Goal: Task Accomplishment & Management: Use online tool/utility

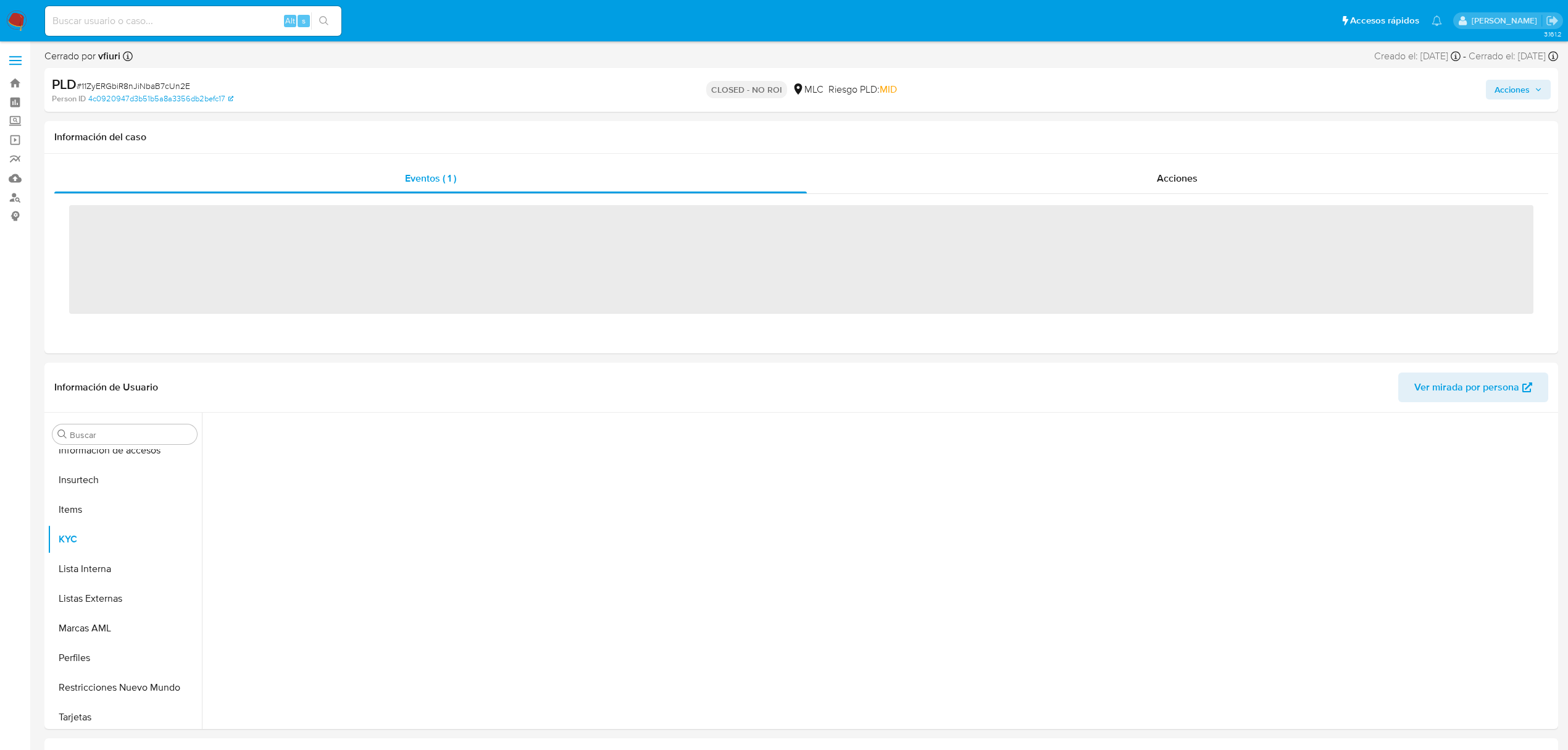
scroll to position [581, 0]
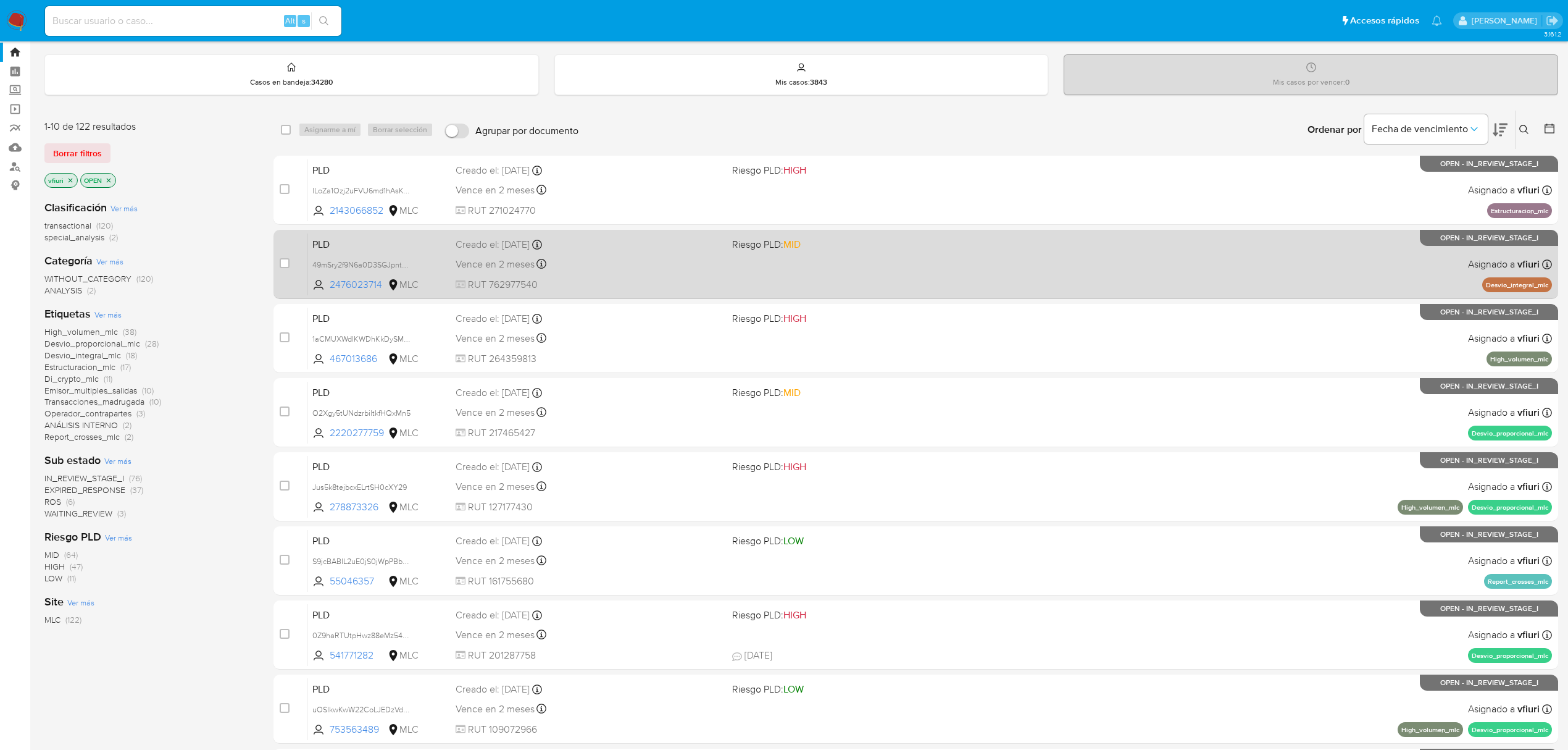
scroll to position [269, 0]
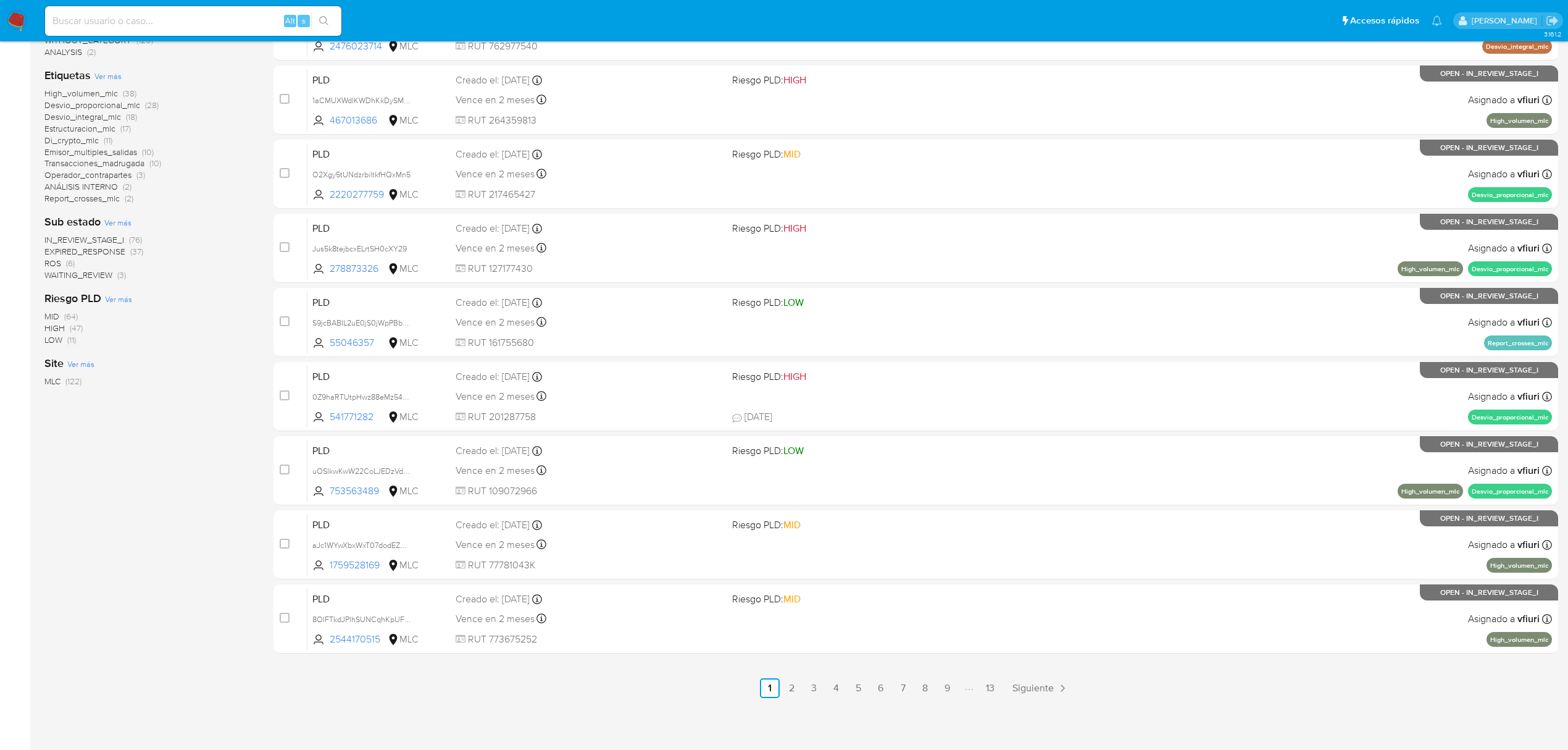
click at [1000, 693] on ul "Anterior 1 2 3 4 5 6 7 8 9 13 Siguiente" at bounding box center [915, 688] width 1284 height 20
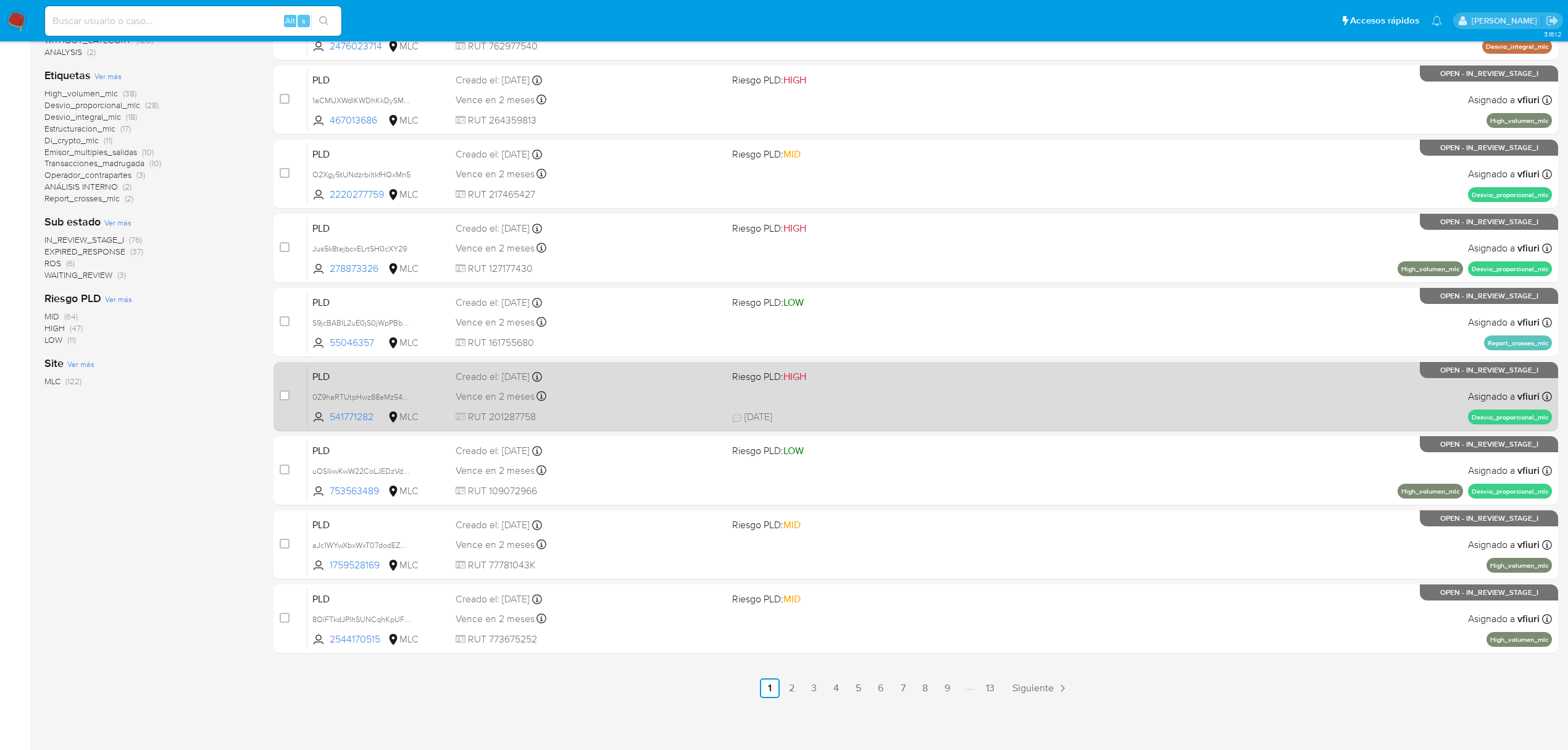
click at [996, 693] on link "13" at bounding box center [991, 688] width 20 height 20
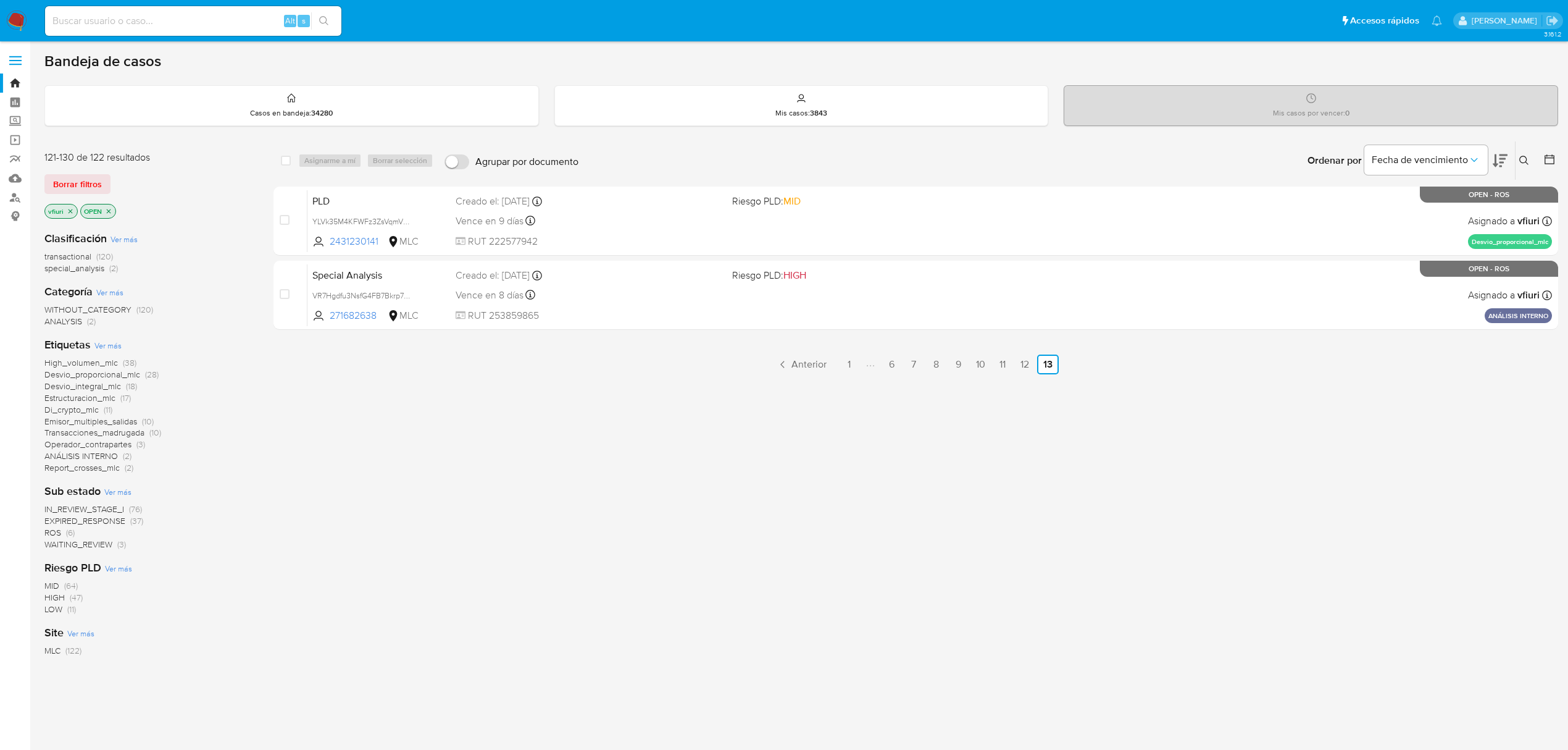
click at [1544, 159] on icon at bounding box center [1549, 159] width 10 height 10
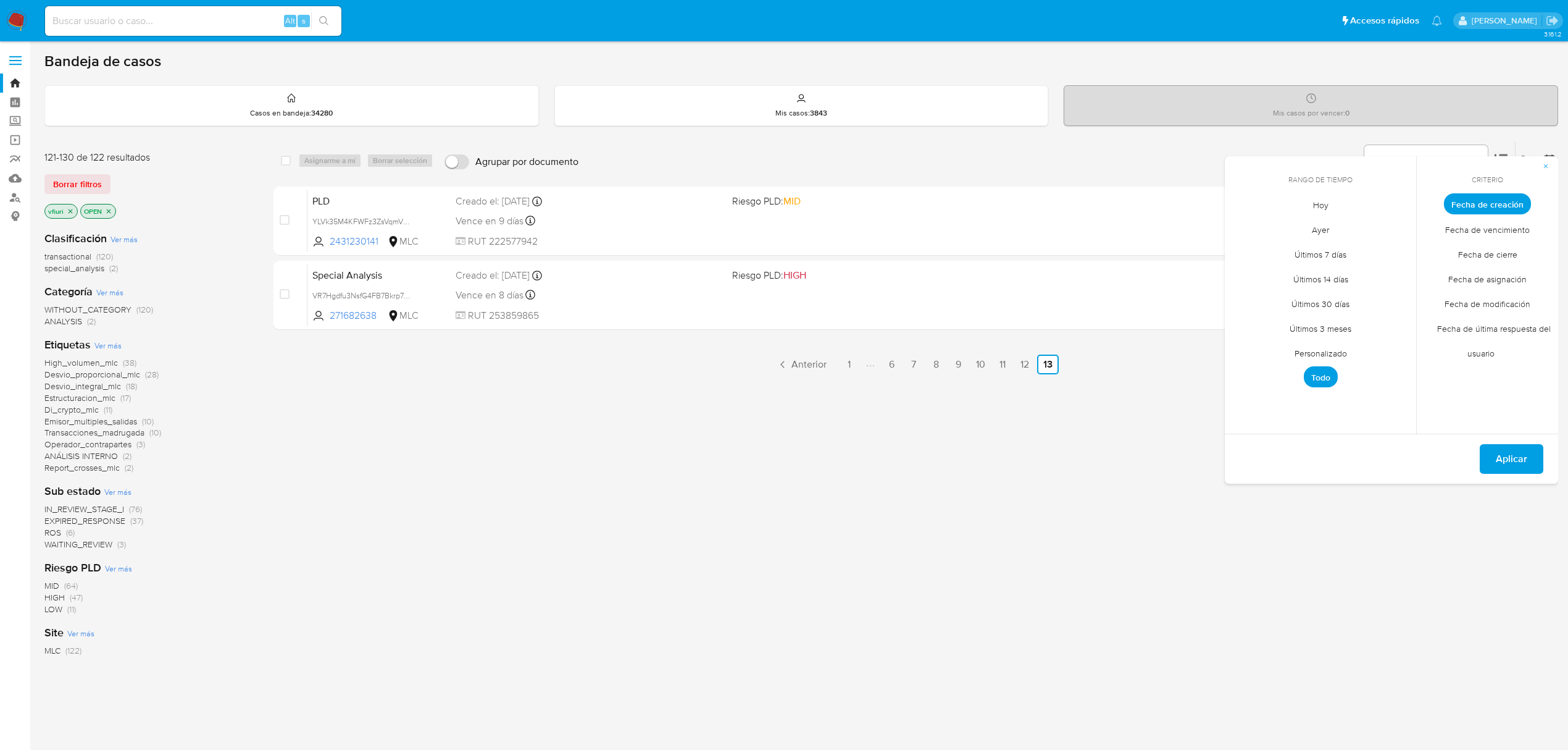
click at [1336, 351] on span "Personalizado" at bounding box center [1321, 353] width 78 height 25
click at [1248, 227] on icon "Mes anterior" at bounding box center [1243, 226] width 15 height 15
click at [1248, 223] on icon "Mes anterior" at bounding box center [1243, 226] width 15 height 15
click at [1372, 302] on button "12" at bounding box center [1370, 297] width 20 height 20
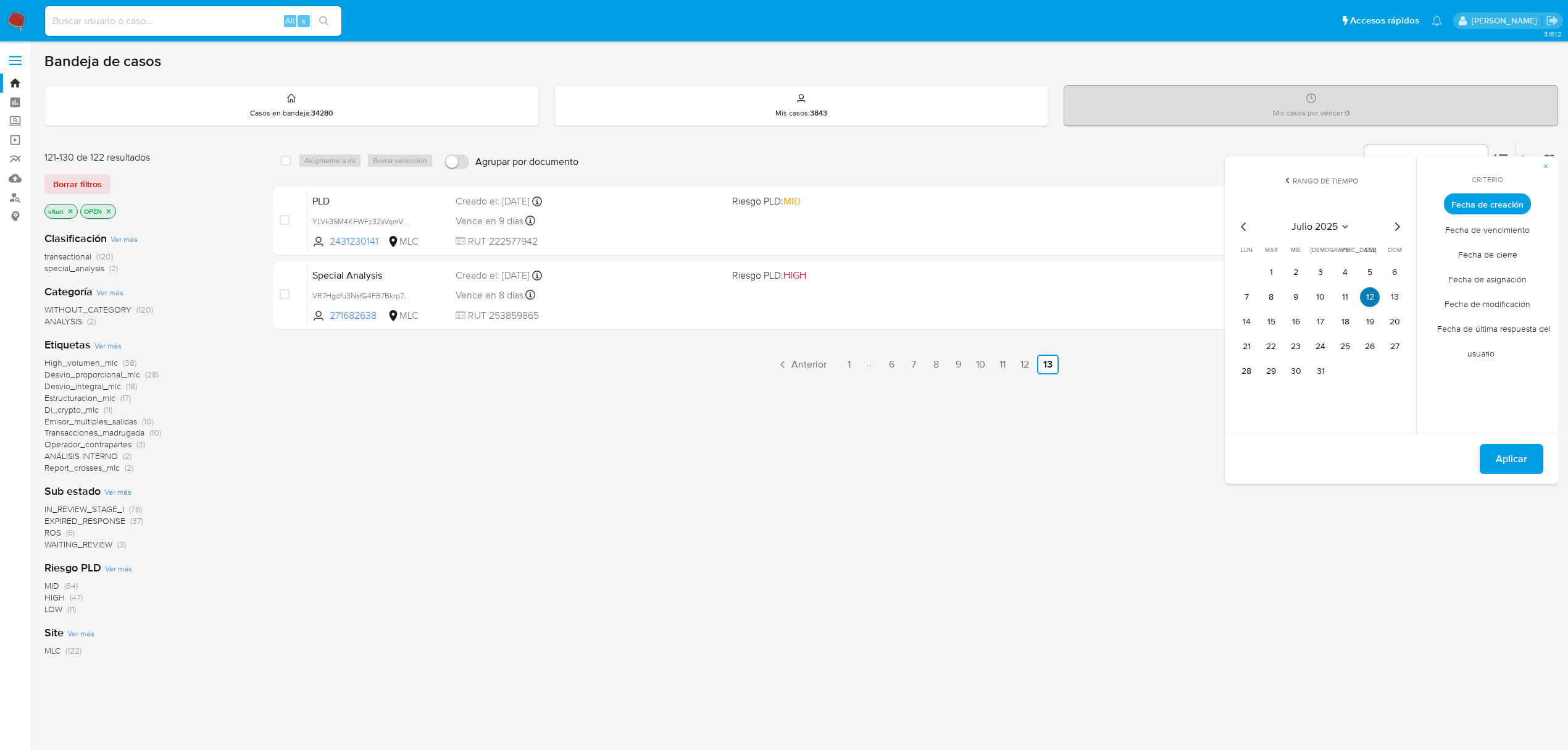
click at [1372, 302] on button "12" at bounding box center [1370, 297] width 20 height 20
click at [1514, 450] on span "Aplicar" at bounding box center [1512, 459] width 32 height 27
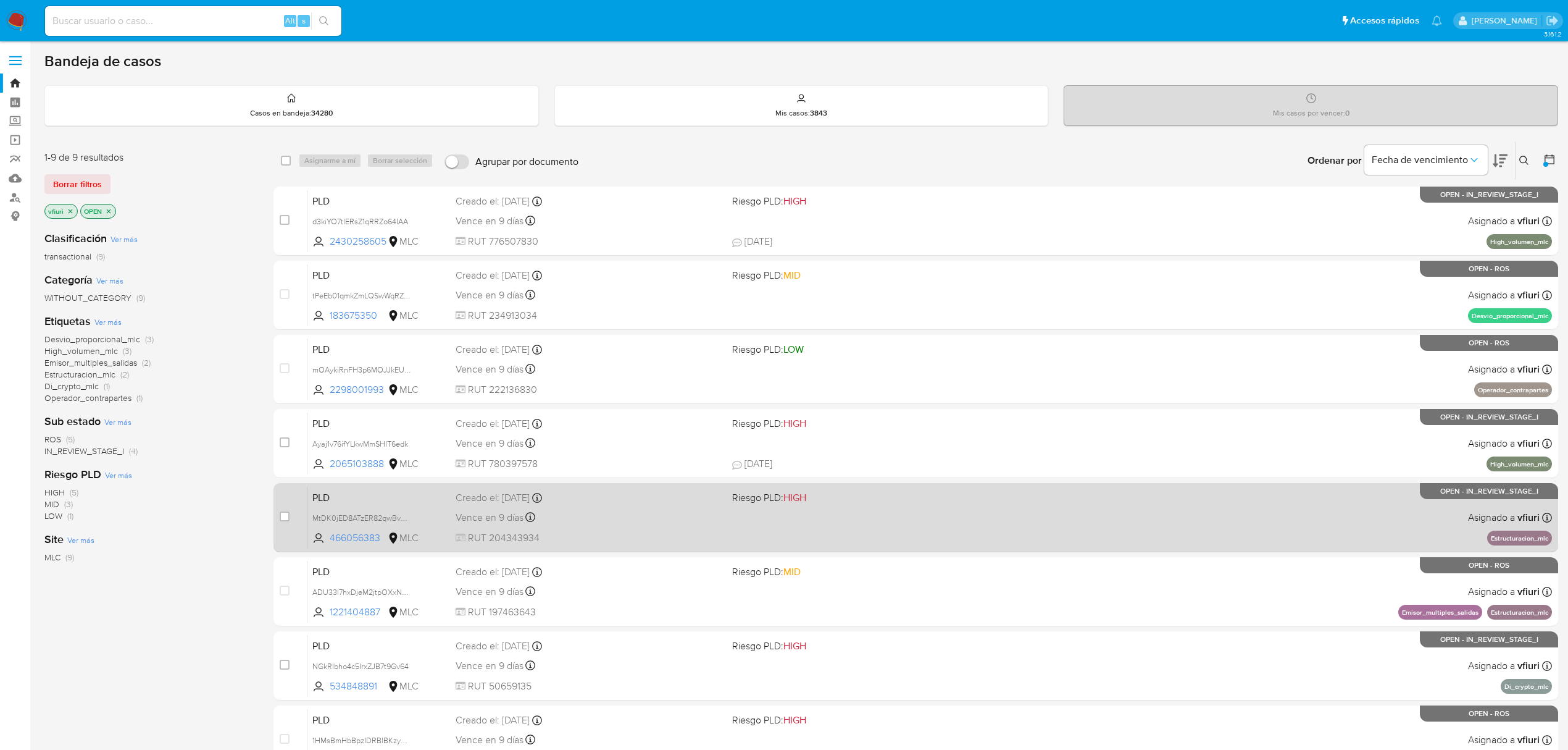
click at [837, 505] on div "PLD MtDK0jED8ATzER82qwBv6fNj 466056383 MLC Riesgo PLD: HIGH Creado el: 12/07/20…" at bounding box center [929, 517] width 1244 height 63
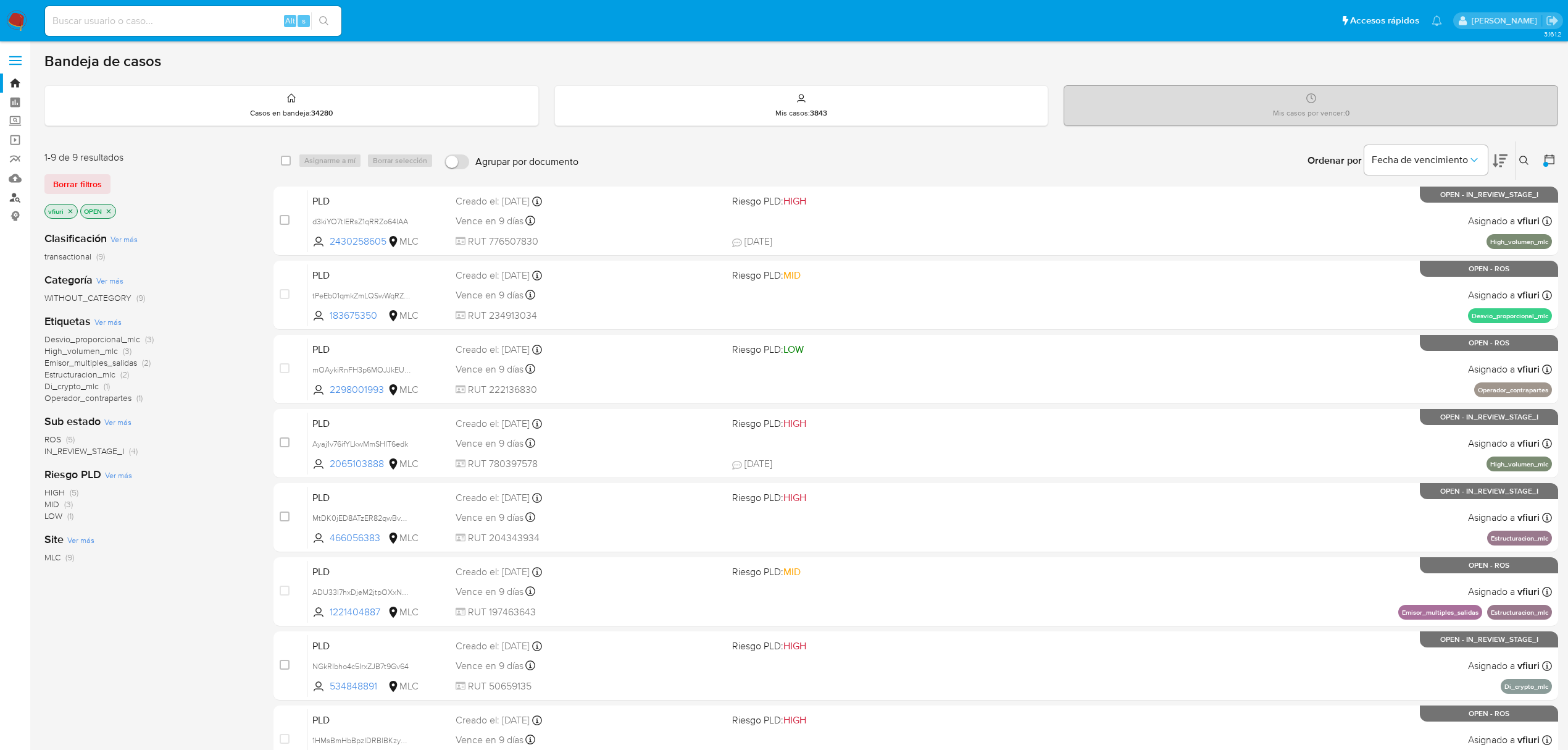
click at [8, 198] on link "Buscador de personas" at bounding box center [74, 196] width 147 height 19
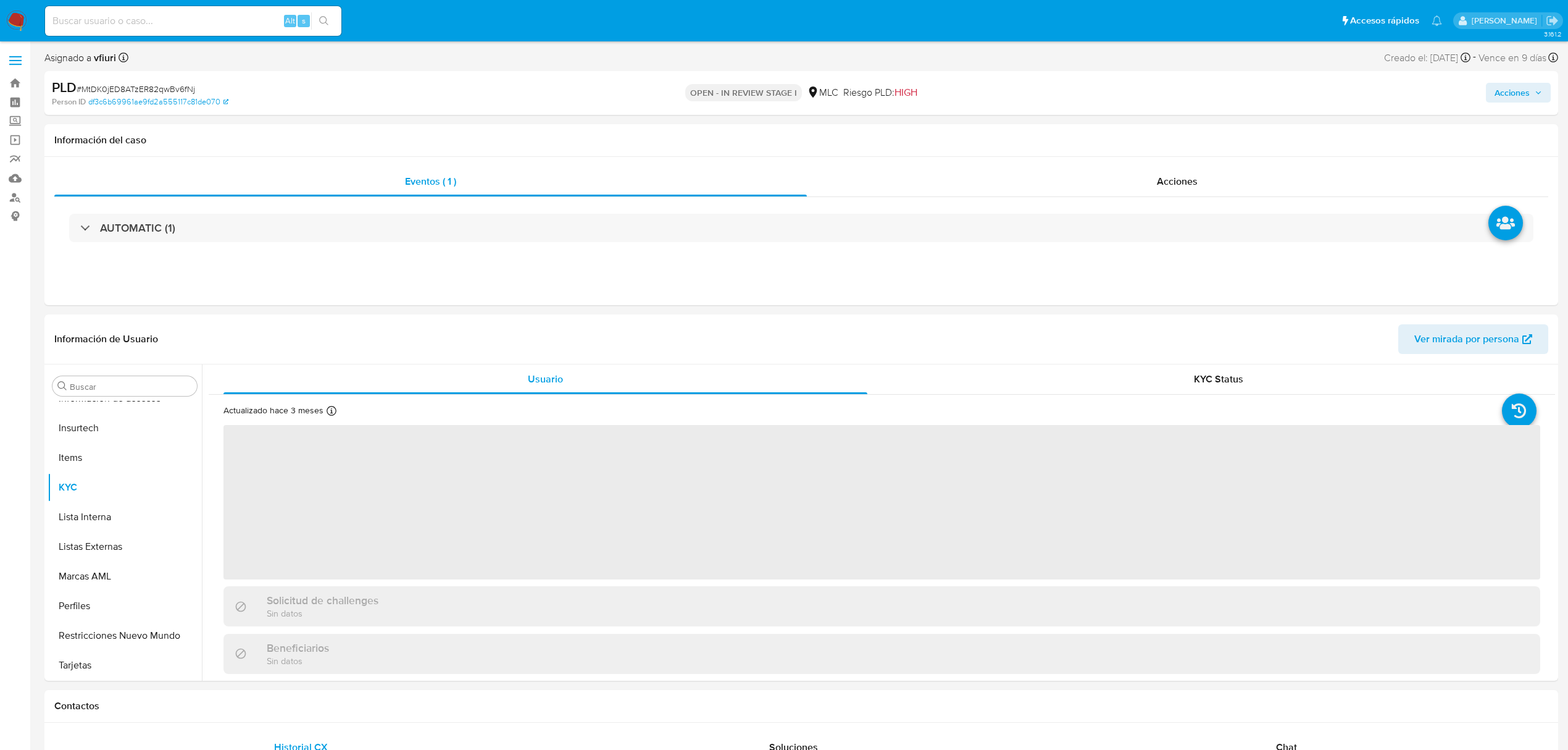
scroll to position [581, 0]
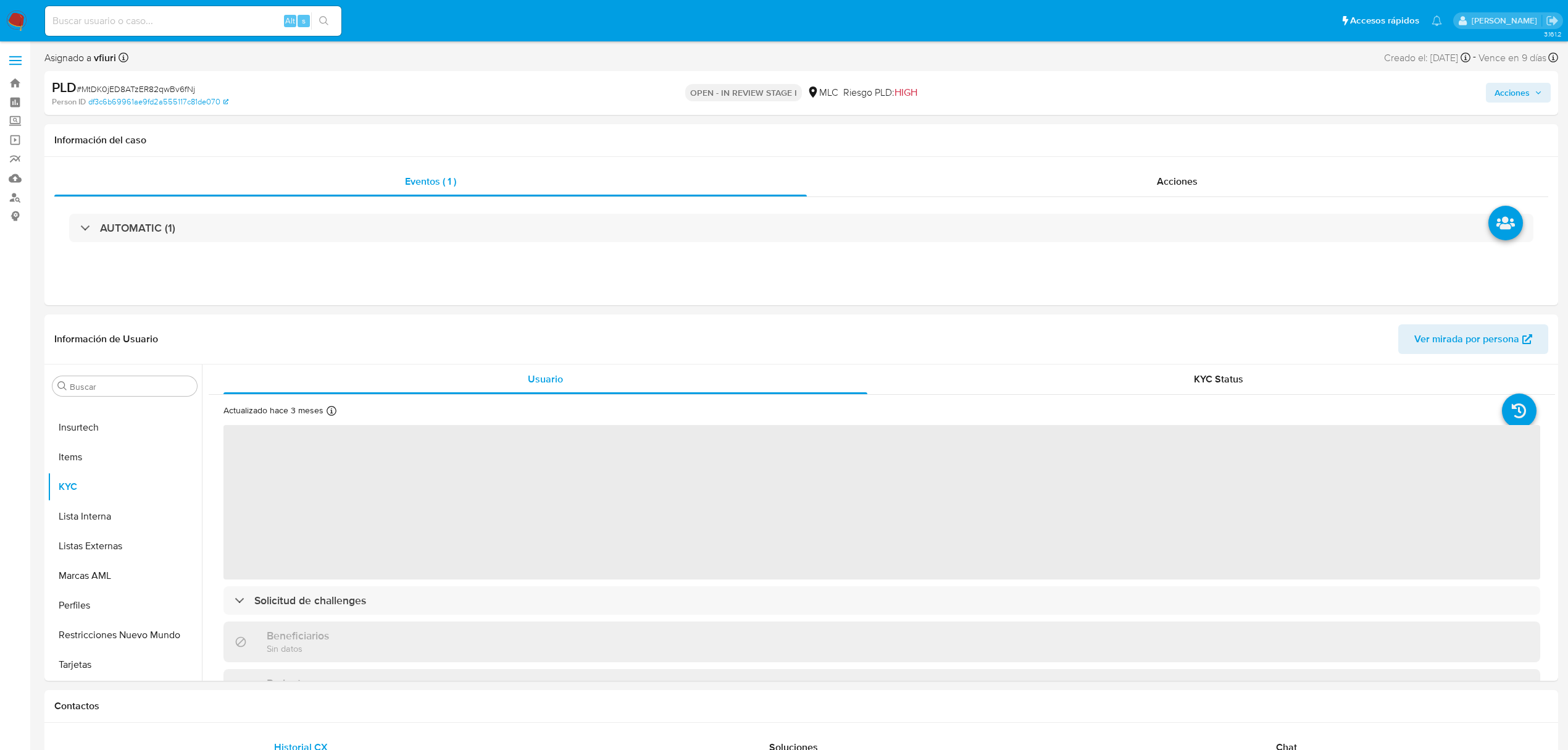
select select "10"
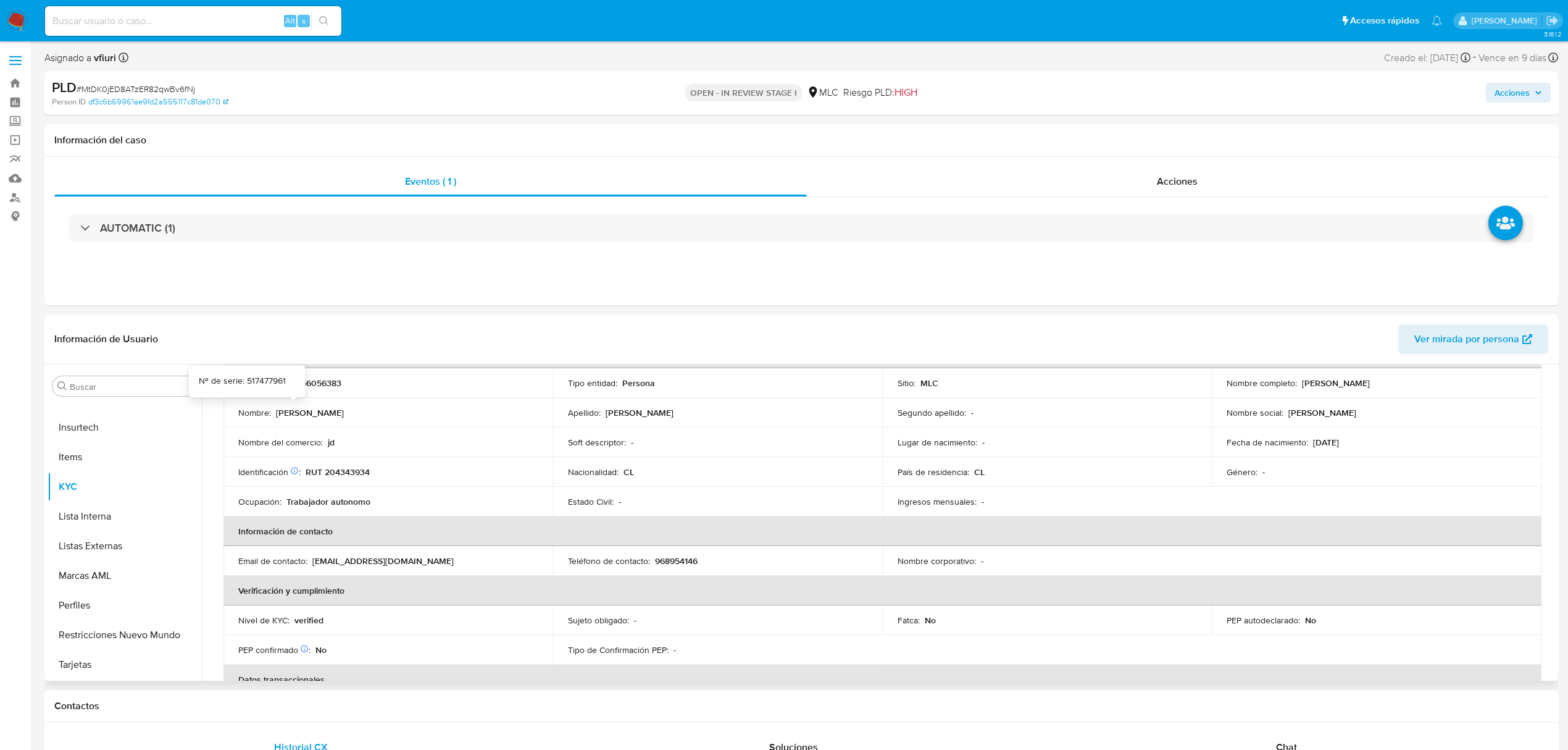
scroll to position [0, 0]
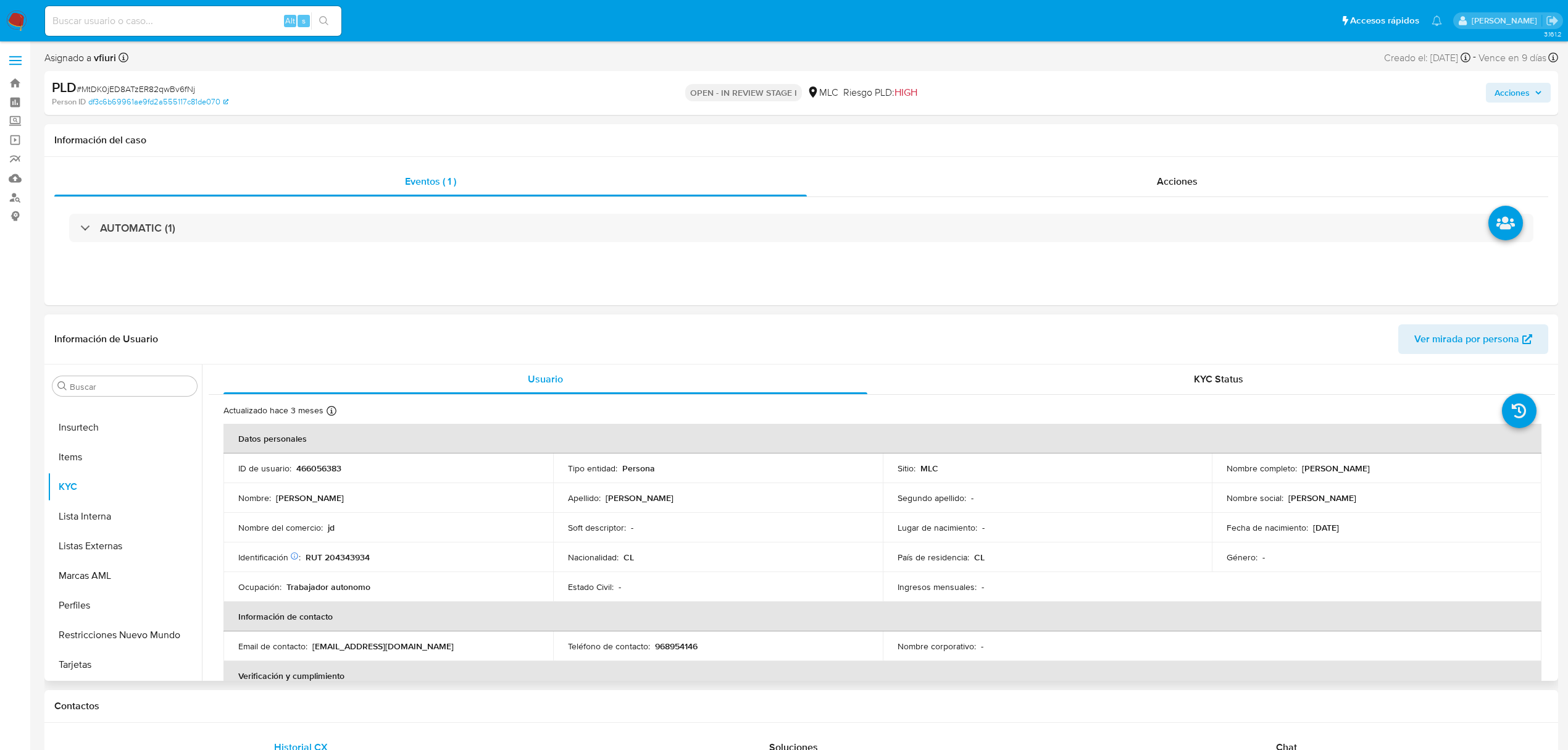
click at [325, 467] on p "466056383" at bounding box center [319, 468] width 45 height 11
copy p "466056383"
click at [348, 558] on p "RUT 204343934" at bounding box center [337, 557] width 65 height 11
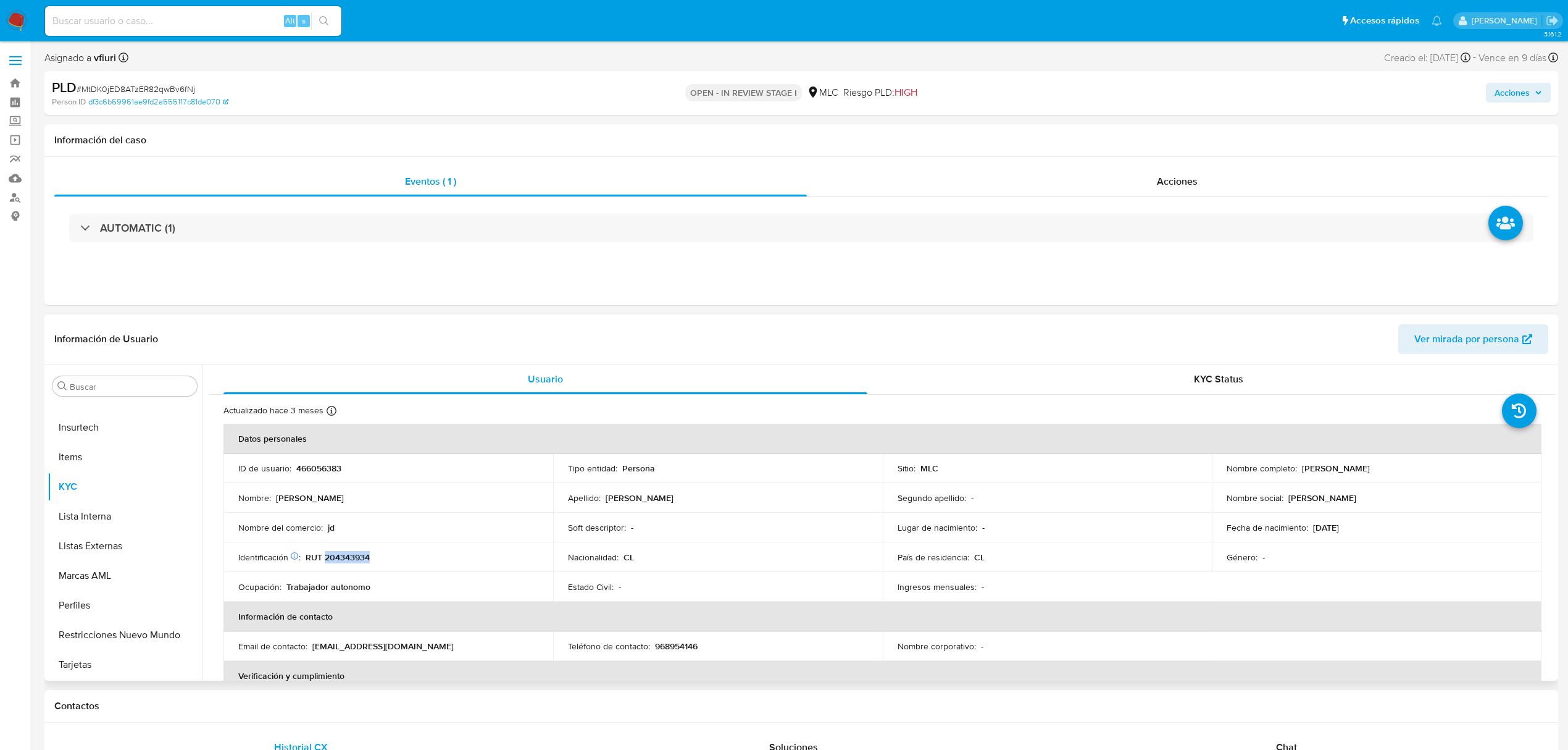
copy p "204343934"
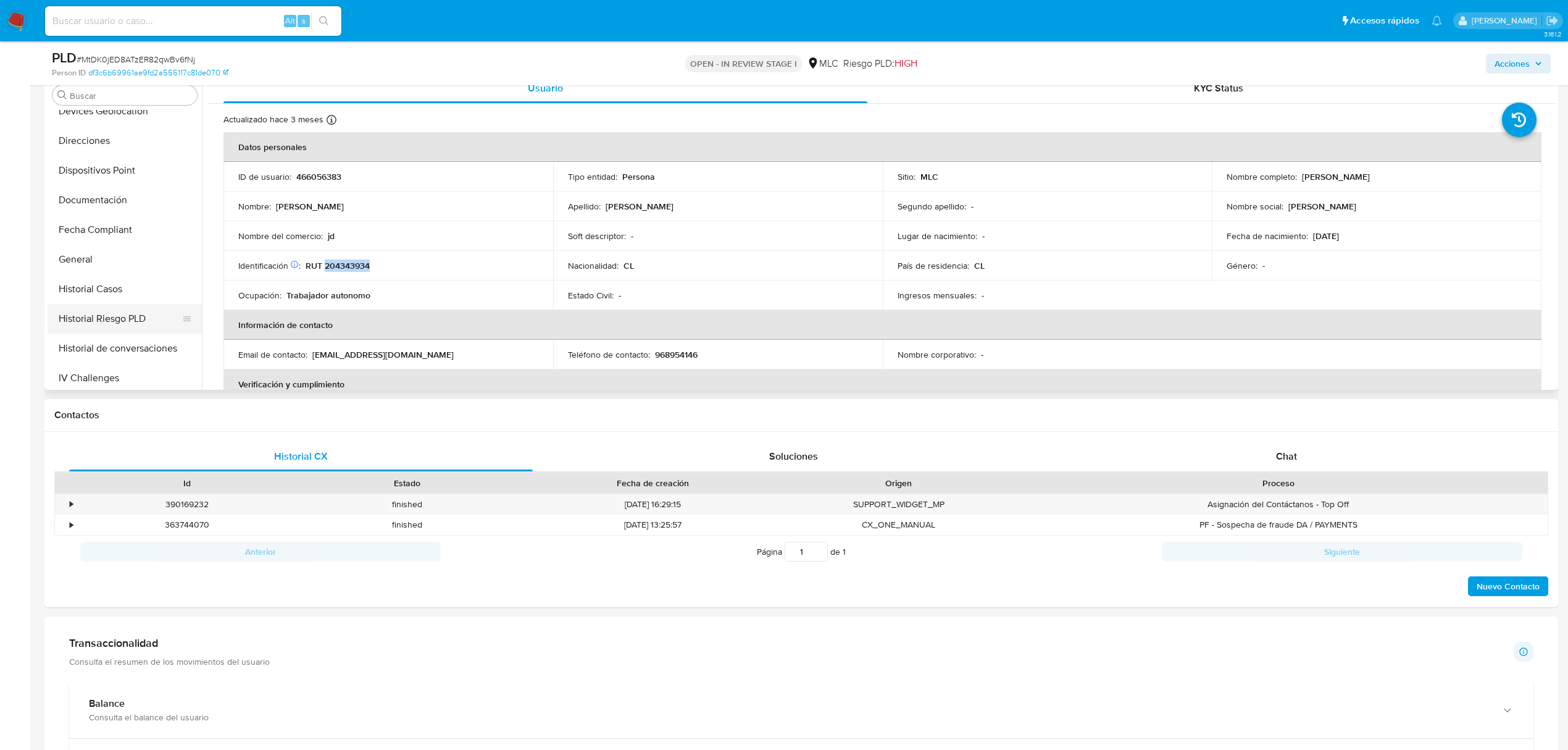
scroll to position [252, 0]
click at [119, 306] on button "Historial Casos" at bounding box center [119, 317] width 145 height 30
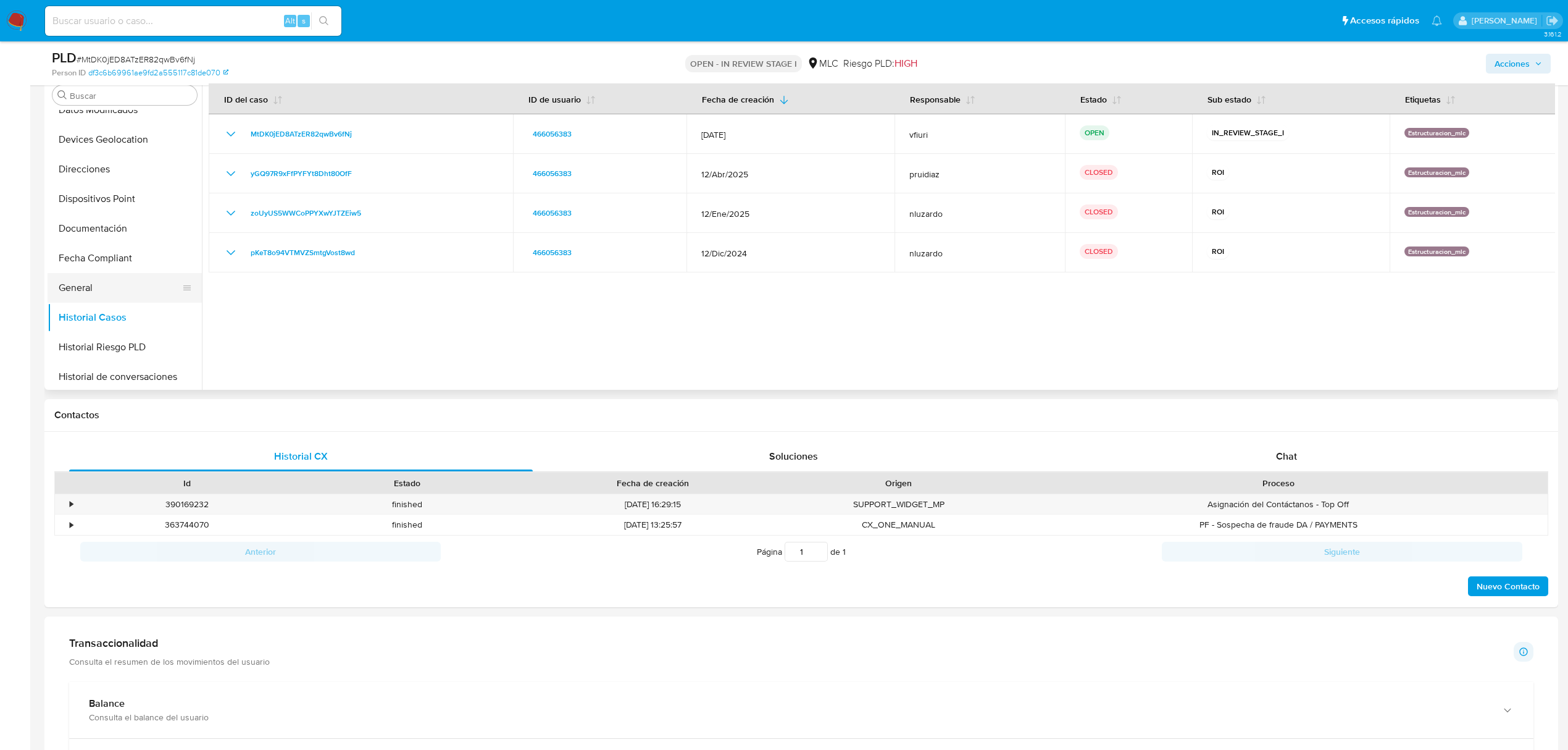
scroll to position [5, 0]
click at [115, 263] on button "Cruces y Relaciones" at bounding box center [119, 267] width 145 height 30
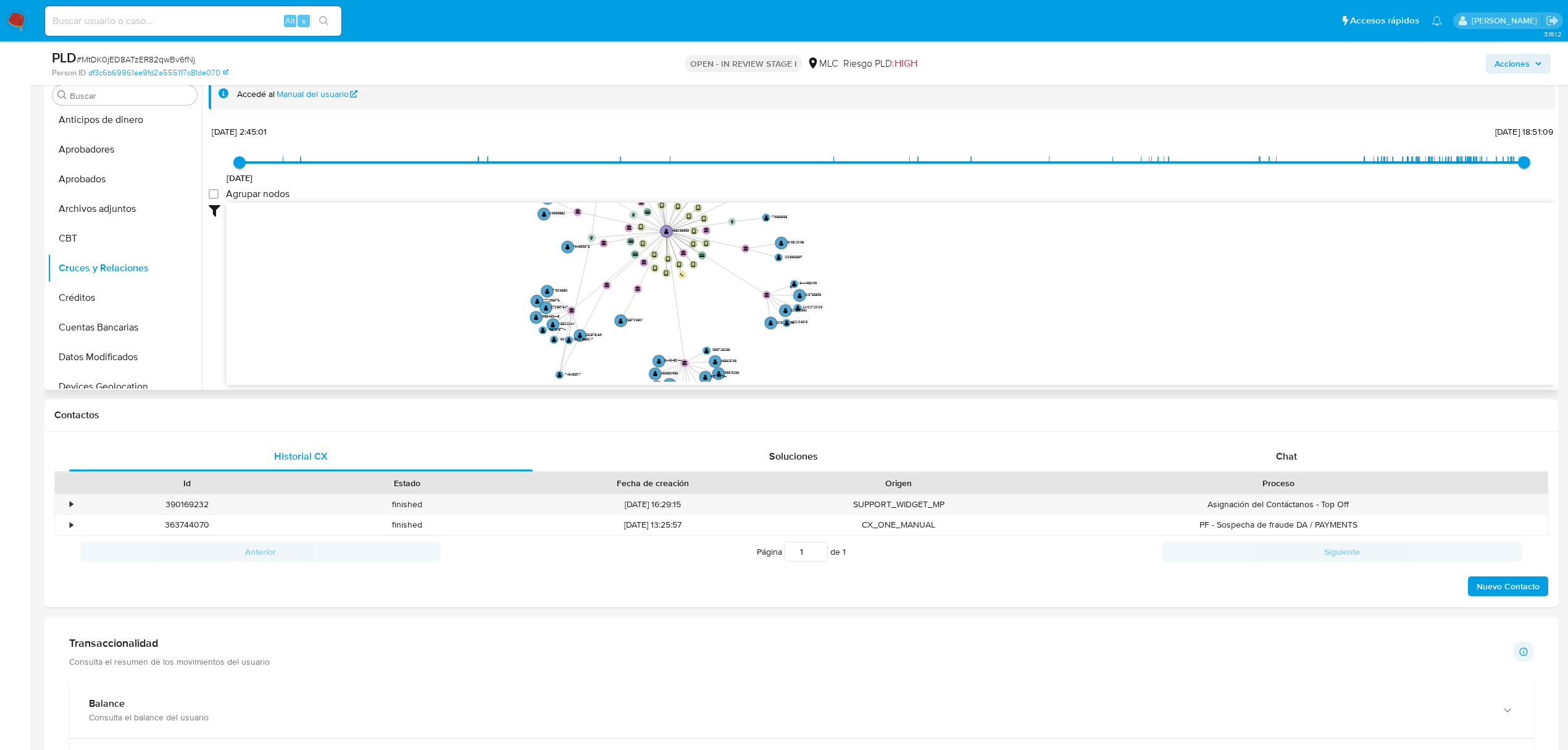
drag, startPoint x: 554, startPoint y: 266, endPoint x: 555, endPoint y: 375, distance: 109.0
click at [555, 375] on icon "device-673e971b78a1e26fb667dcae  user-466056383  466056383 device-6506293a32f…" at bounding box center [891, 292] width 1329 height 179
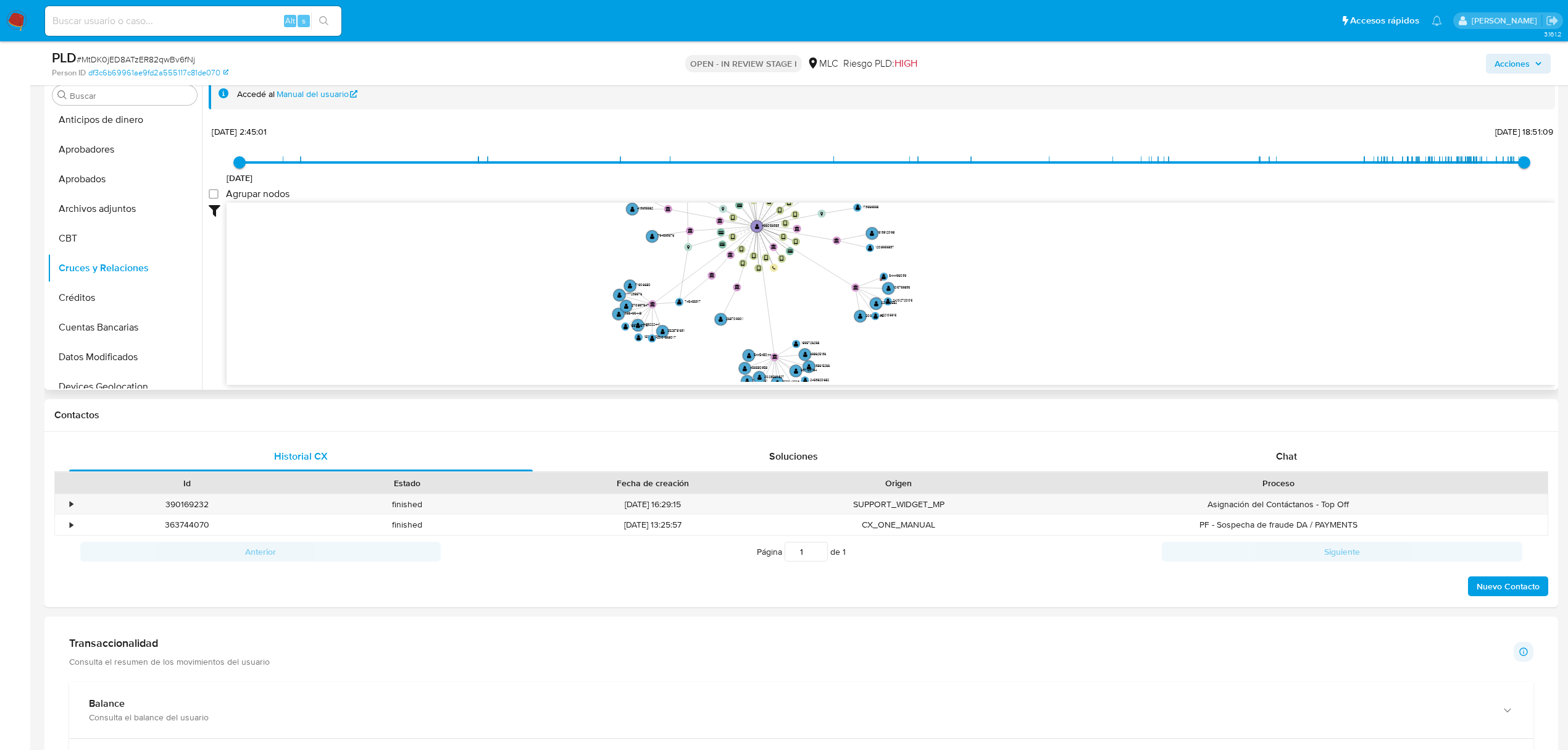
drag, startPoint x: 404, startPoint y: 242, endPoint x: 493, endPoint y: 234, distance: 89.4
click at [493, 234] on icon "device-673e971b78a1e26fb667dcae  user-466056383  466056383 device-6506293a32f…" at bounding box center [891, 292] width 1329 height 179
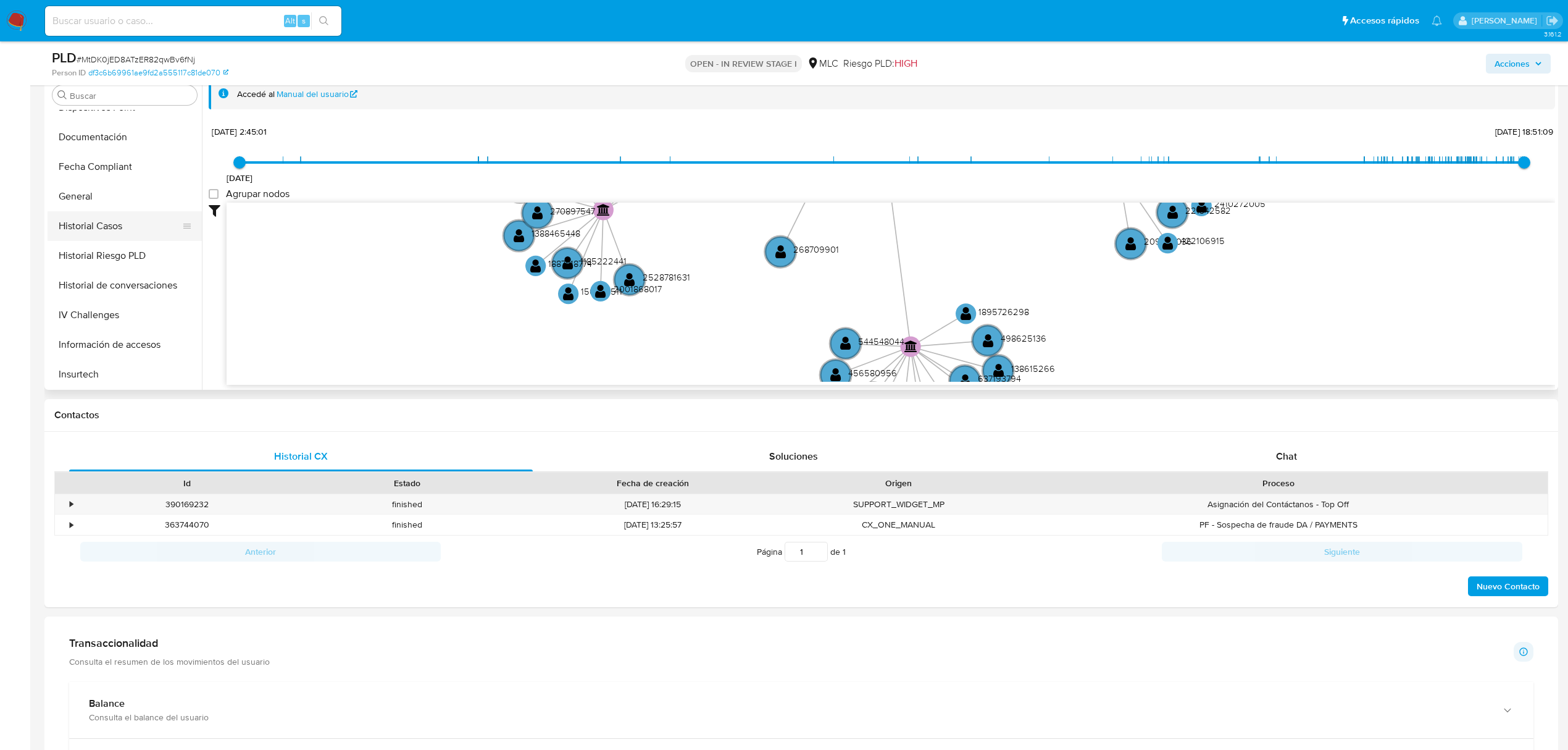
scroll to position [334, 0]
click at [115, 247] on button "Historial Casos" at bounding box center [119, 235] width 145 height 30
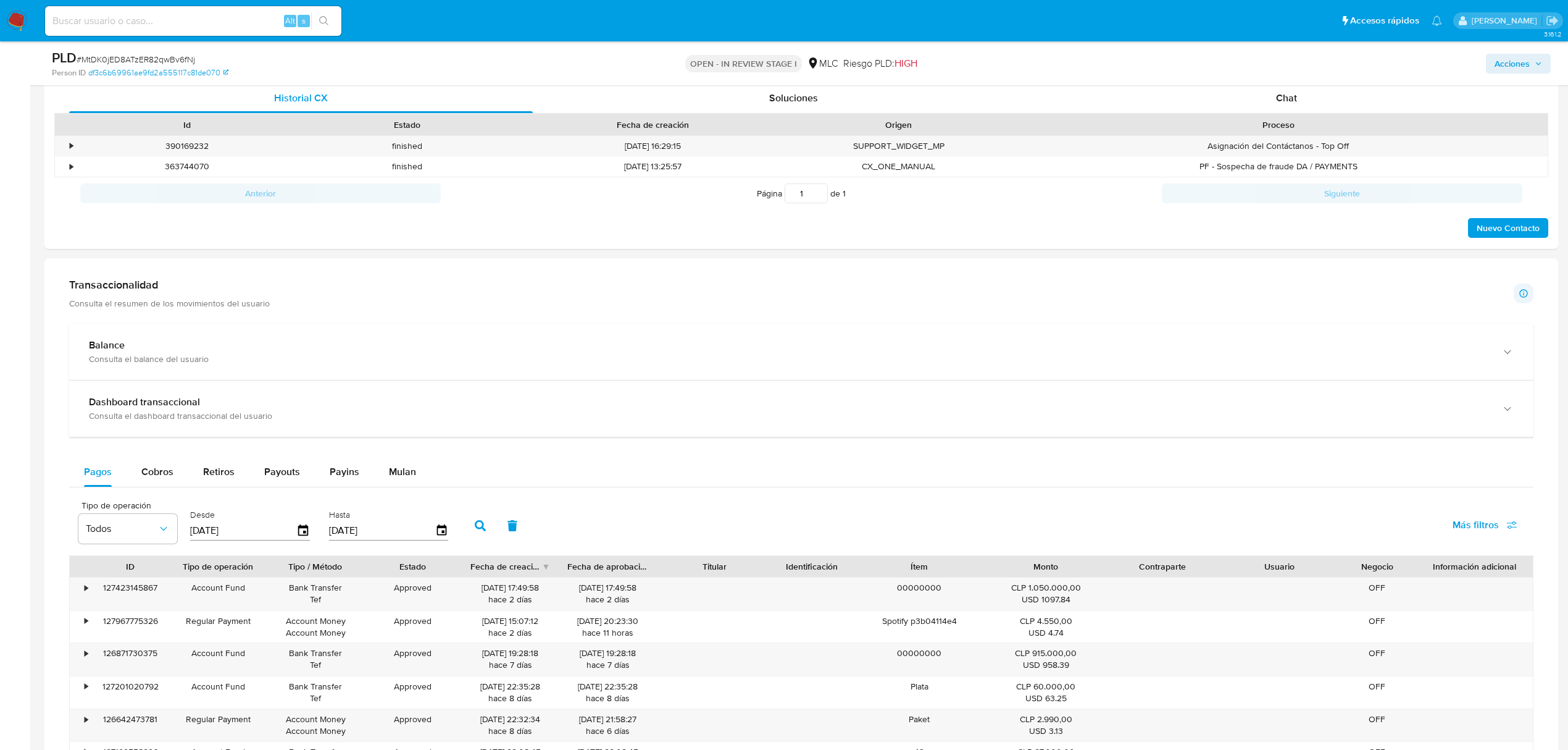
scroll to position [576, 0]
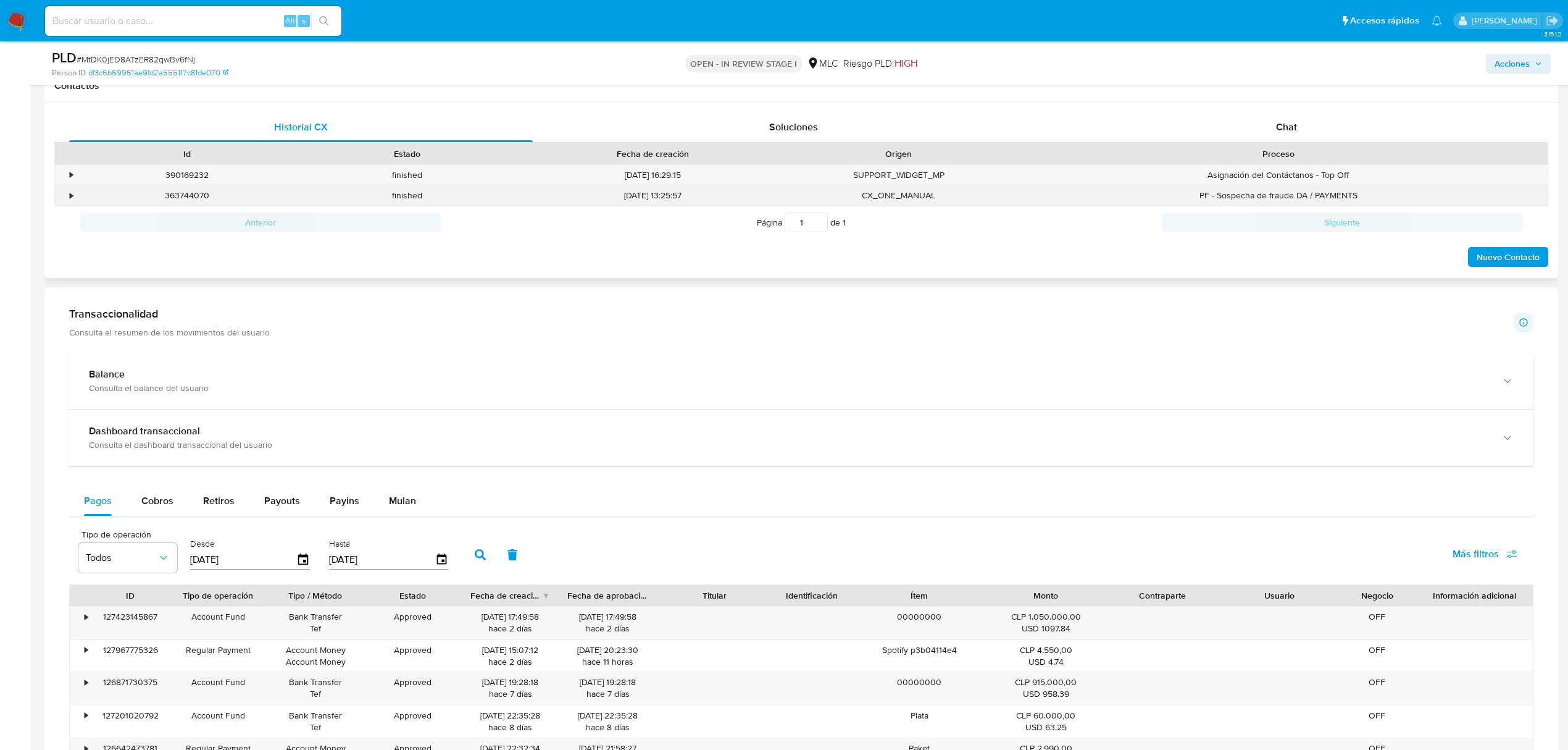
click at [73, 188] on div "•" at bounding box center [65, 195] width 22 height 20
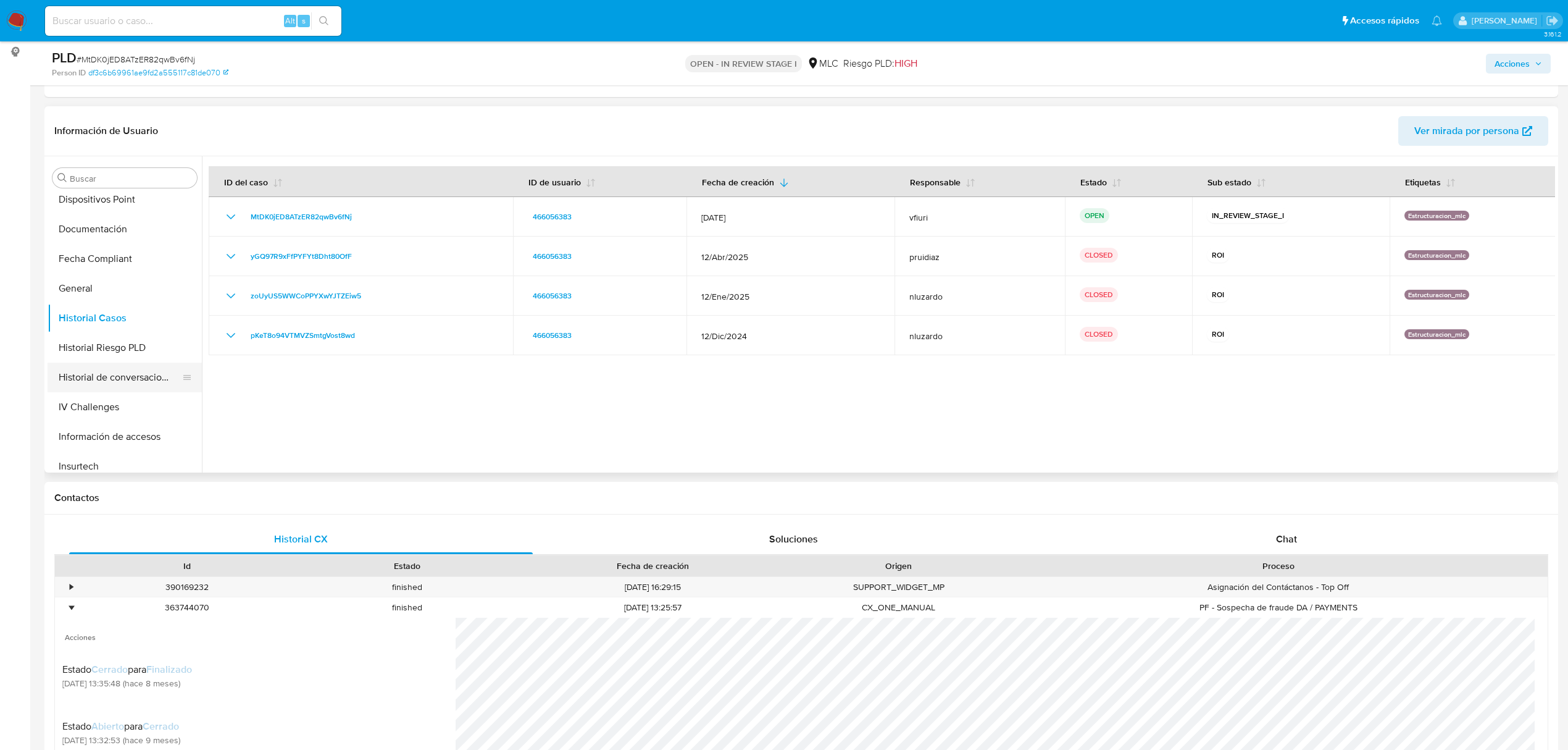
scroll to position [581, 0]
click at [118, 425] on button "Restricciones Nuevo Mundo" at bounding box center [119, 426] width 145 height 30
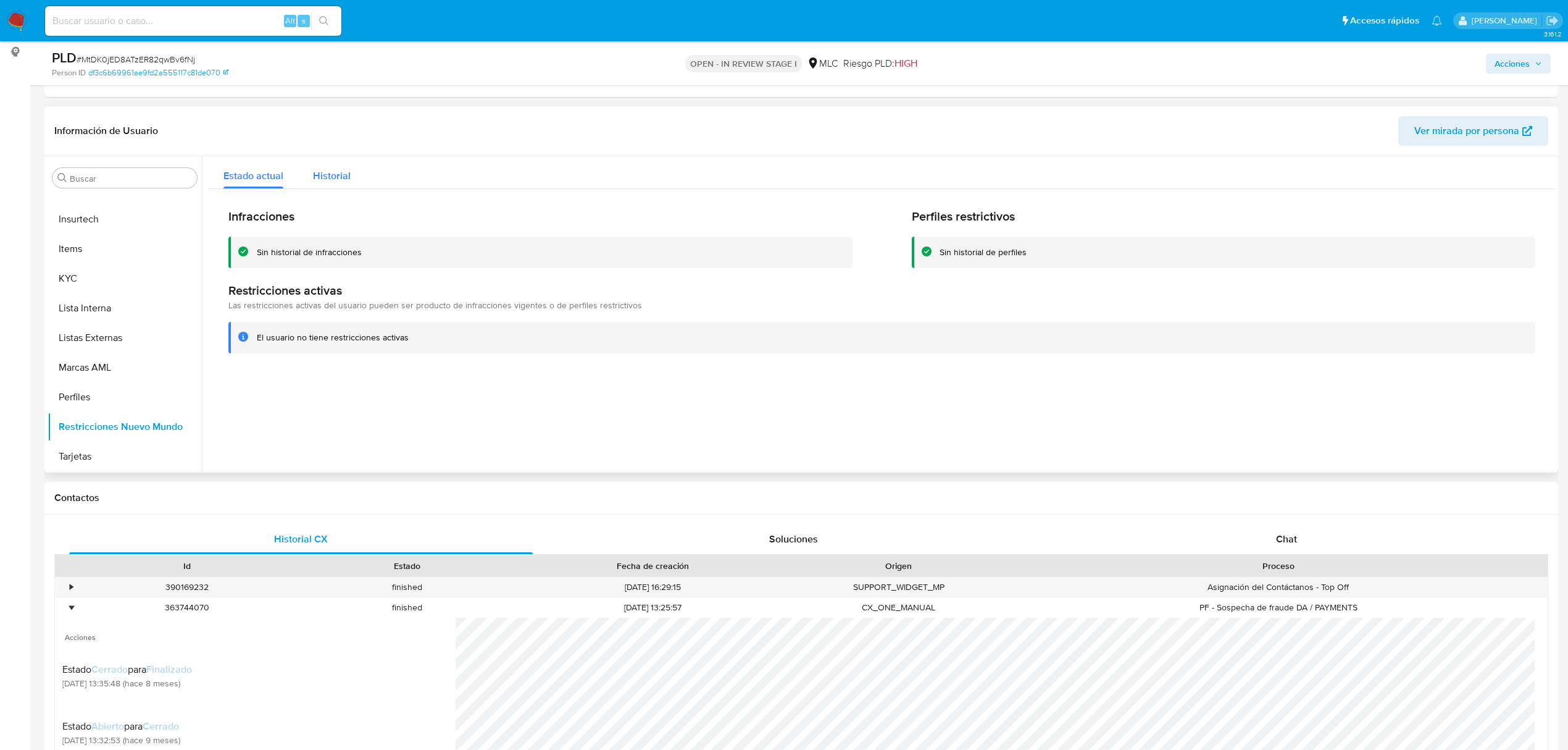
click at [318, 179] on span "Historial" at bounding box center [331, 175] width 37 height 15
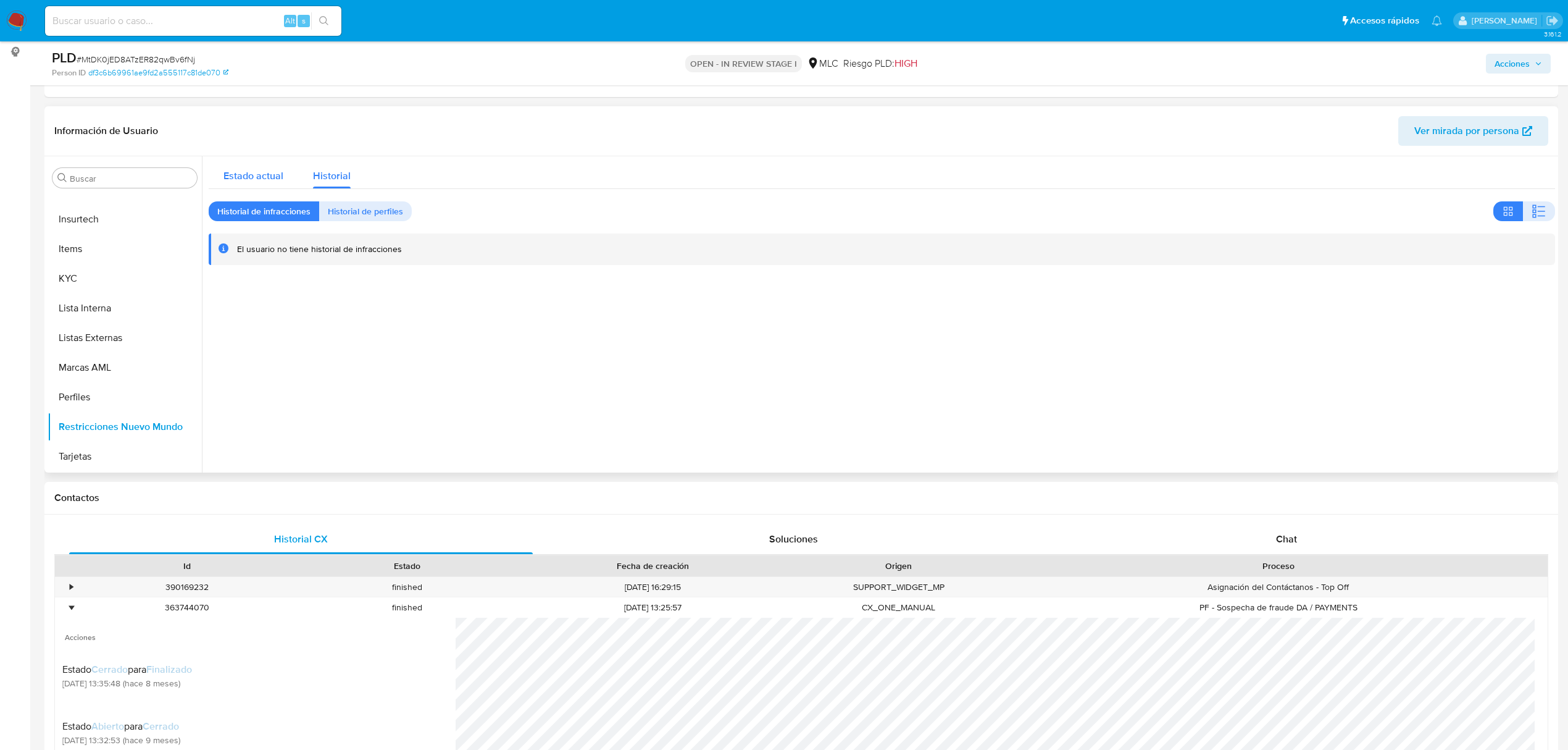
click at [263, 179] on span "Estado actual" at bounding box center [254, 175] width 60 height 15
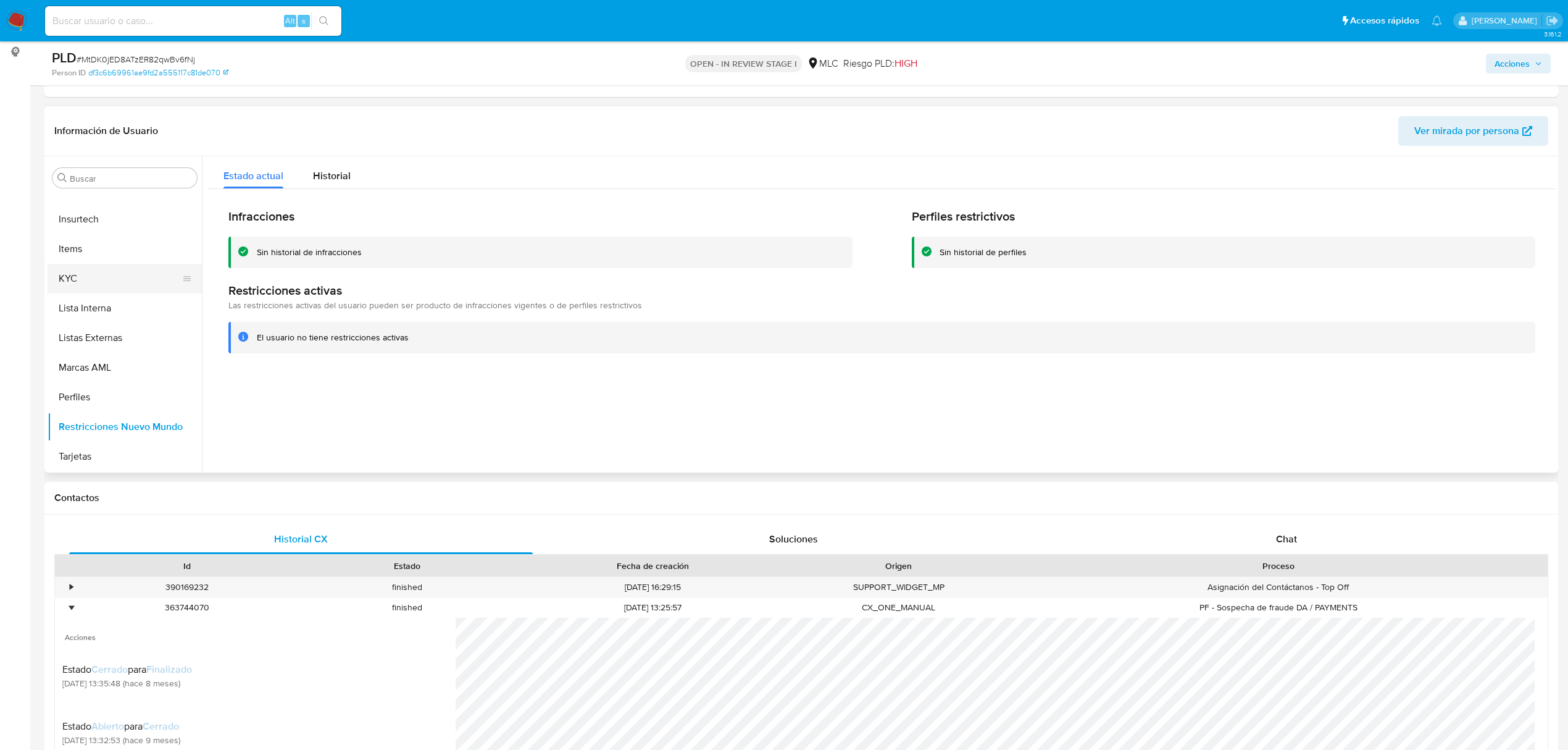
click at [109, 275] on button "KYC" at bounding box center [119, 278] width 145 height 30
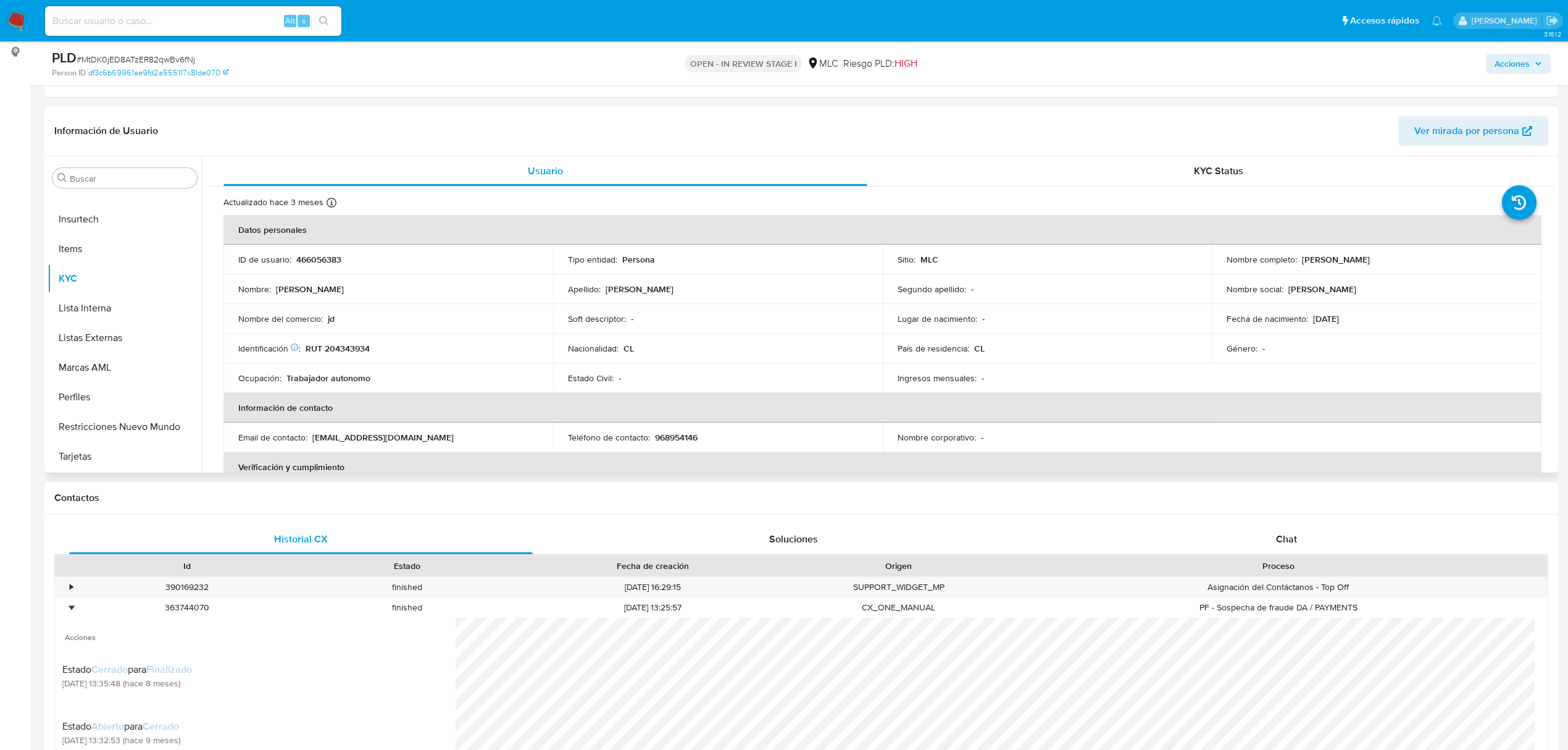
click at [1292, 262] on p "Nombre completo :" at bounding box center [1262, 259] width 70 height 11
drag, startPoint x: 1294, startPoint y: 263, endPoint x: 1460, endPoint y: 263, distance: 166.0
click at [1460, 263] on div "Nombre completo : Diego Gonzalo Espinoza Espinoza" at bounding box center [1377, 259] width 300 height 11
copy div "Diego Gonzalo Espinoza Espinoza"
click at [326, 320] on div "Nombre del comercio : jd" at bounding box center [388, 318] width 300 height 11
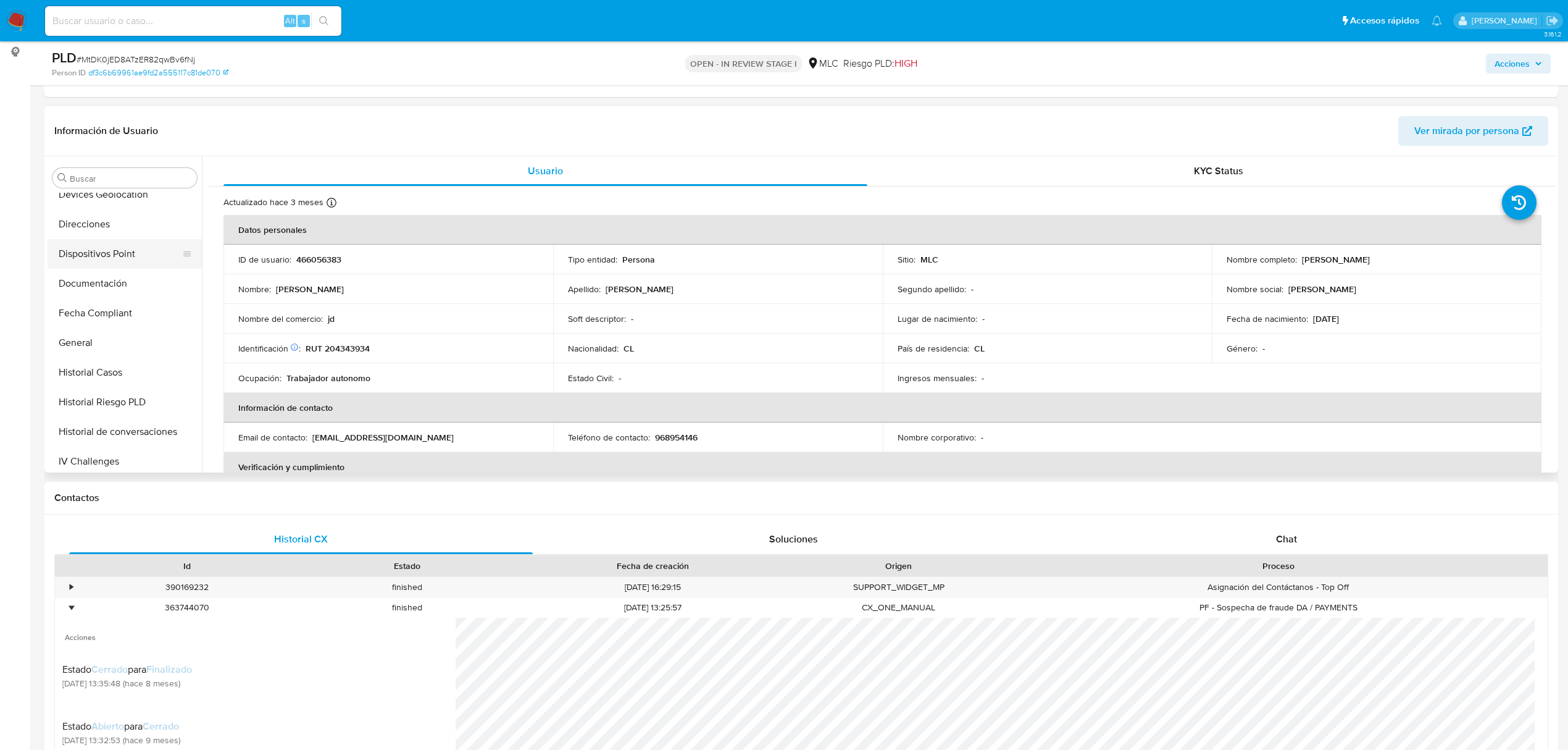
scroll to position [252, 0]
click at [113, 265] on button "Direcciones" at bounding box center [119, 252] width 145 height 30
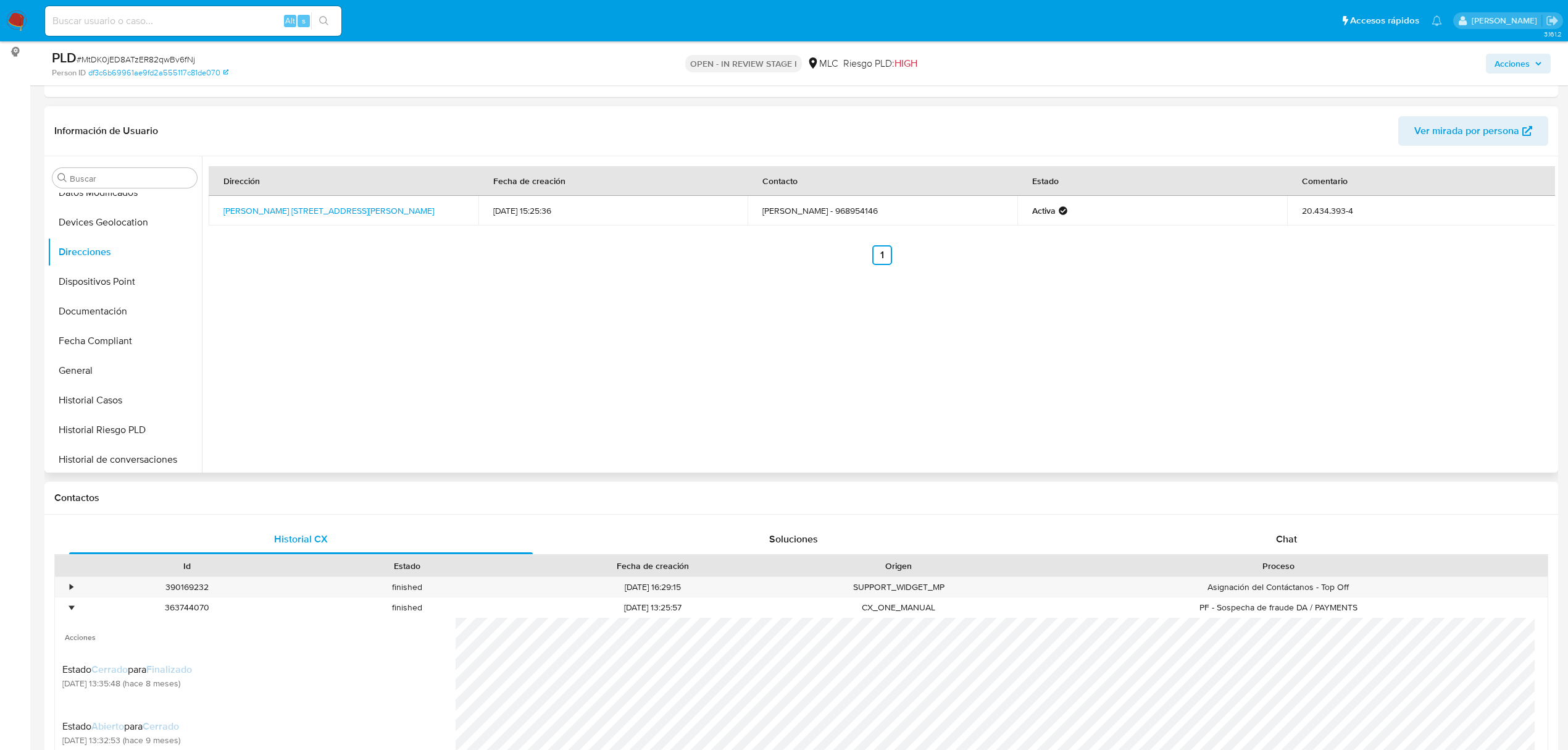
scroll to position [581, 0]
click at [87, 273] on button "KYC" at bounding box center [119, 278] width 145 height 30
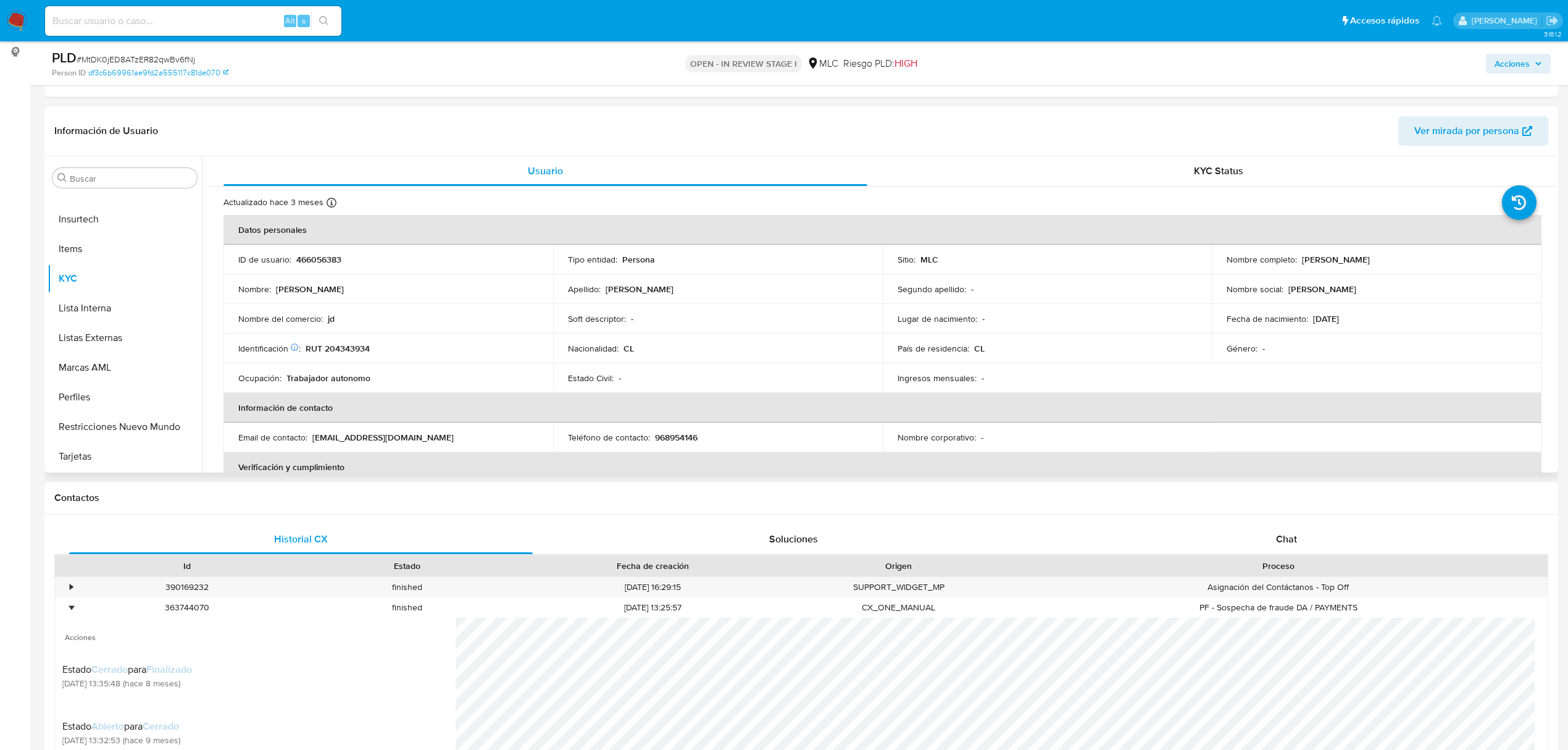
click at [357, 344] on p "RUT 204343934" at bounding box center [337, 348] width 65 height 11
copy p "204343934"
click at [1303, 544] on div "Chat" at bounding box center [1287, 539] width 464 height 30
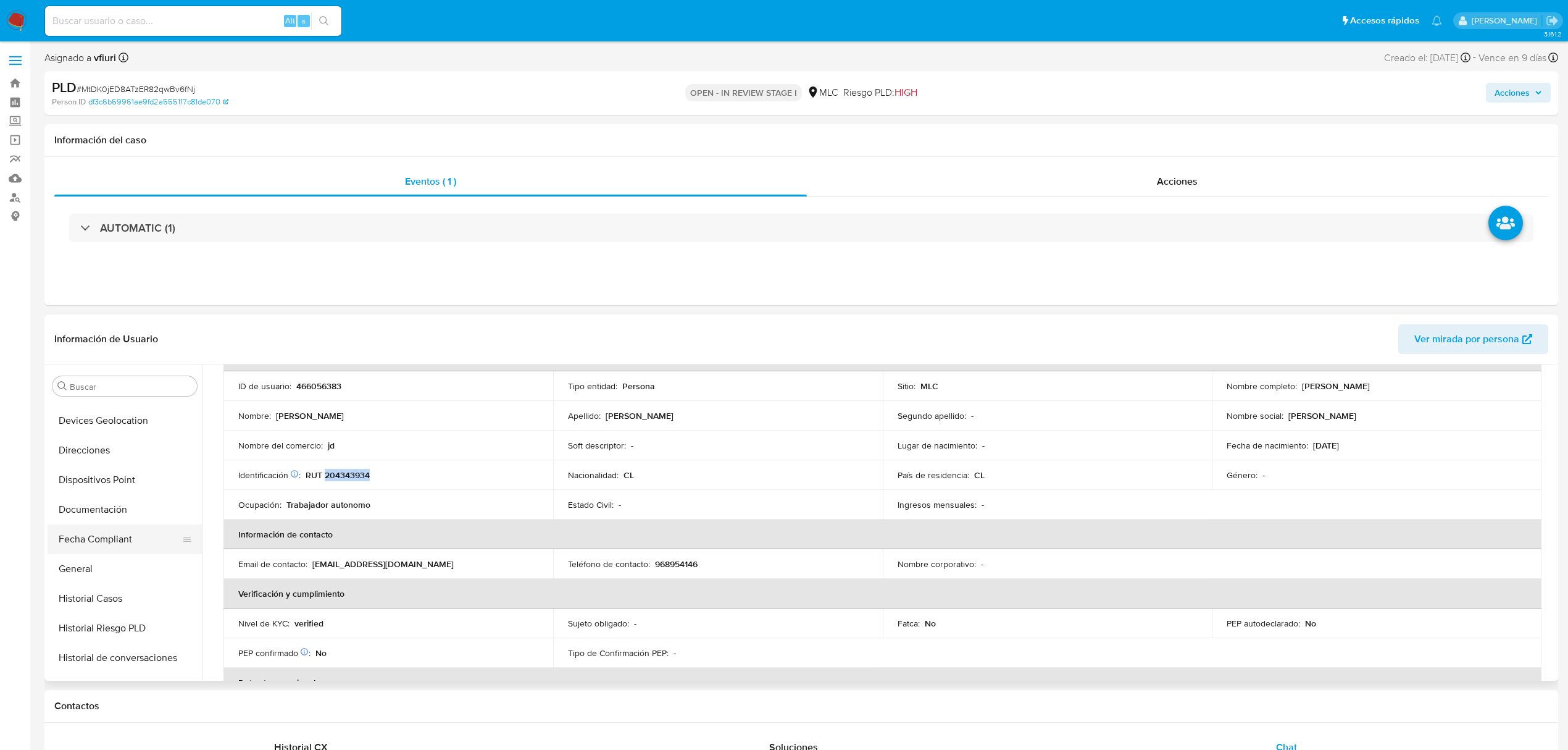
scroll to position [252, 0]
click at [114, 599] on button "Historial Casos" at bounding box center [119, 608] width 145 height 30
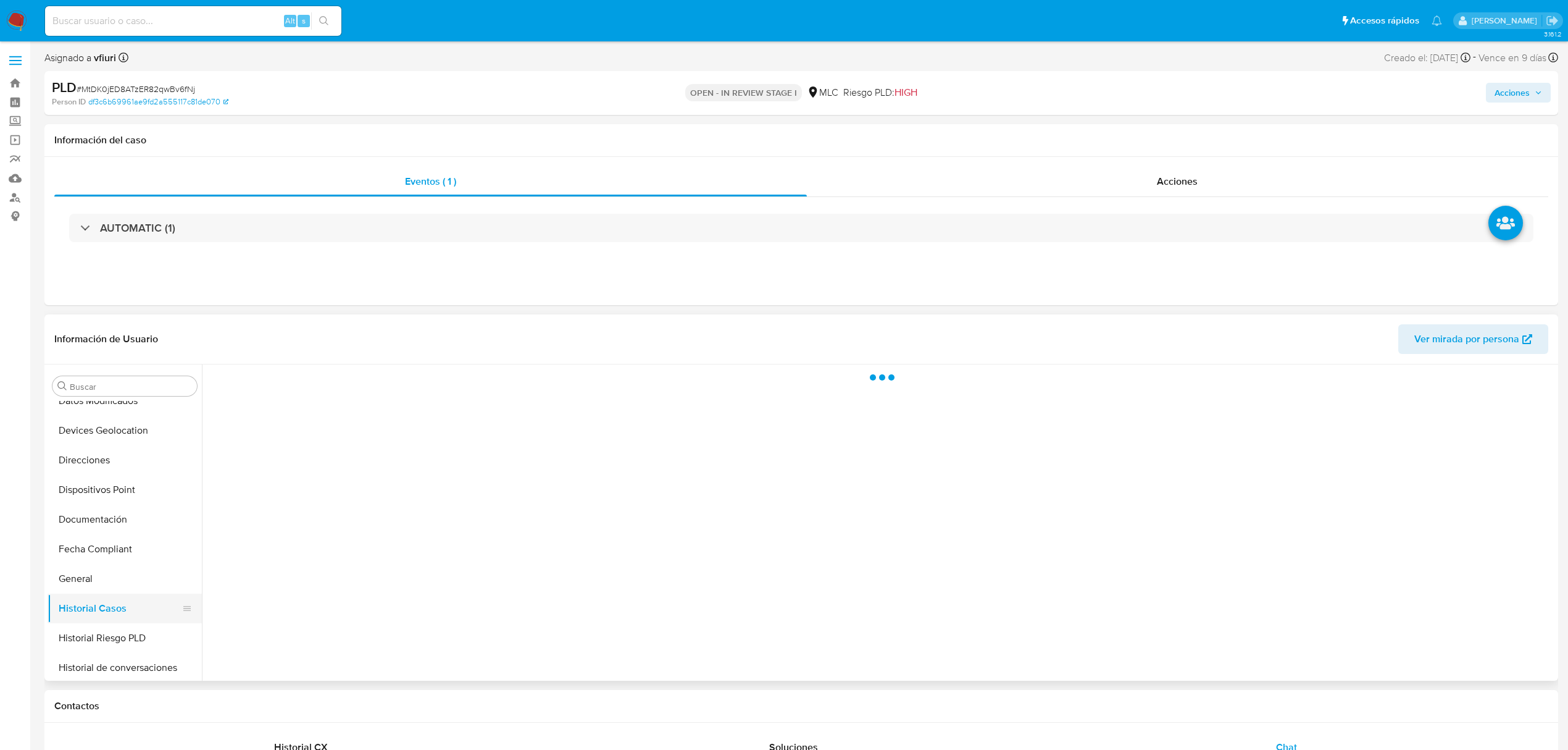
scroll to position [0, 0]
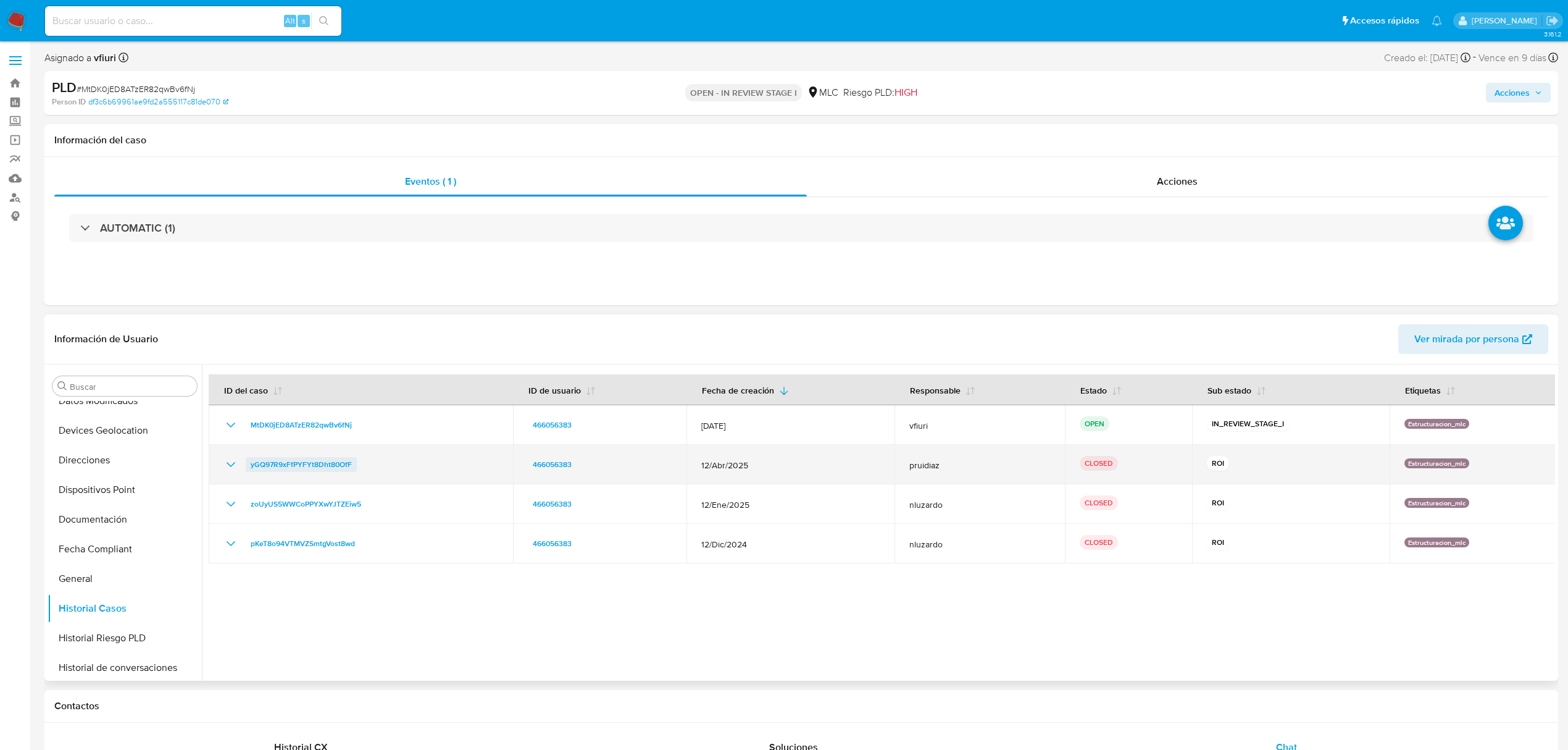
click at [245, 462] on link "yGQ97R9xFfPYFYt8Dht80OfF" at bounding box center [301, 465] width 111 height 15
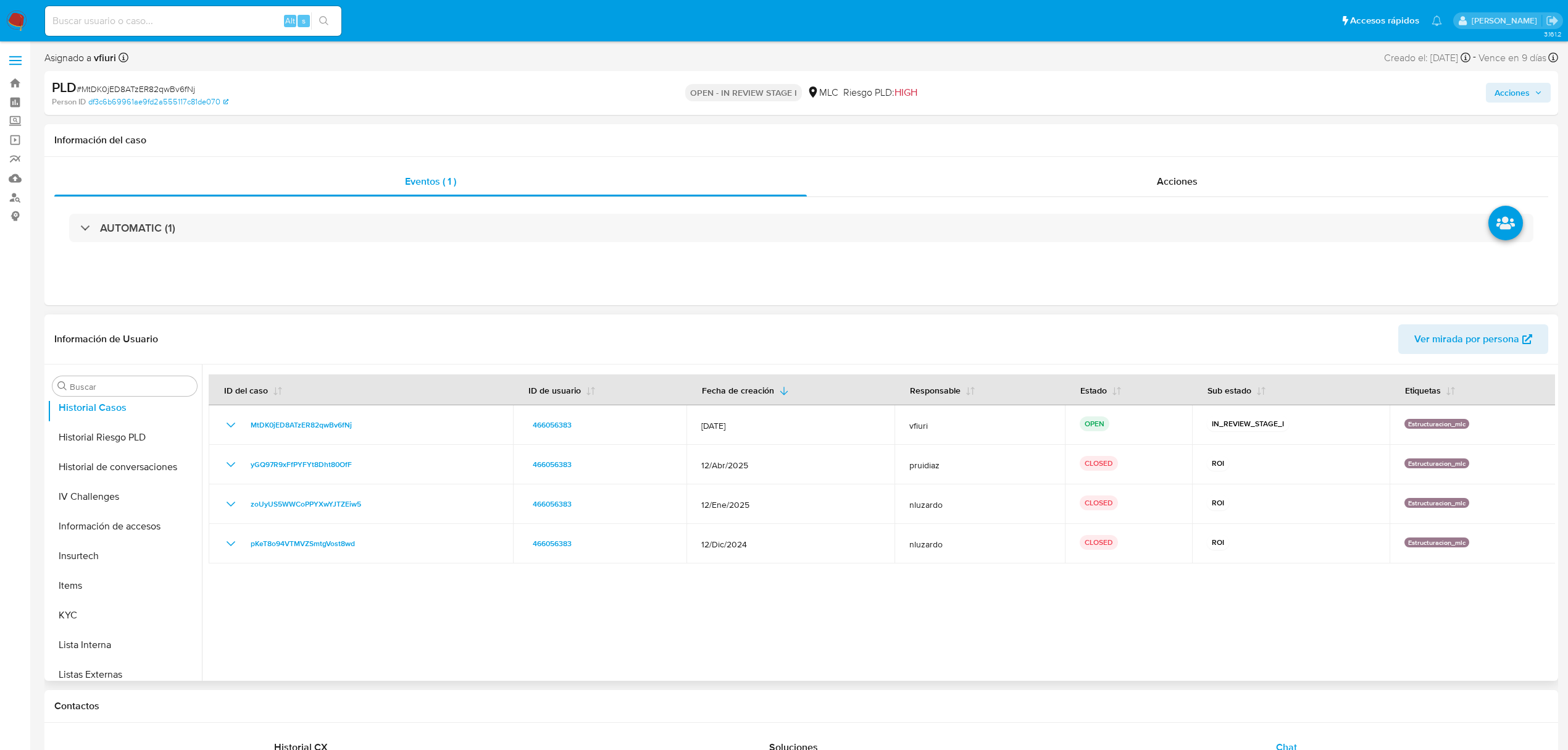
scroll to position [581, 0]
click at [107, 489] on button "KYC" at bounding box center [119, 486] width 145 height 30
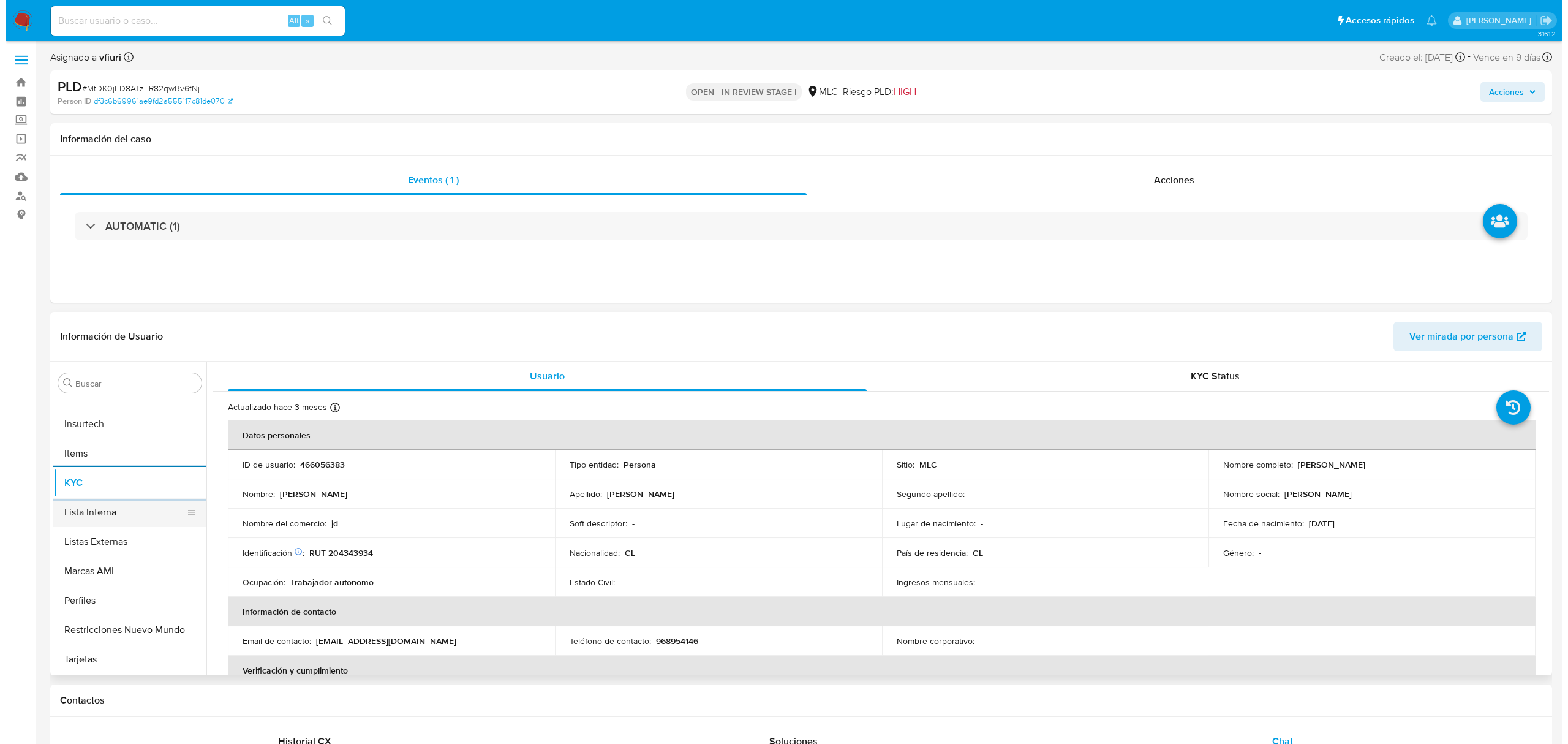
scroll to position [5, 0]
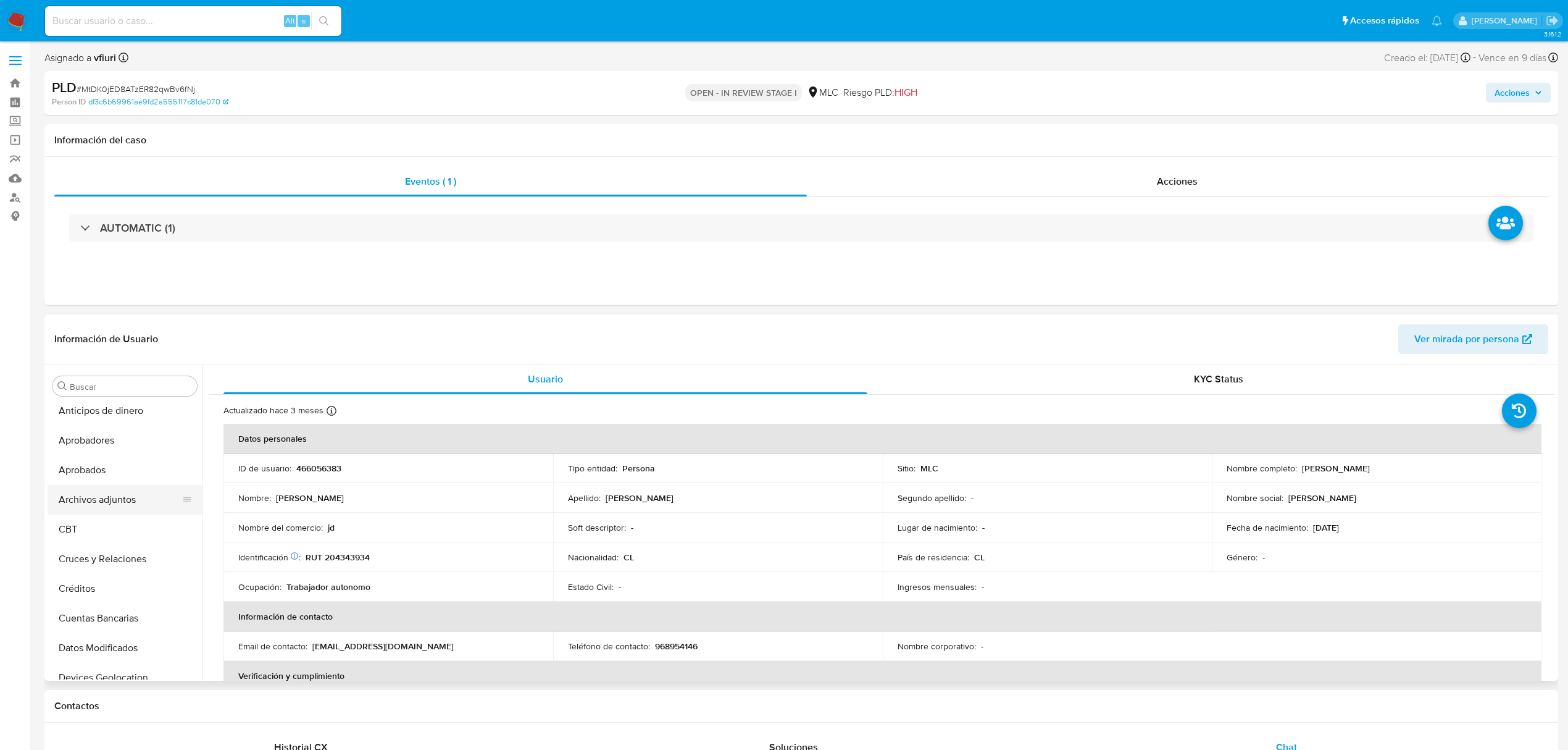
click at [122, 490] on button "Archivos adjuntos" at bounding box center [119, 499] width 145 height 30
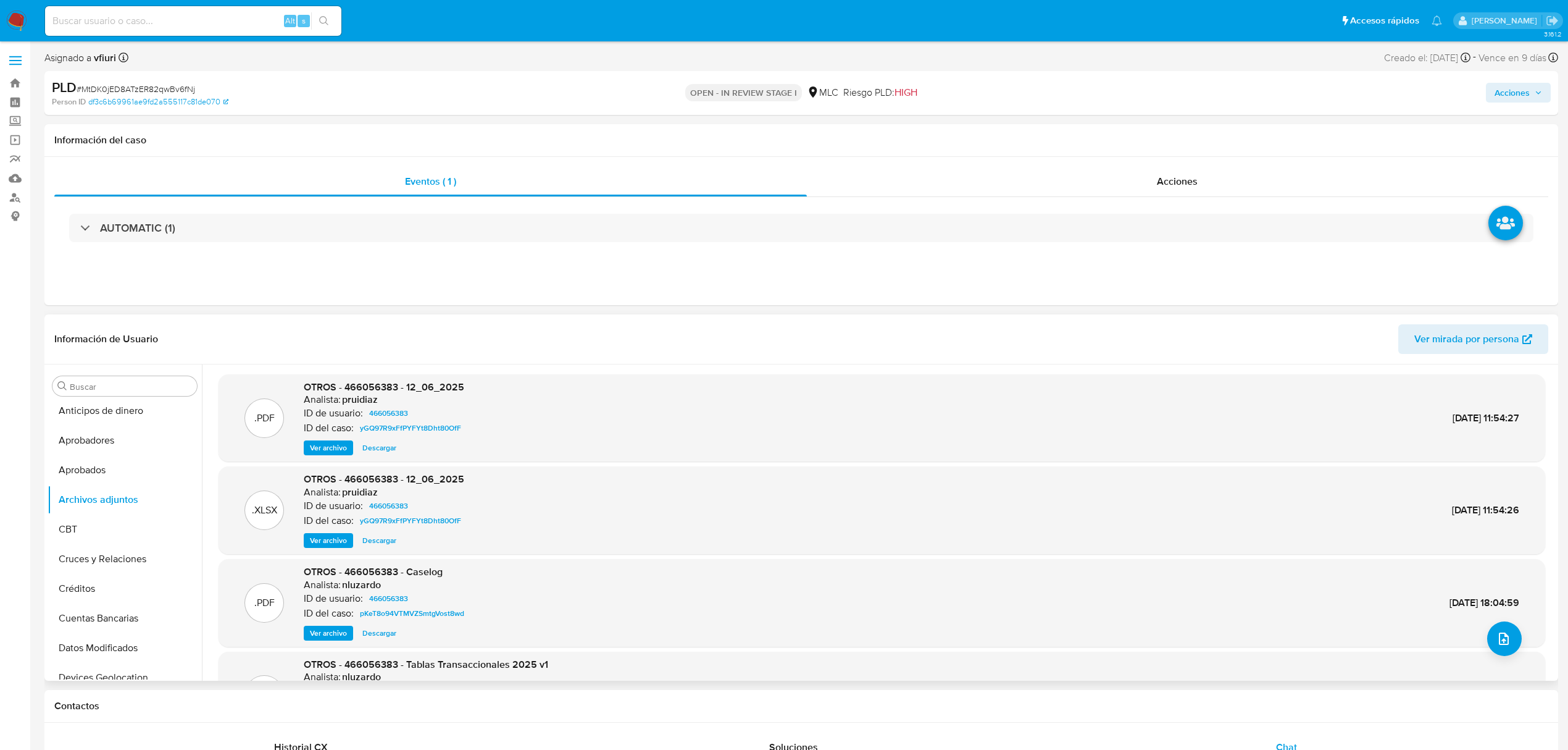
click at [1515, 621] on div ".PDF OTROS - 466056383 - Caselog Analista: nluzardo ID de usuario: 466056383 ID…" at bounding box center [882, 602] width 1314 height 75
click at [1505, 625] on button "upload-file" at bounding box center [1504, 638] width 35 height 35
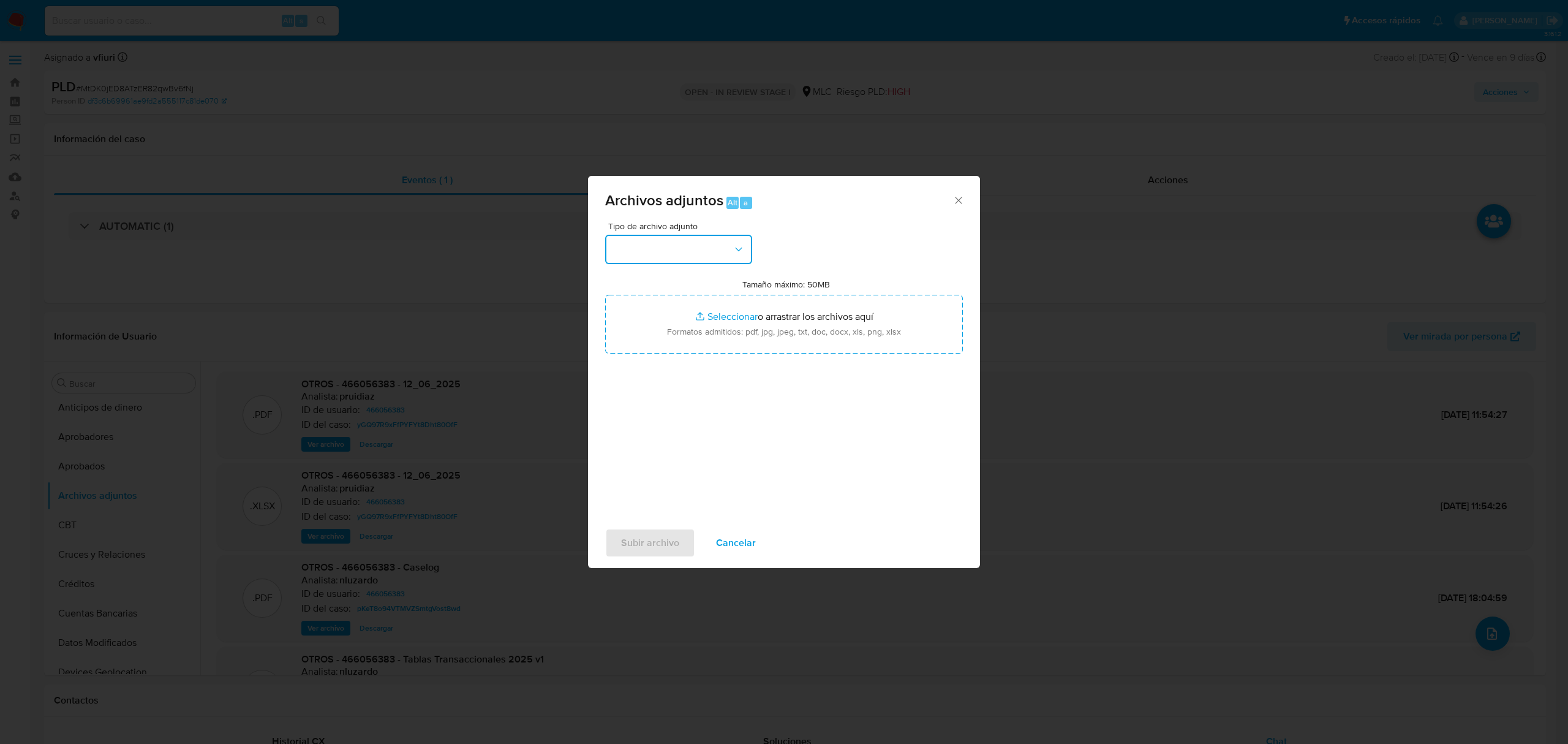
click at [703, 242] on button "button" at bounding box center [678, 249] width 147 height 30
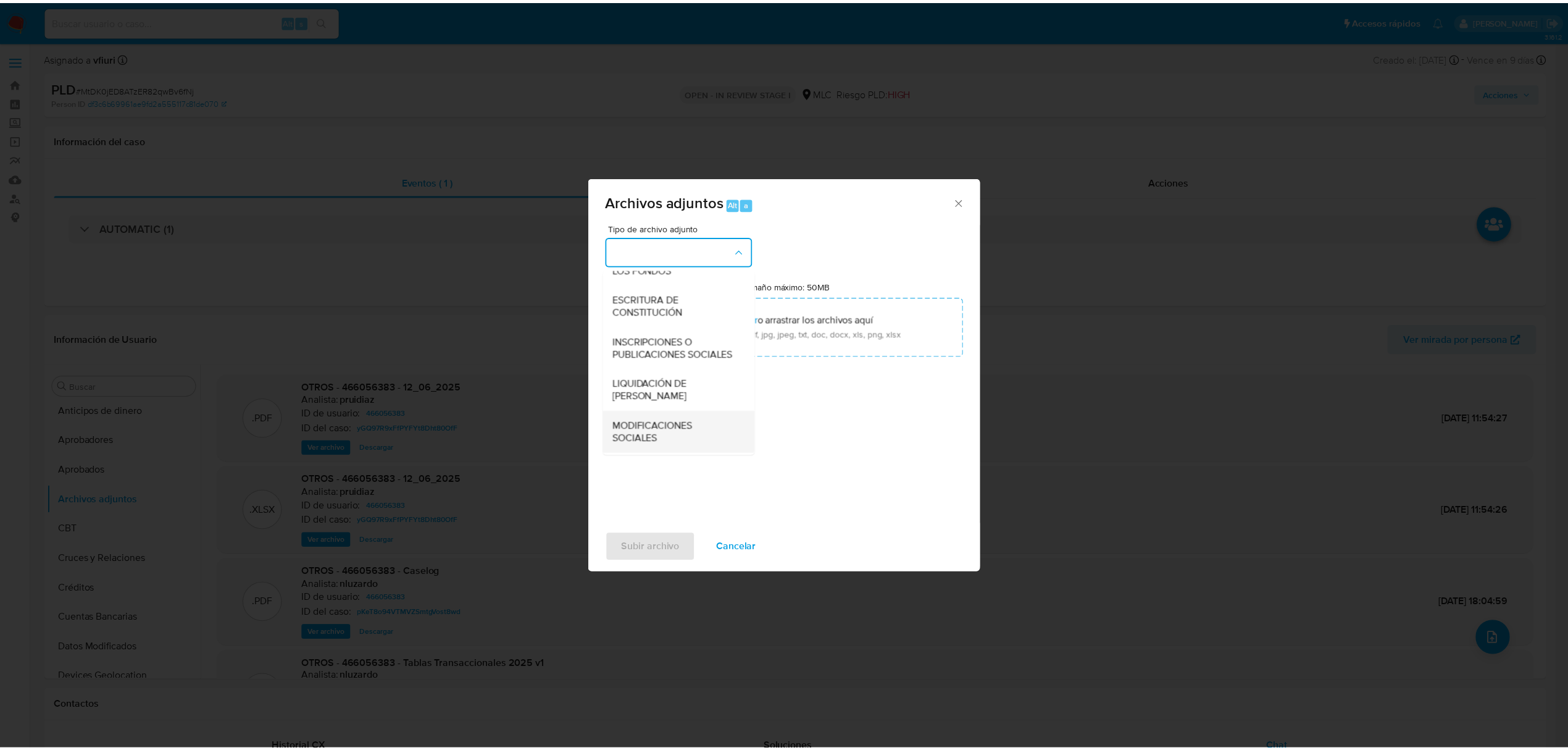
scroll to position [184, 0]
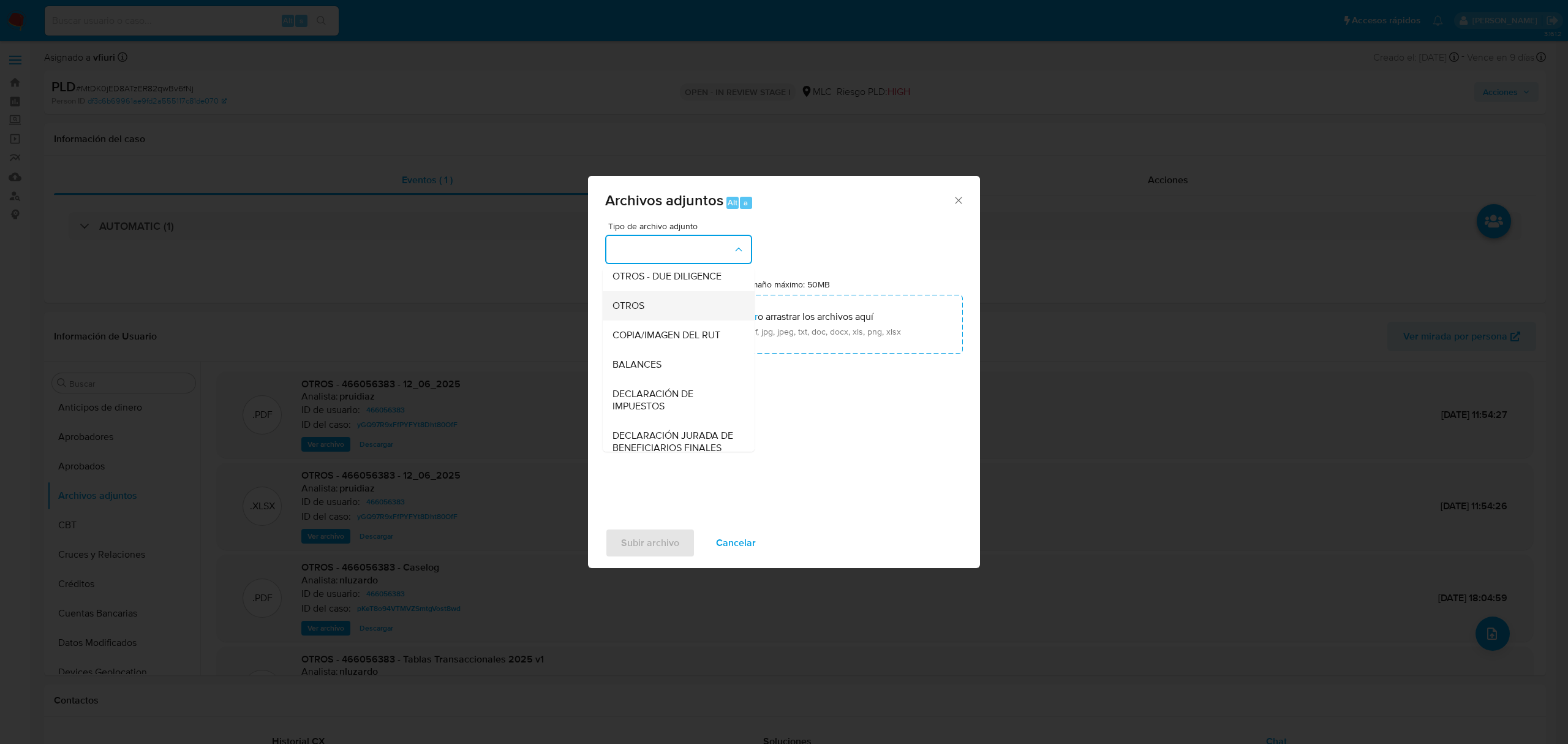
click at [631, 305] on div "OTROS" at bounding box center [674, 306] width 125 height 30
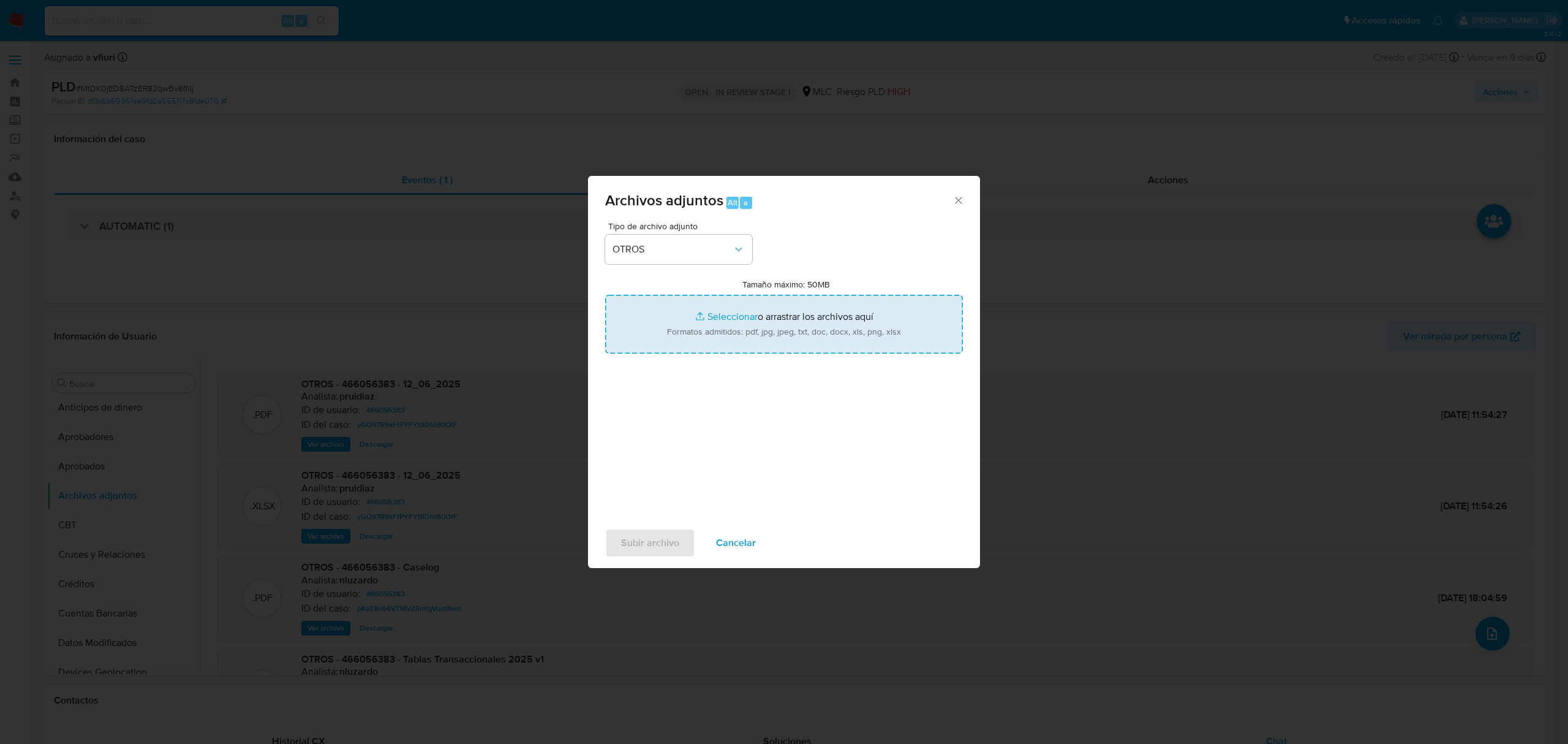
click at [734, 542] on span "Cancelar" at bounding box center [736, 543] width 40 height 27
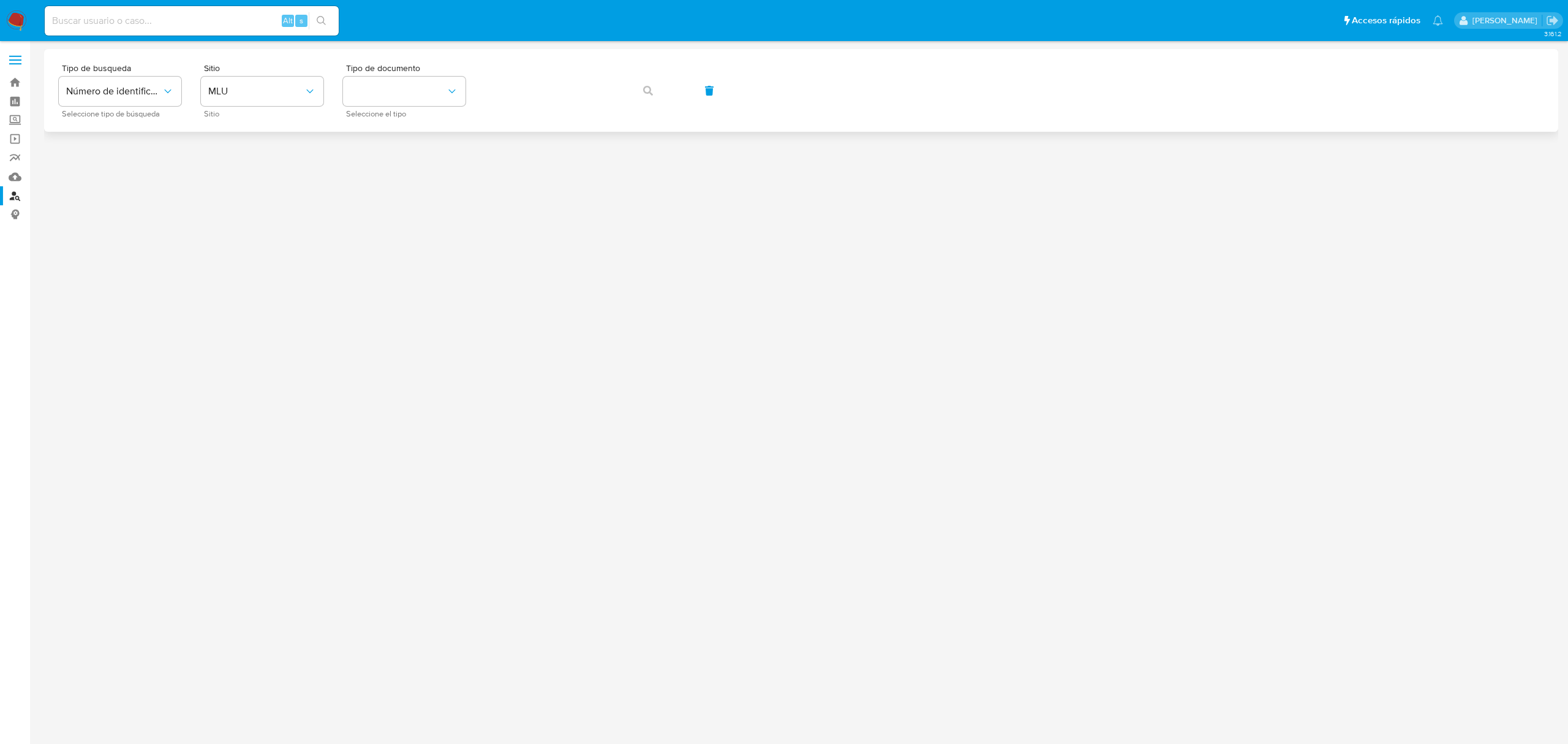
click at [329, 94] on div "Tipo de busqueda Número de identificación Seleccione tipo de búsqueda Sitio MLU…" at bounding box center [801, 90] width 1484 height 53
click at [301, 95] on span "MLU" at bounding box center [256, 91] width 96 height 13
click at [251, 300] on div "MLC" at bounding box center [258, 300] width 100 height 30
click at [385, 92] on button "identificationType" at bounding box center [404, 91] width 123 height 30
click at [395, 126] on div "RUT RUT" at bounding box center [400, 131] width 100 height 41
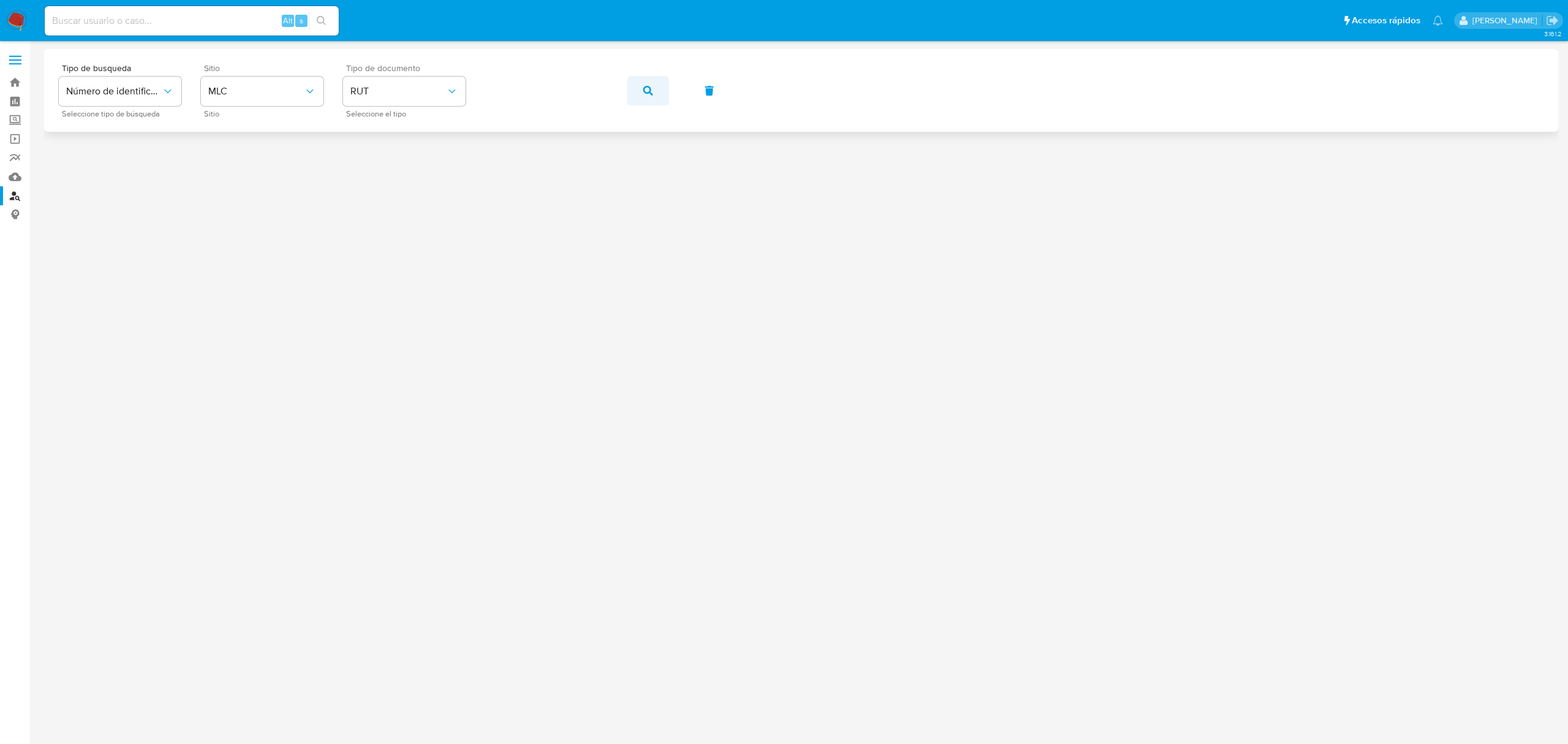
click at [637, 89] on button "button" at bounding box center [648, 90] width 41 height 30
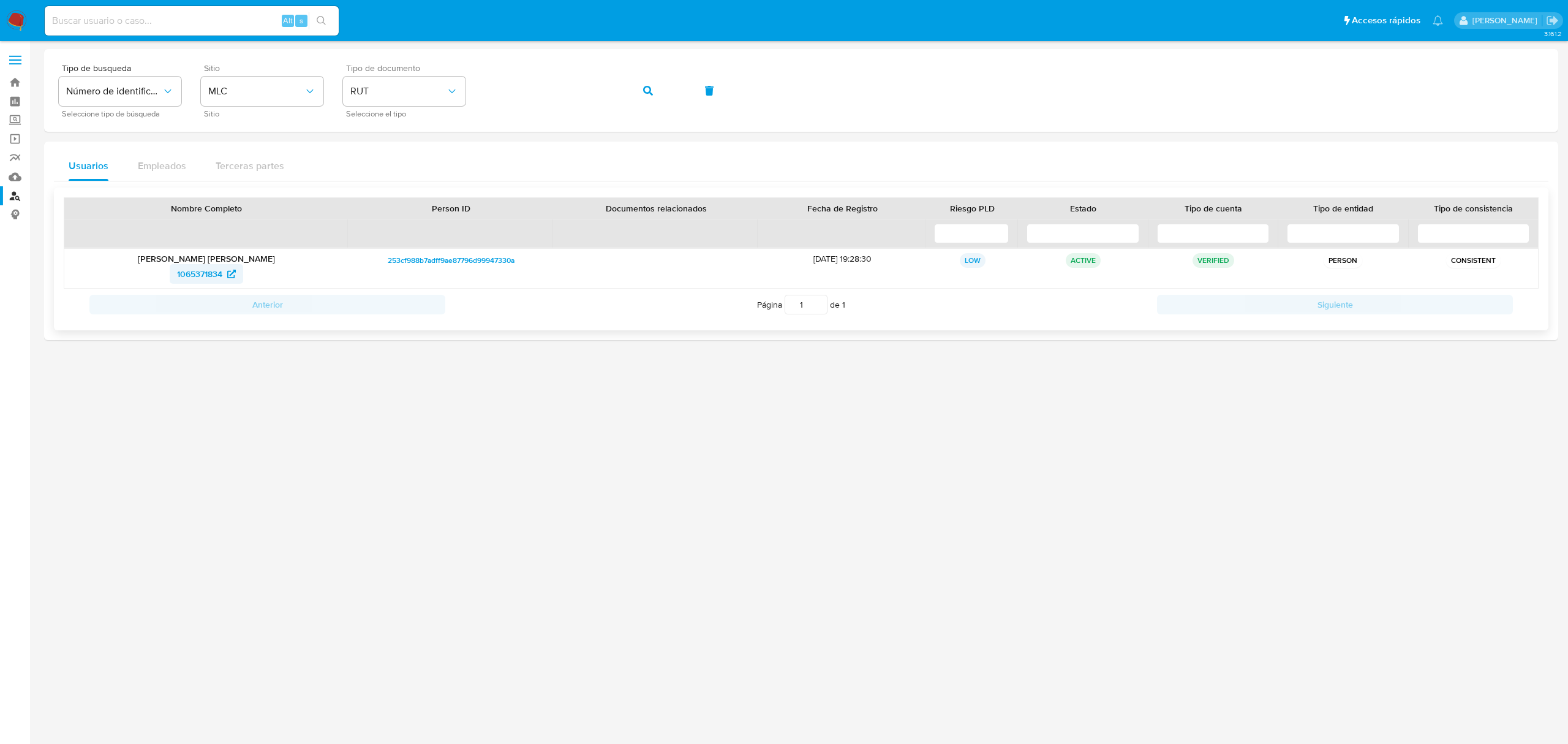
click at [215, 272] on span "1065371834" at bounding box center [199, 274] width 45 height 20
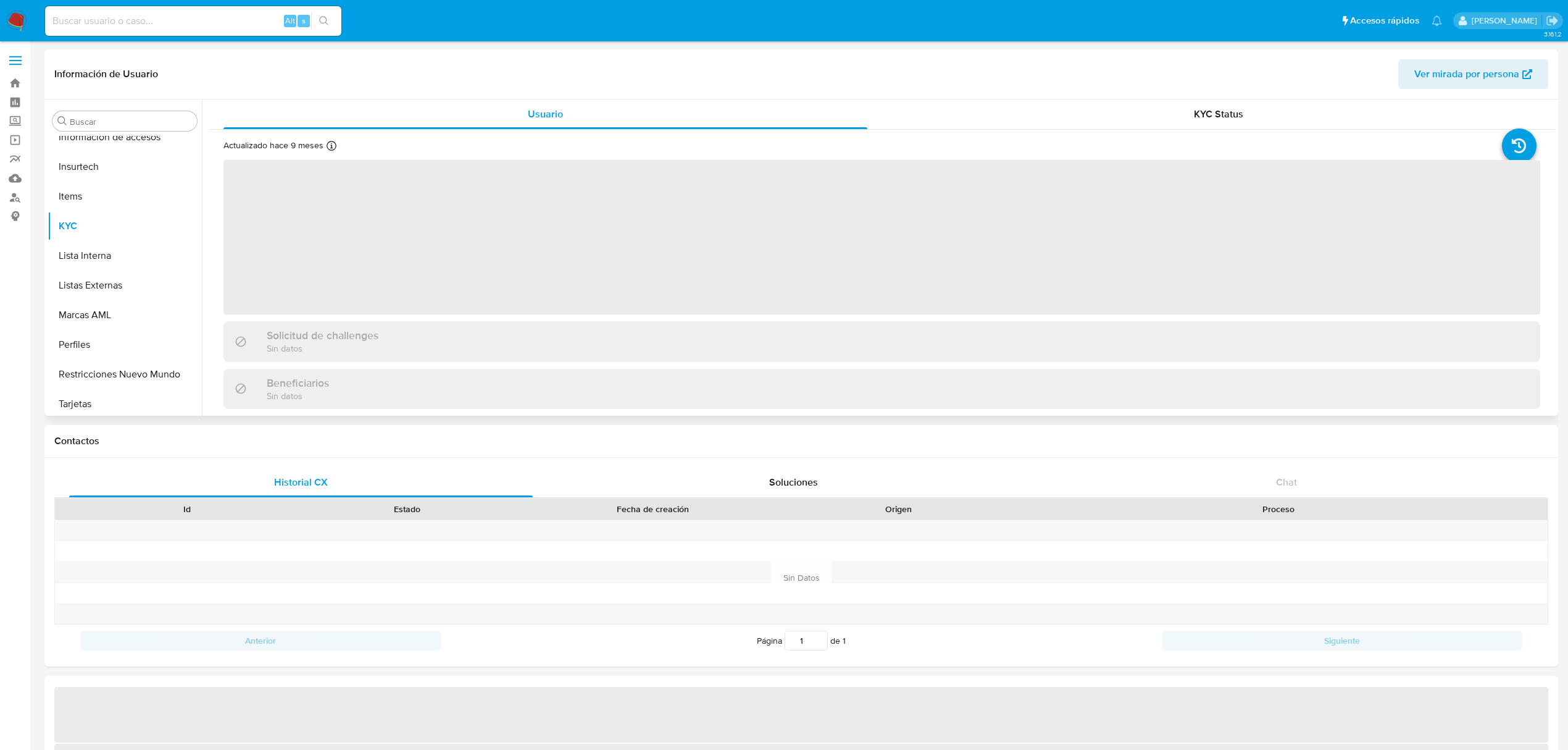
scroll to position [580, 0]
select select "10"
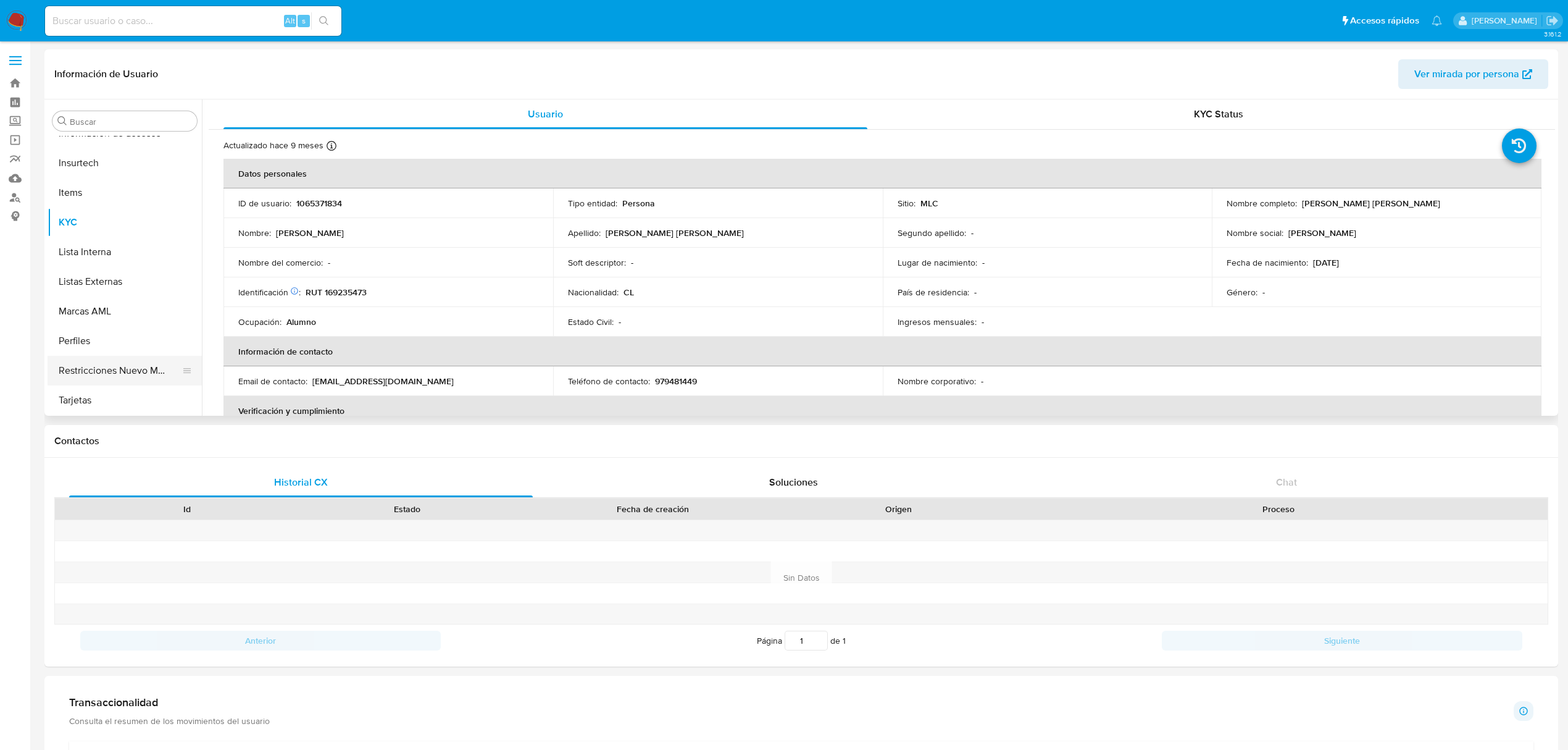
click at [103, 361] on button "Restricciones Nuevo Mundo" at bounding box center [119, 370] width 145 height 30
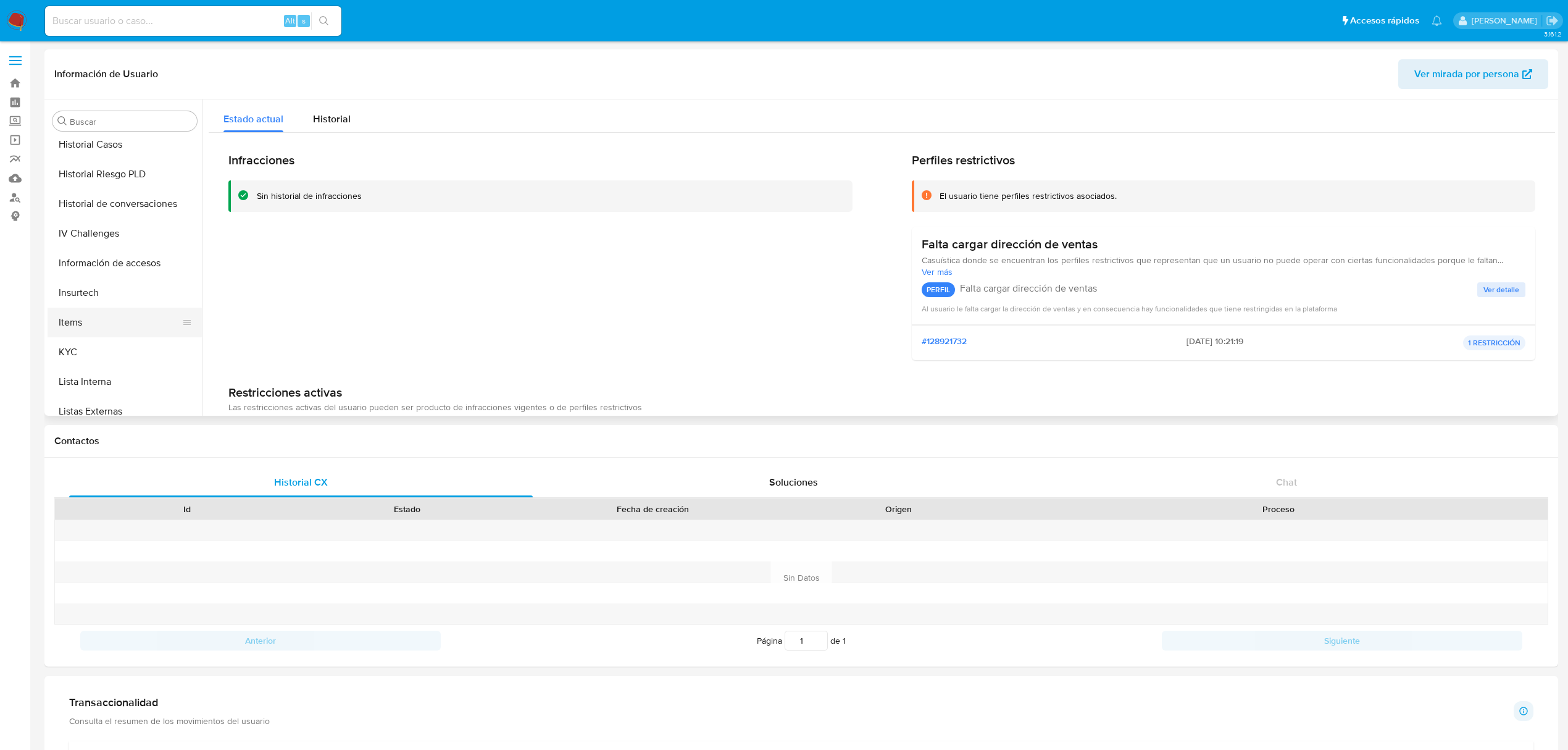
scroll to position [251, 0]
click at [112, 341] on button "Historial Casos" at bounding box center [119, 345] width 145 height 30
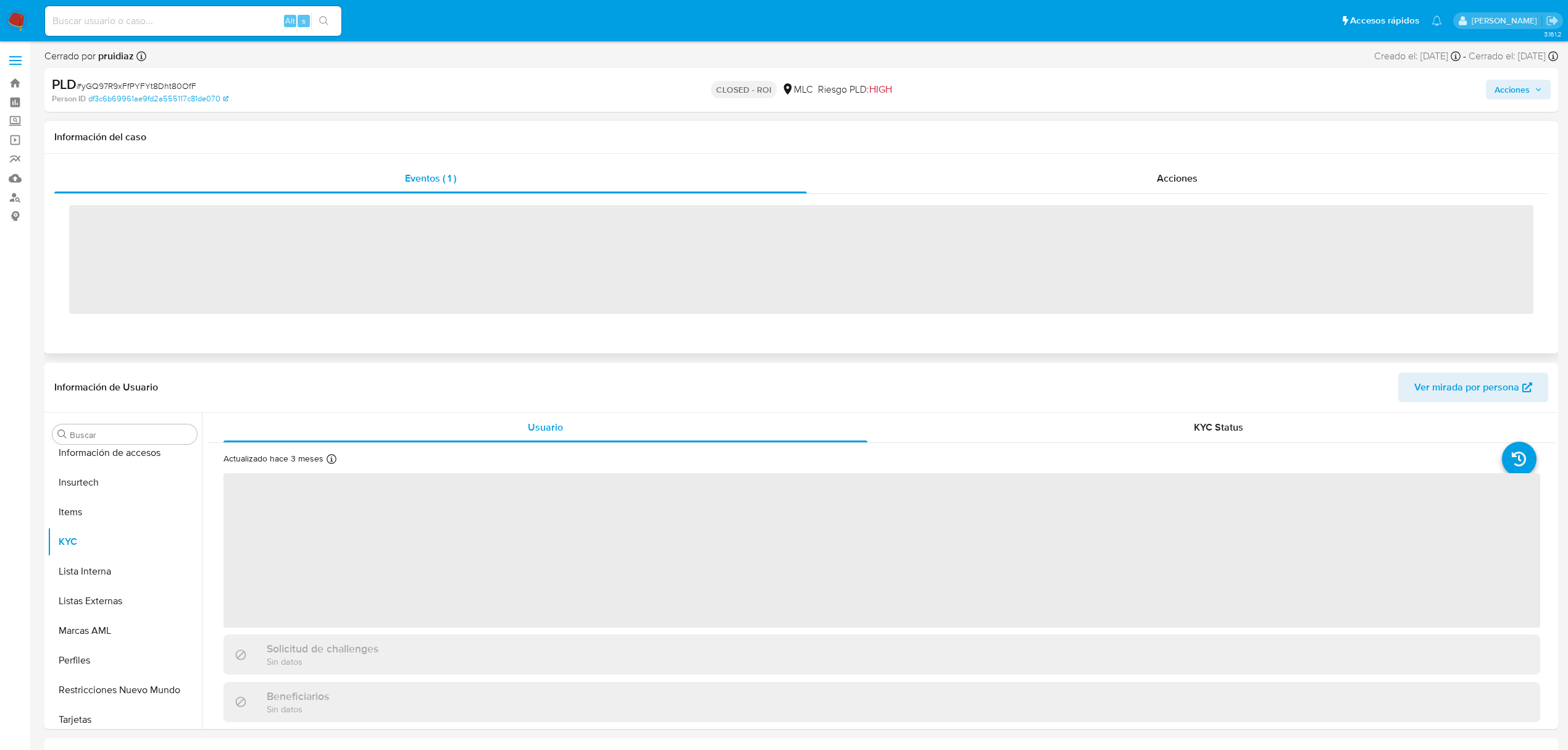
scroll to position [581, 0]
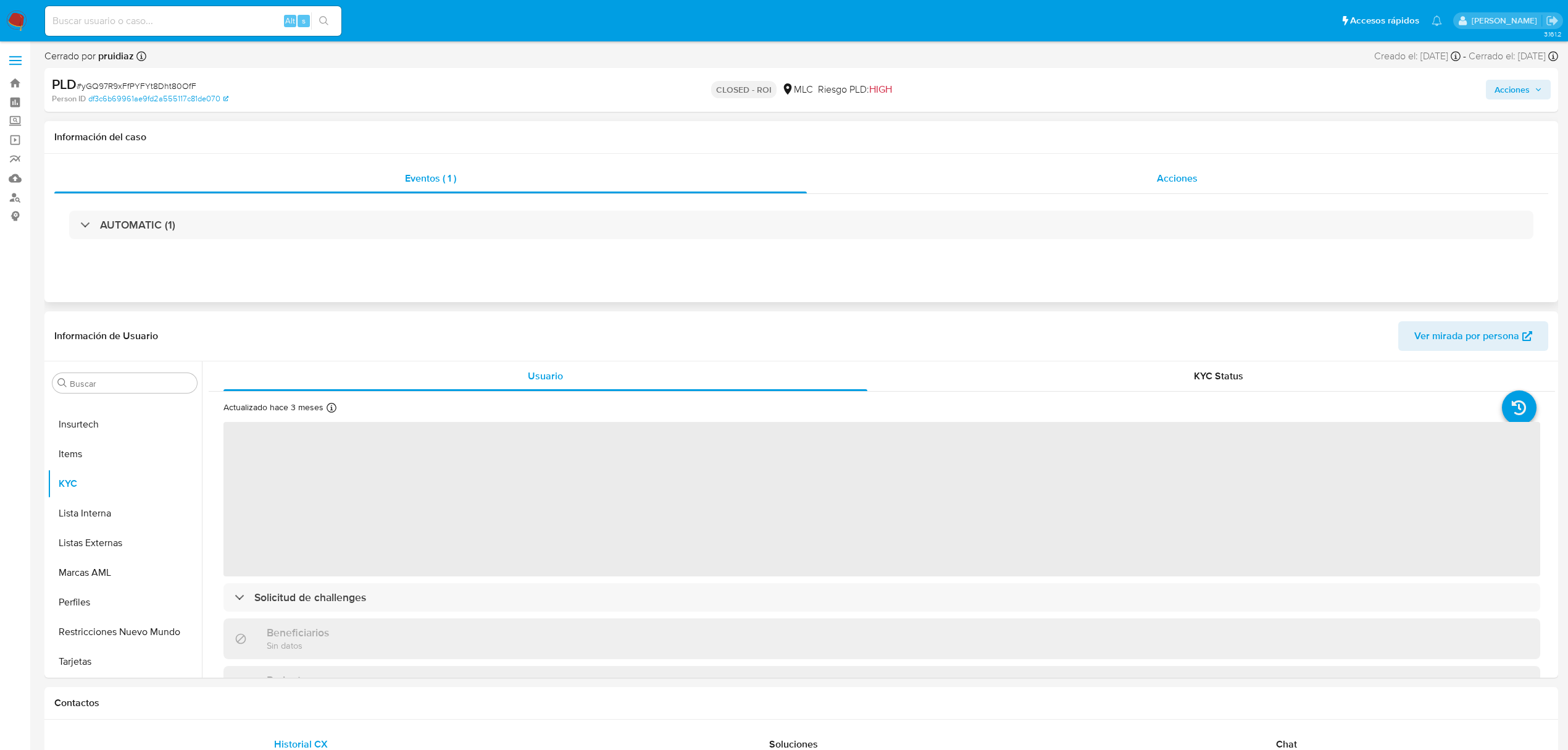
click at [1188, 184] on span "Acciones" at bounding box center [1177, 178] width 41 height 15
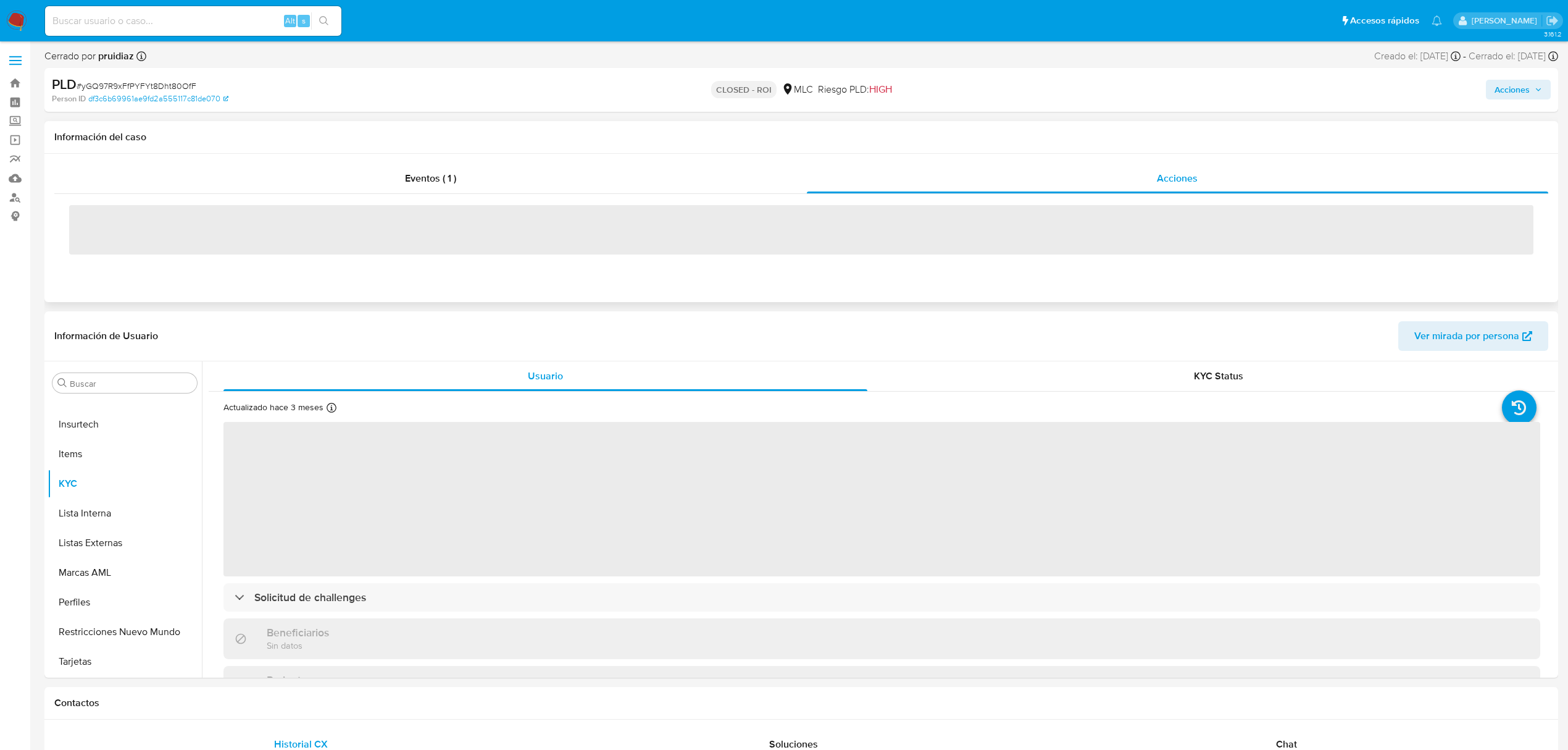
select select "10"
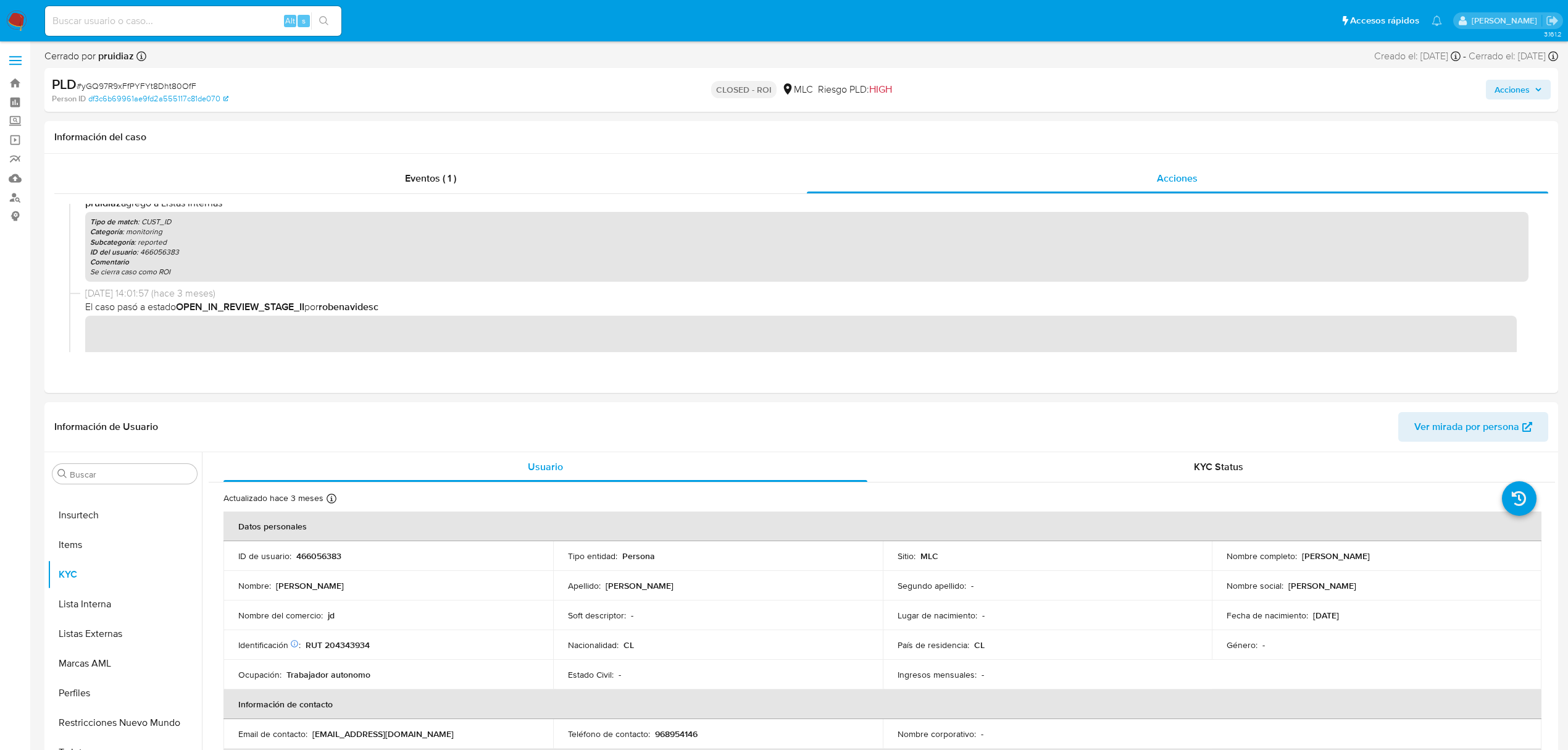
scroll to position [165, 0]
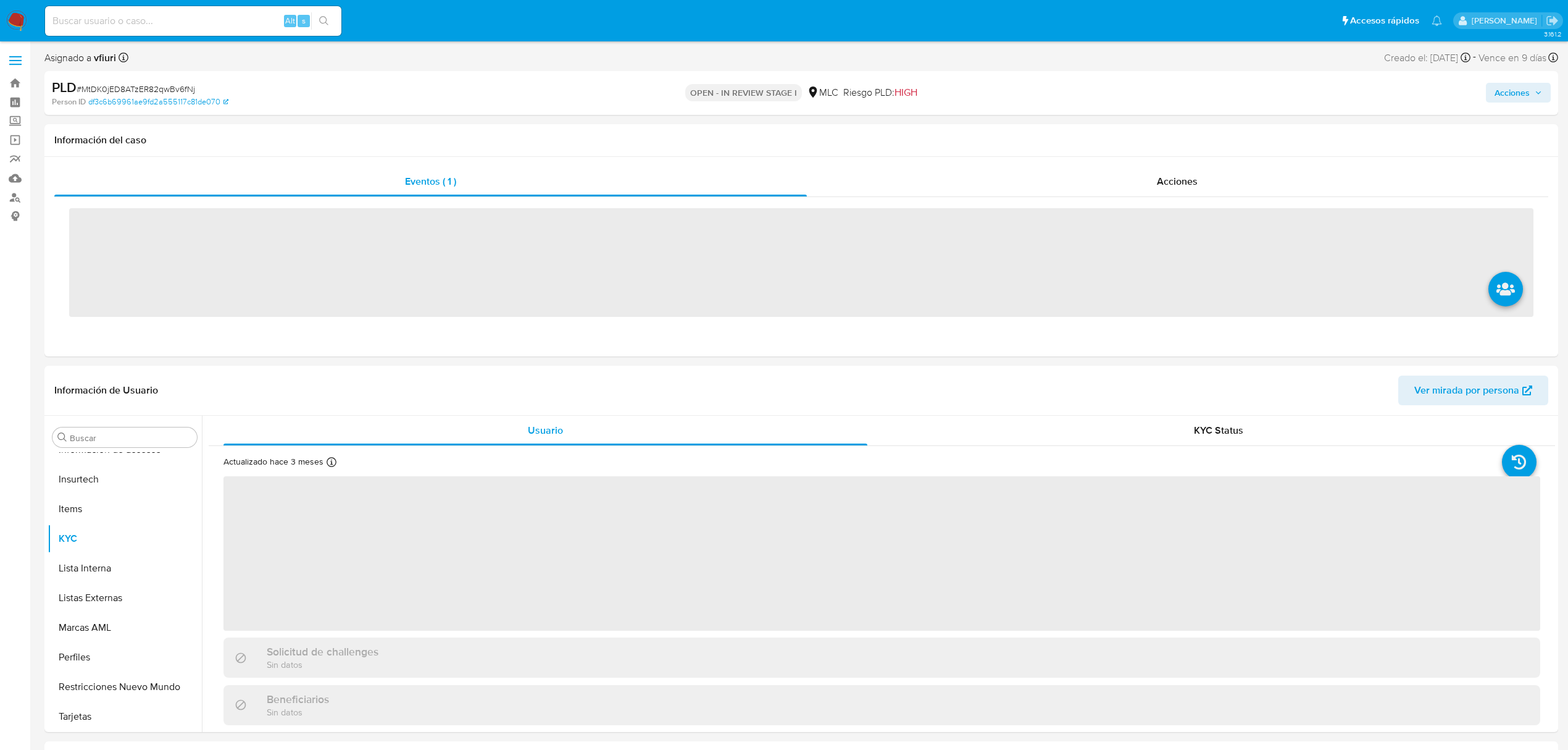
scroll to position [581, 0]
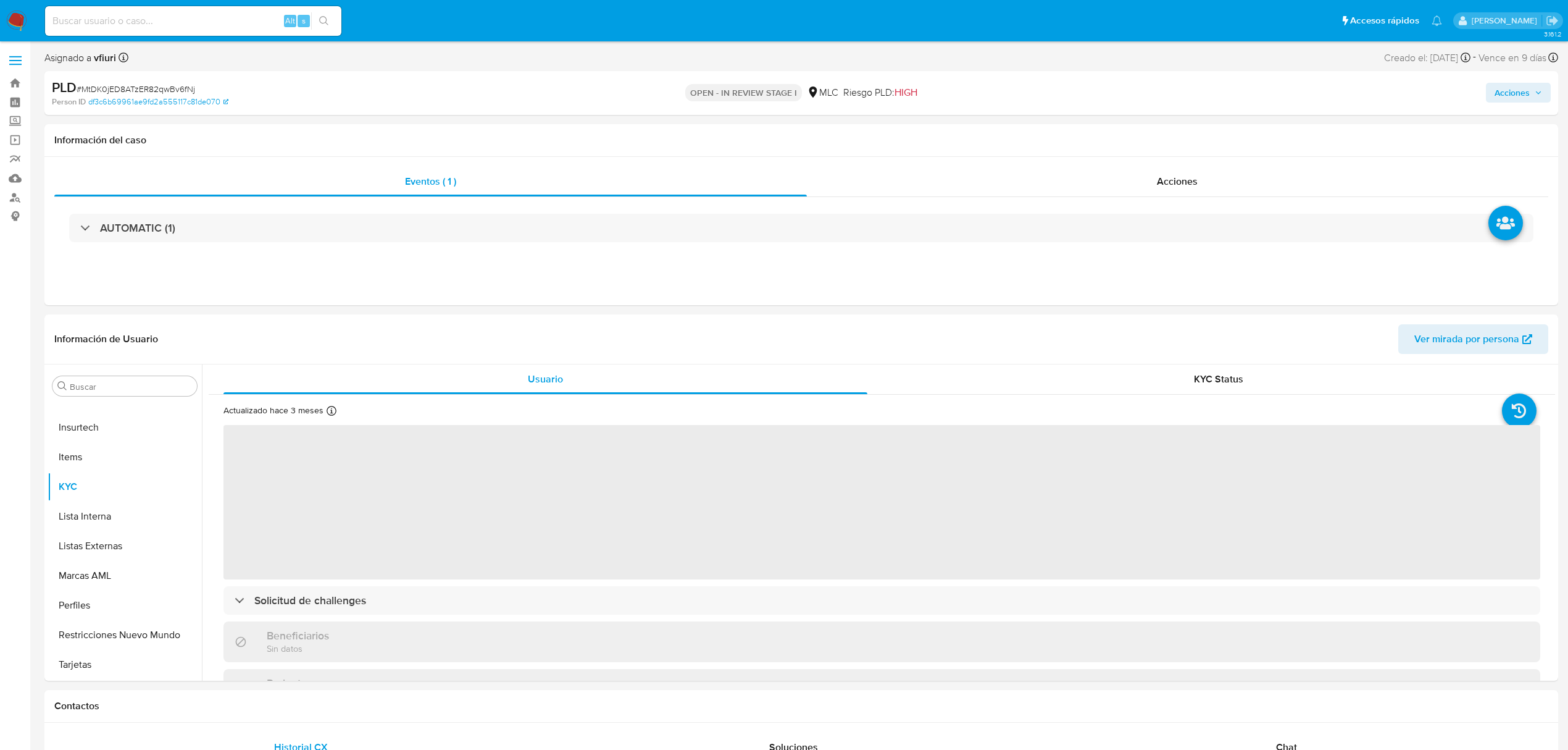
select select "10"
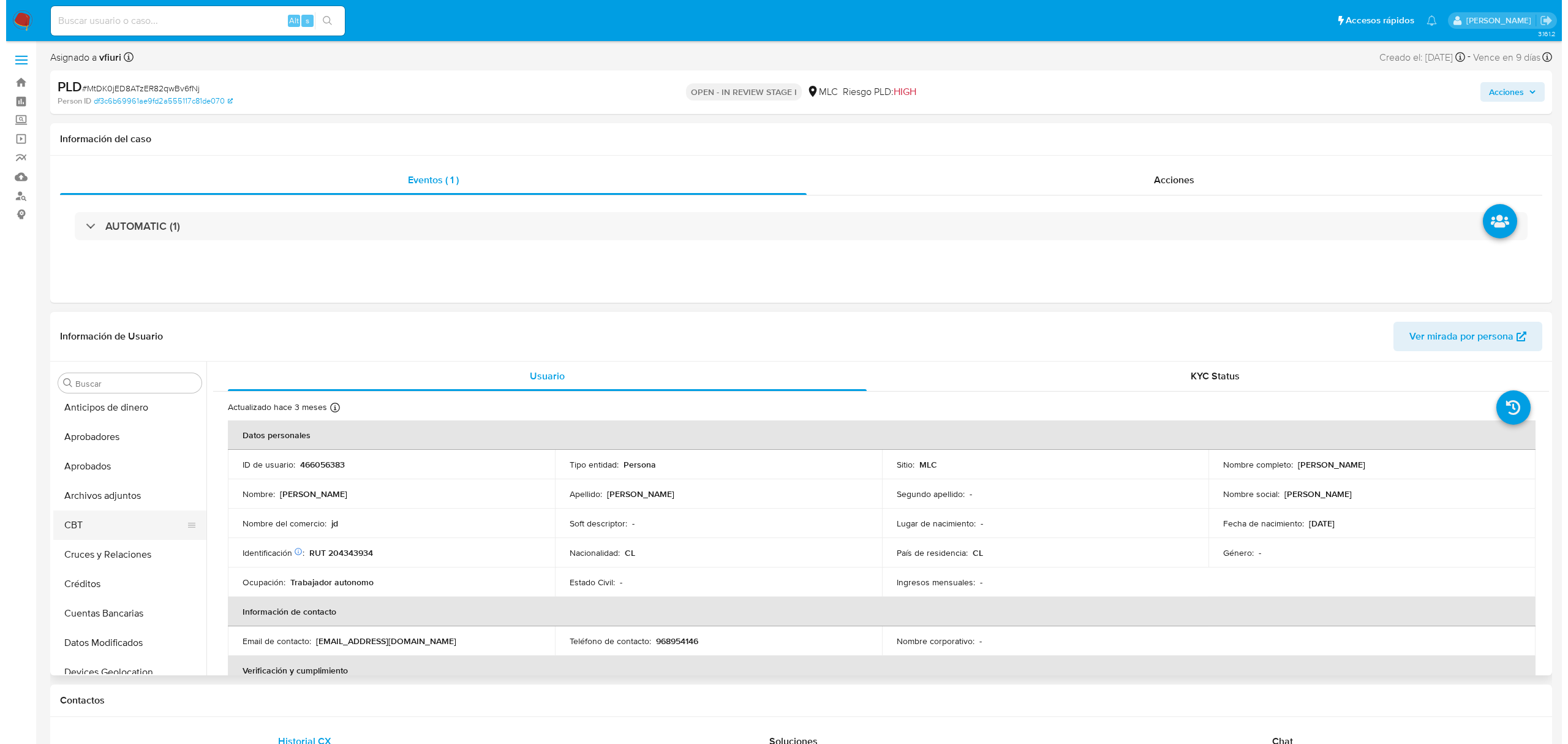
scroll to position [0, 0]
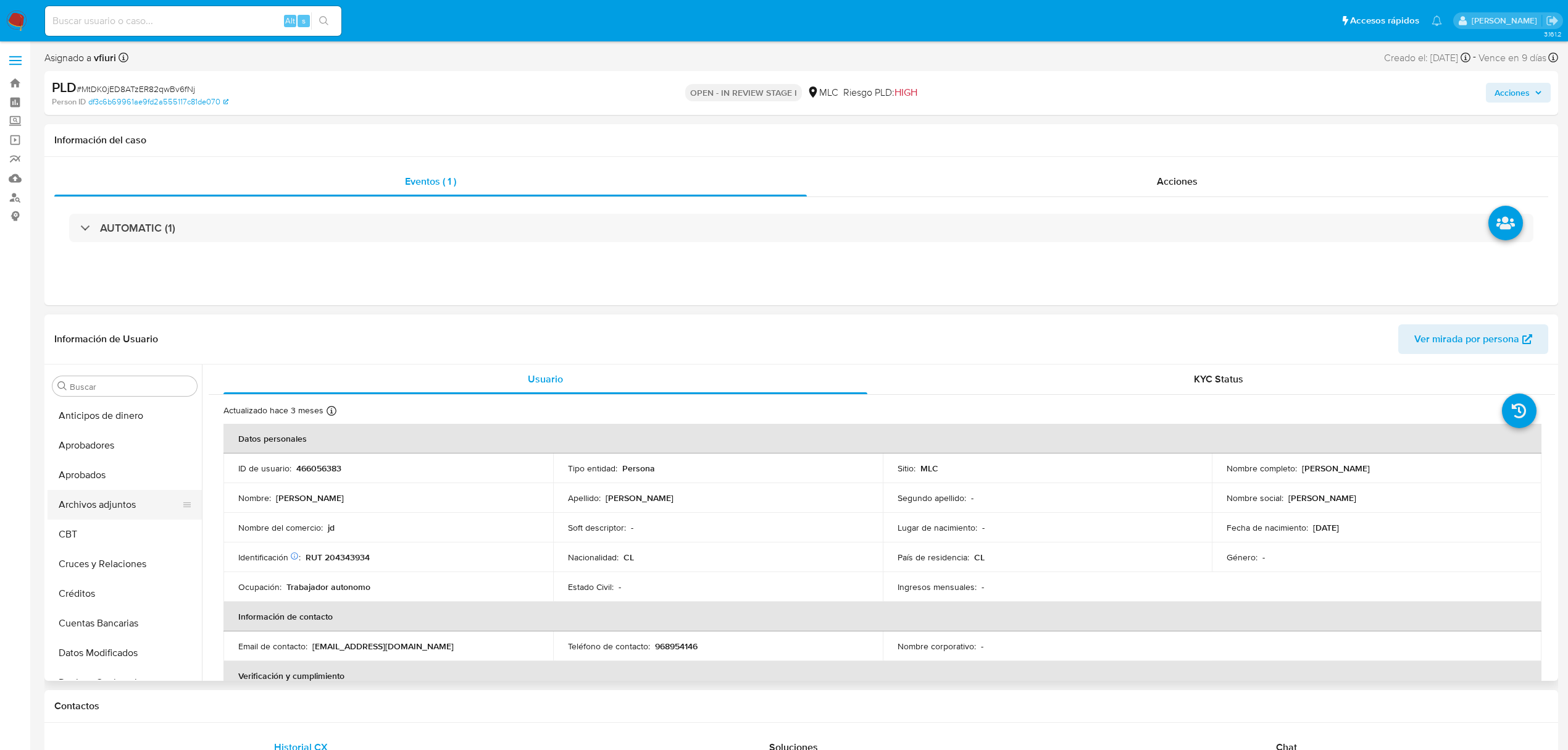
drag, startPoint x: 105, startPoint y: 495, endPoint x: 105, endPoint y: 502, distance: 7.0
click at [105, 495] on button "Archivos adjuntos" at bounding box center [119, 505] width 145 height 30
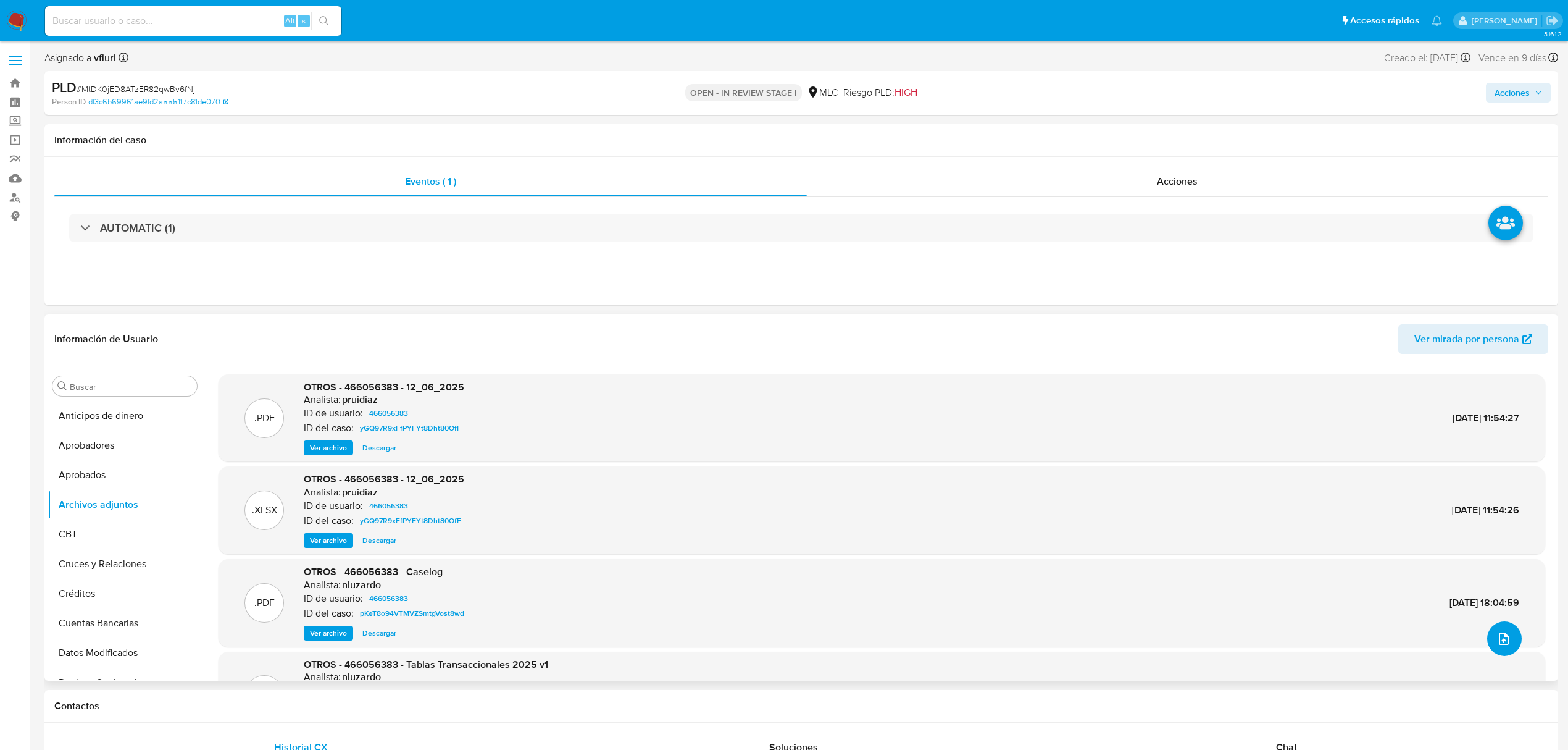
click at [1506, 633] on button "upload-file" at bounding box center [1504, 638] width 35 height 35
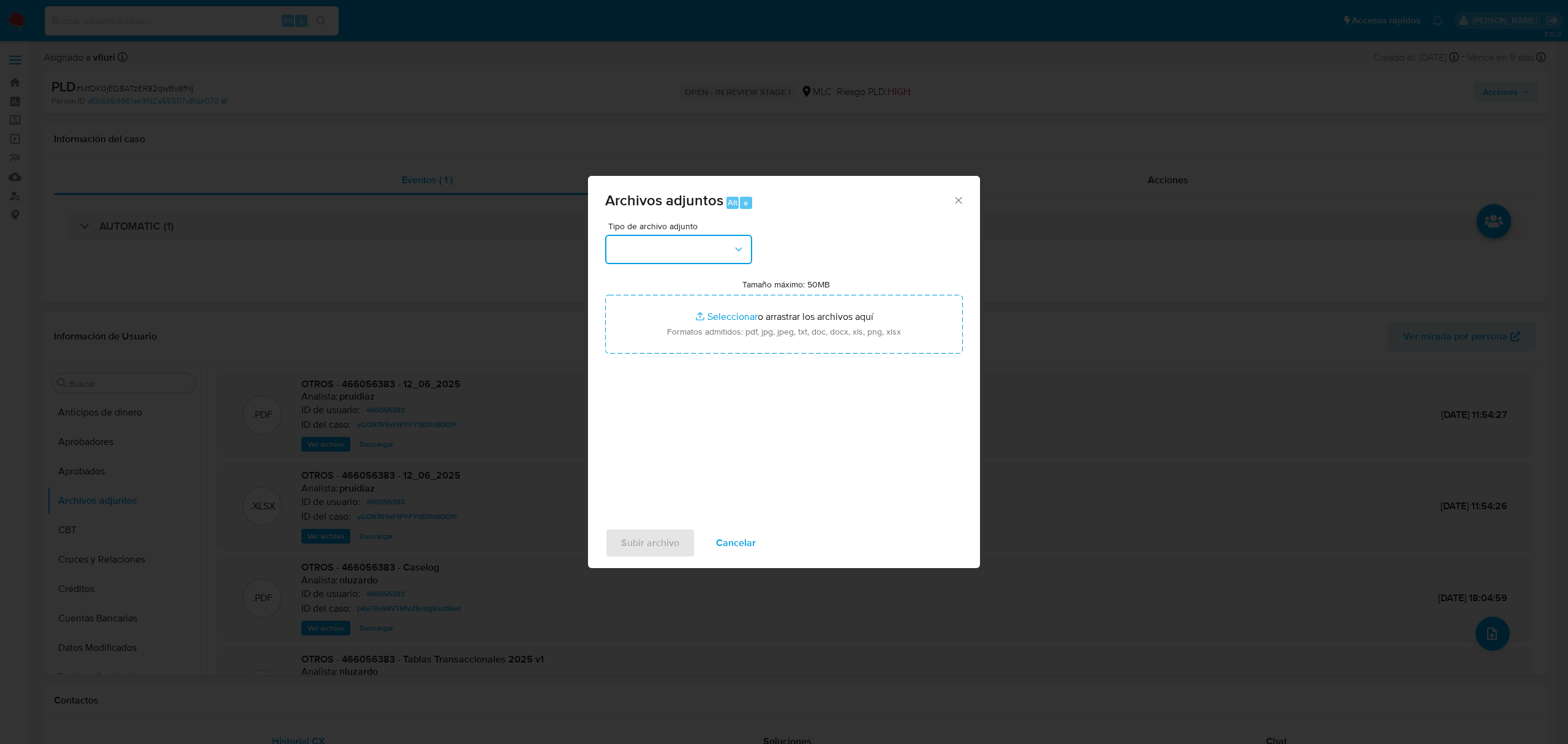
click at [684, 243] on button "button" at bounding box center [678, 249] width 147 height 30
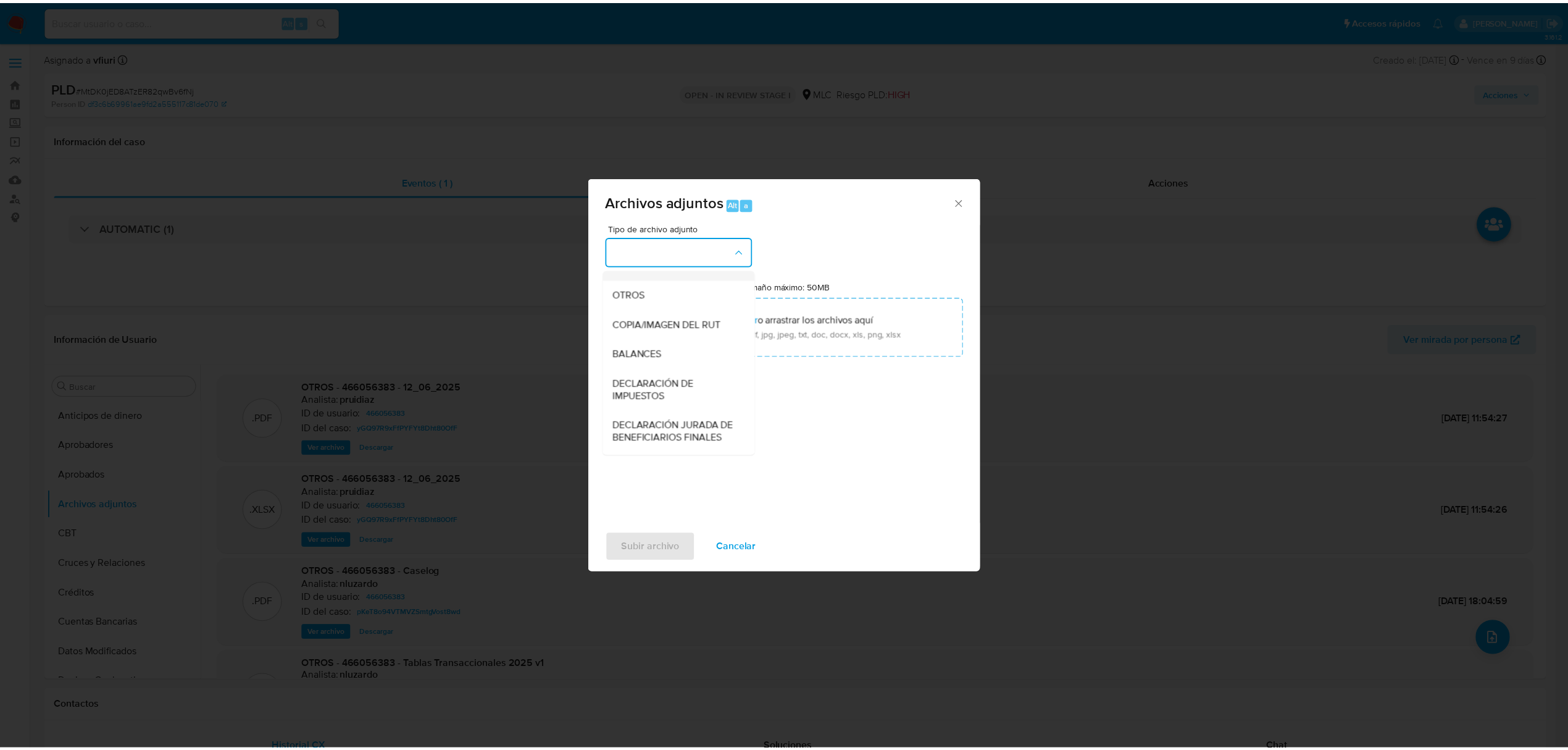
scroll to position [102, 0]
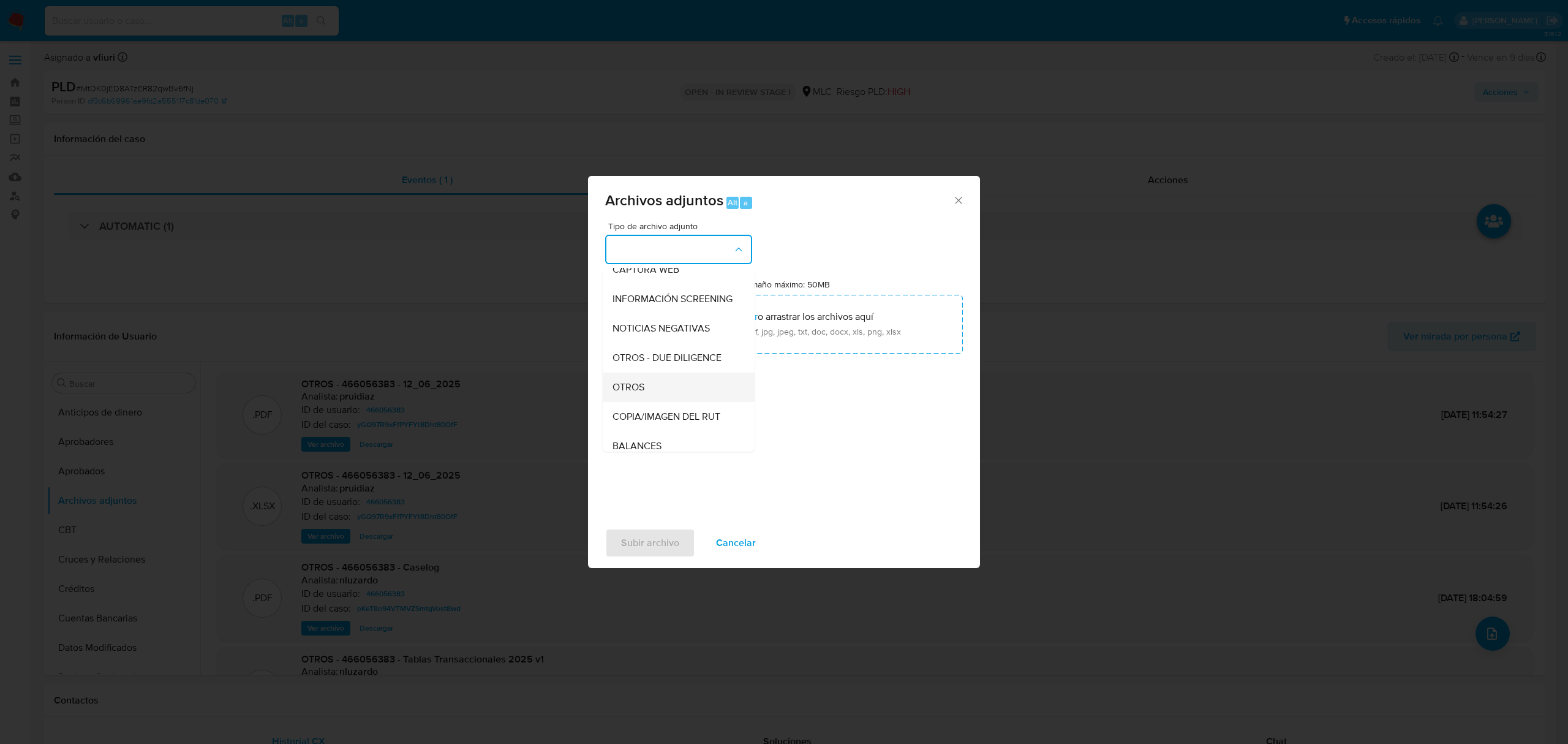
click at [645, 393] on span "OTROS" at bounding box center [628, 387] width 32 height 13
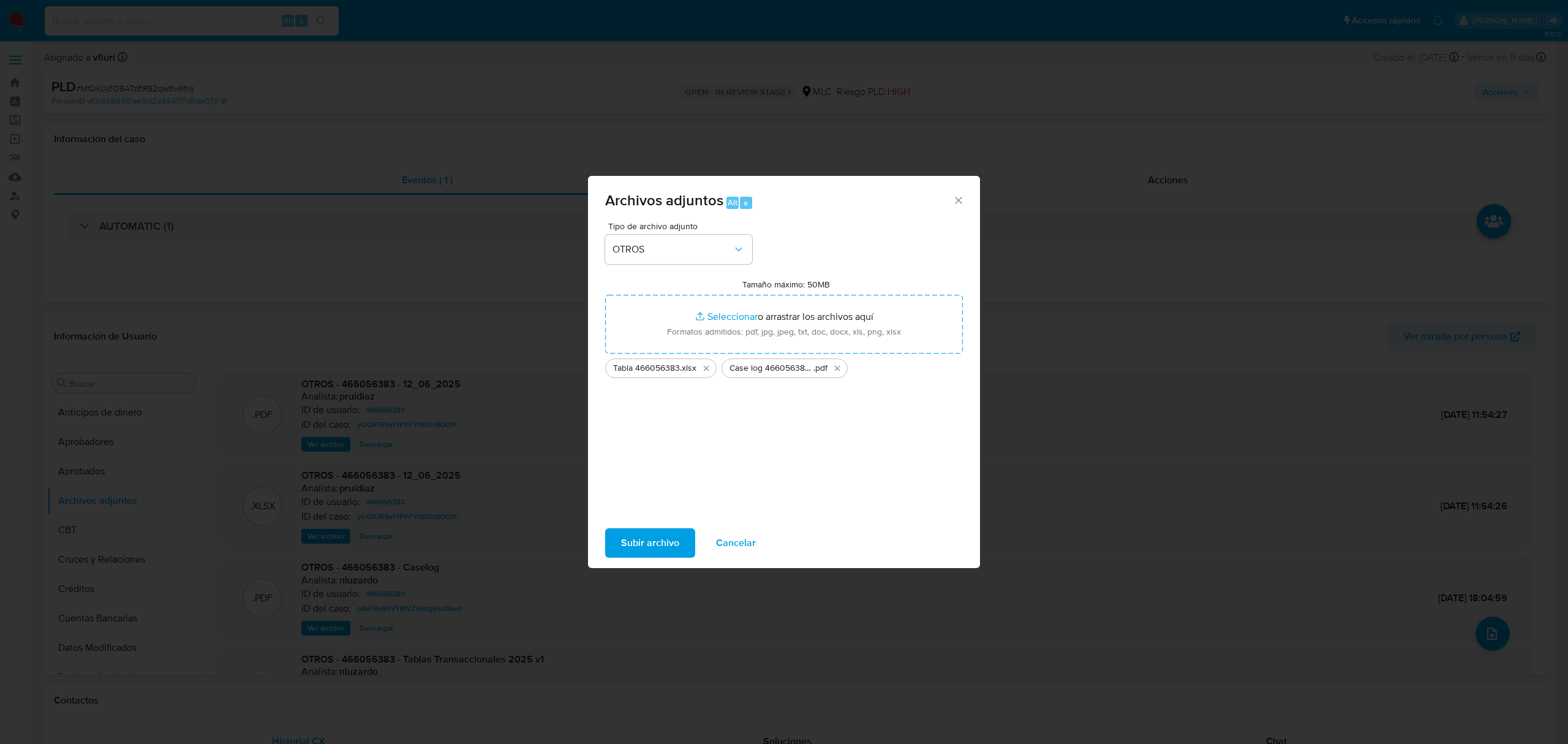
click at [633, 547] on span "Subir archivo" at bounding box center [650, 543] width 59 height 27
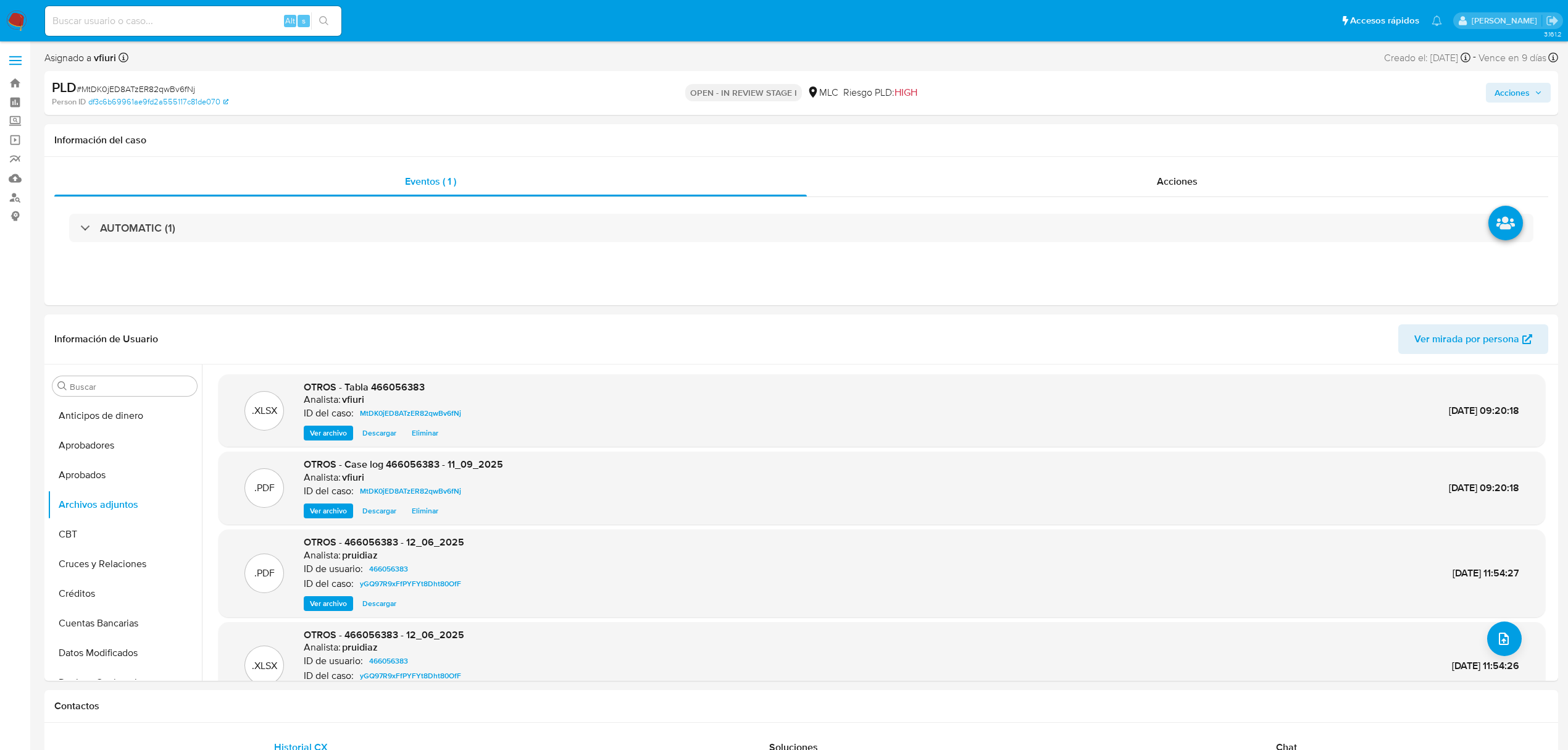
click at [1522, 97] on span "Acciones" at bounding box center [1512, 93] width 35 height 20
click at [1191, 138] on span "Resolución del caso" at bounding box center [1167, 132] width 88 height 15
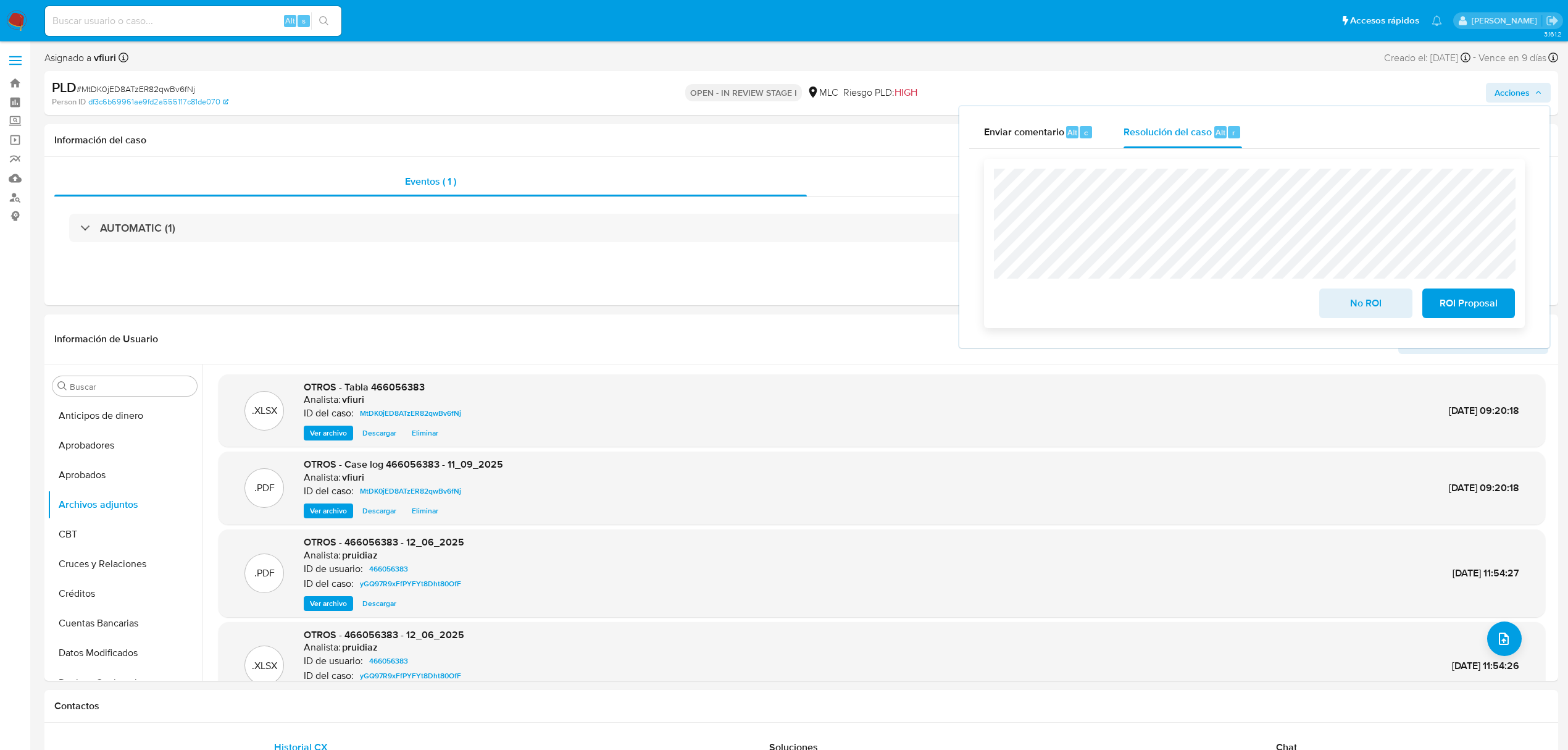
click at [1358, 309] on span "No ROI" at bounding box center [1365, 304] width 61 height 27
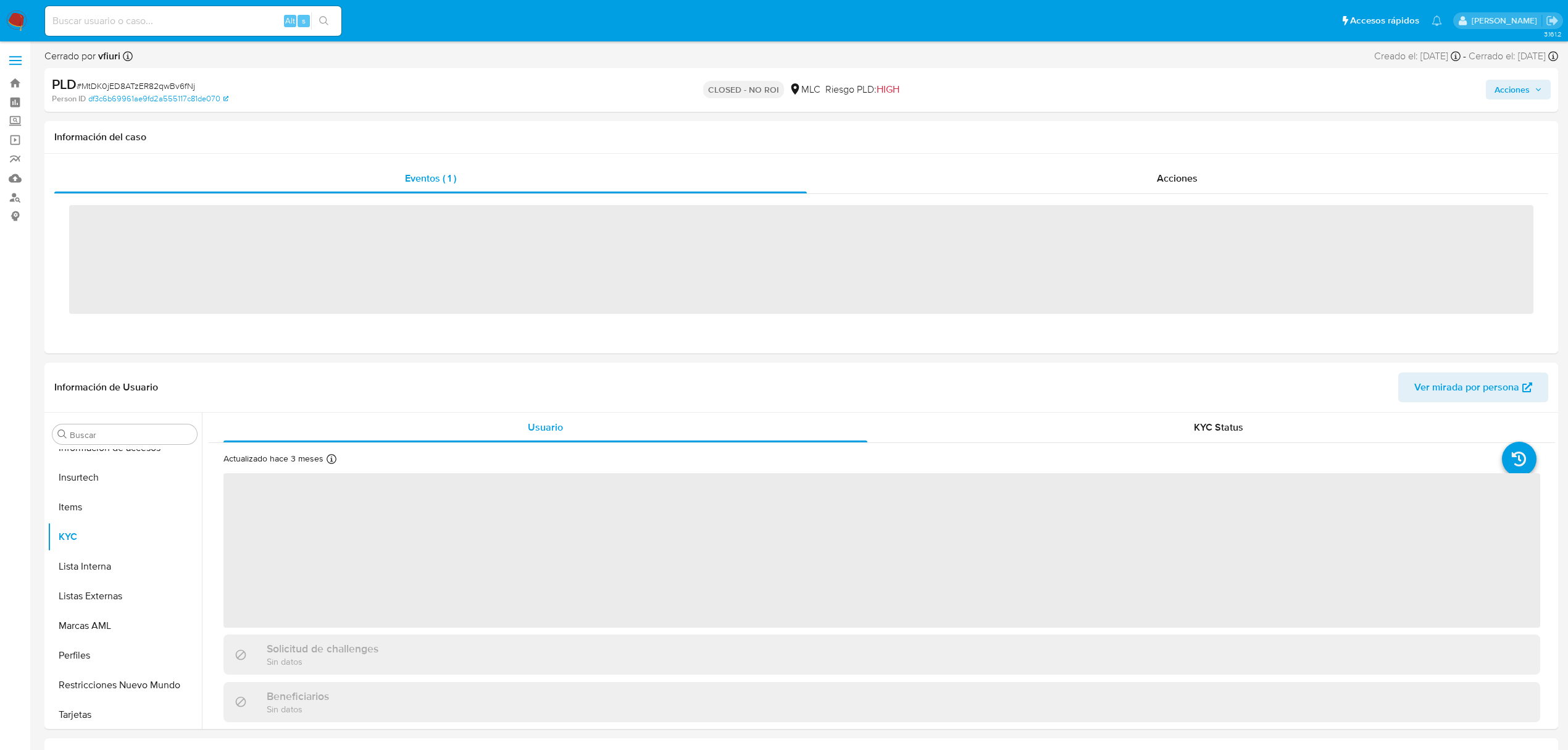
scroll to position [581, 0]
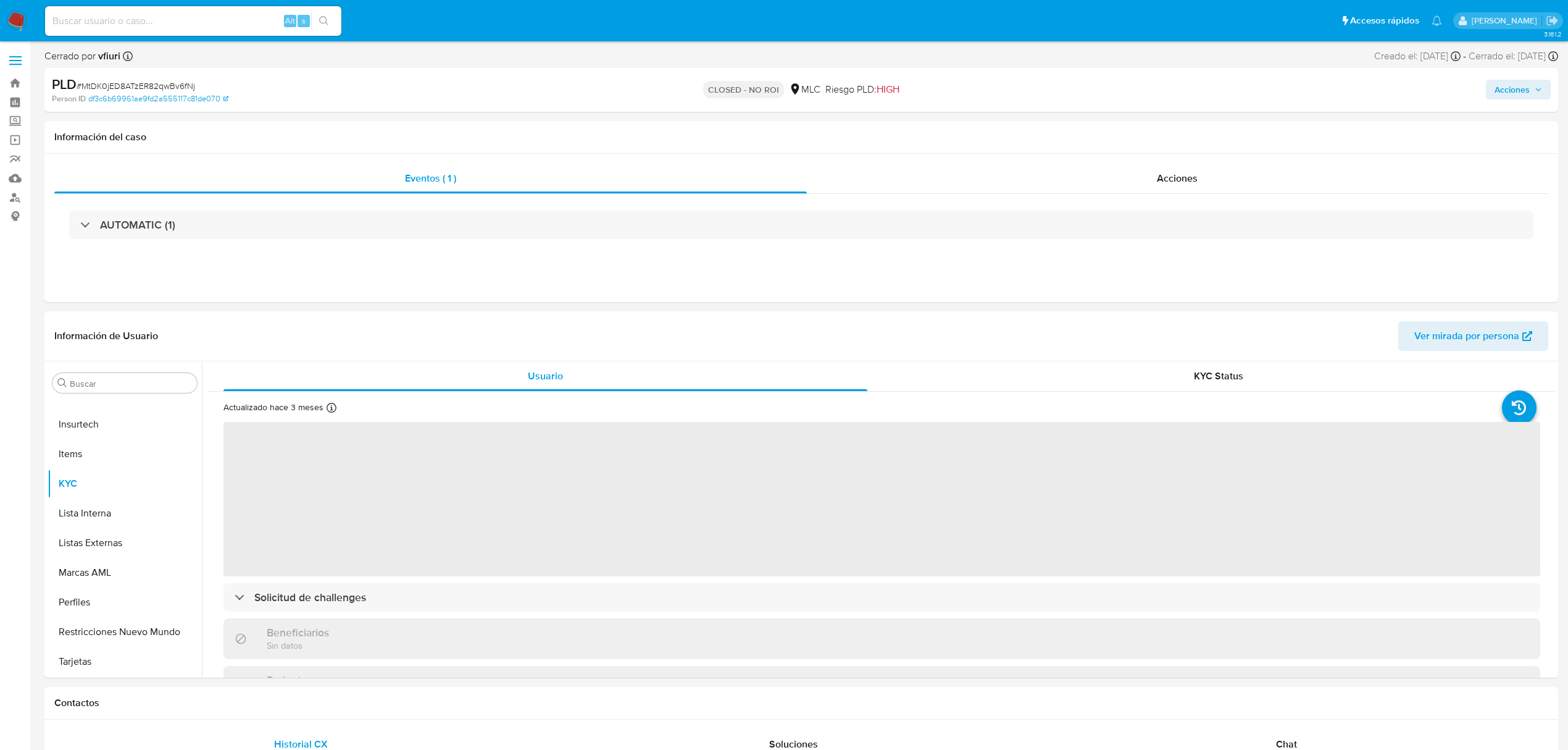
select select "10"
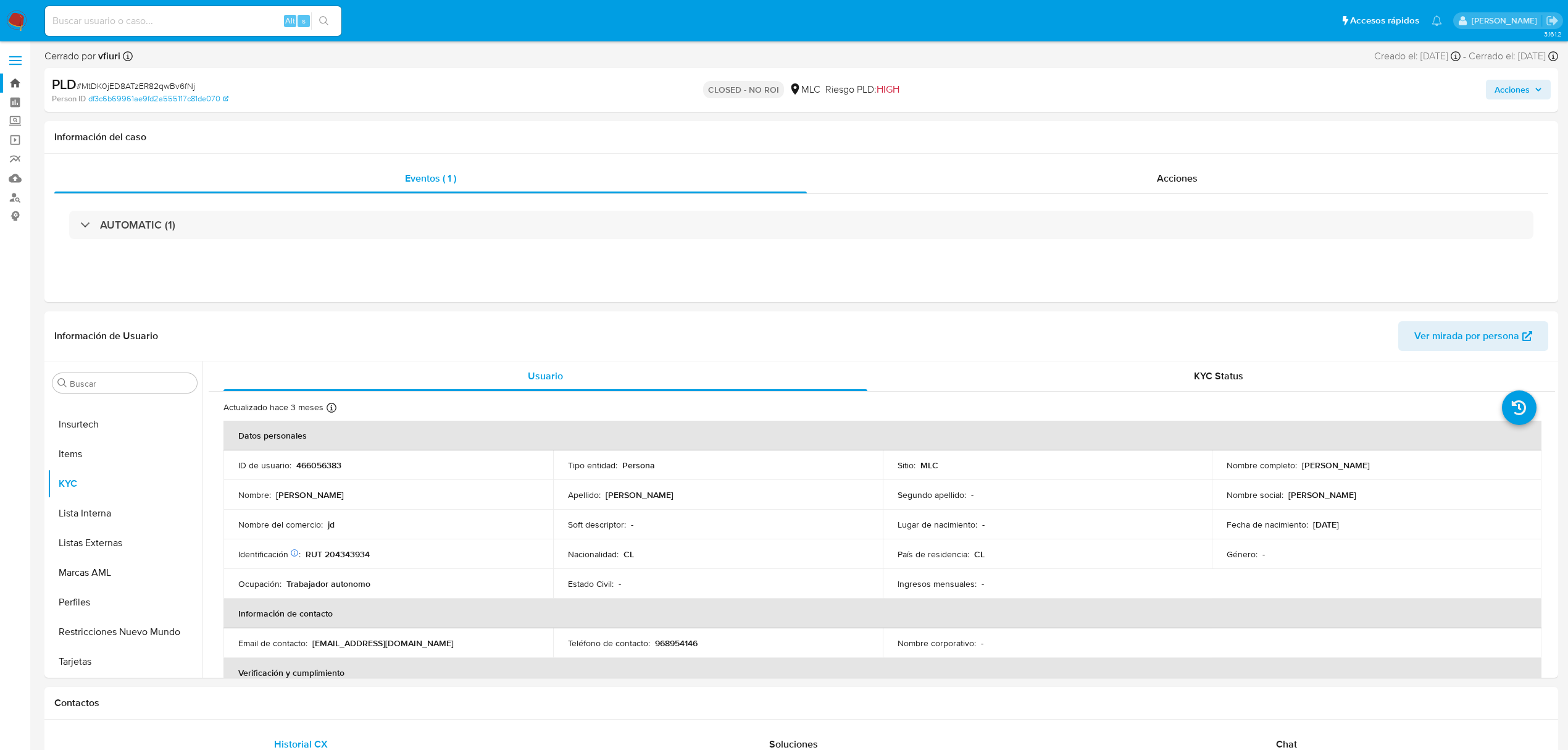
click at [25, 75] on link "Bandeja" at bounding box center [74, 83] width 147 height 19
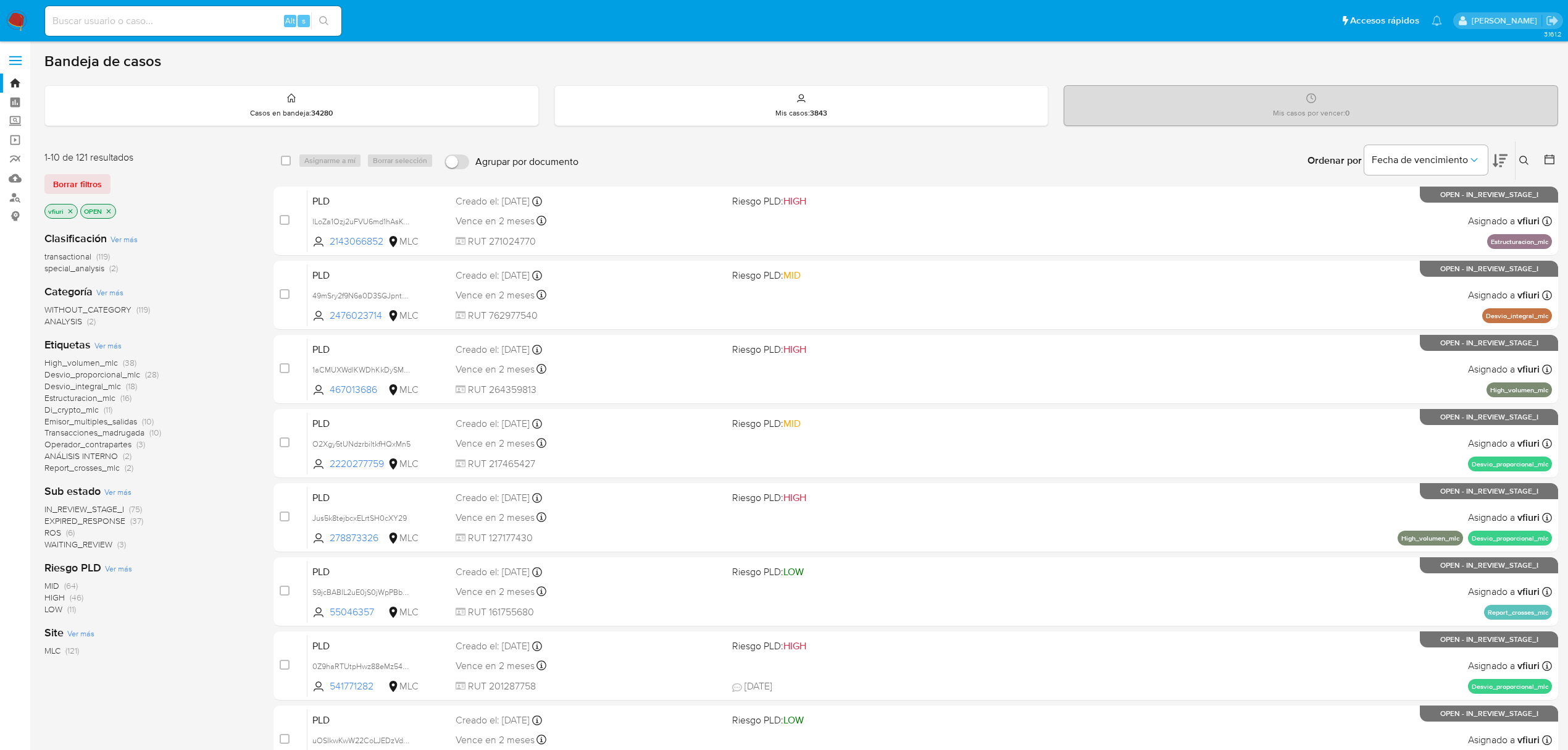
click at [1541, 155] on div at bounding box center [1547, 161] width 22 height 38
click at [1544, 163] on icon at bounding box center [1549, 159] width 10 height 10
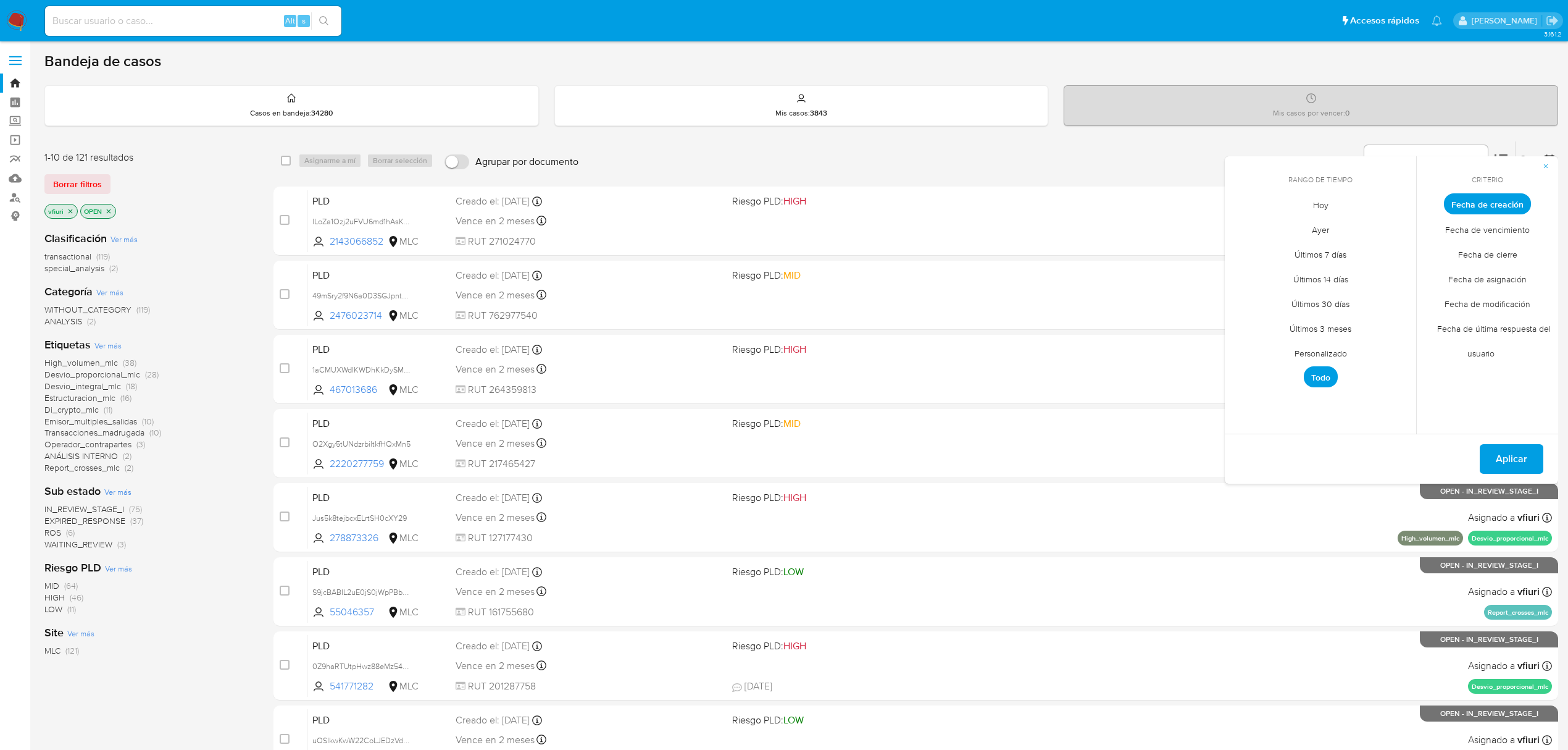
click at [1302, 355] on span "Personalizado" at bounding box center [1321, 353] width 78 height 25
click at [1244, 230] on icon "Mes anterior" at bounding box center [1243, 227] width 5 height 9
click at [1248, 223] on icon "Mes anterior" at bounding box center [1243, 226] width 15 height 15
click at [1365, 297] on button "12" at bounding box center [1370, 297] width 20 height 20
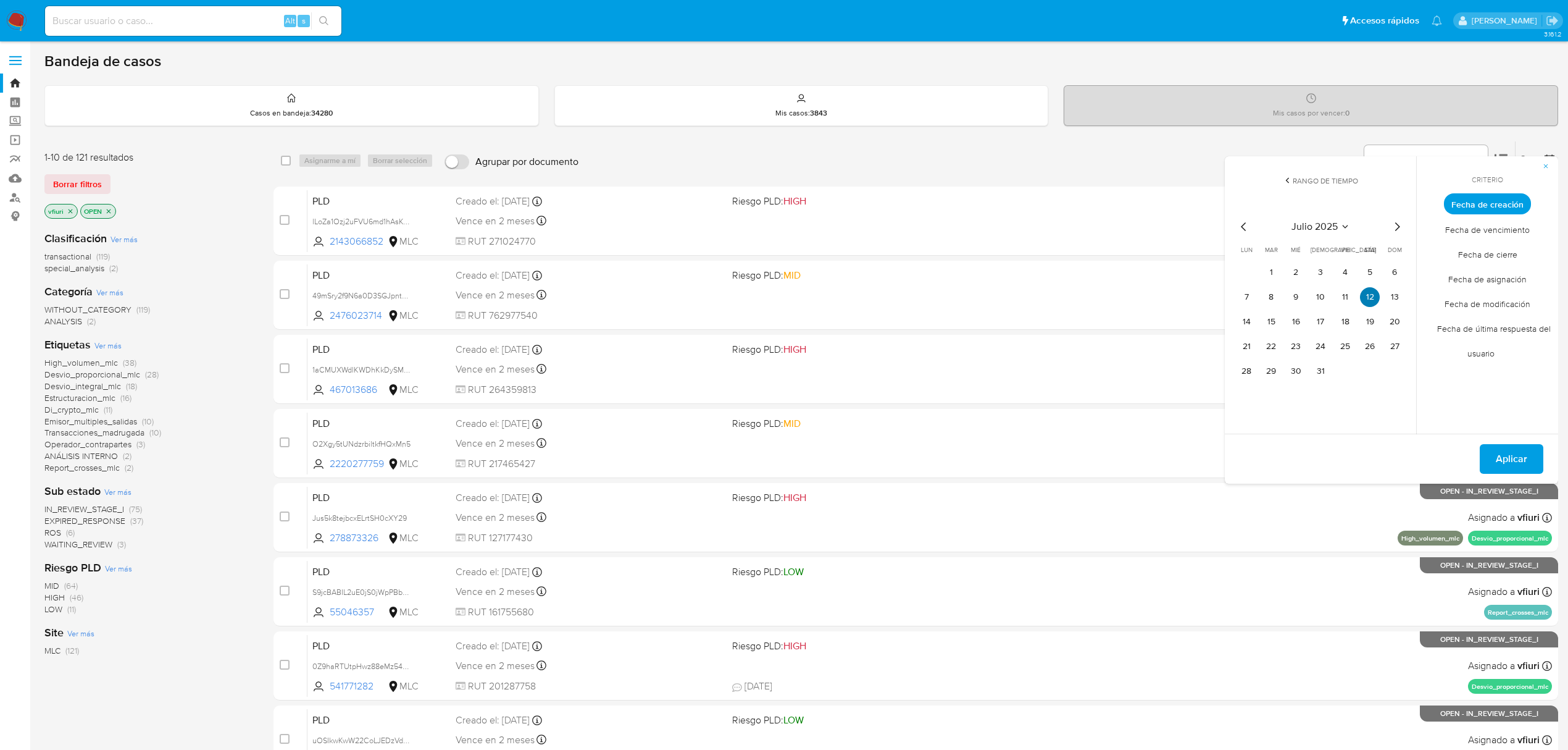
click at [1365, 297] on button "12" at bounding box center [1370, 297] width 20 height 20
click at [1500, 460] on span "Aplicar" at bounding box center [1512, 459] width 32 height 27
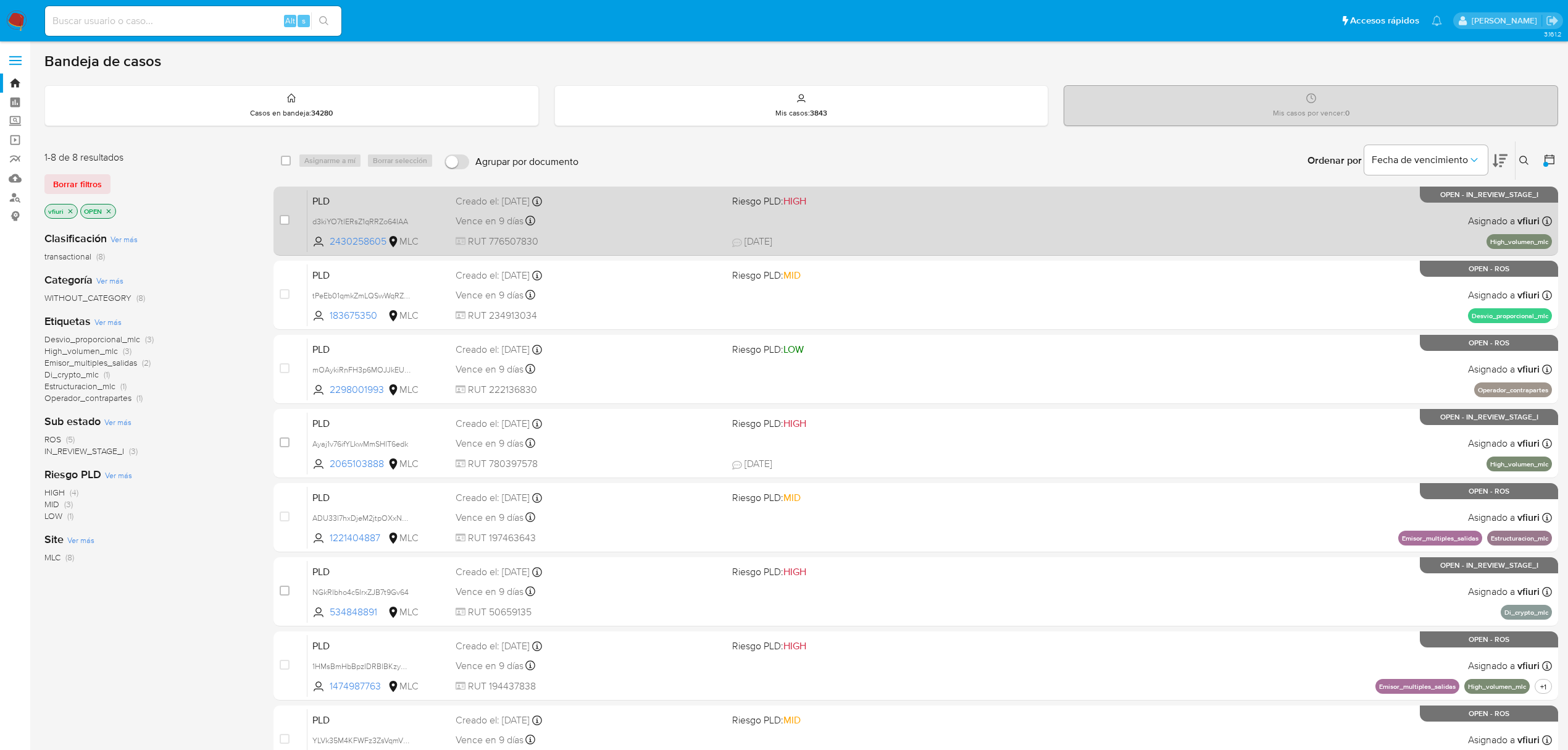
click at [890, 211] on div "PLD d3kiYO7tlERsZ1qRRZo64IAA 2430258605 MLC Riesgo PLD: HIGH Creado el: 12/07/2…" at bounding box center [929, 221] width 1244 height 63
click at [926, 235] on span "27/09/2025 27/09/2025 01:05" at bounding box center [1004, 241] width 544 height 14
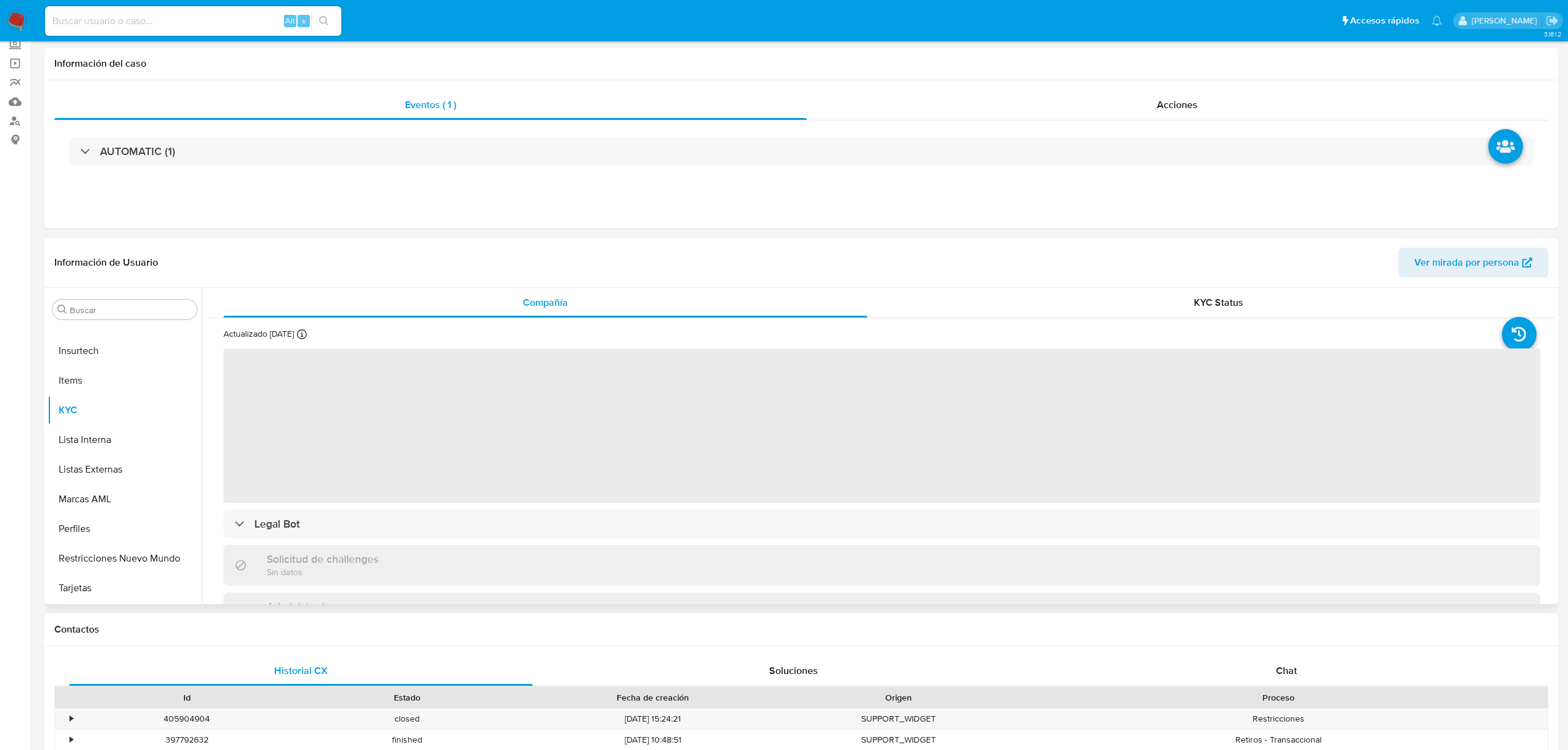
scroll to position [165, 0]
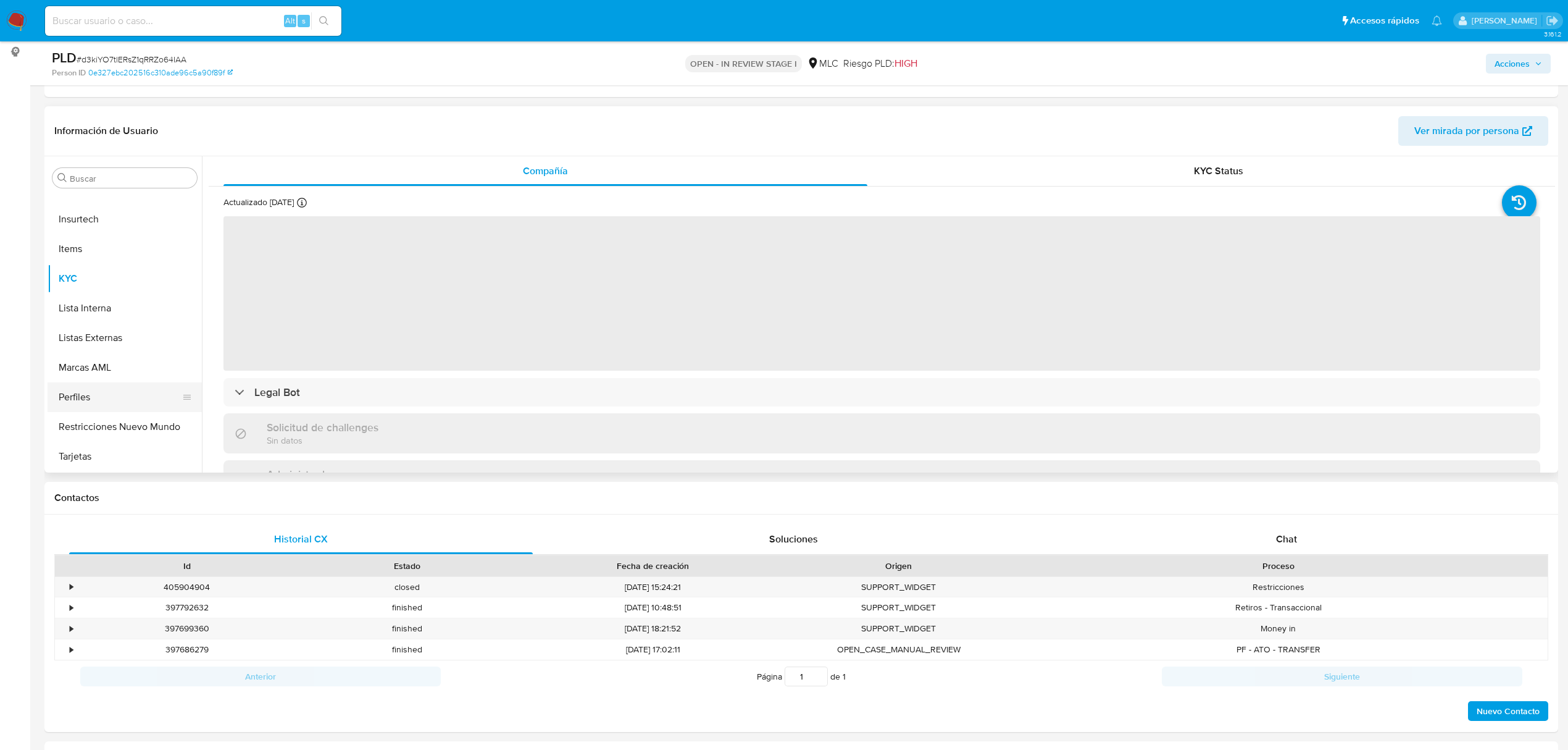
select select "10"
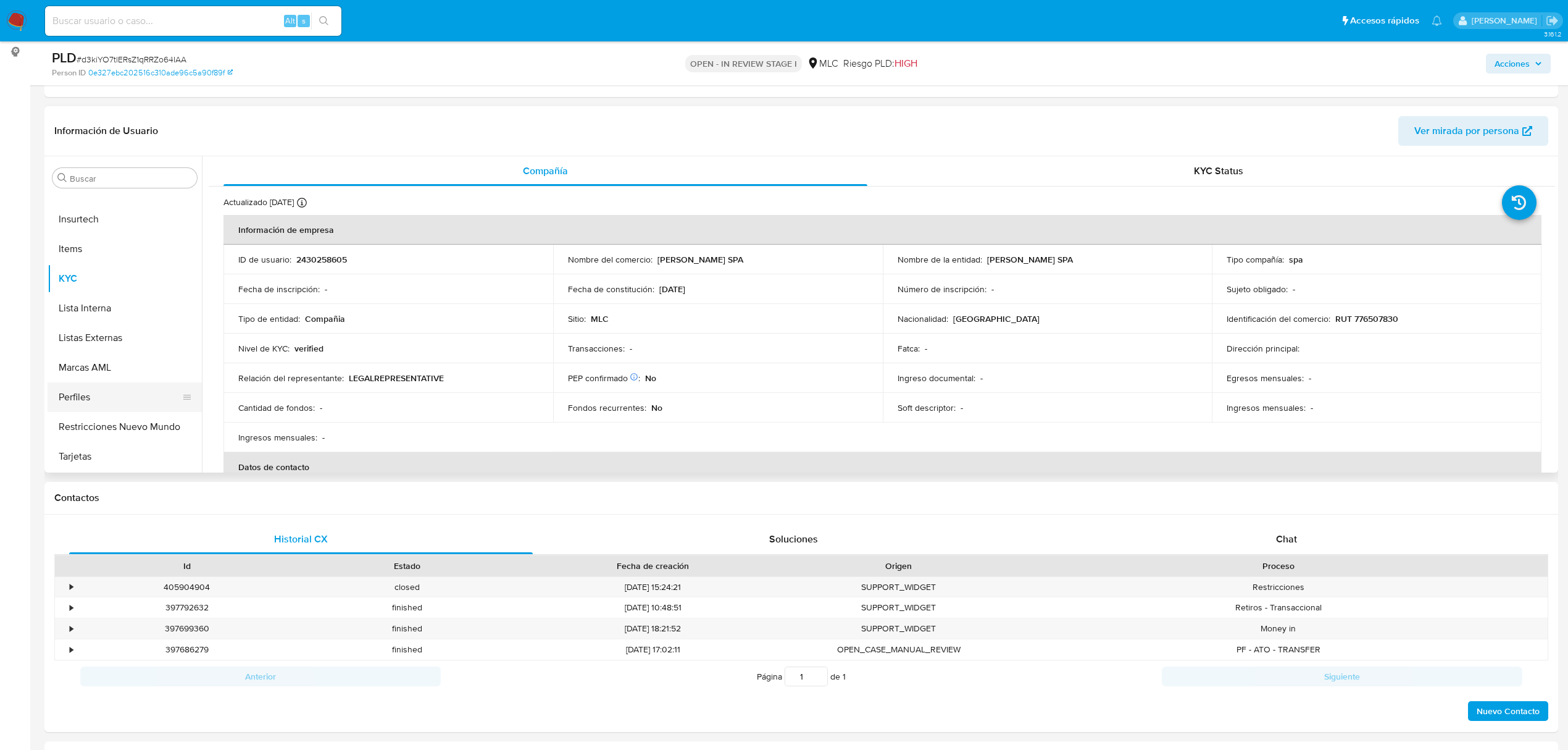
scroll to position [416, 0]
click at [349, 255] on div "ID de usuario : 2430258605" at bounding box center [388, 259] width 300 height 11
click at [338, 255] on p "2430258605" at bounding box center [322, 259] width 51 height 11
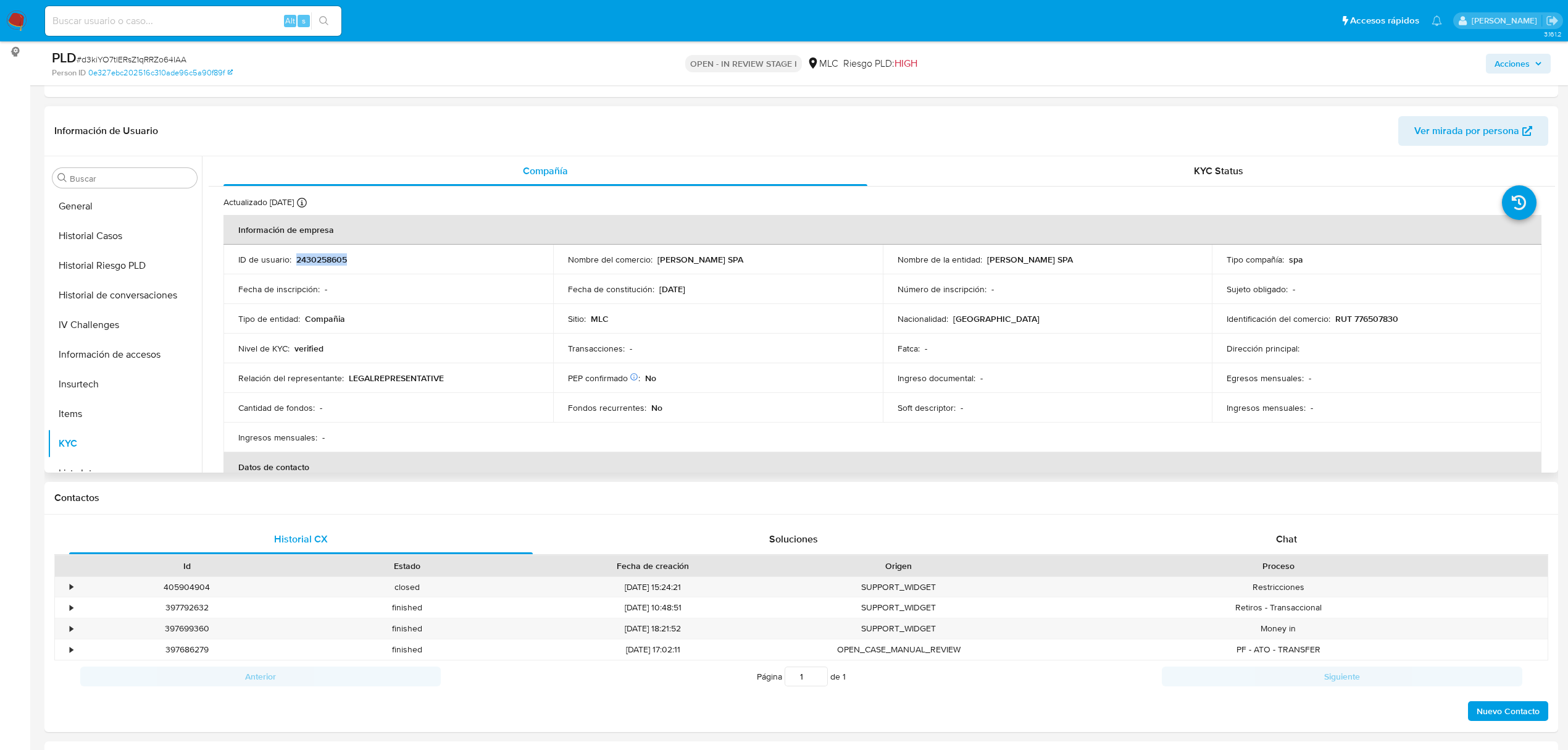
copy p "2430258605"
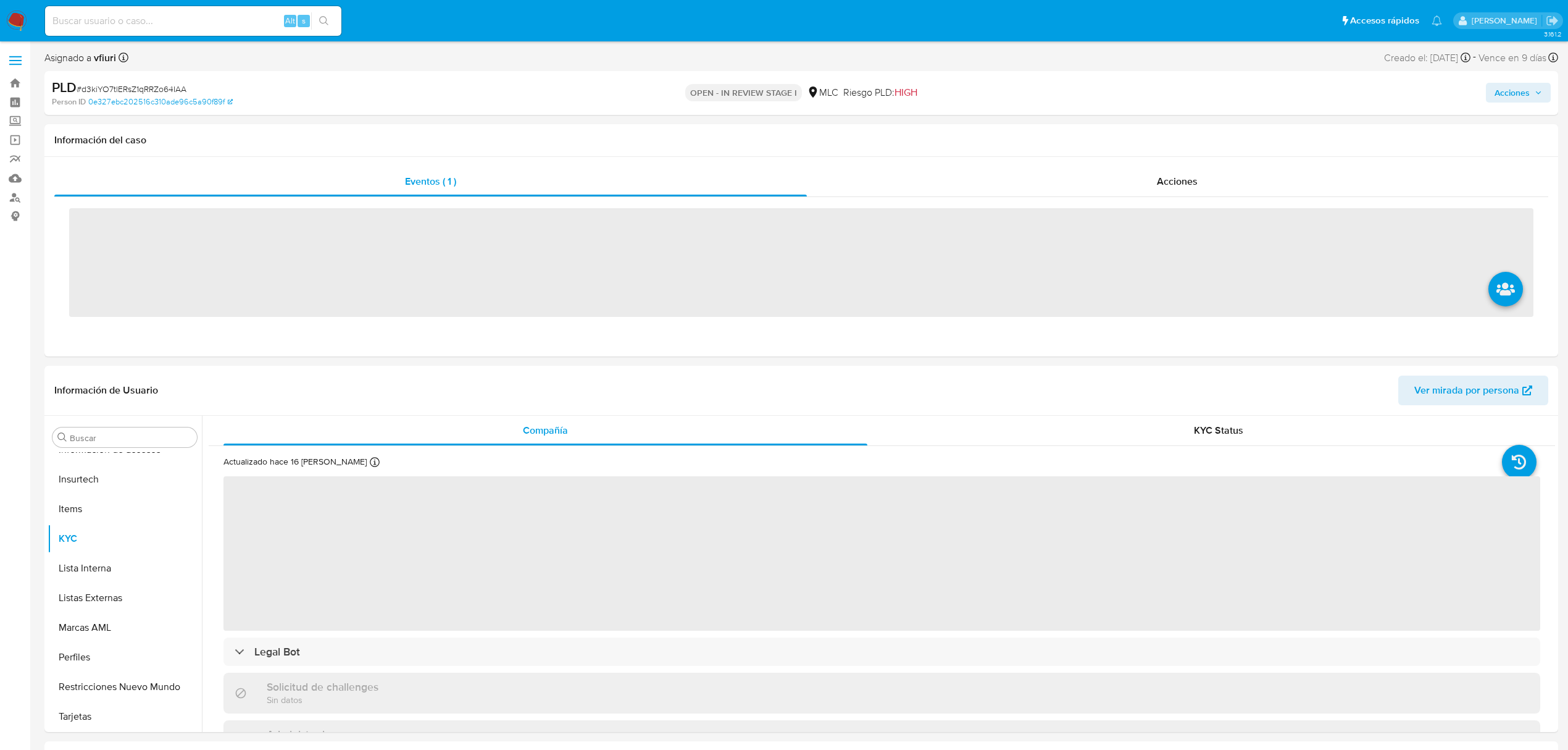
scroll to position [581, 0]
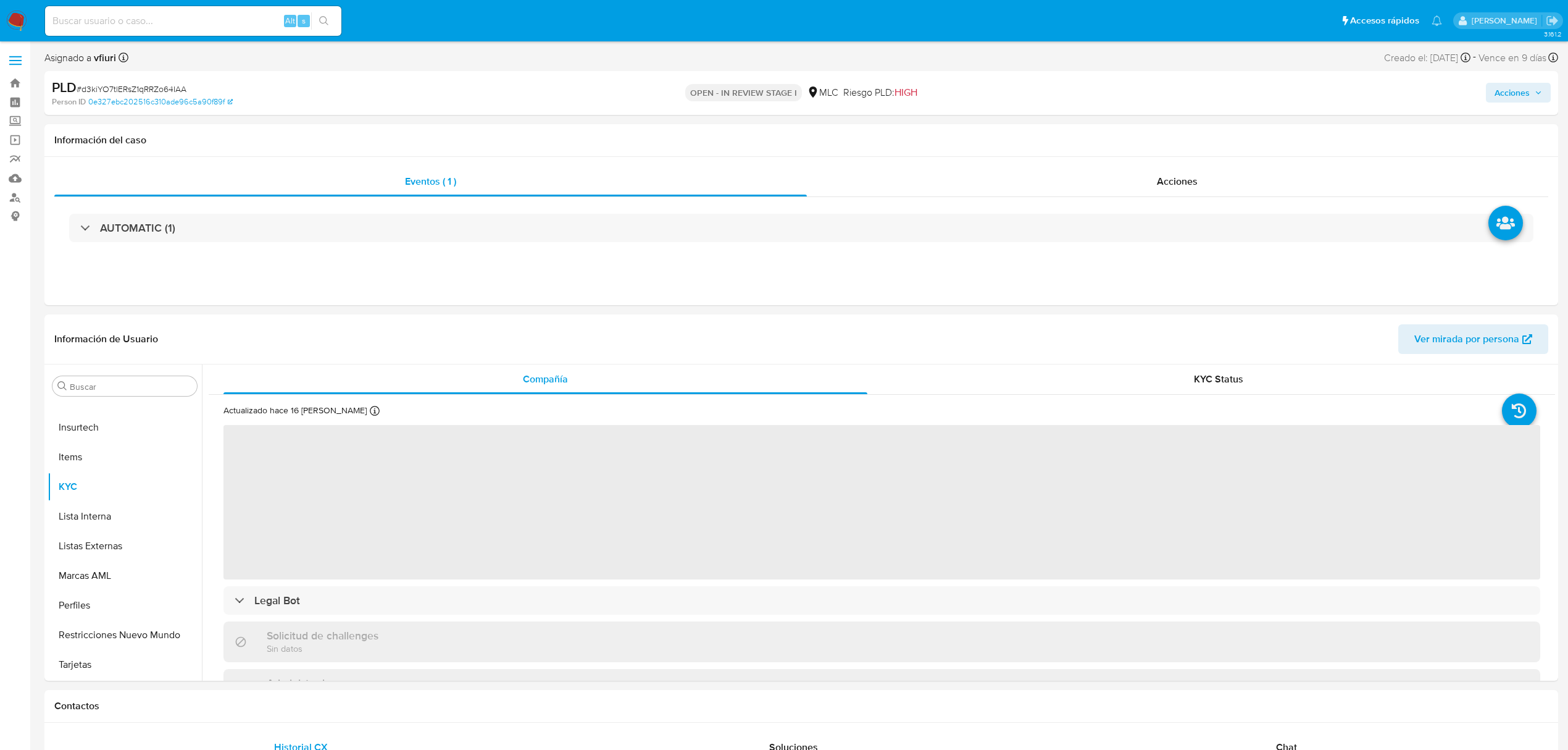
select select "10"
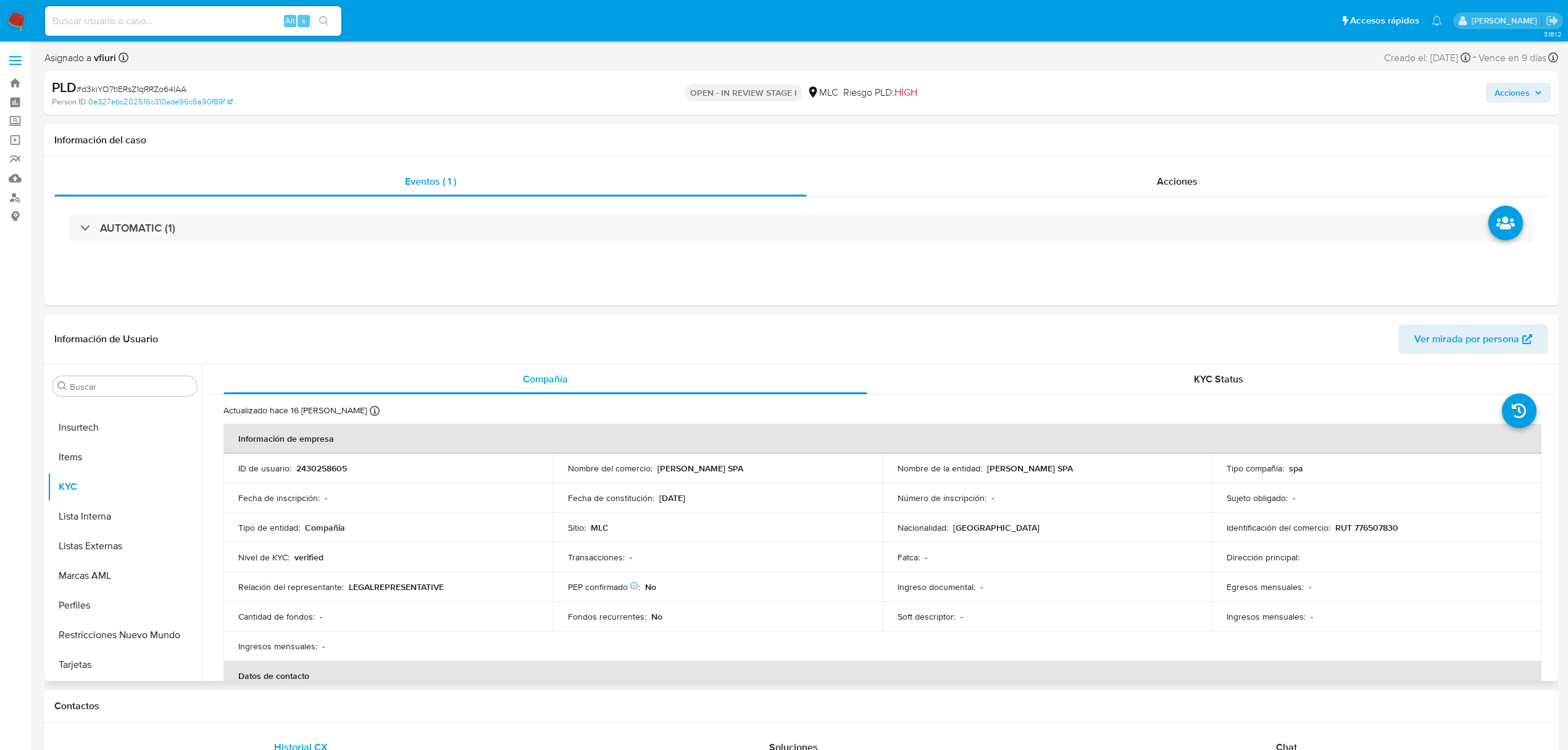
click at [325, 466] on p "2430258605" at bounding box center [322, 468] width 51 height 11
copy p "2430258605"
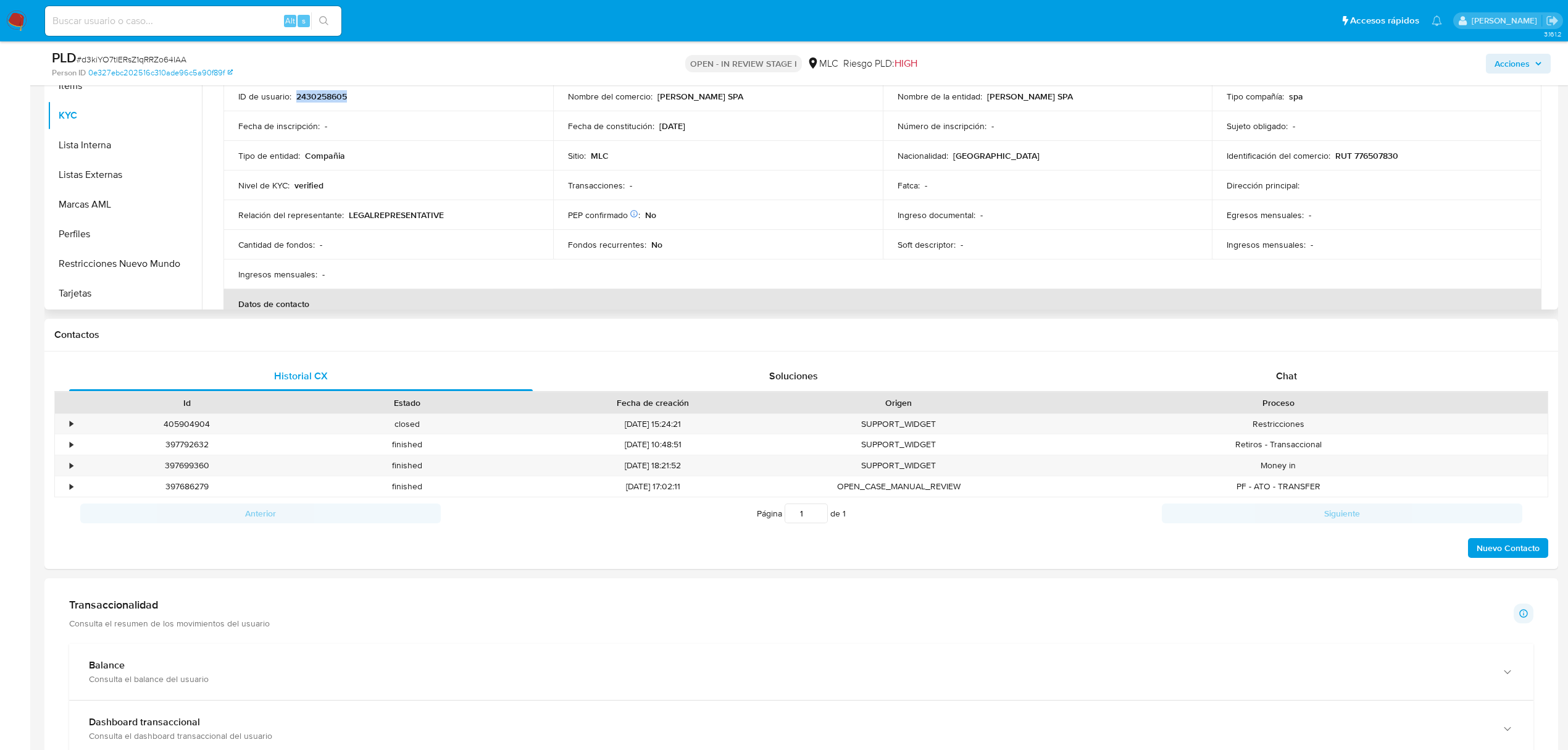
scroll to position [329, 0]
click at [1287, 373] on span "Chat" at bounding box center [1286, 374] width 21 height 15
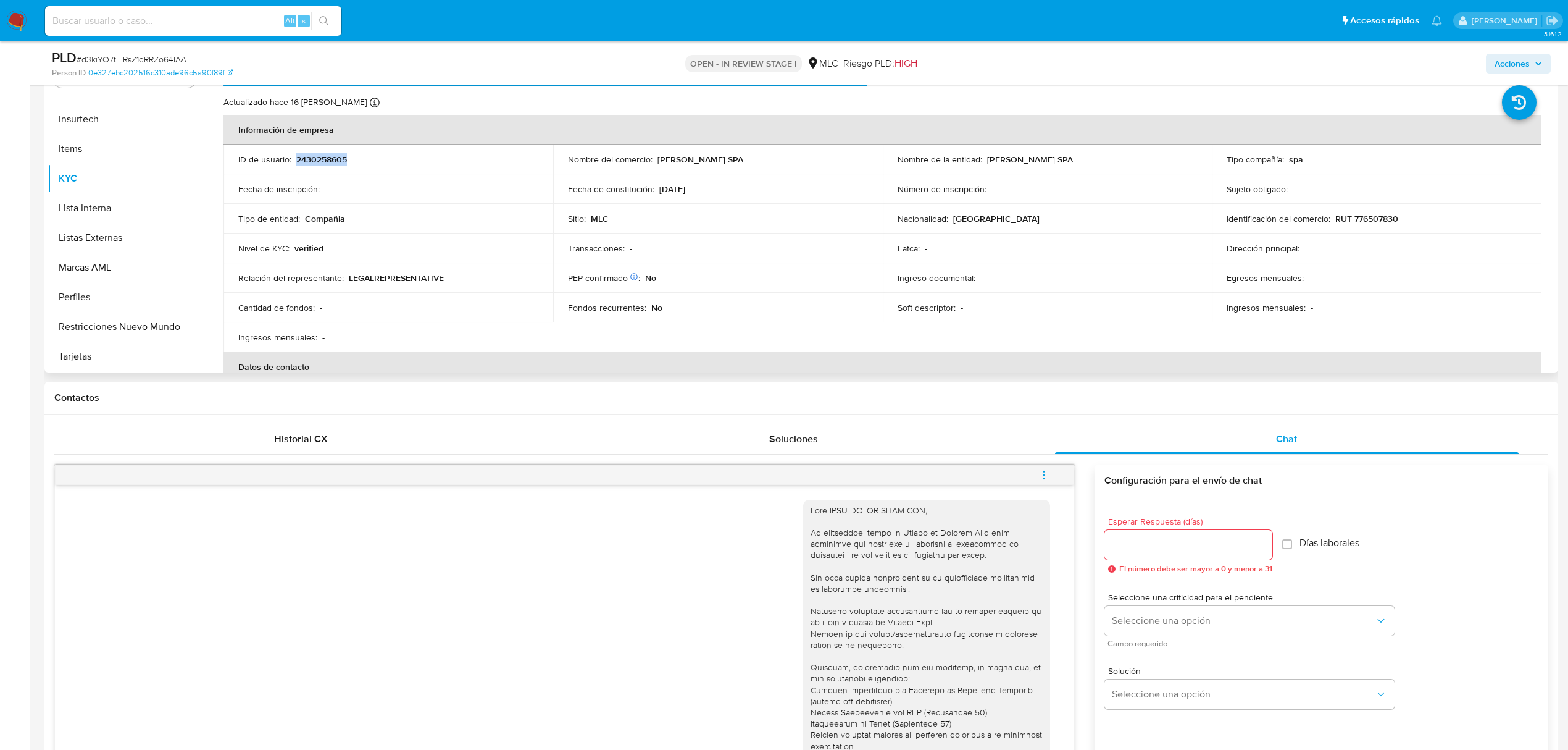
scroll to position [82, 0]
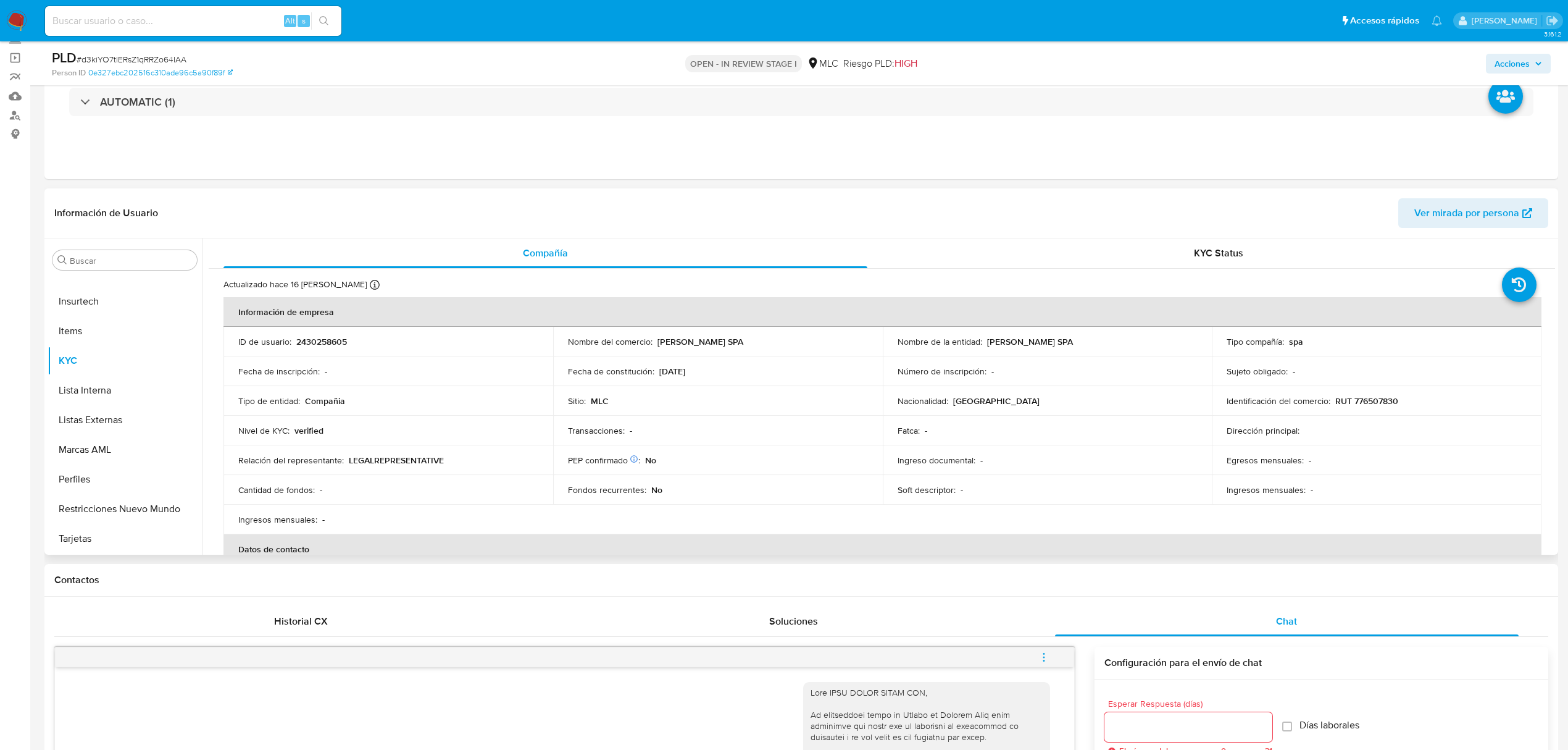
click at [1363, 406] on p "RUT 776507830" at bounding box center [1366, 401] width 63 height 11
click at [1363, 401] on p "RUT 776507830" at bounding box center [1366, 401] width 63 height 11
copy p "776507830"
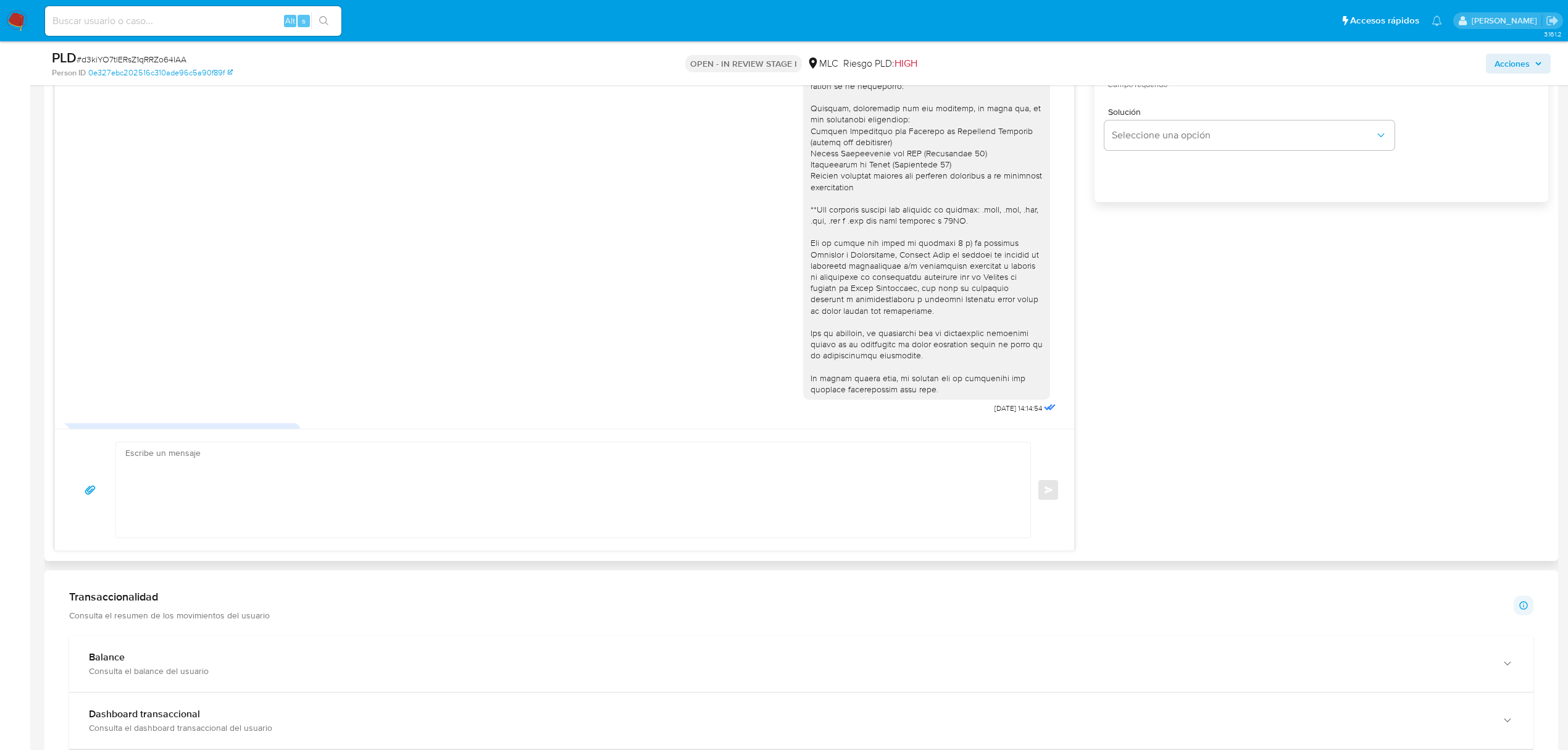
scroll to position [155, 0]
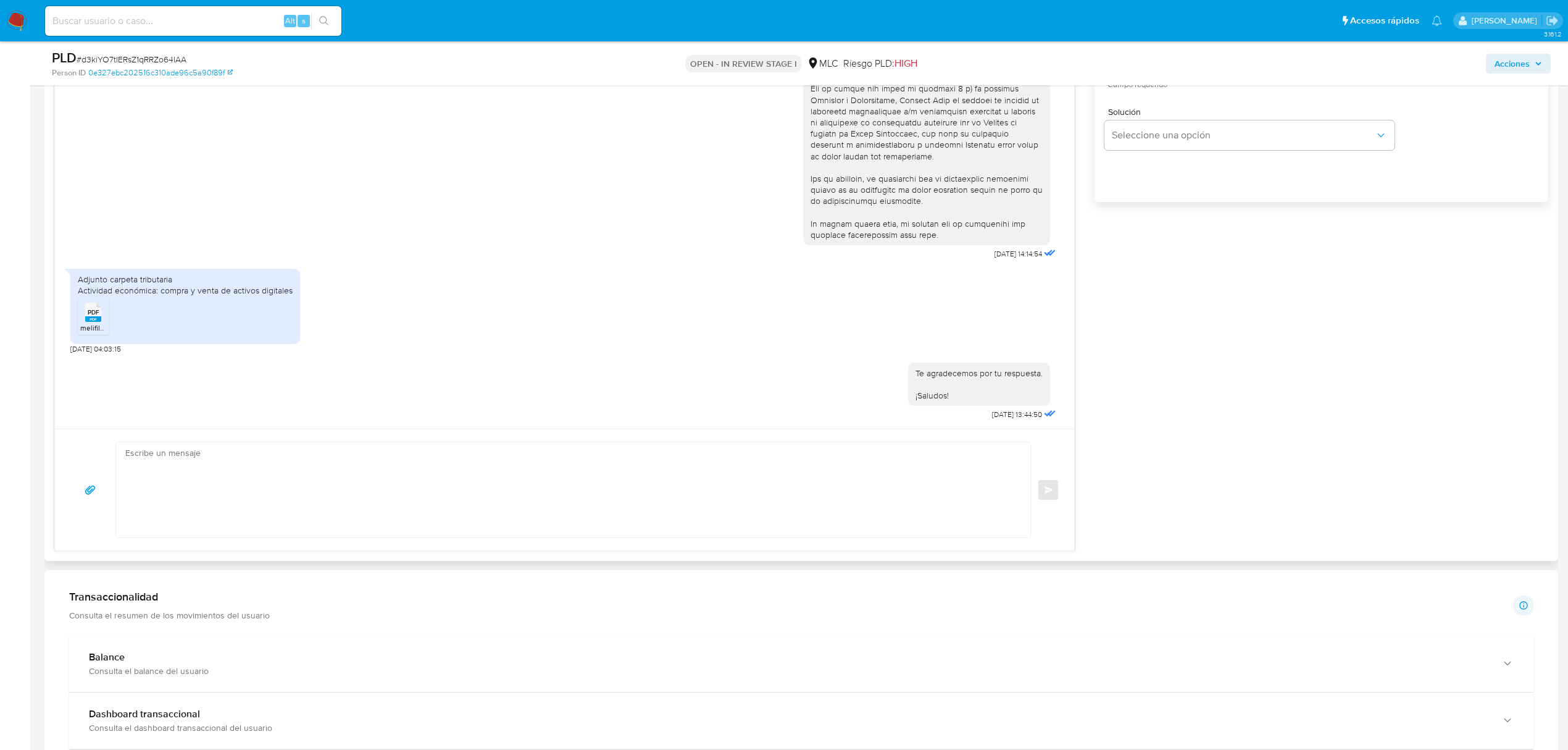
click at [93, 329] on span "melifile1221119636264470938.pdf" at bounding box center [135, 328] width 111 height 11
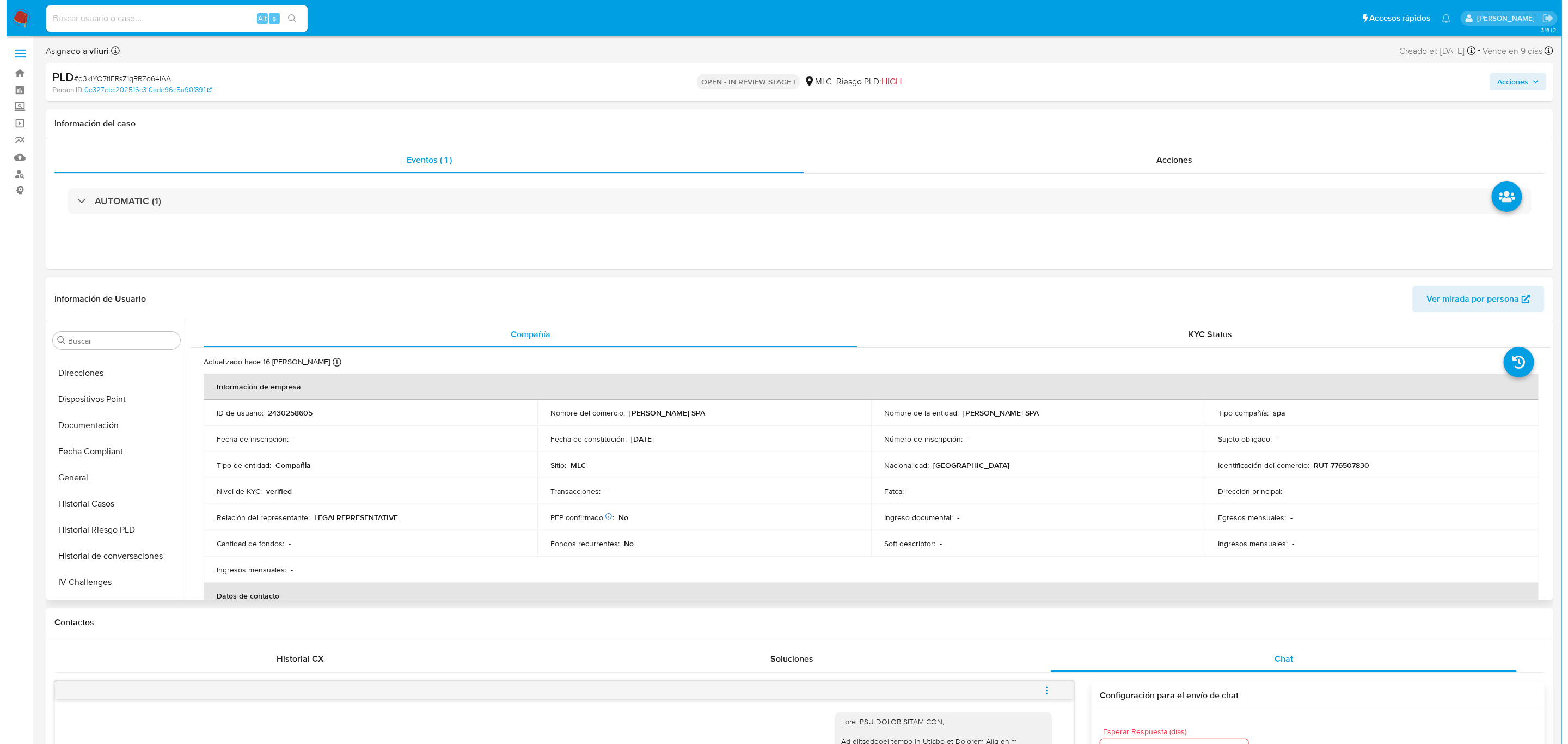
scroll to position [0, 0]
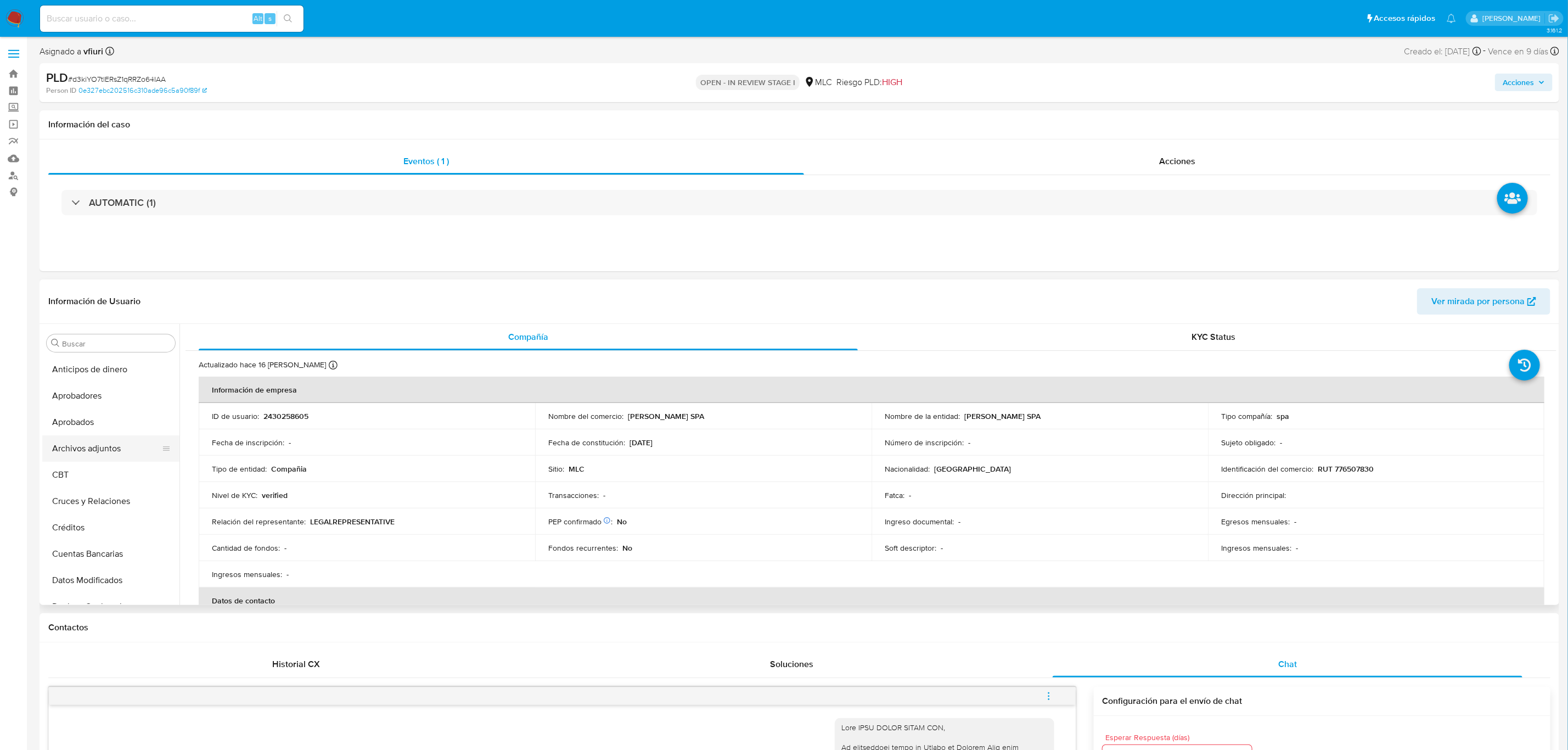
click at [117, 449] on button "Archivos adjuntos" at bounding box center [106, 449] width 129 height 27
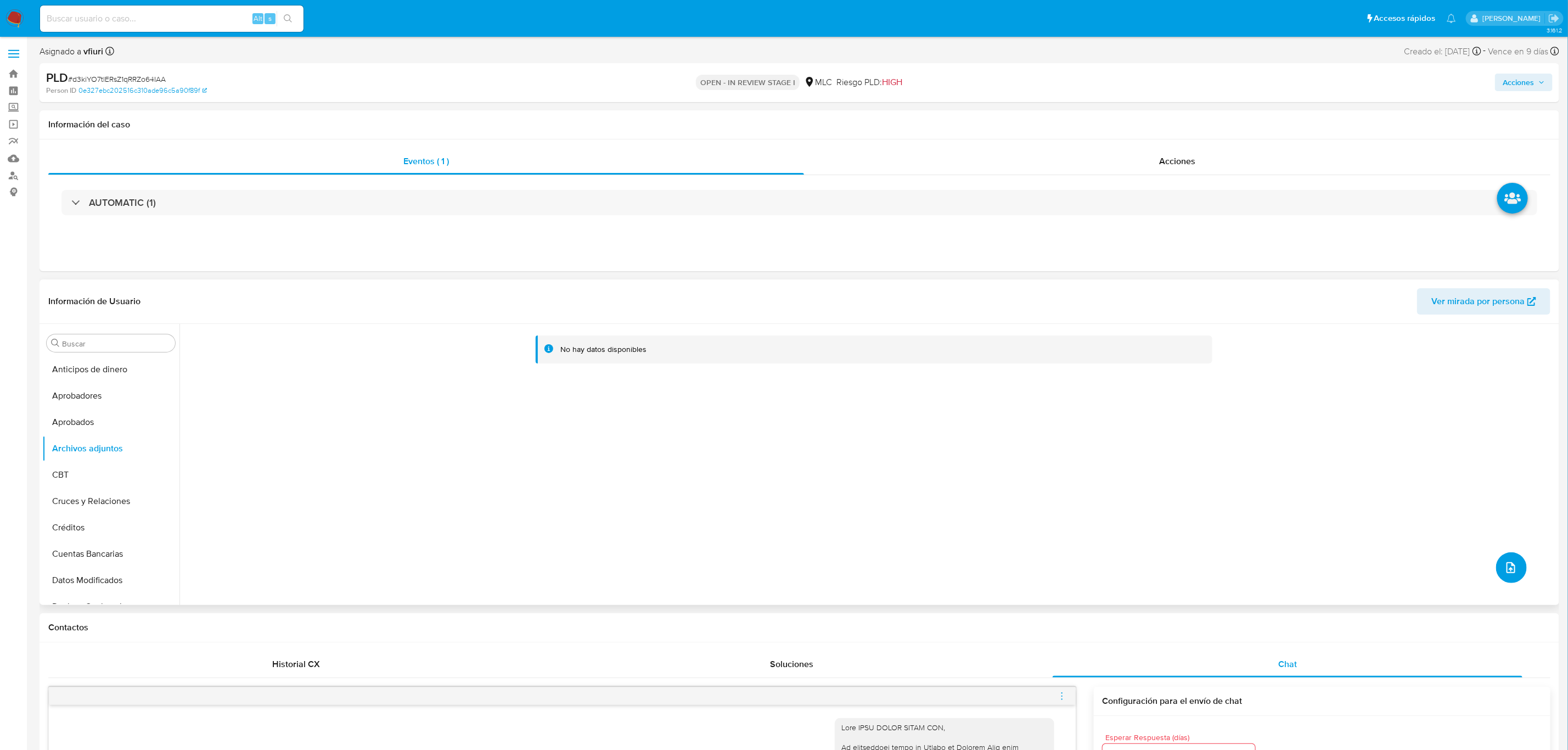
click at [1405, 575] on button "upload-file" at bounding box center [1512, 567] width 31 height 31
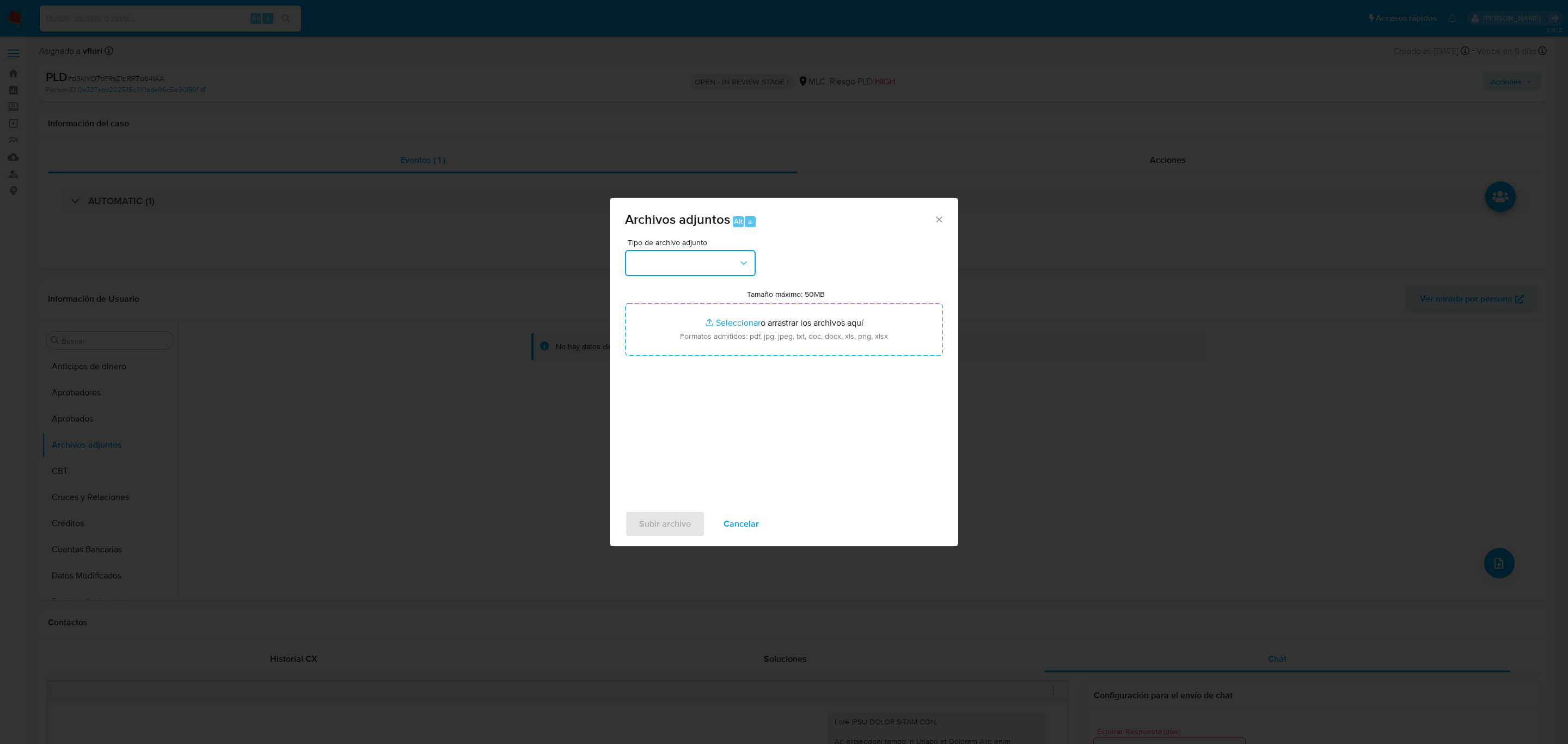
click at [727, 274] on button "button" at bounding box center [690, 263] width 131 height 26
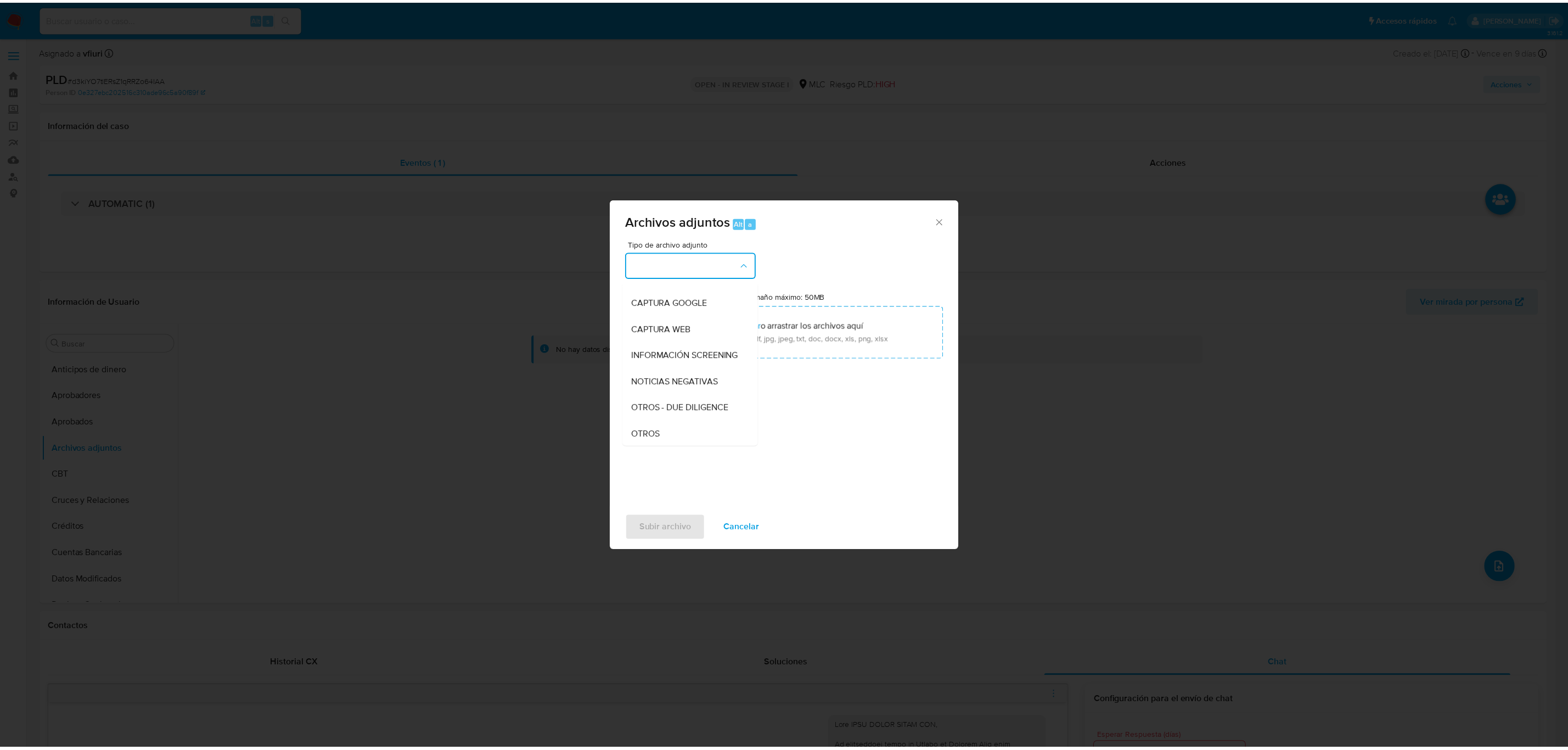
scroll to position [128, 0]
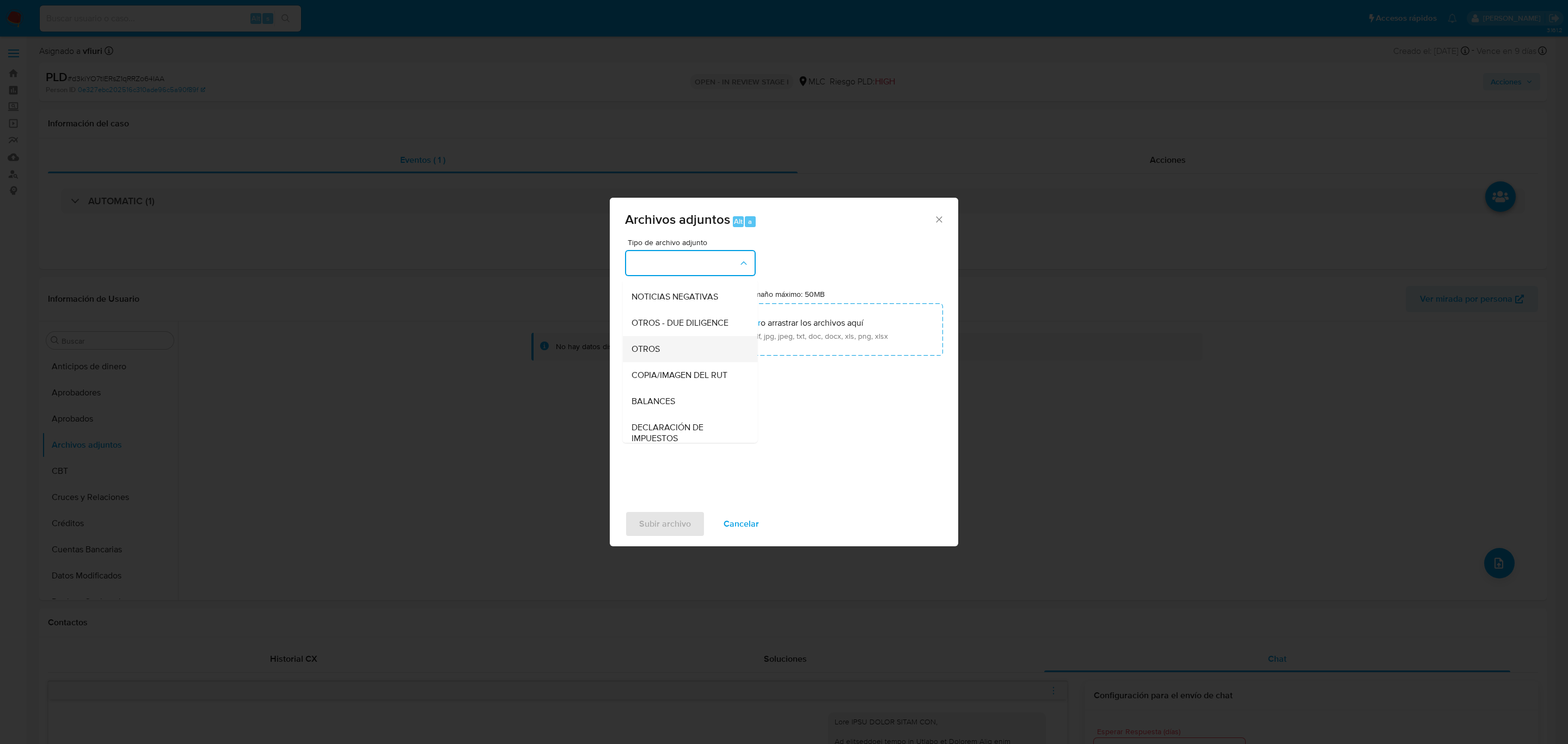
click at [653, 354] on span "OTROS" at bounding box center [645, 350] width 28 height 11
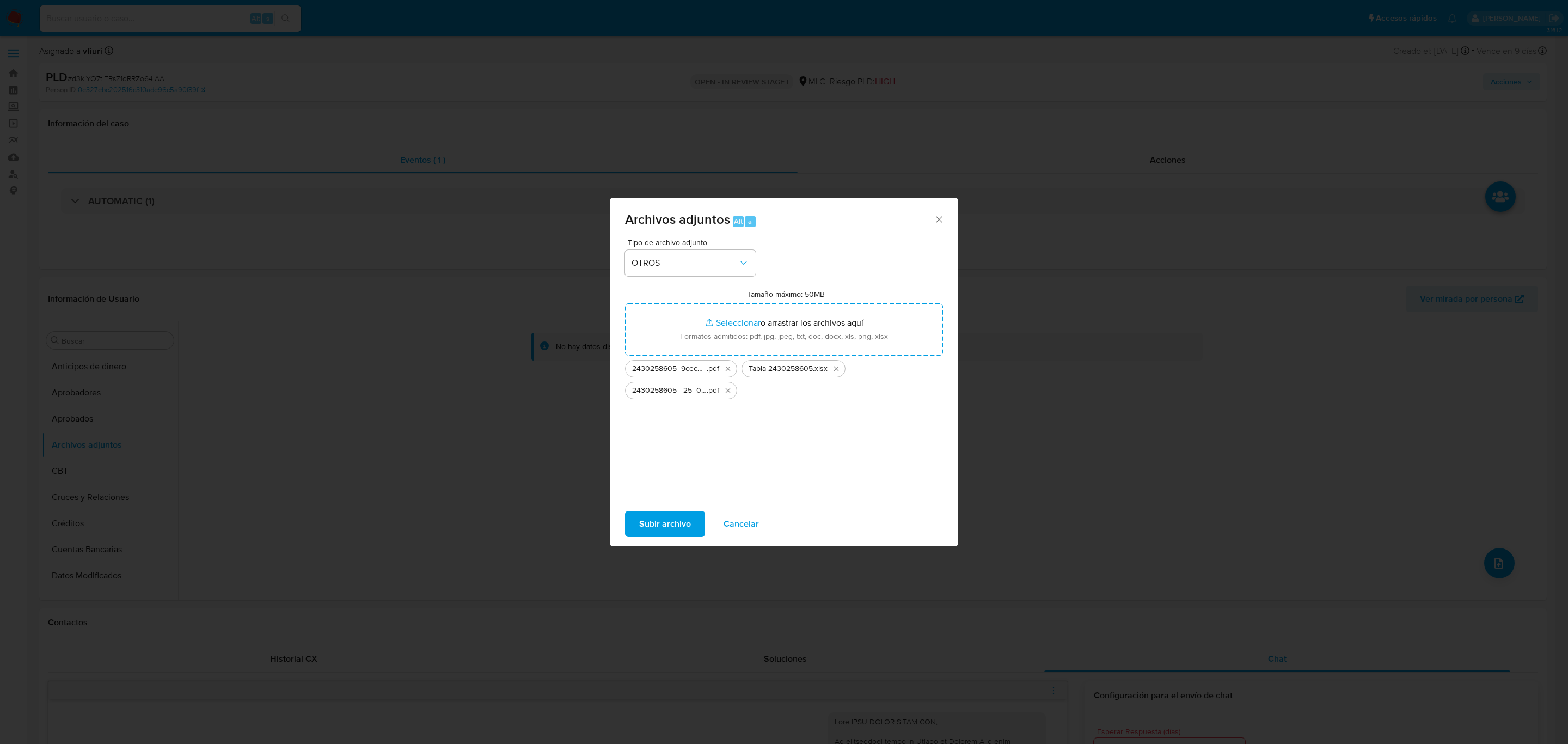
click at [669, 525] on span "Subir archivo" at bounding box center [665, 524] width 52 height 24
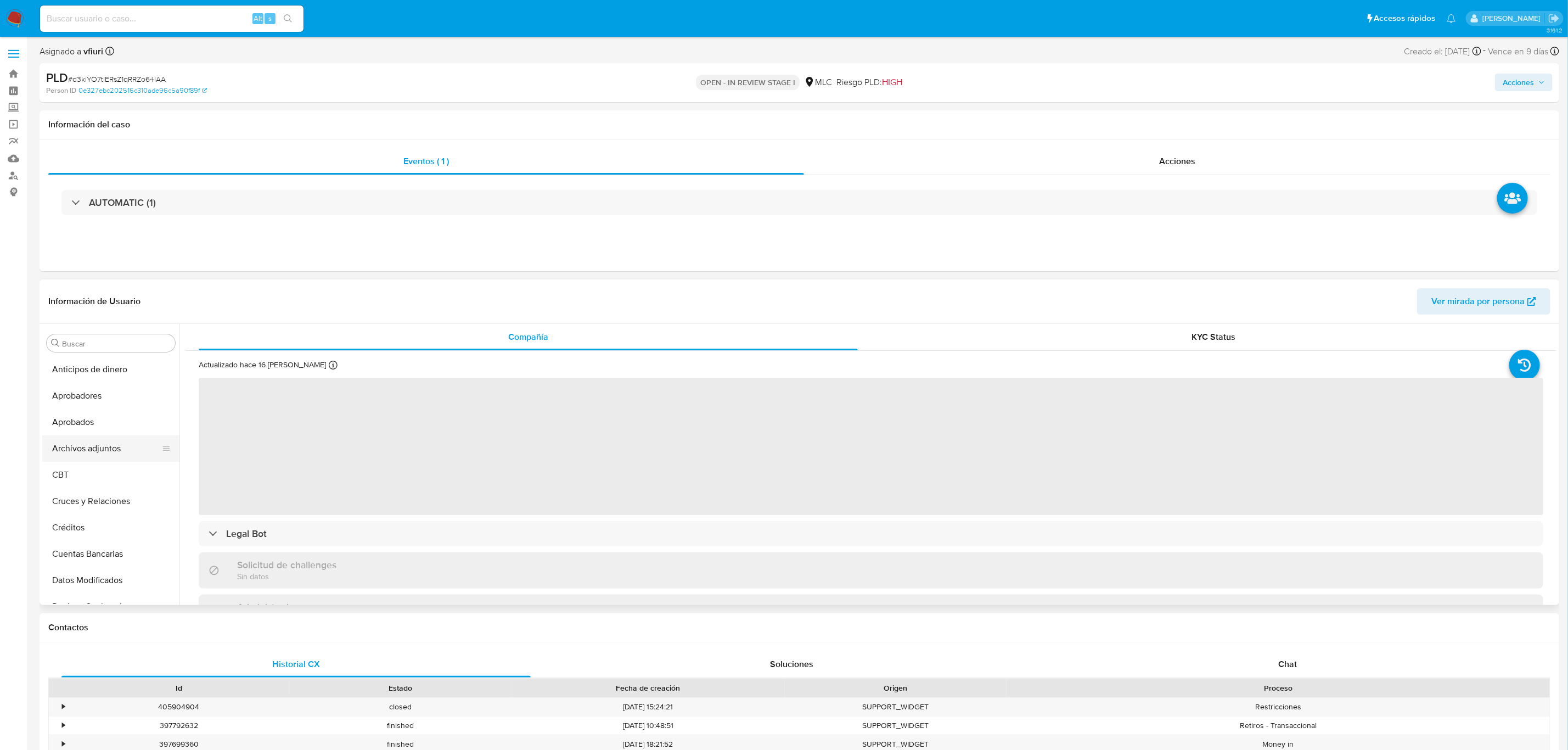
select select "10"
click at [103, 450] on button "Archivos adjuntos" at bounding box center [106, 449] width 129 height 27
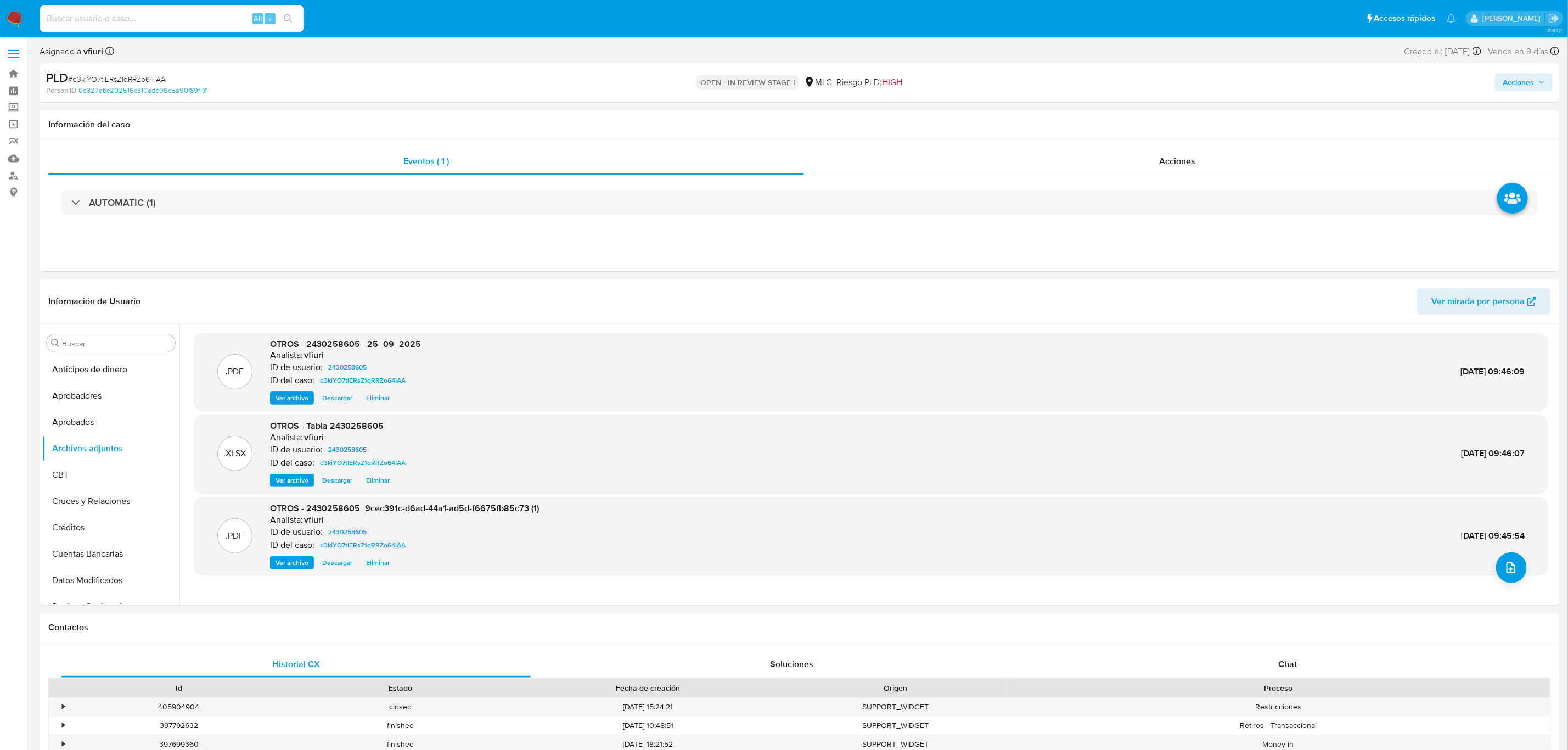
click at [1532, 74] on span "Acciones" at bounding box center [1519, 82] width 32 height 18
click at [1228, 133] on div "Enviar" at bounding box center [1290, 204] width 508 height 144
click at [1190, 112] on span "Resolución del caso" at bounding box center [1212, 117] width 78 height 13
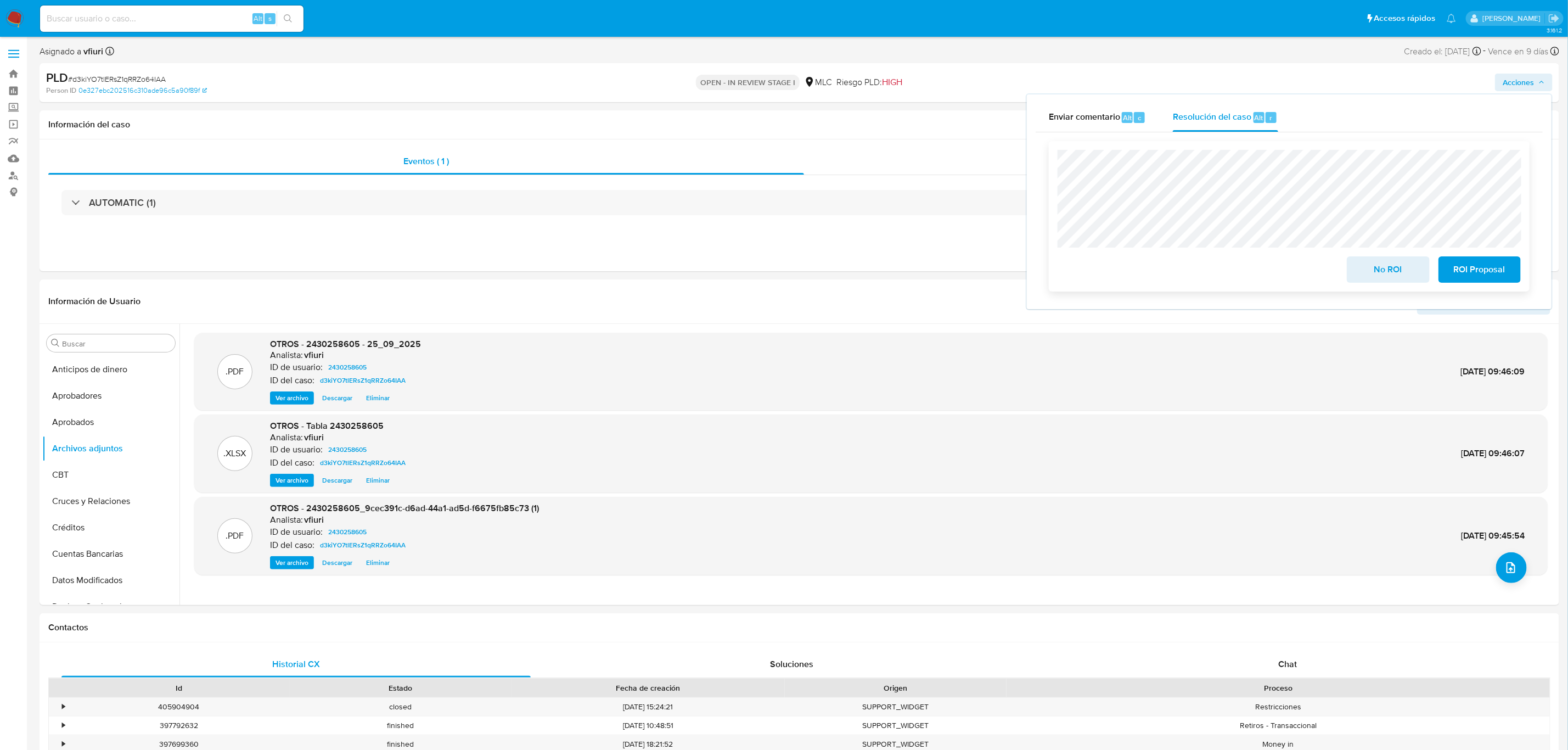
click at [1474, 268] on span "ROI Proposal" at bounding box center [1480, 270] width 54 height 24
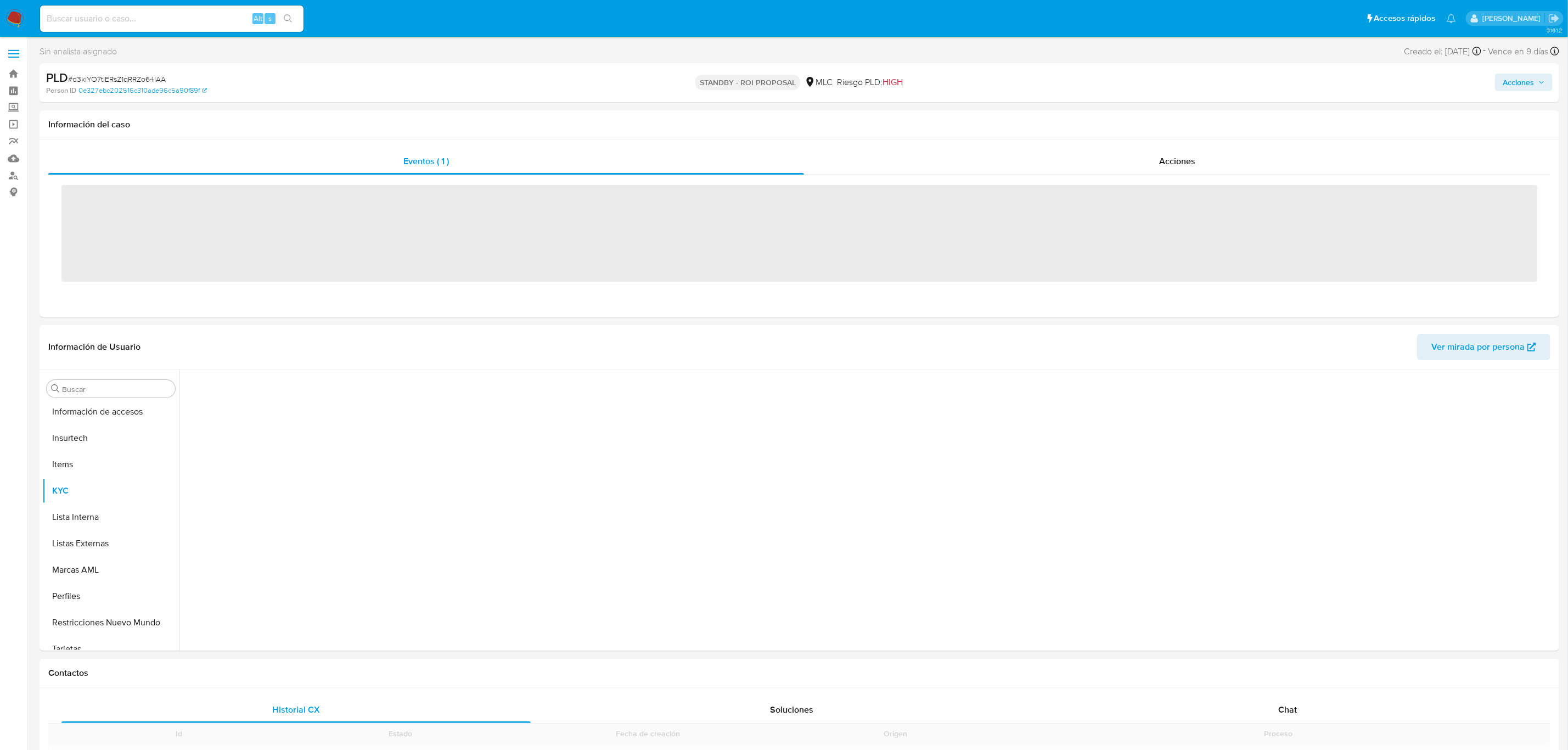
scroll to position [516, 0]
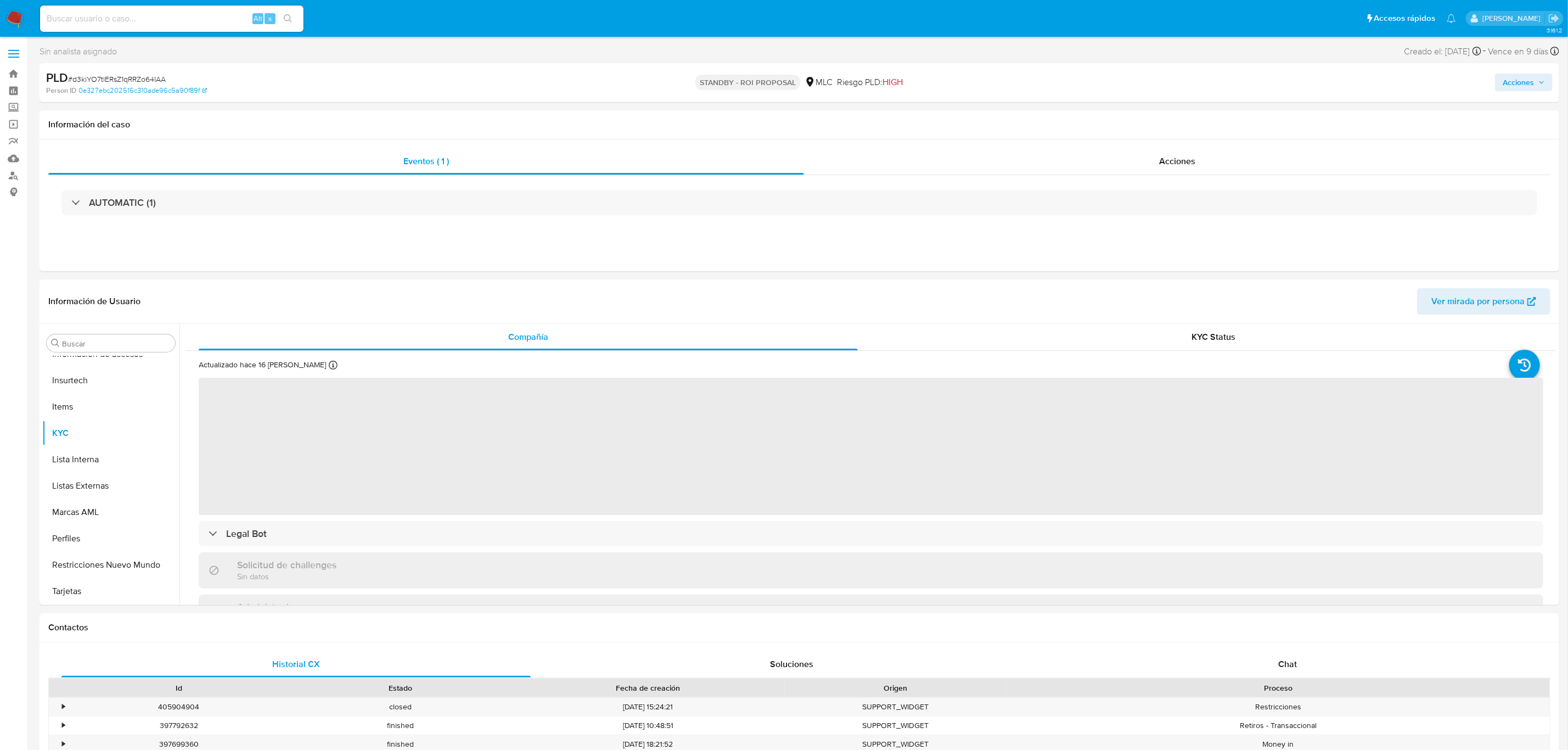
select select "10"
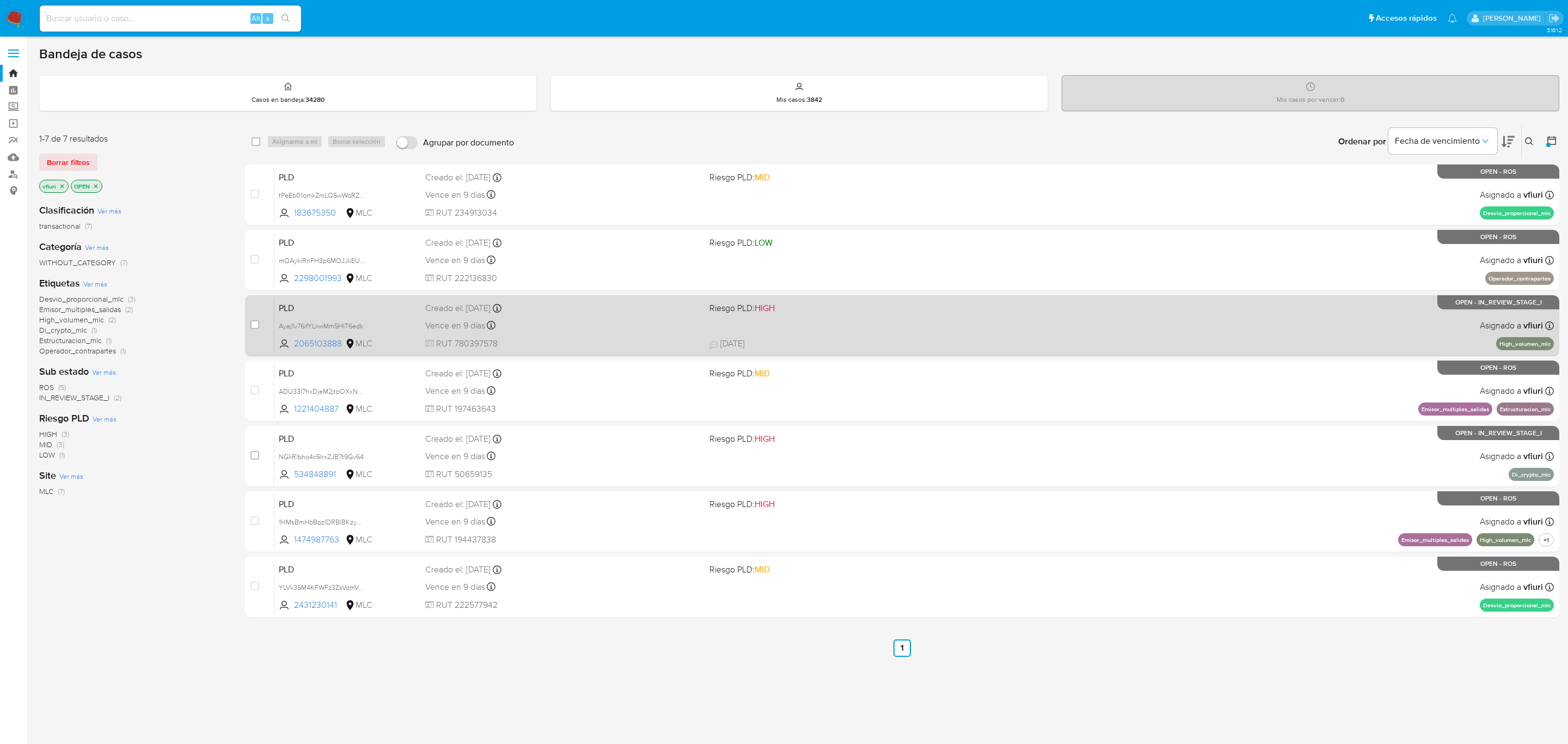
click at [1214, 326] on div "PLD Ayaj1v76ifYLkwMmSHIT6edk 2065103888 MLC Riesgo PLD: HIGH Creado el: [DATE] …" at bounding box center [914, 326] width 1279 height 55
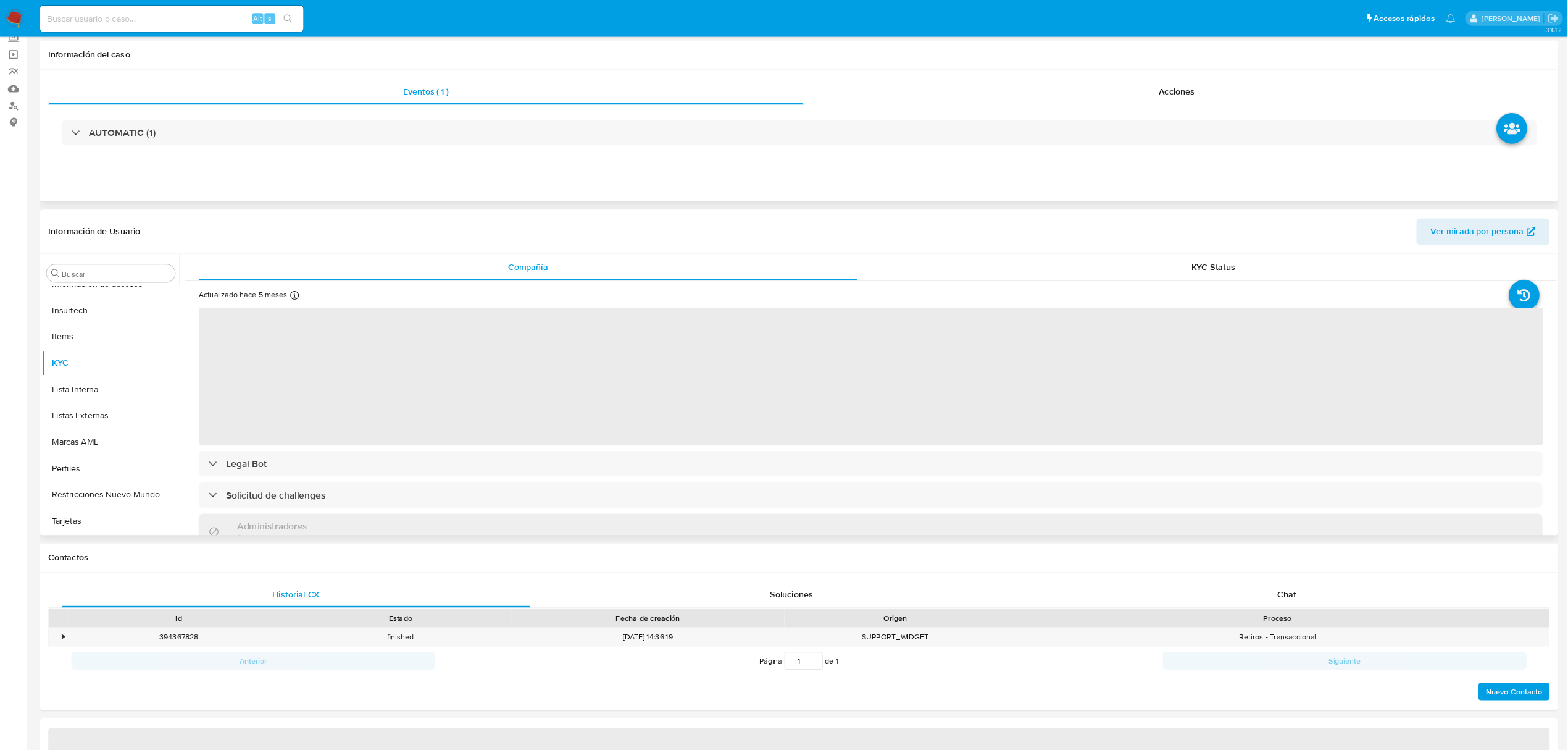
scroll to position [185, 0]
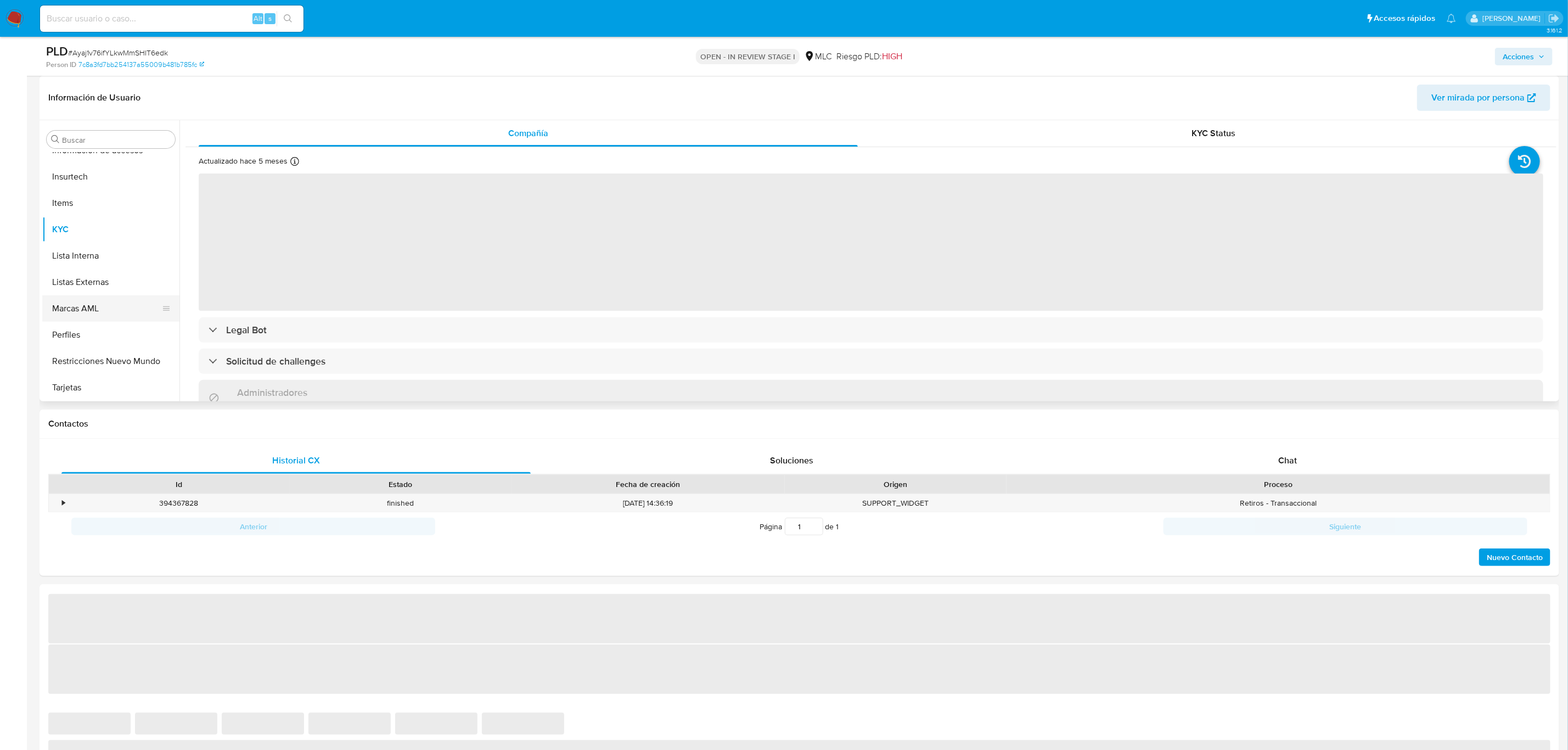
select select "10"
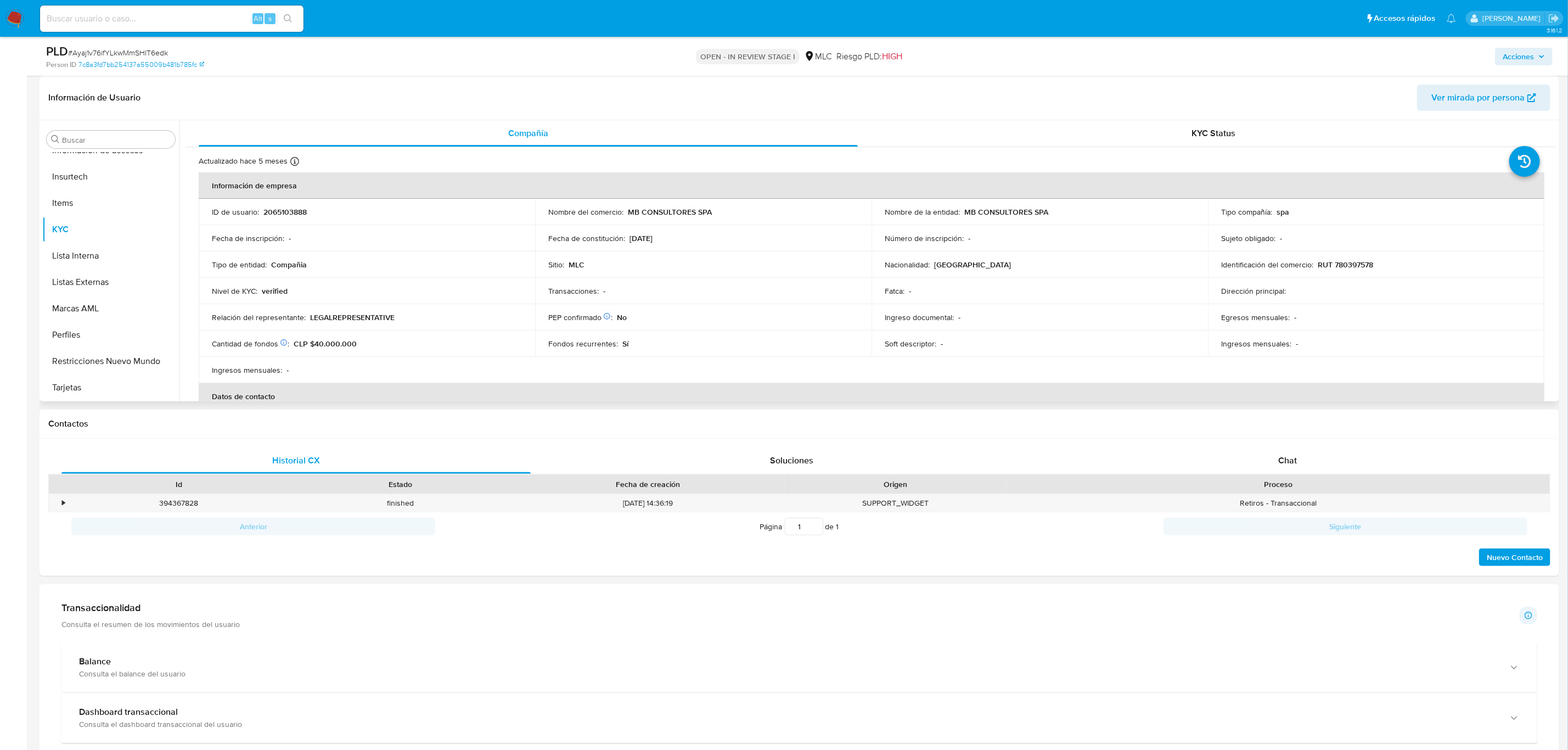
click at [282, 209] on p "2065103888" at bounding box center [285, 212] width 44 height 10
copy p "2065103888"
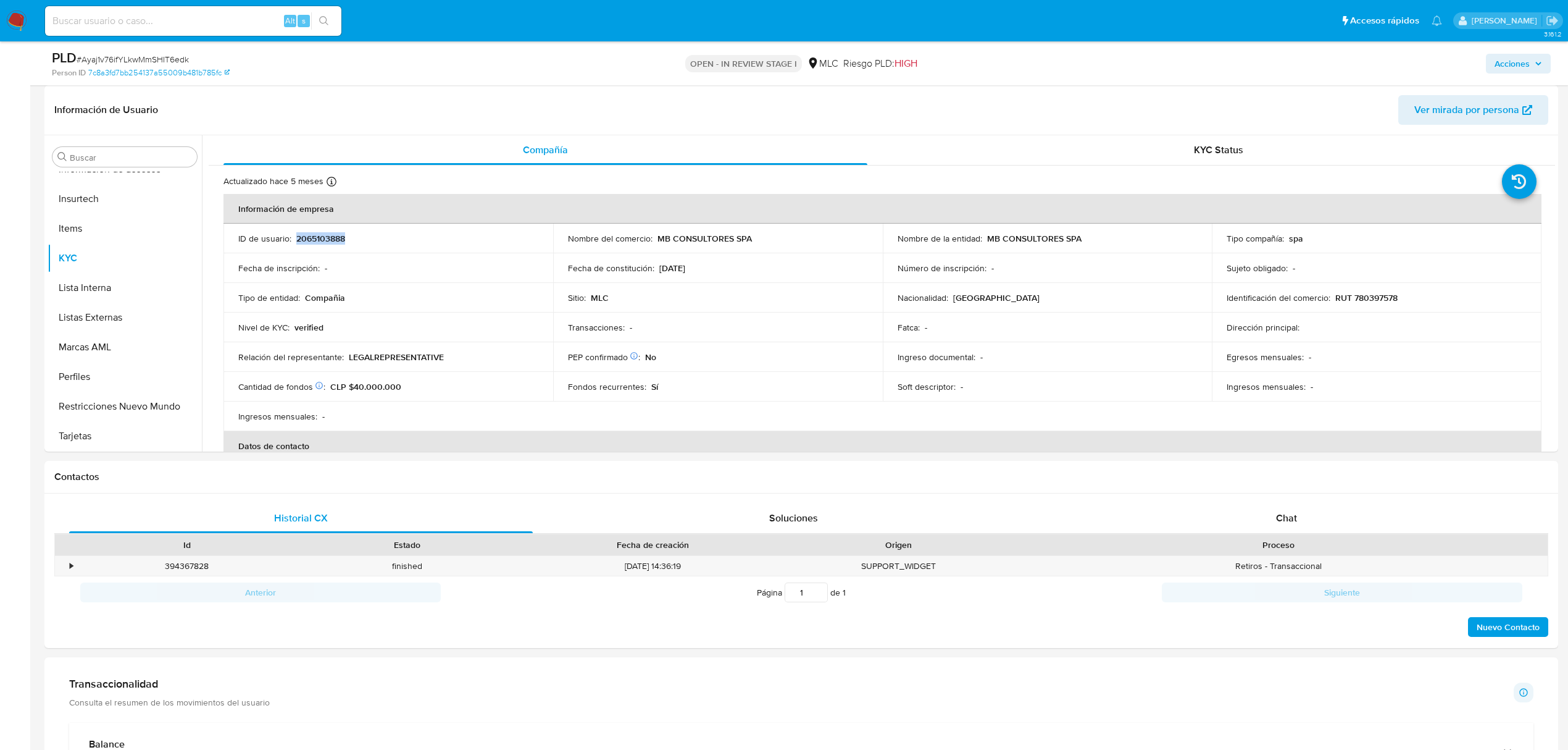
scroll to position [580, 0]
click at [325, 240] on p "2065103888" at bounding box center [321, 238] width 49 height 11
click at [1303, 519] on div "Chat" at bounding box center [1287, 518] width 464 height 30
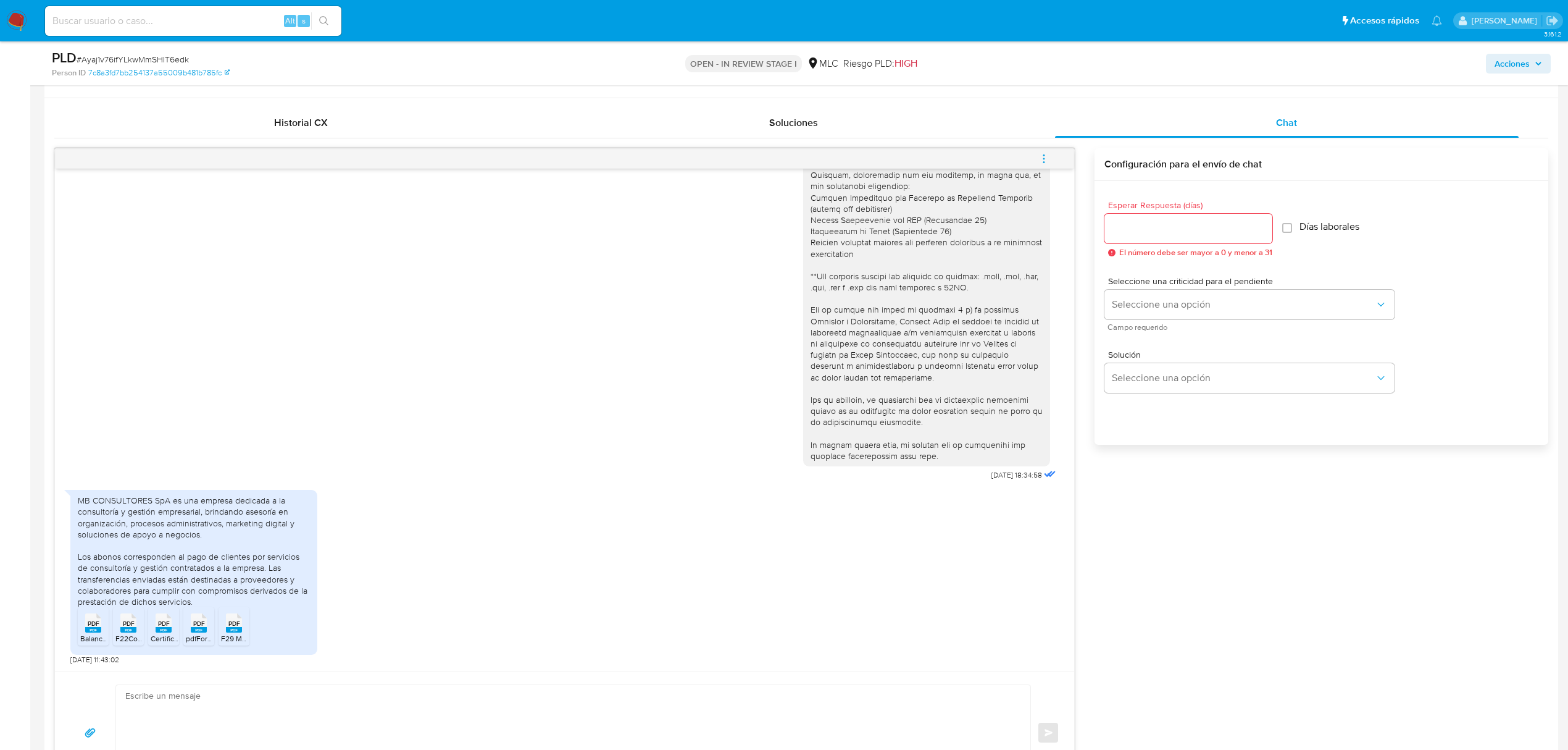
scroll to position [596, 0]
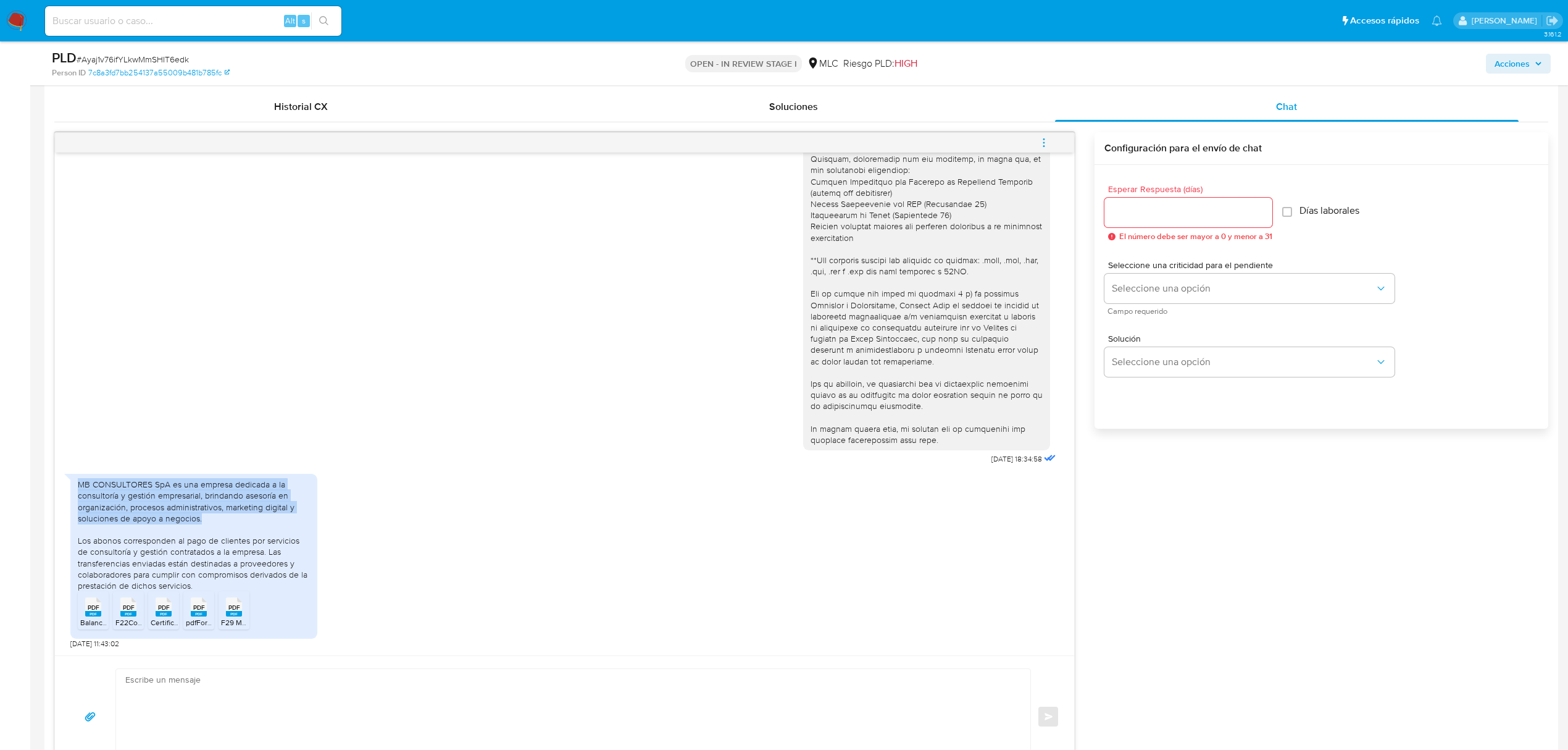
drag, startPoint x: 205, startPoint y: 521, endPoint x: 68, endPoint y: 486, distance: 141.4
click at [68, 486] on div "26/09/2025 18:34:58 MB CONSULTORES SpA es una empresa dedicada a la consultoría…" at bounding box center [564, 404] width 1019 height 503
click at [154, 522] on div "MB CONSULTORES SpA es una empresa dedicada a la consultoría y gestión empresari…" at bounding box center [194, 535] width 232 height 113
click at [214, 588] on div "MB CONSULTORES SpA es una empresa dedicada a la consultoría y gestión empresari…" at bounding box center [194, 535] width 232 height 113
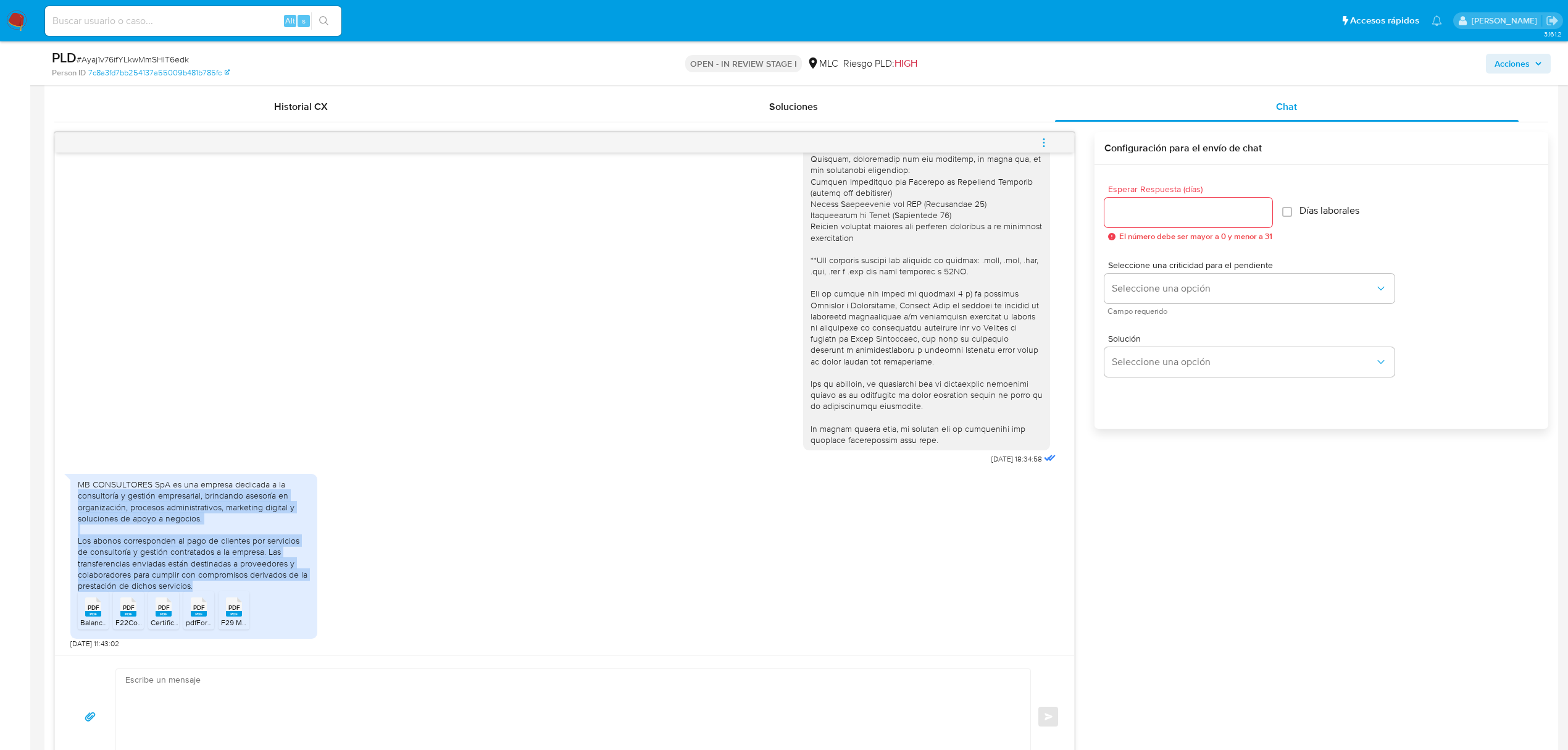
drag, startPoint x: 189, startPoint y: 586, endPoint x: 69, endPoint y: 492, distance: 152.4
click at [69, 492] on div "26/09/2025 18:34:58 MB CONSULTORES SpA es una empresa dedicada a la consultoría…" at bounding box center [564, 404] width 1019 height 503
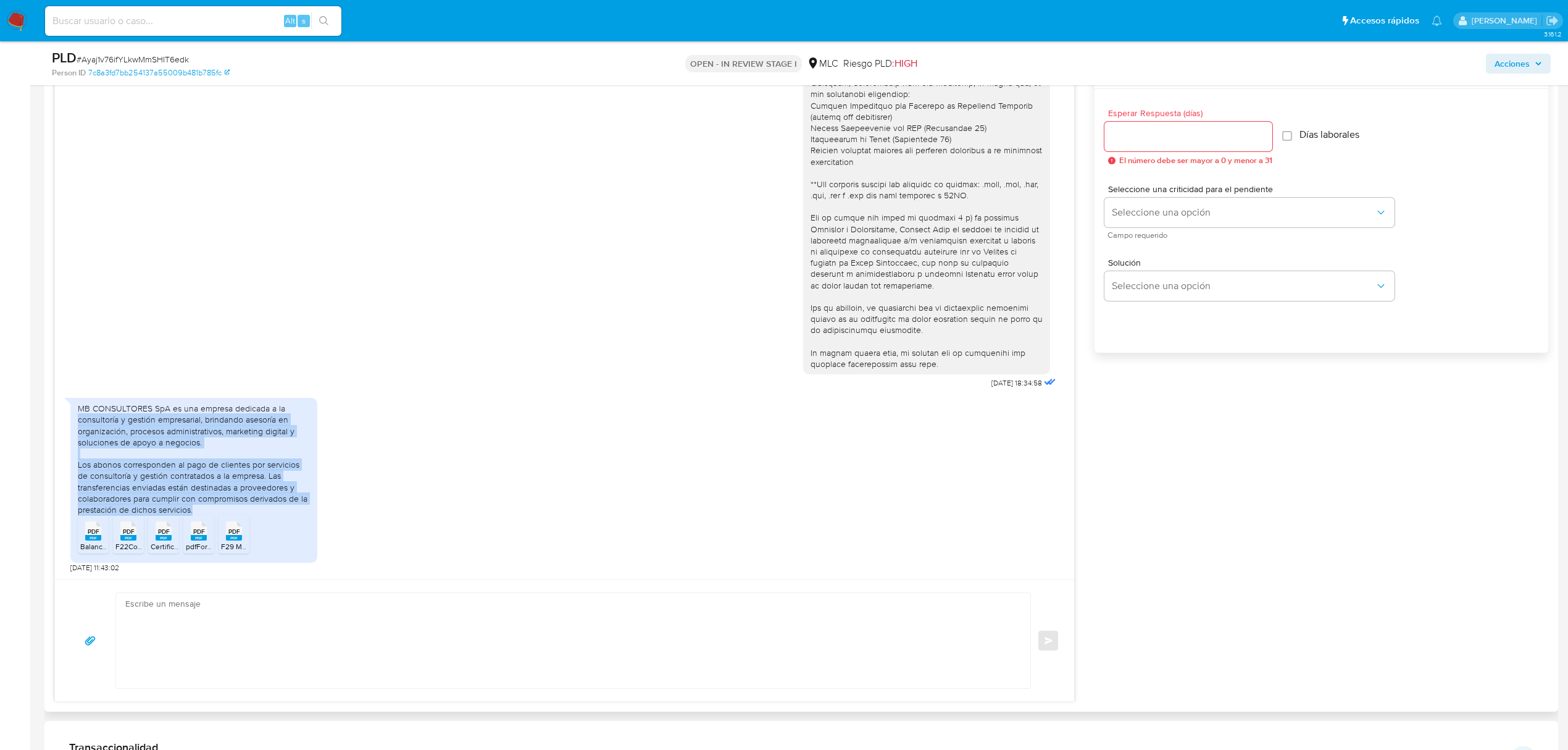
scroll to position [761, 0]
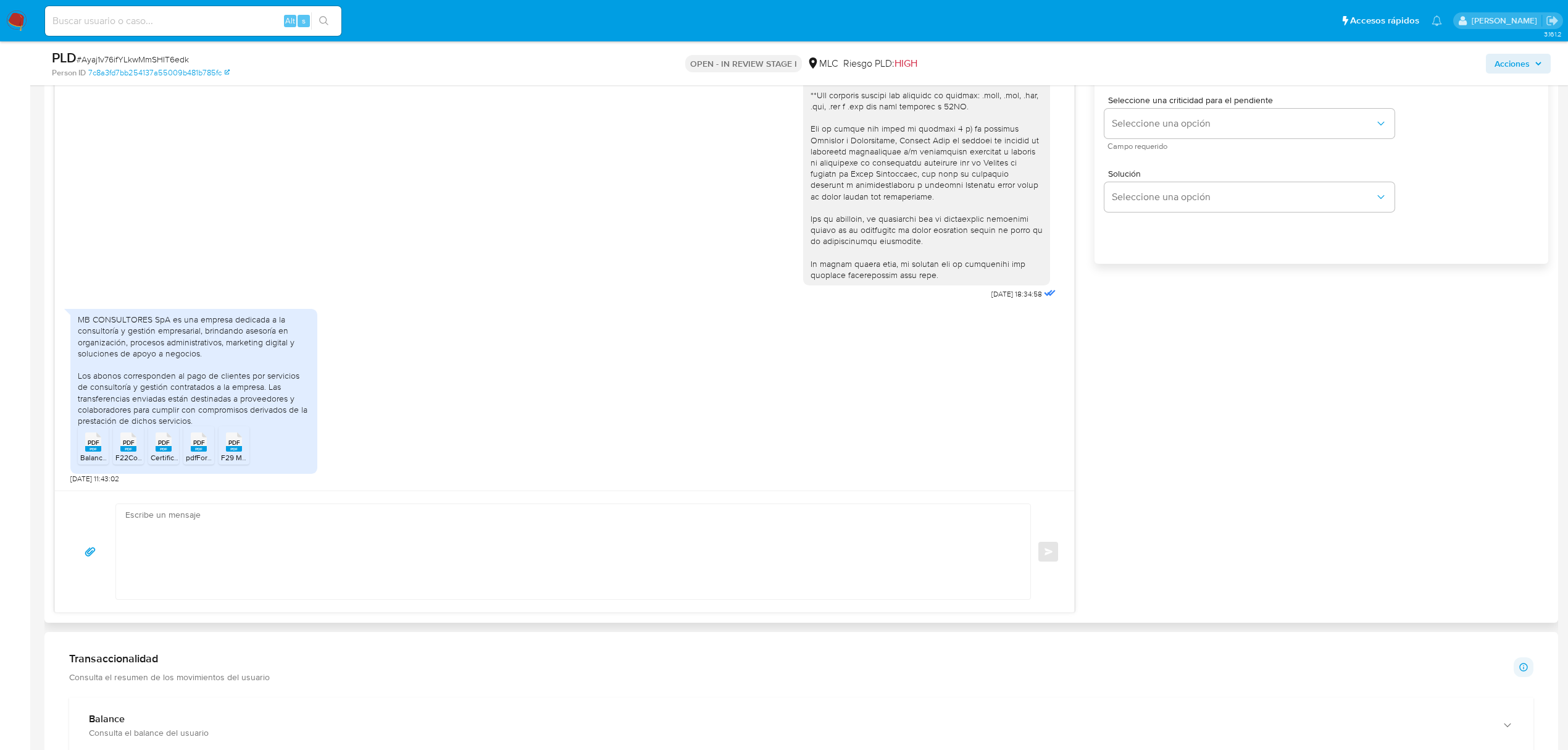
click at [285, 537] on textarea at bounding box center [570, 551] width 890 height 95
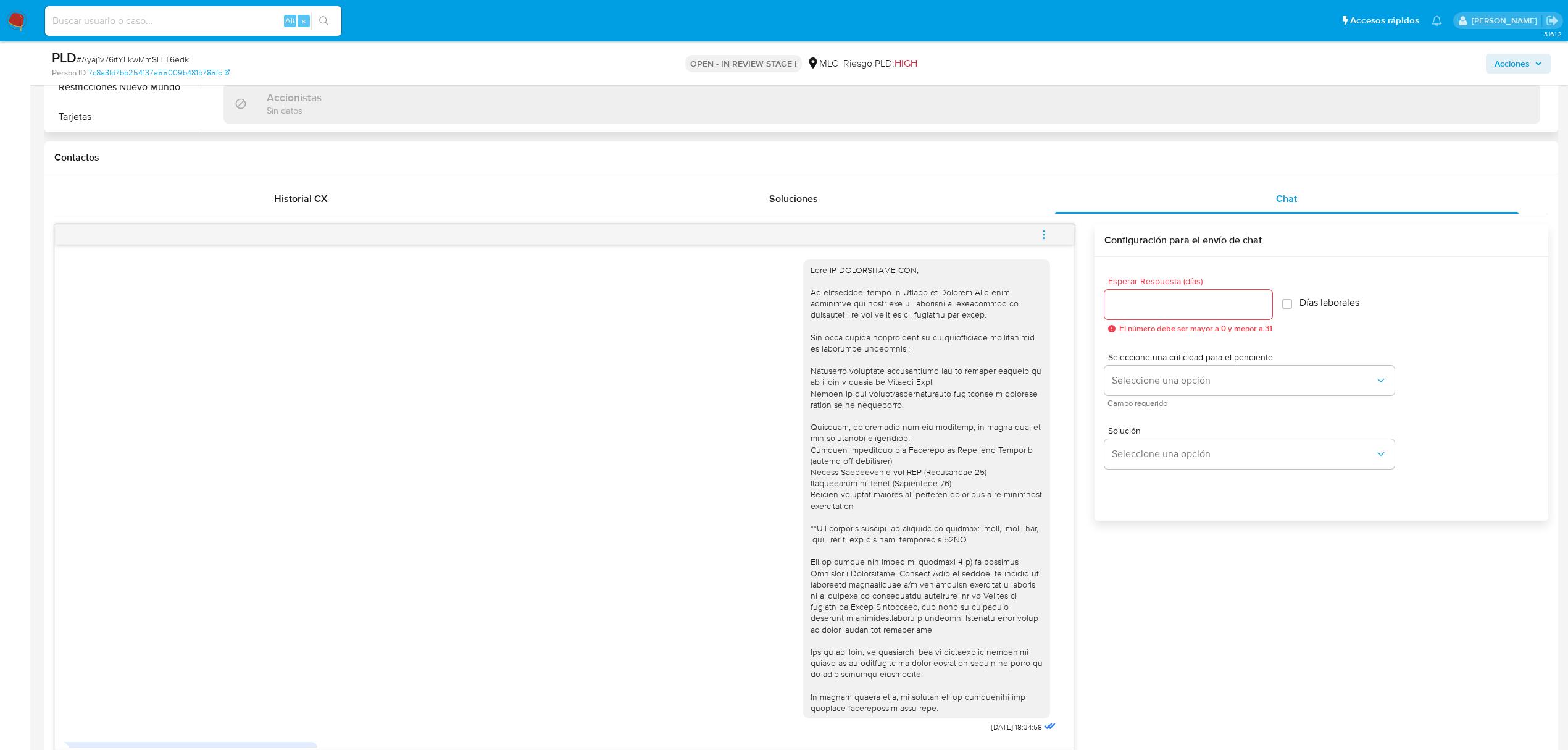
scroll to position [267, 0]
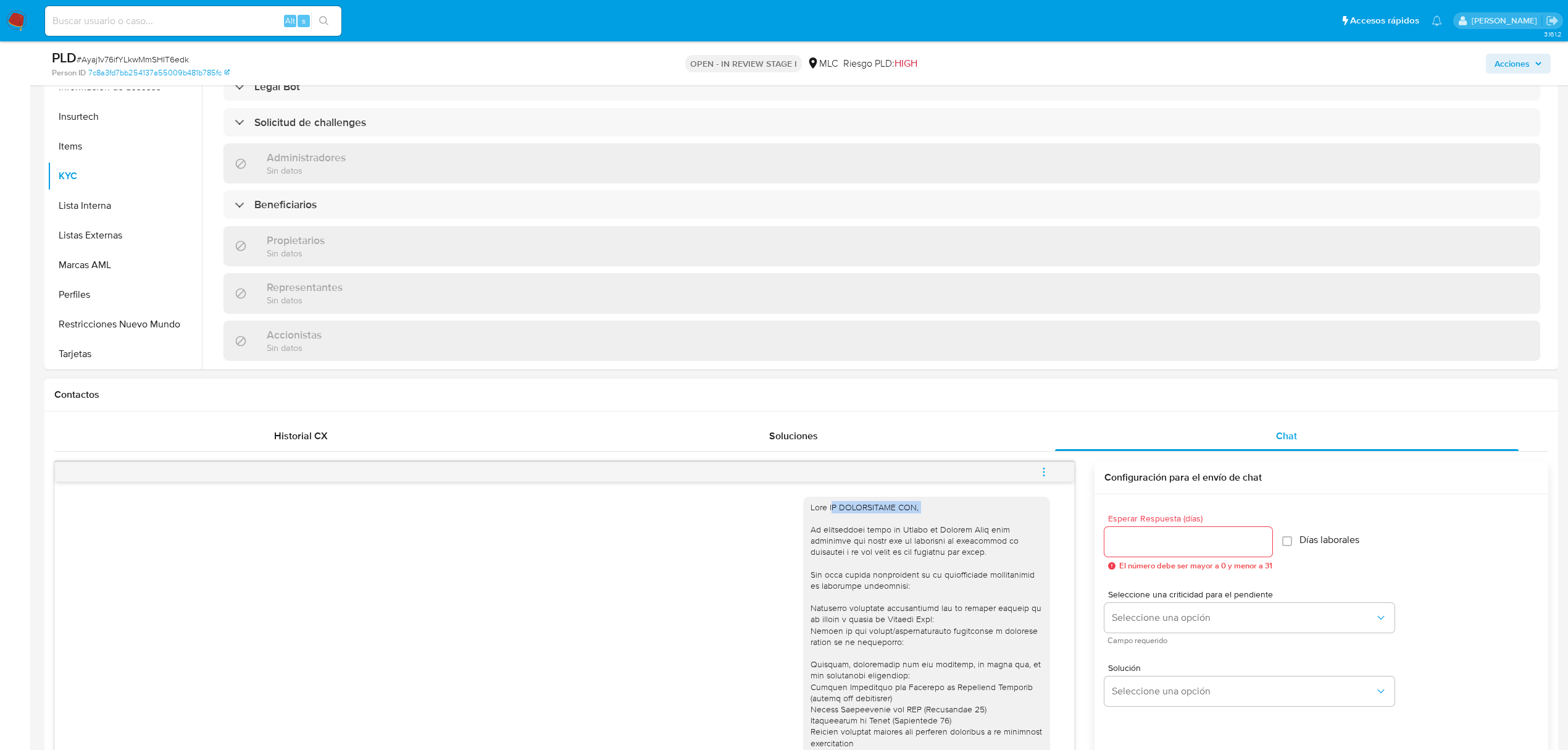
drag, startPoint x: 817, startPoint y: 517, endPoint x: 910, endPoint y: 519, distance: 93.0
click at [910, 519] on div at bounding box center [926, 726] width 232 height 449
copy div "MB CONSULTORES SPA,"
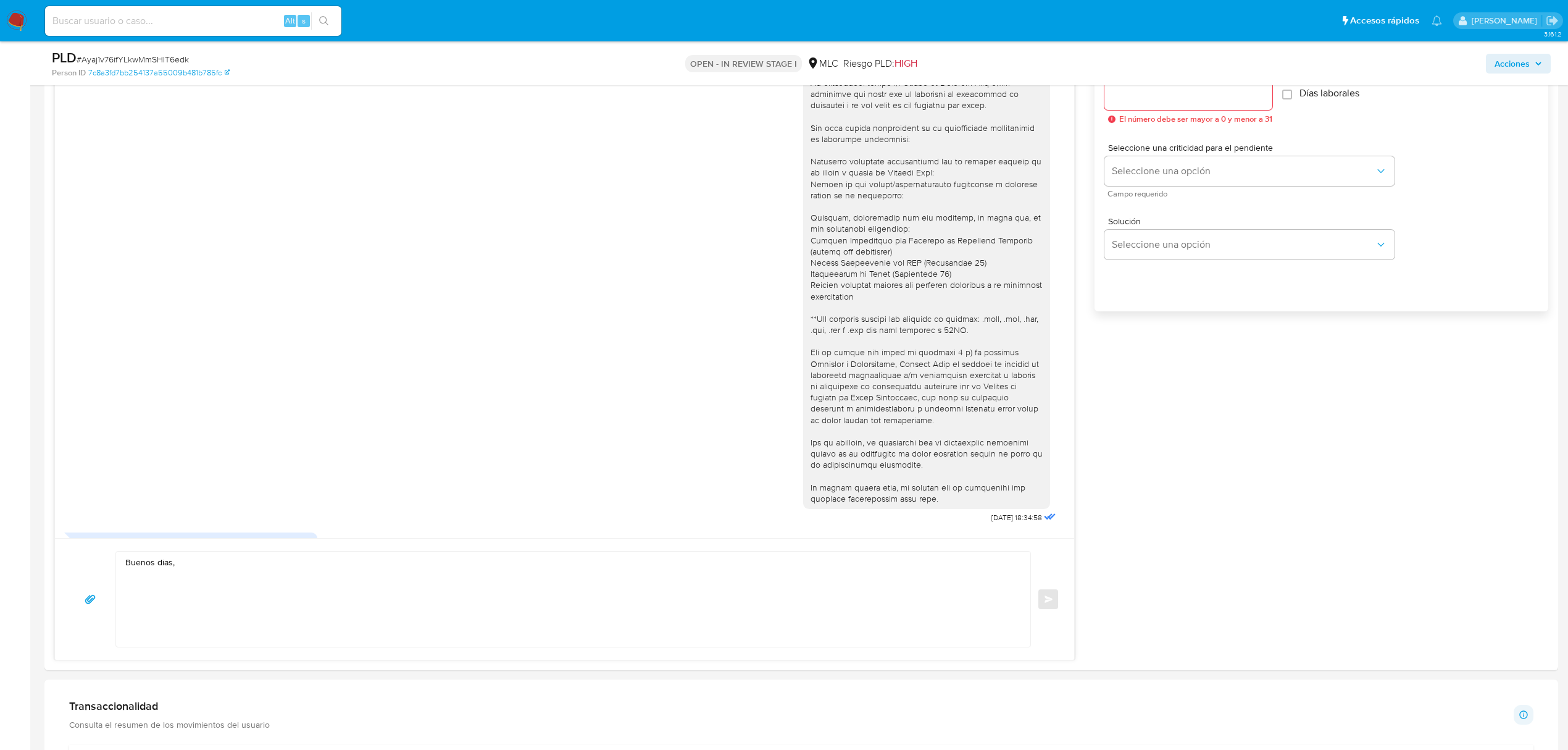
scroll to position [1090, 0]
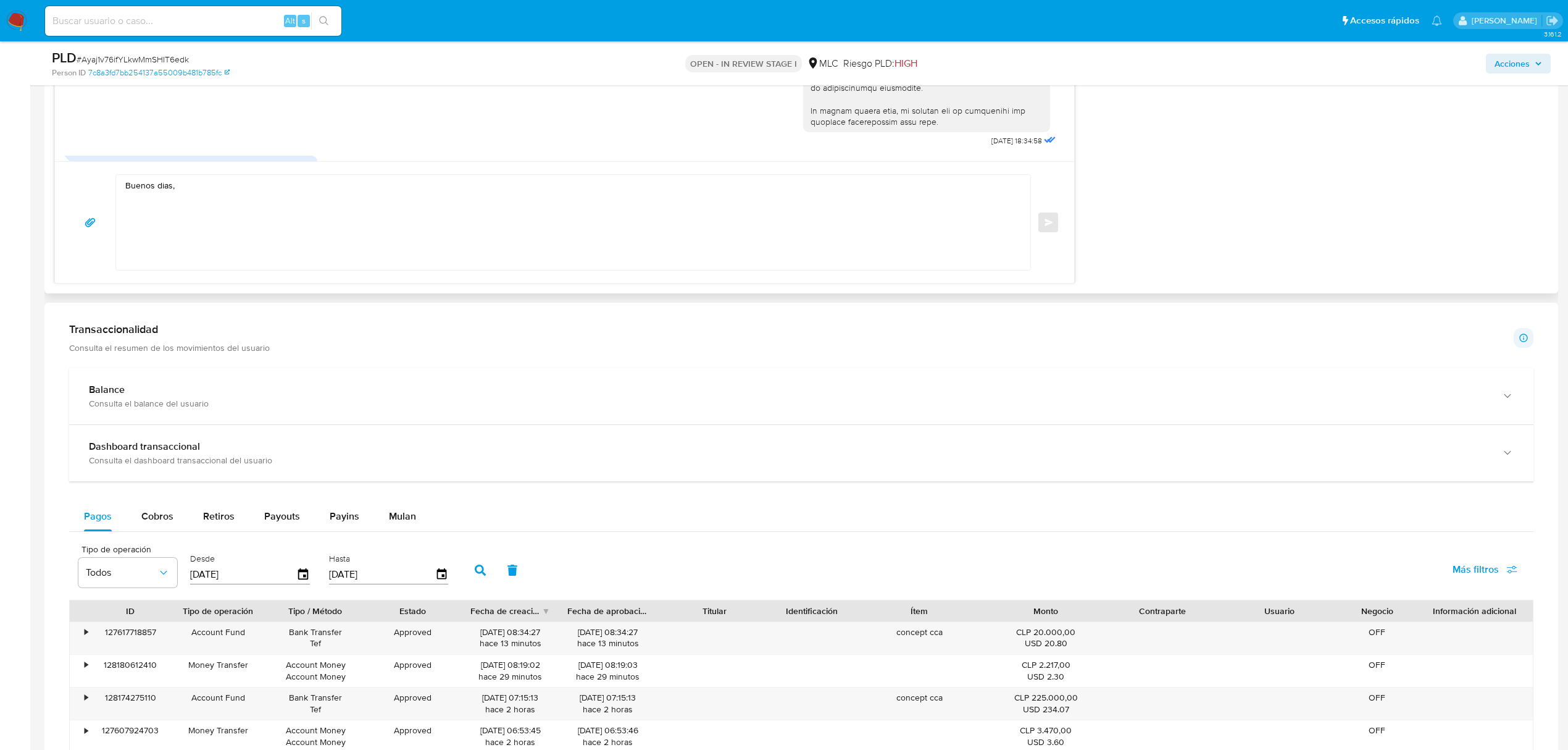
click at [275, 199] on textarea "Buenos dias," at bounding box center [570, 222] width 890 height 95
paste textarea "MB CONSULTORES SPA,"
click at [165, 185] on textarea "Buenos dias, MB CONSULTORES SPA, Te agradecemos por tu respuesta, y por adjunta…" at bounding box center [570, 222] width 890 height 95
click at [0, 0] on lt-span "d í as" at bounding box center [0, 0] width 0 height 0
click at [181, 245] on textarea "Buenos días, MB CONSULTORES SPA, Te agradecemos por tu respuesta, y por adjunta…" at bounding box center [570, 222] width 890 height 95
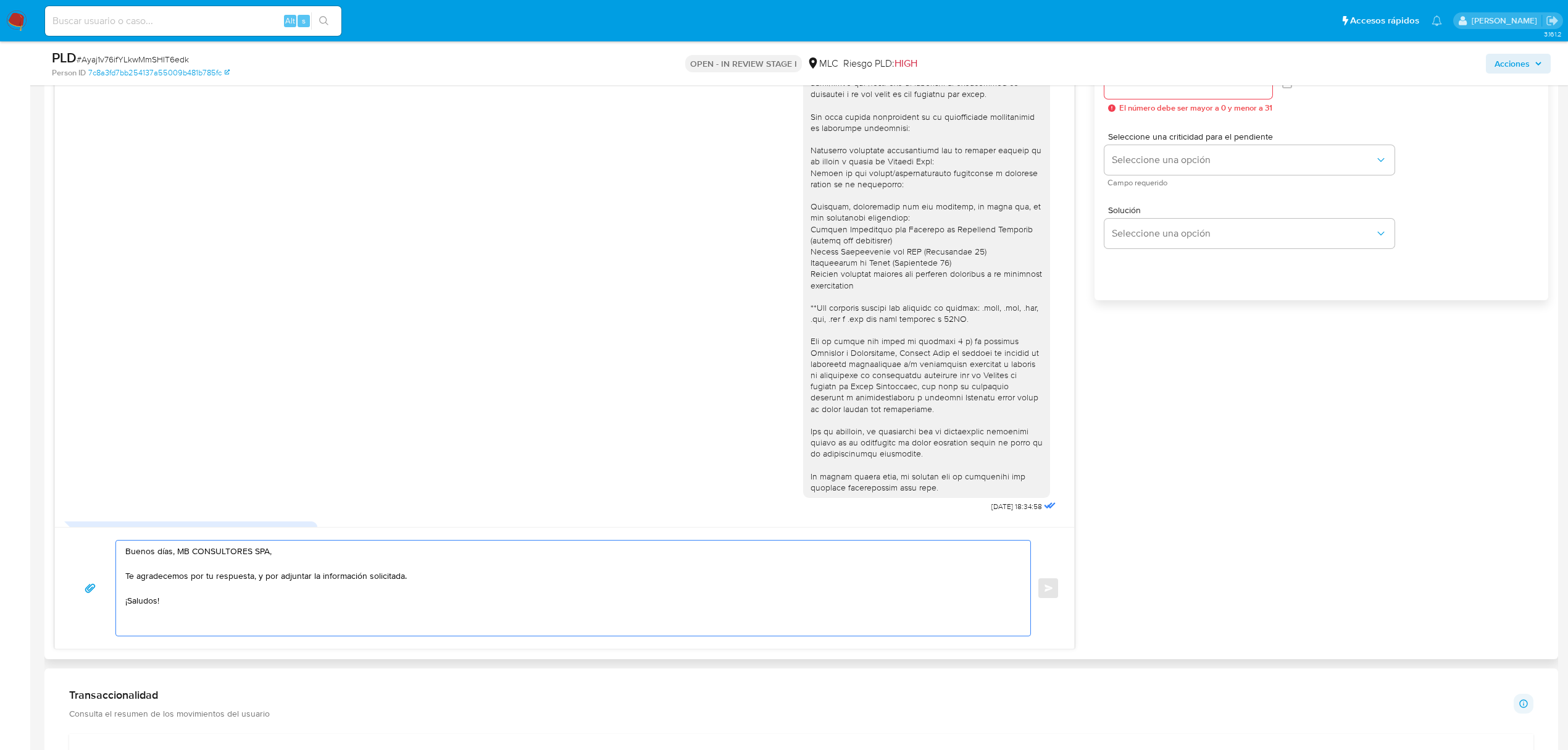
scroll to position [679, 0]
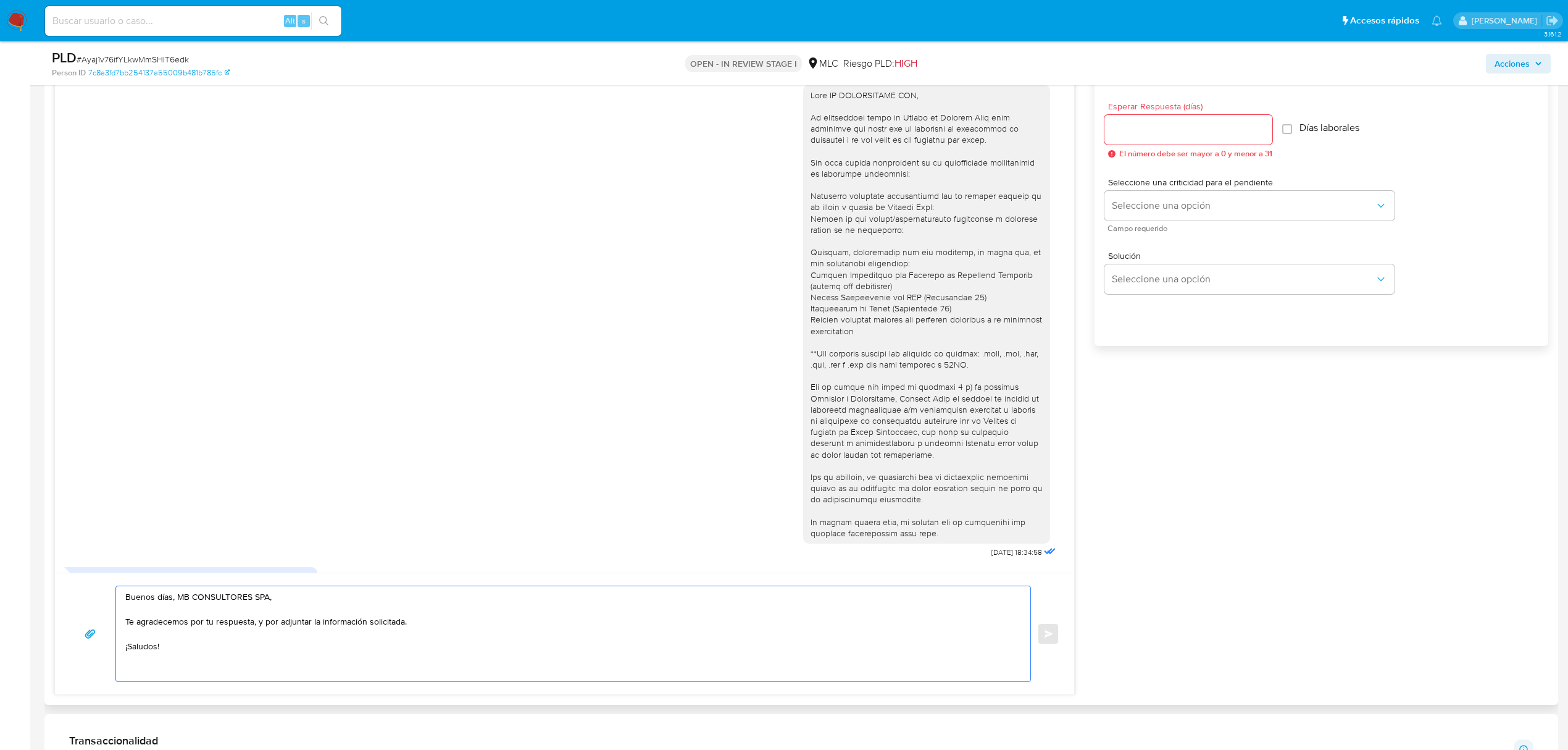
type textarea "Buenos días, MB CONSULTORES SPA, Te agradecemos por tu respuesta, y por adjunta…"
click at [1175, 138] on div at bounding box center [1188, 129] width 168 height 30
click at [1166, 132] on input "Esperar Respuesta (días)" at bounding box center [1188, 130] width 168 height 16
click at [1181, 194] on button "Seleccione una opción" at bounding box center [1249, 205] width 290 height 30
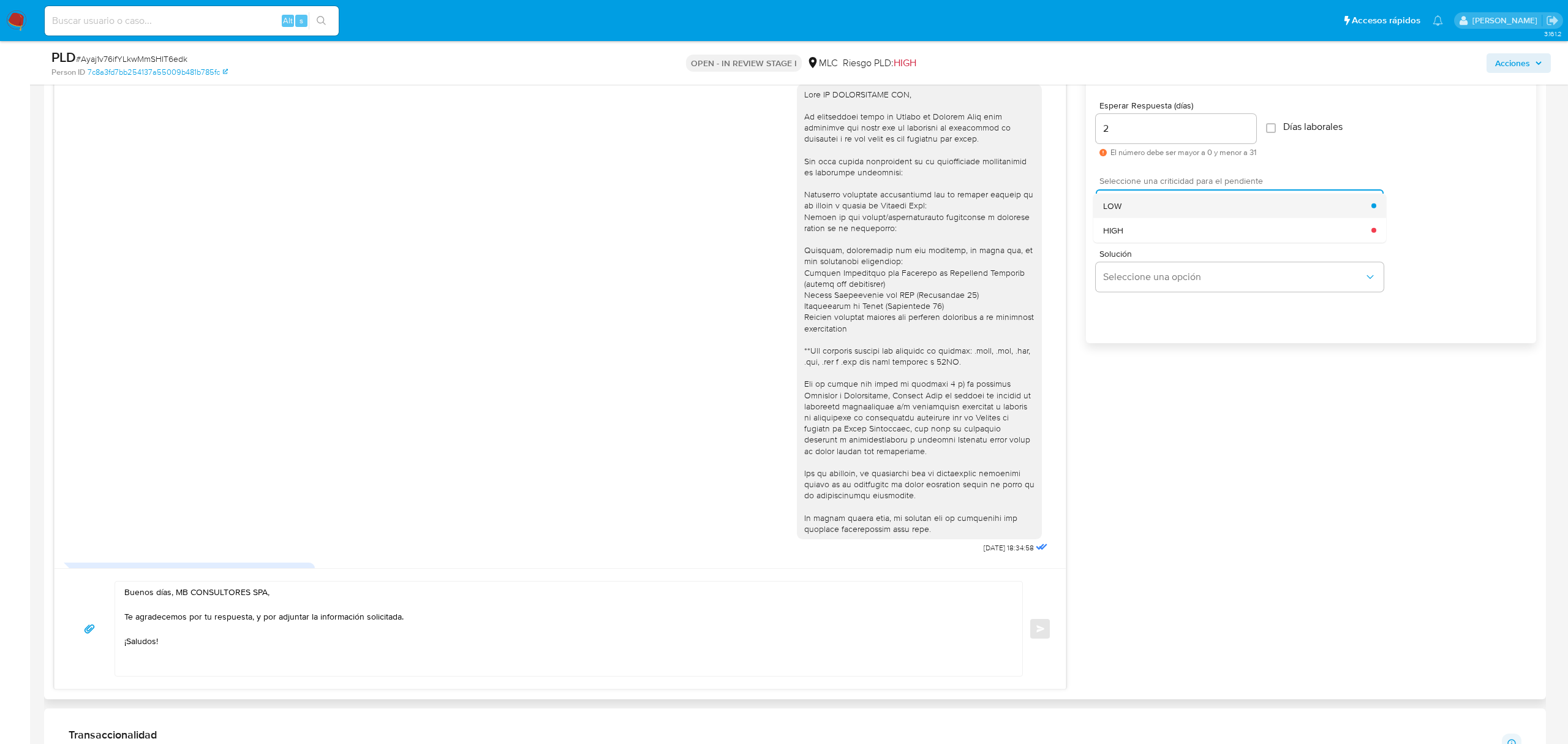
click at [1176, 213] on div "LOW" at bounding box center [1236, 205] width 268 height 24
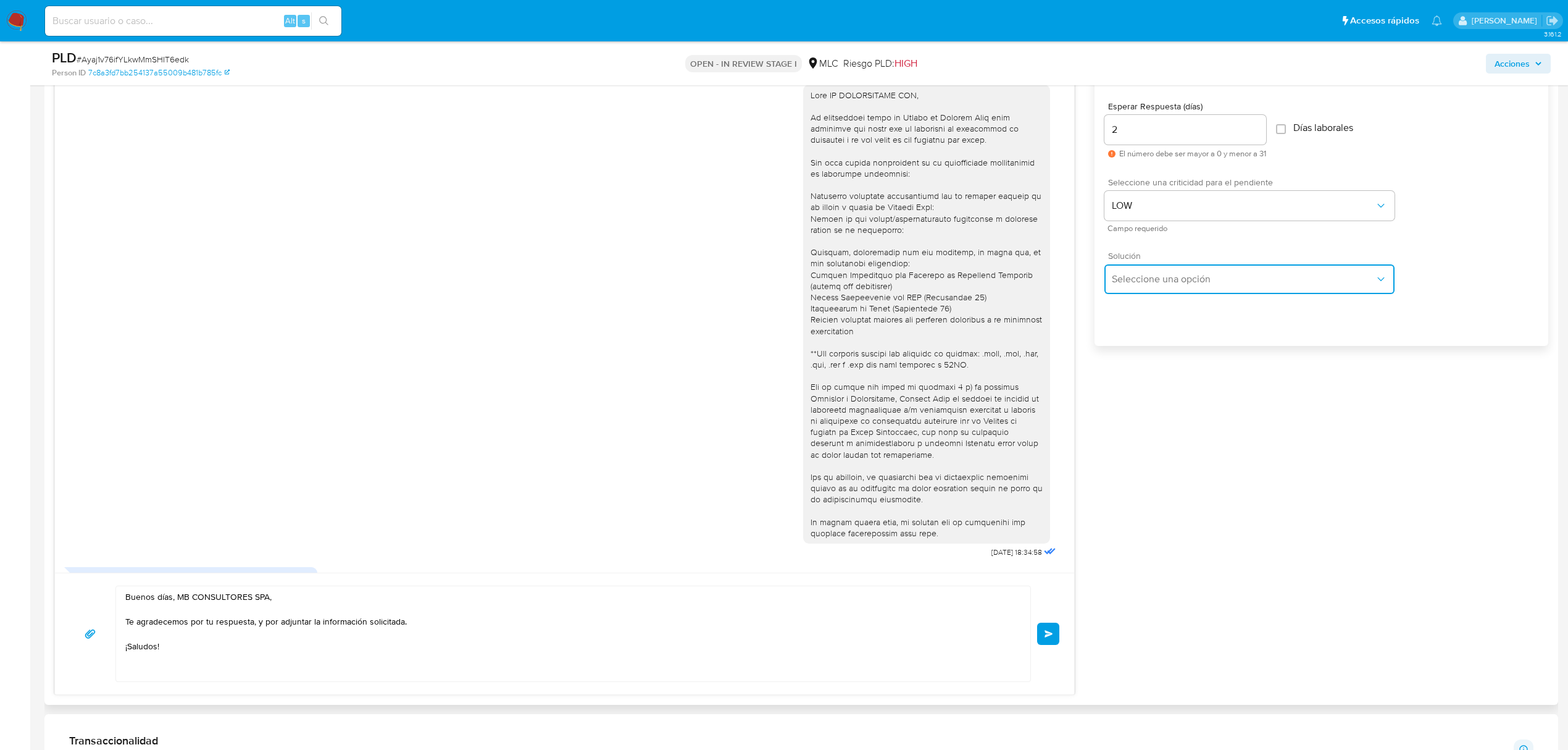
click at [1176, 275] on span "Seleccione una opción" at bounding box center [1243, 279] width 263 height 13
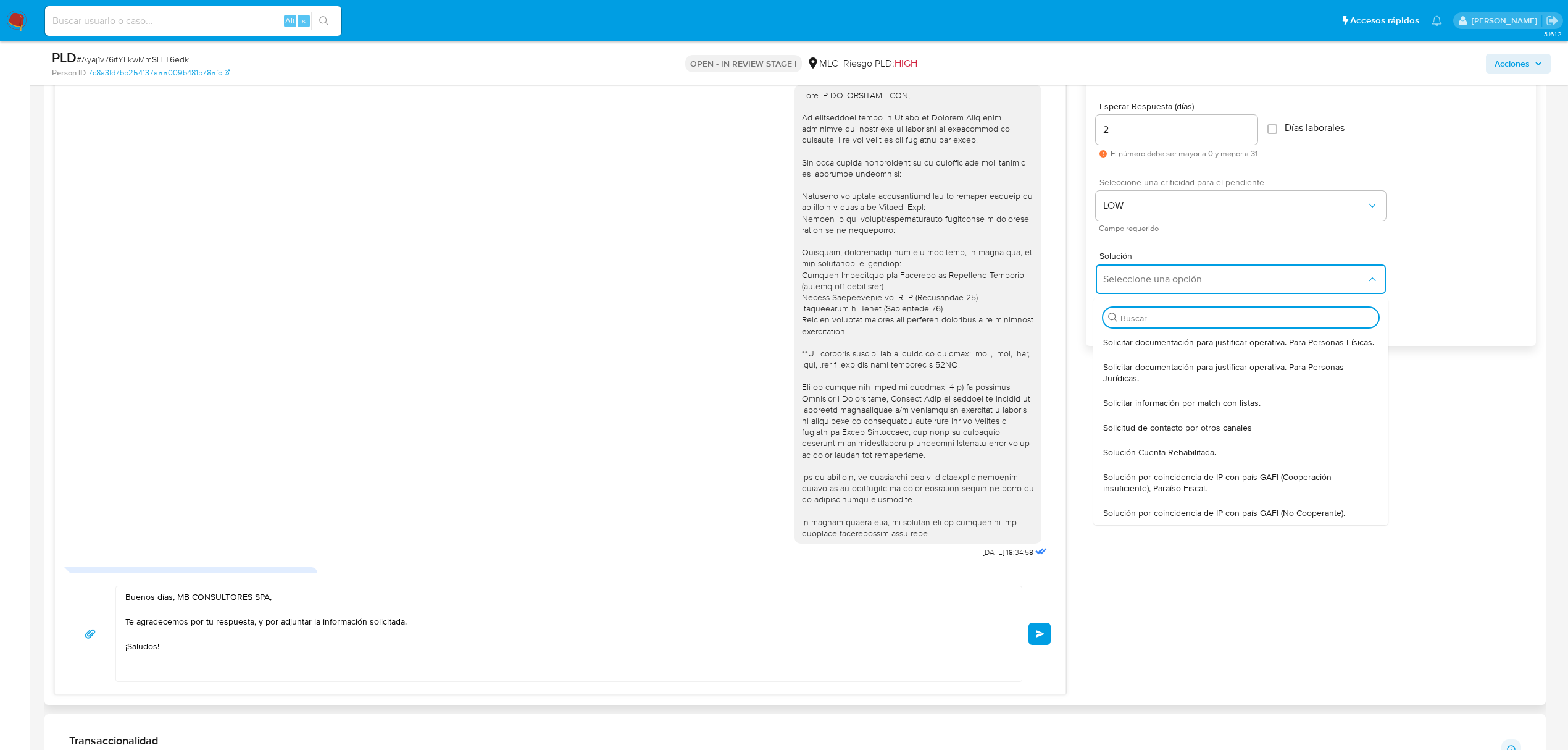
click at [1140, 115] on div "2" at bounding box center [1177, 129] width 162 height 30
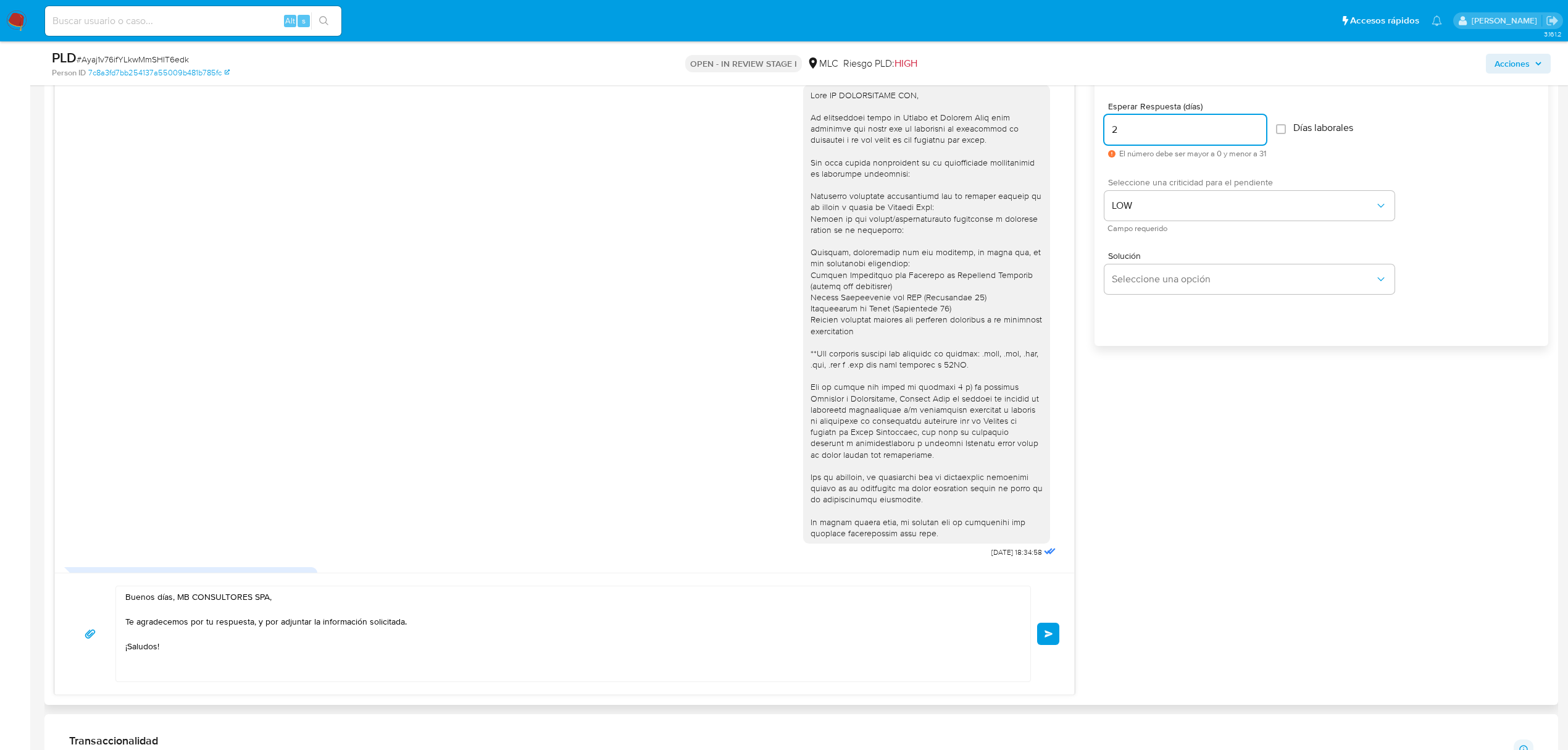
click at [1146, 131] on input "2" at bounding box center [1185, 130] width 162 height 16
type input "2"
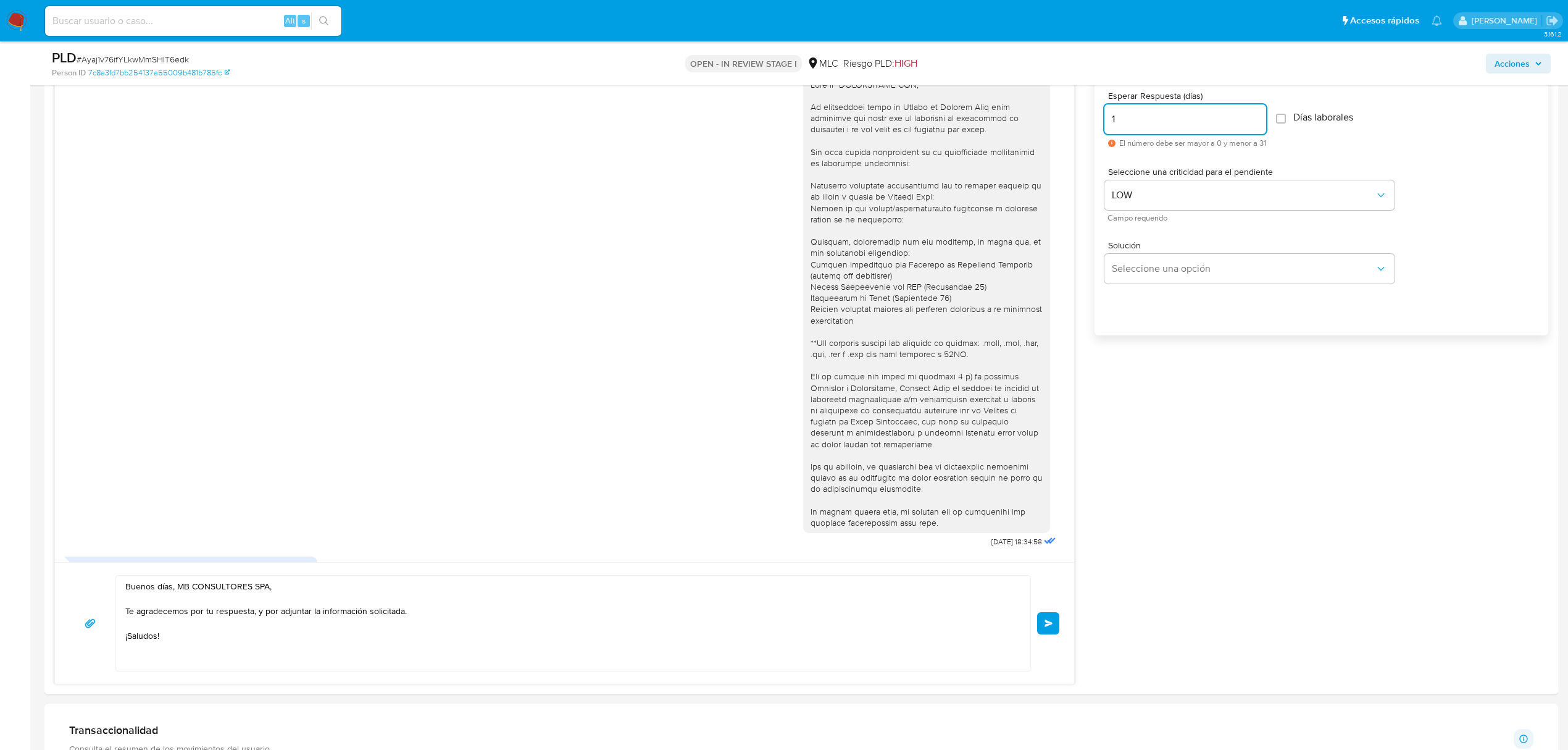
scroll to position [761, 0]
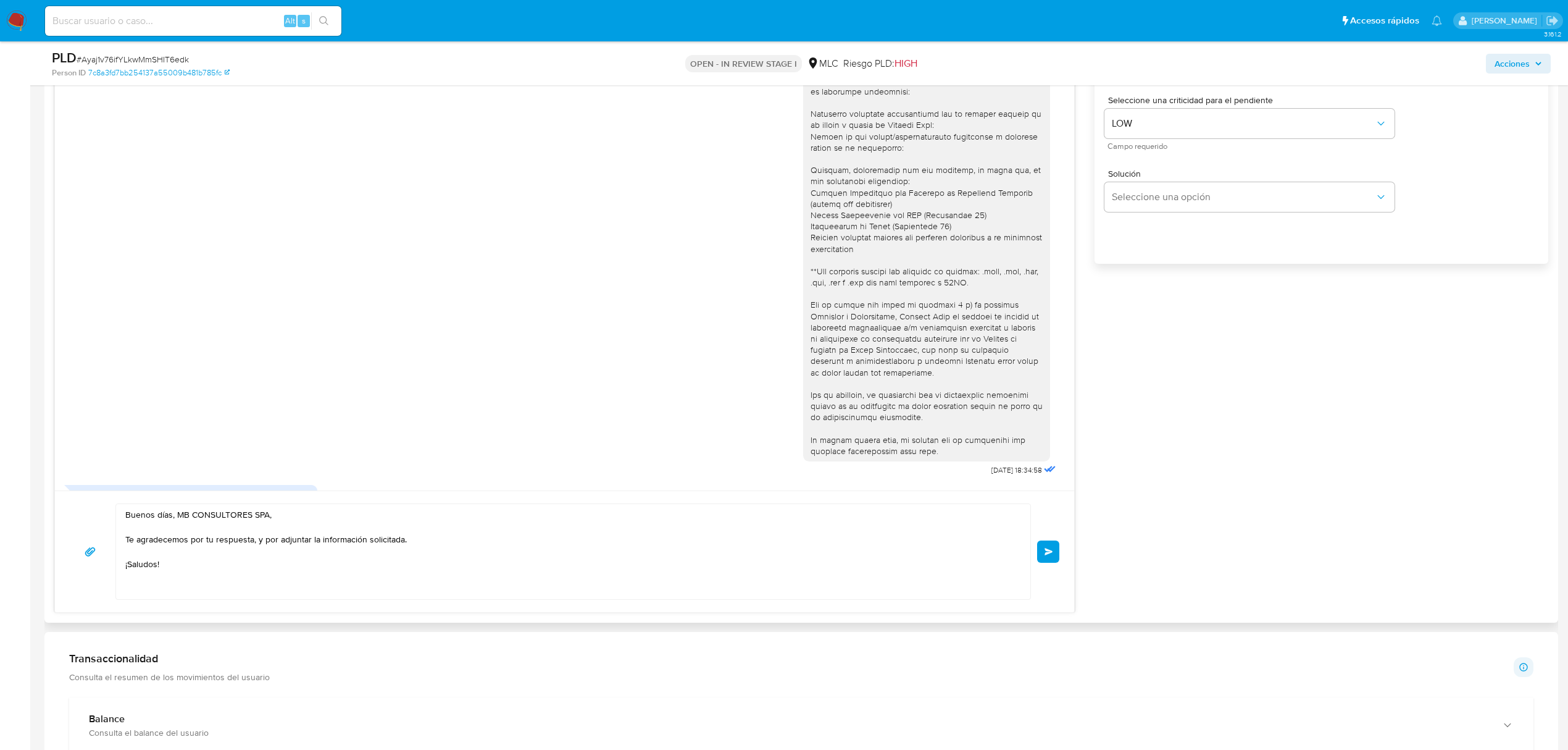
type input "1"
drag, startPoint x: 175, startPoint y: 562, endPoint x: 112, endPoint y: 509, distance: 82.3
click at [112, 509] on div "Buenos días, MB CONSULTORES SPA, Te agradecemos por tu respuesta, y por adjunta…" at bounding box center [564, 552] width 990 height 96
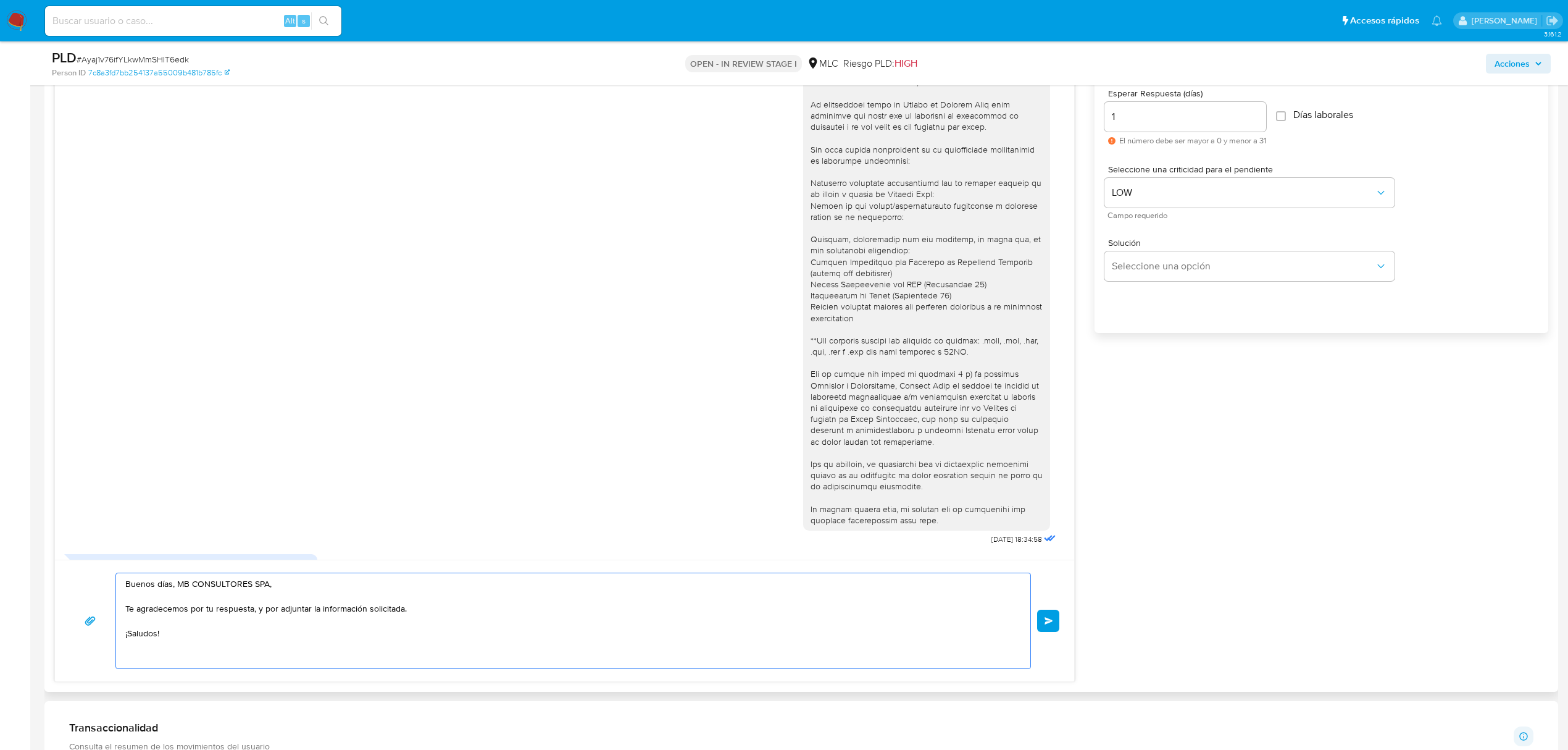
scroll to position [596, 0]
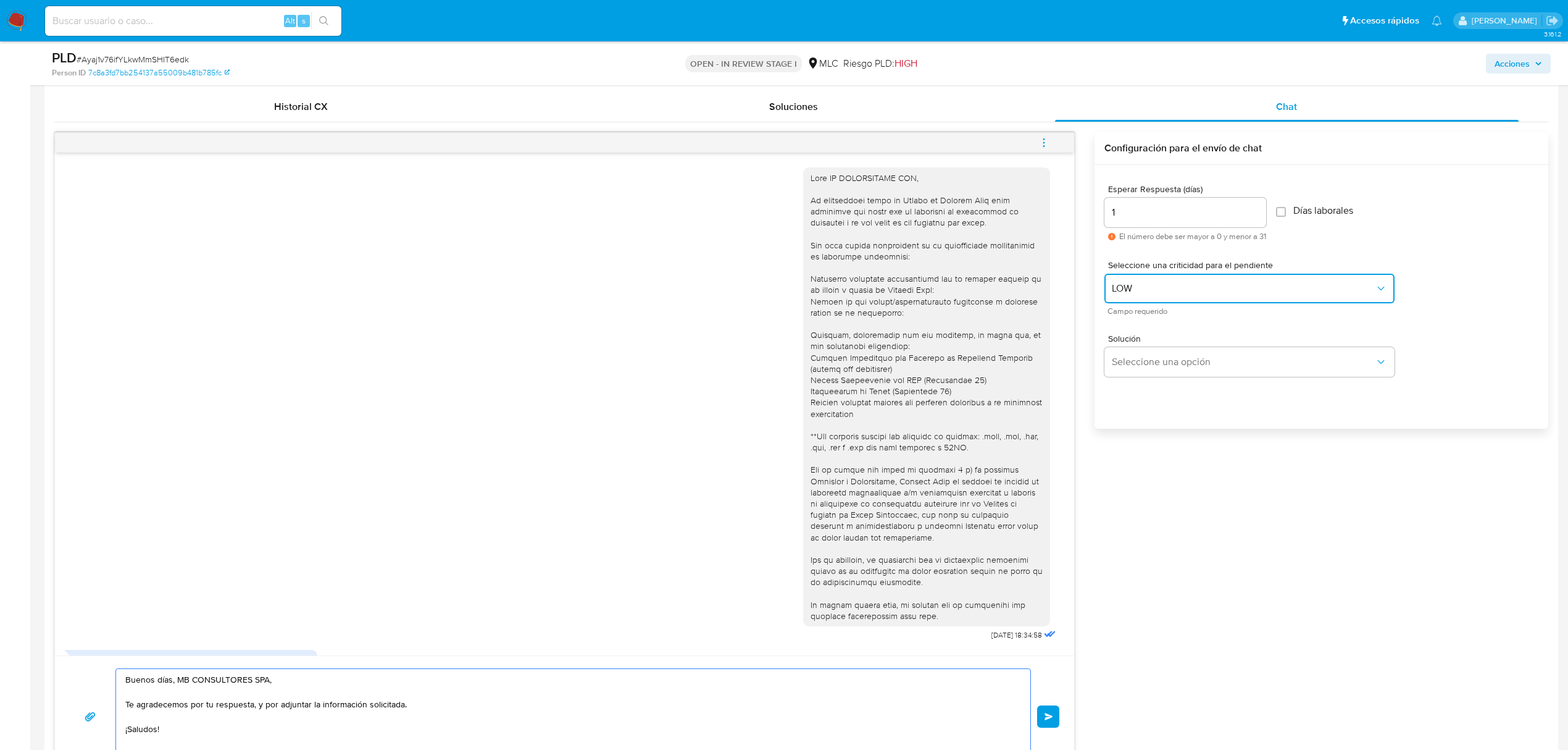
click at [1165, 278] on button "LOW" at bounding box center [1249, 288] width 290 height 30
click at [1162, 290] on div "LOW" at bounding box center [1246, 289] width 270 height 25
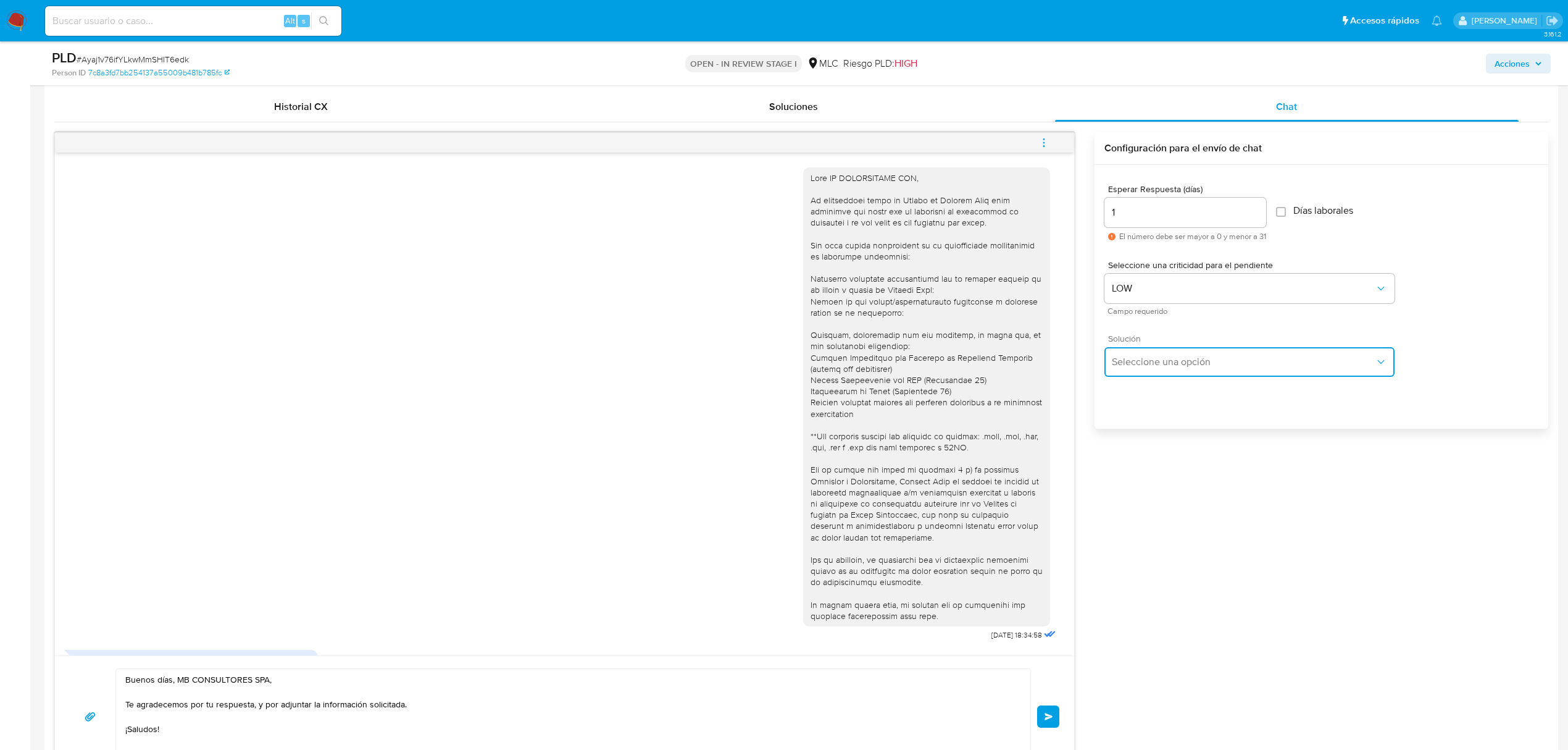
click at [1162, 355] on button "Seleccione una opción" at bounding box center [1249, 362] width 290 height 30
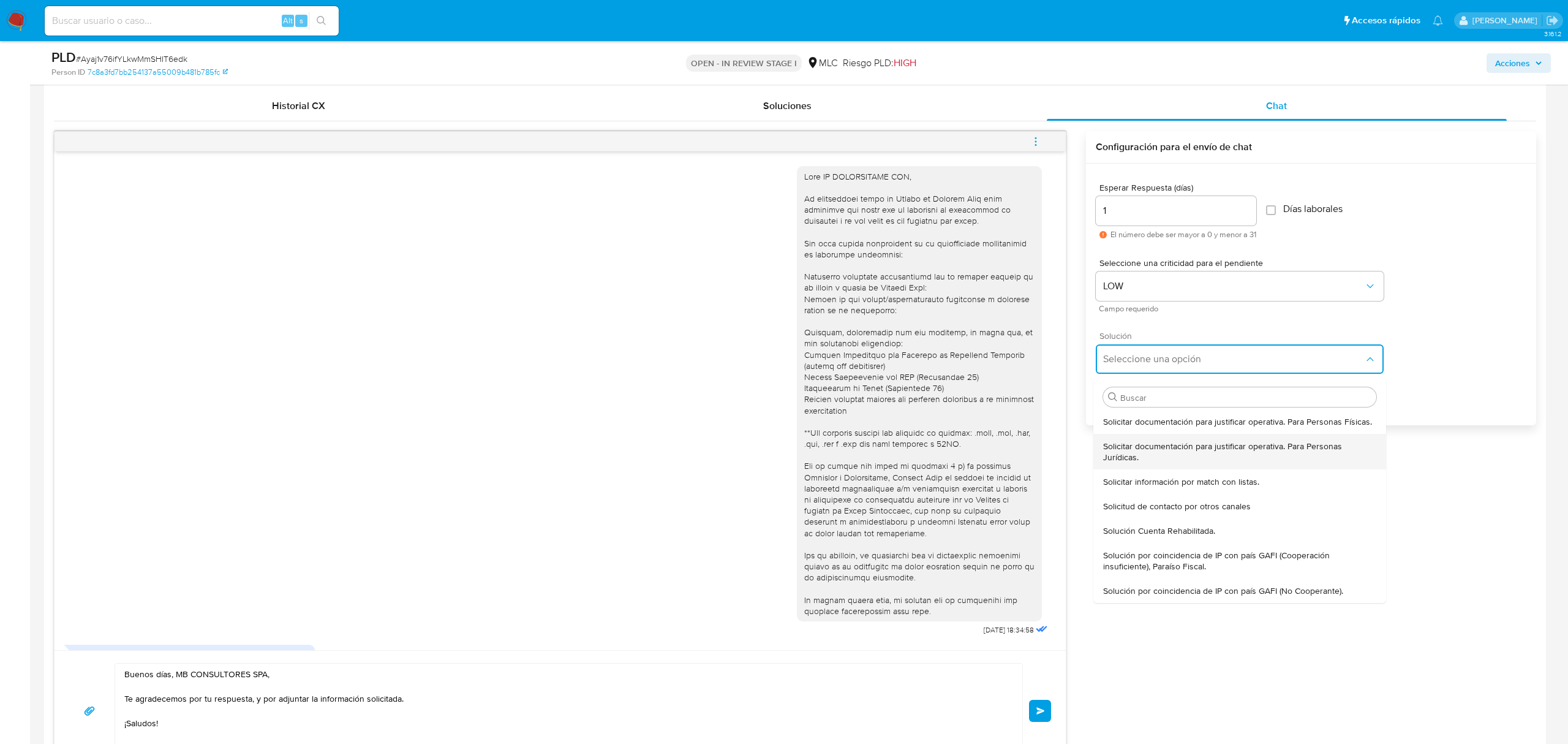
click at [1134, 462] on span "Solicitar documentación para justificar operativa. Para Personas Jurídicas." at bounding box center [1239, 451] width 273 height 22
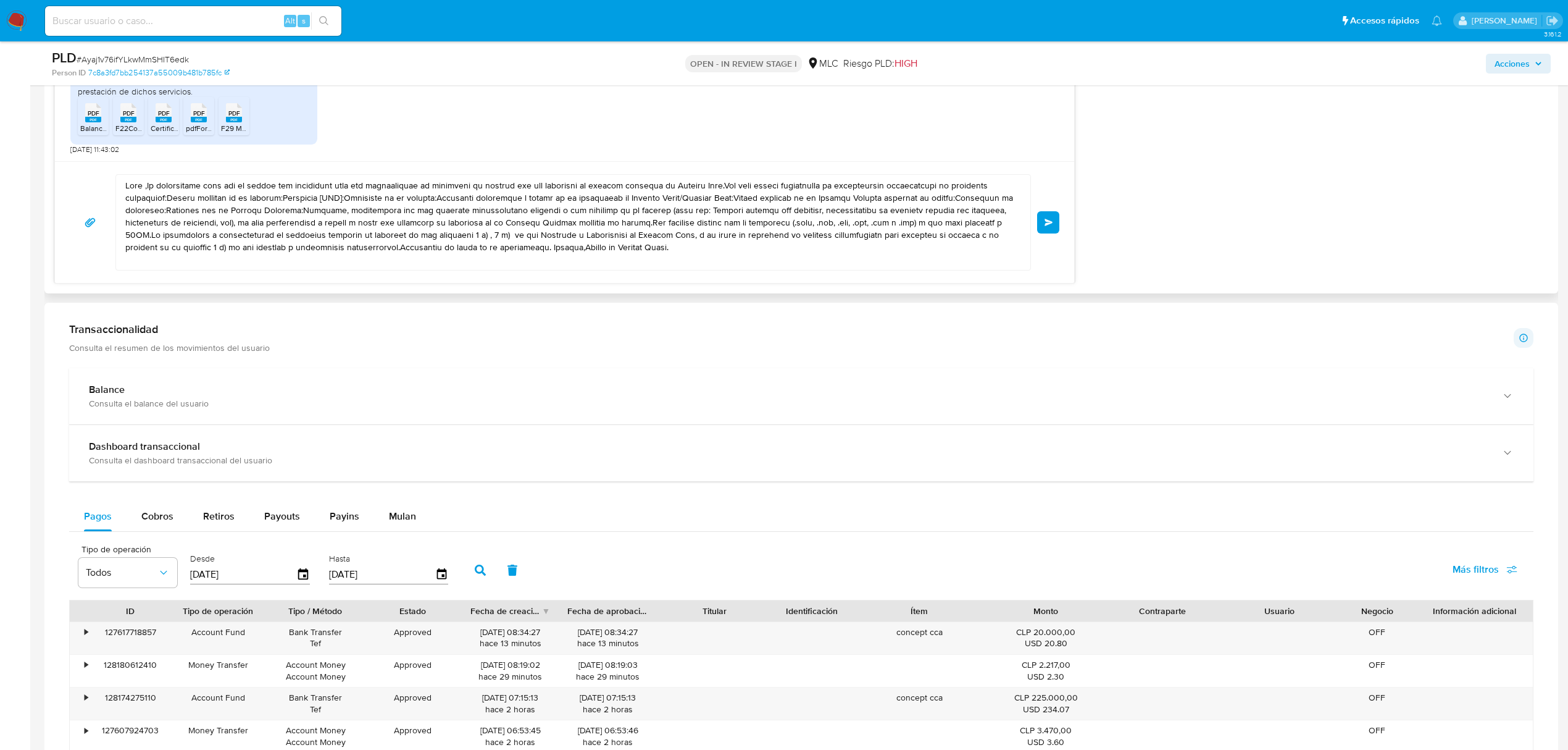
scroll to position [1008, 0]
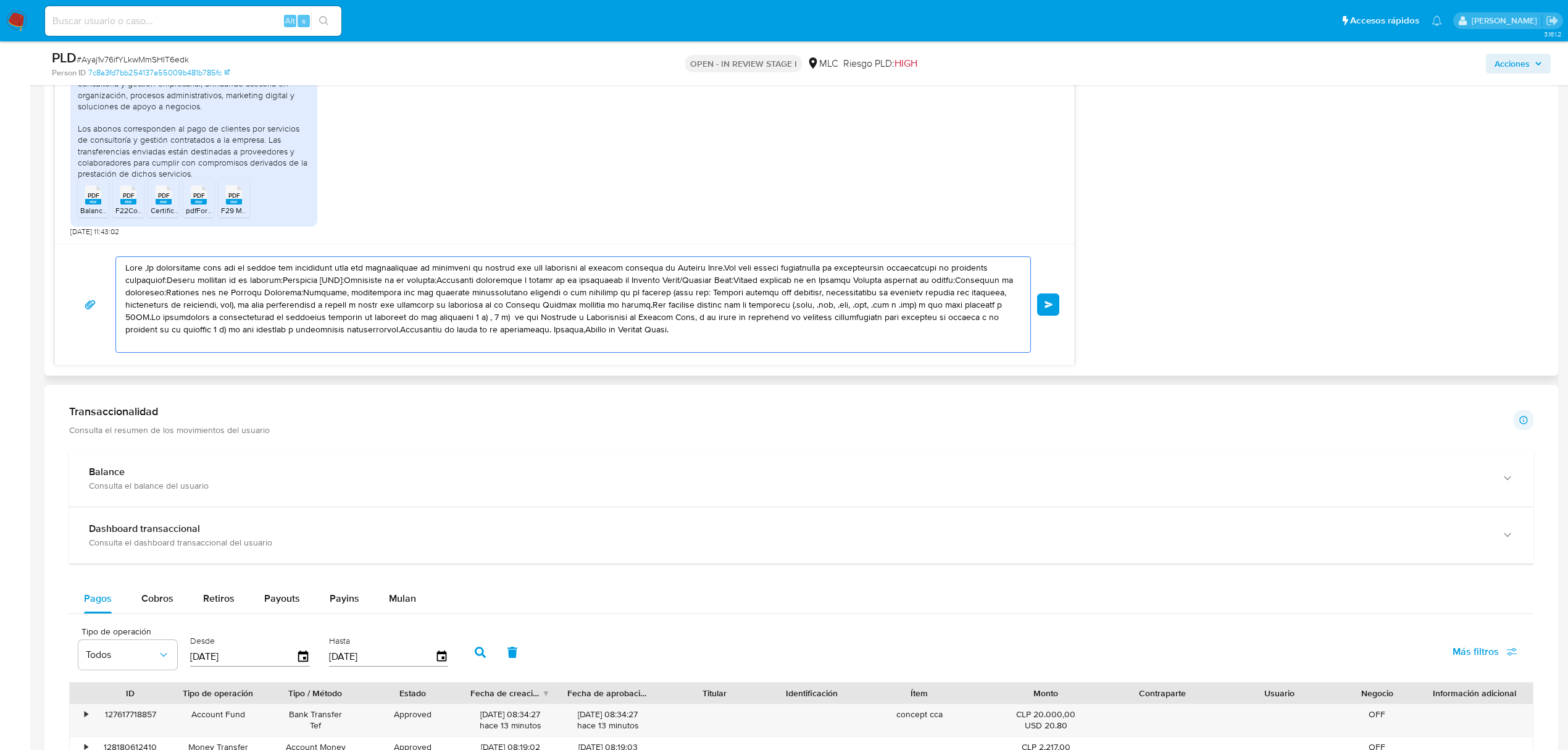
drag, startPoint x: 730, startPoint y: 344, endPoint x: 114, endPoint y: 266, distance: 620.9
click at [114, 266] on div "Enviar" at bounding box center [564, 305] width 990 height 96
paste textarea "Buenos días, MB CONSULTORES SPA, Te agradecemos por tu respuesta, y por adjunta…"
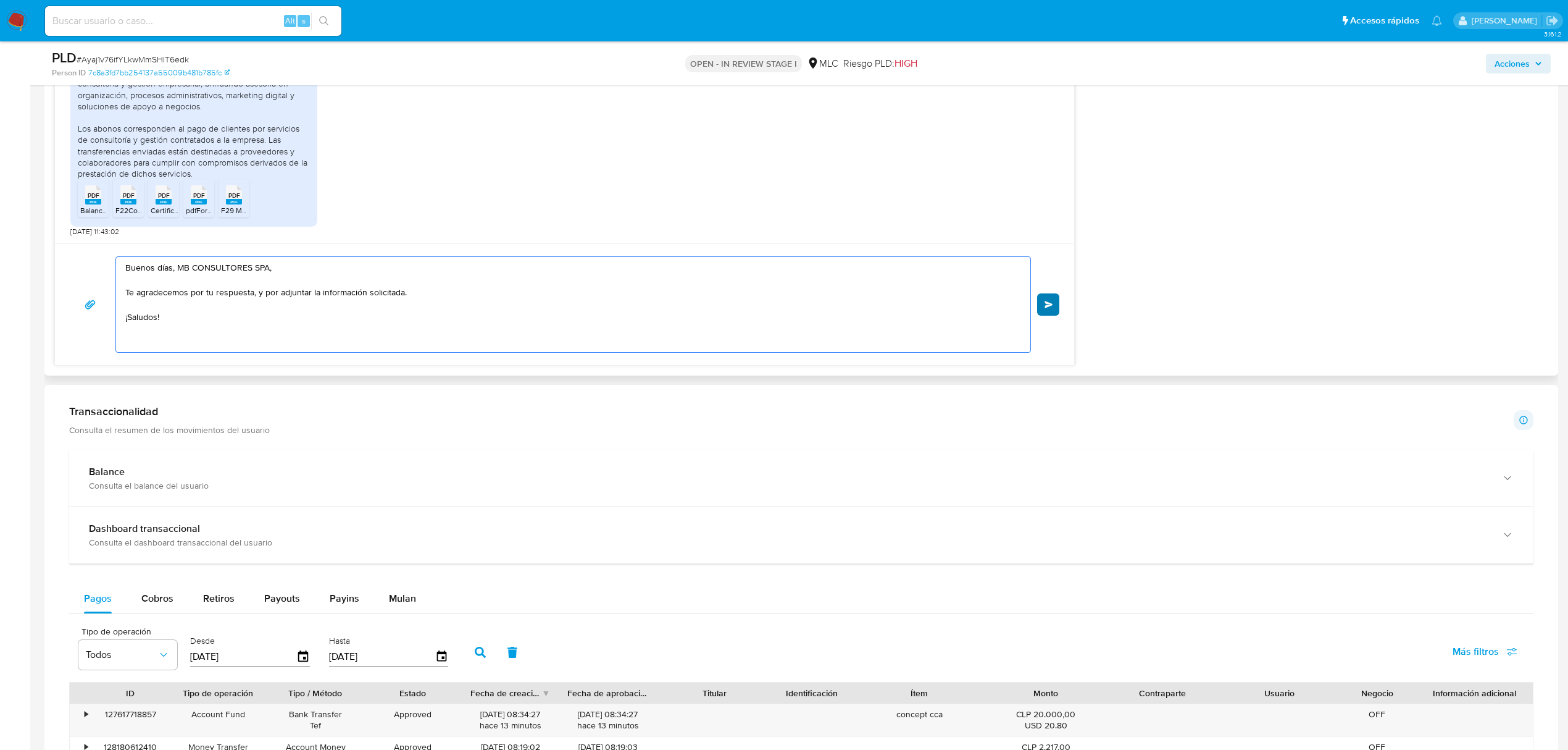
type textarea "Buenos días, MB CONSULTORES SPA, Te agradecemos por tu respuesta, y por adjunta…"
click at [1044, 308] on span "Enviar" at bounding box center [1049, 305] width 9 height 7
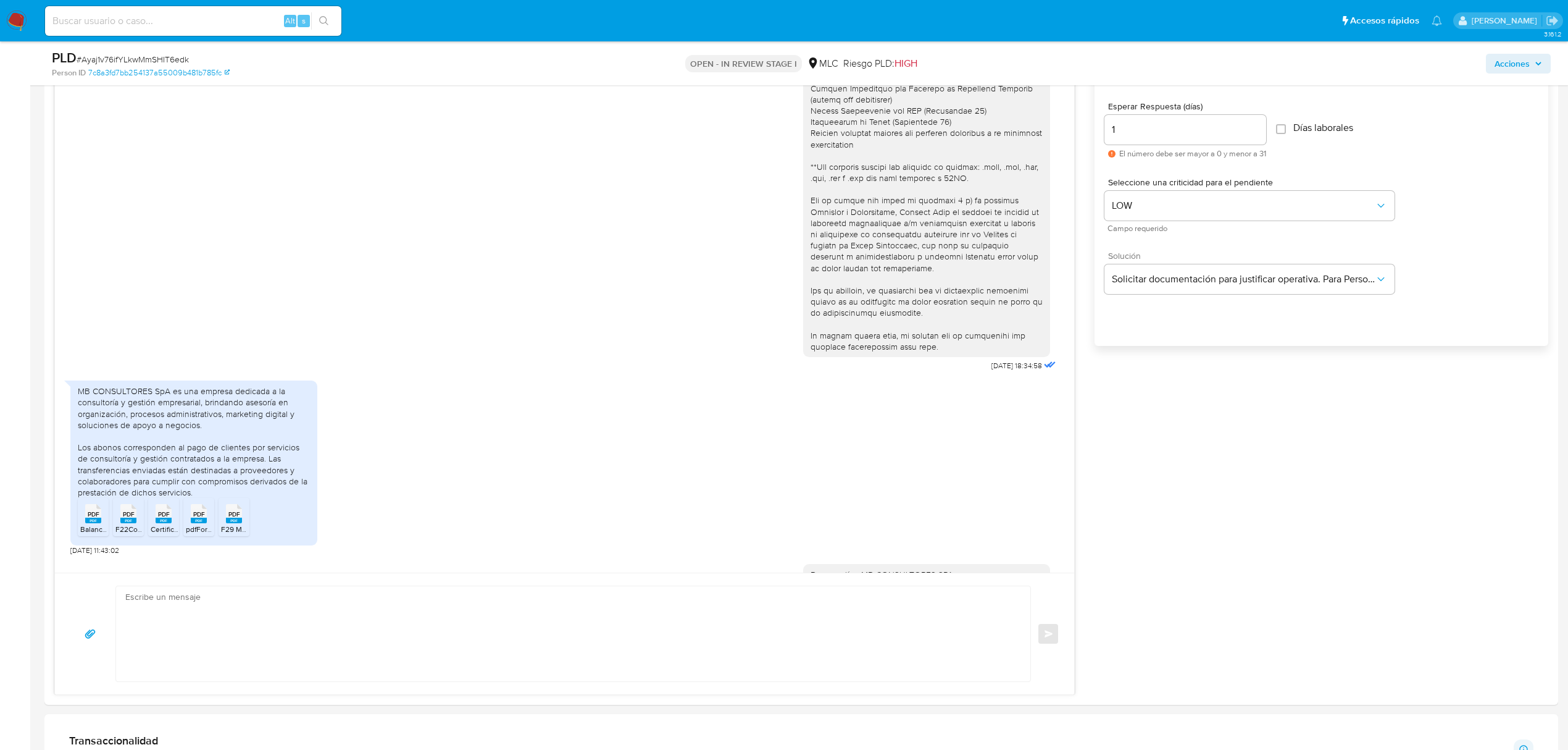
scroll to position [290, 0]
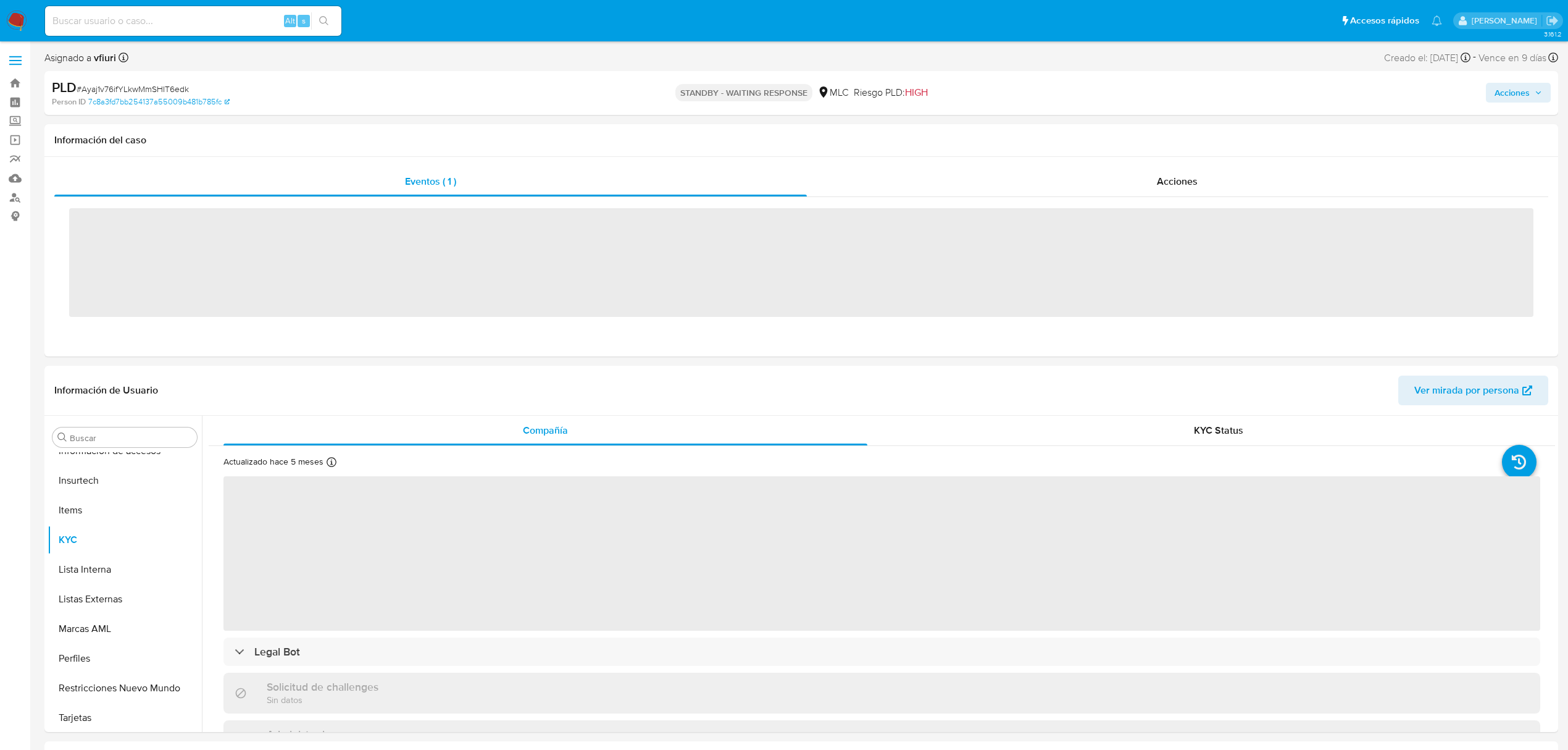
scroll to position [581, 0]
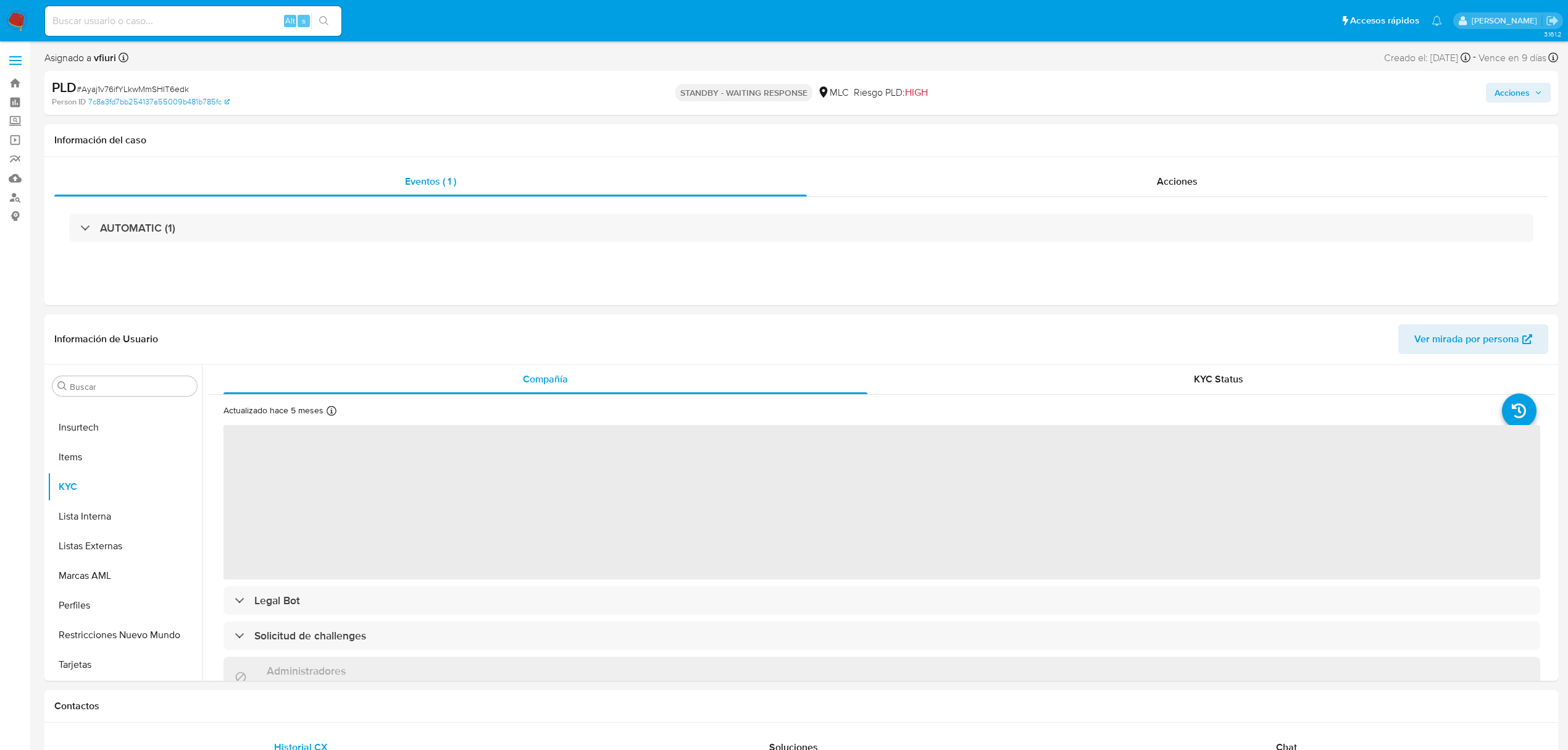
select select "10"
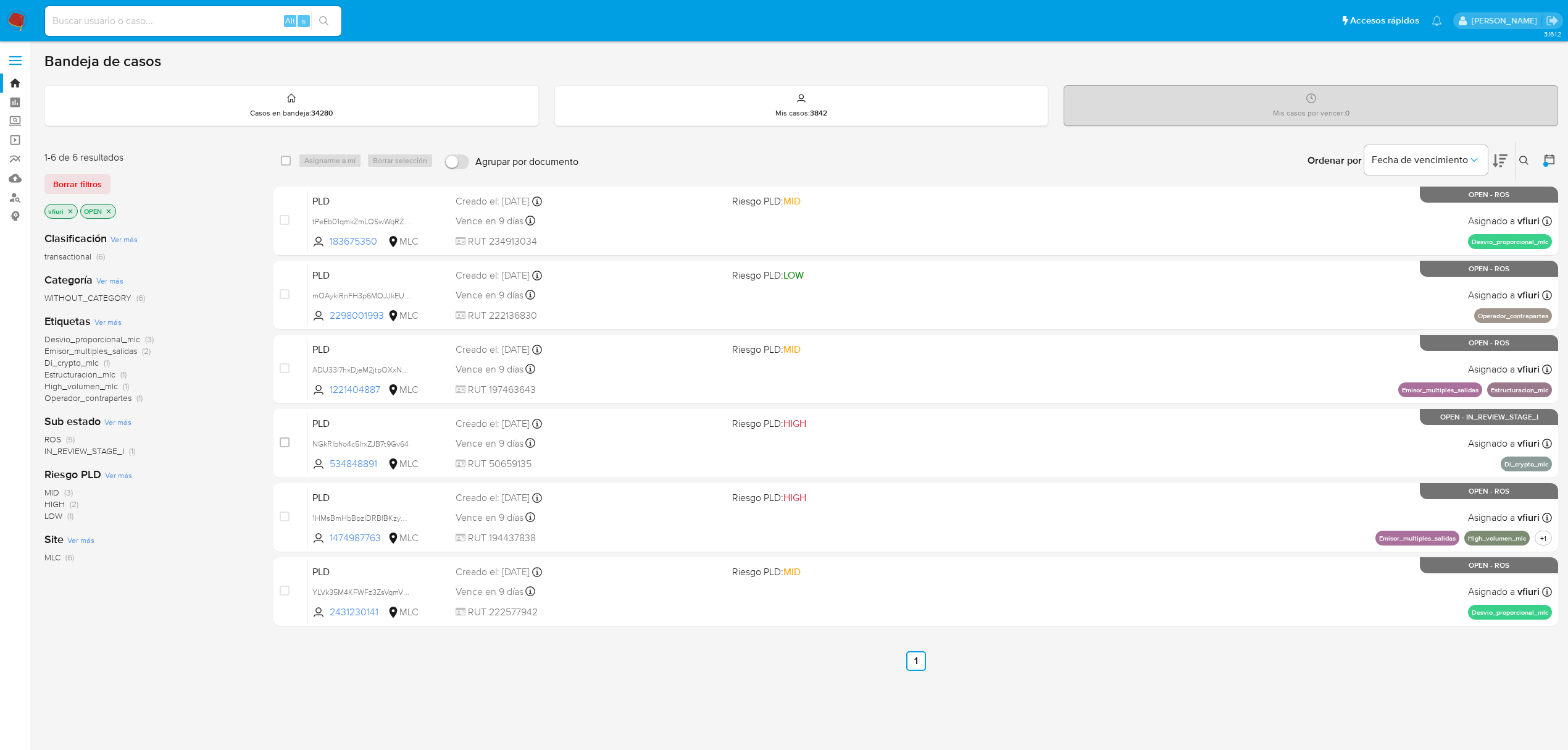
click at [1532, 157] on button at bounding box center [1525, 160] width 20 height 15
click at [1547, 162] on div at bounding box center [1545, 164] width 5 height 5
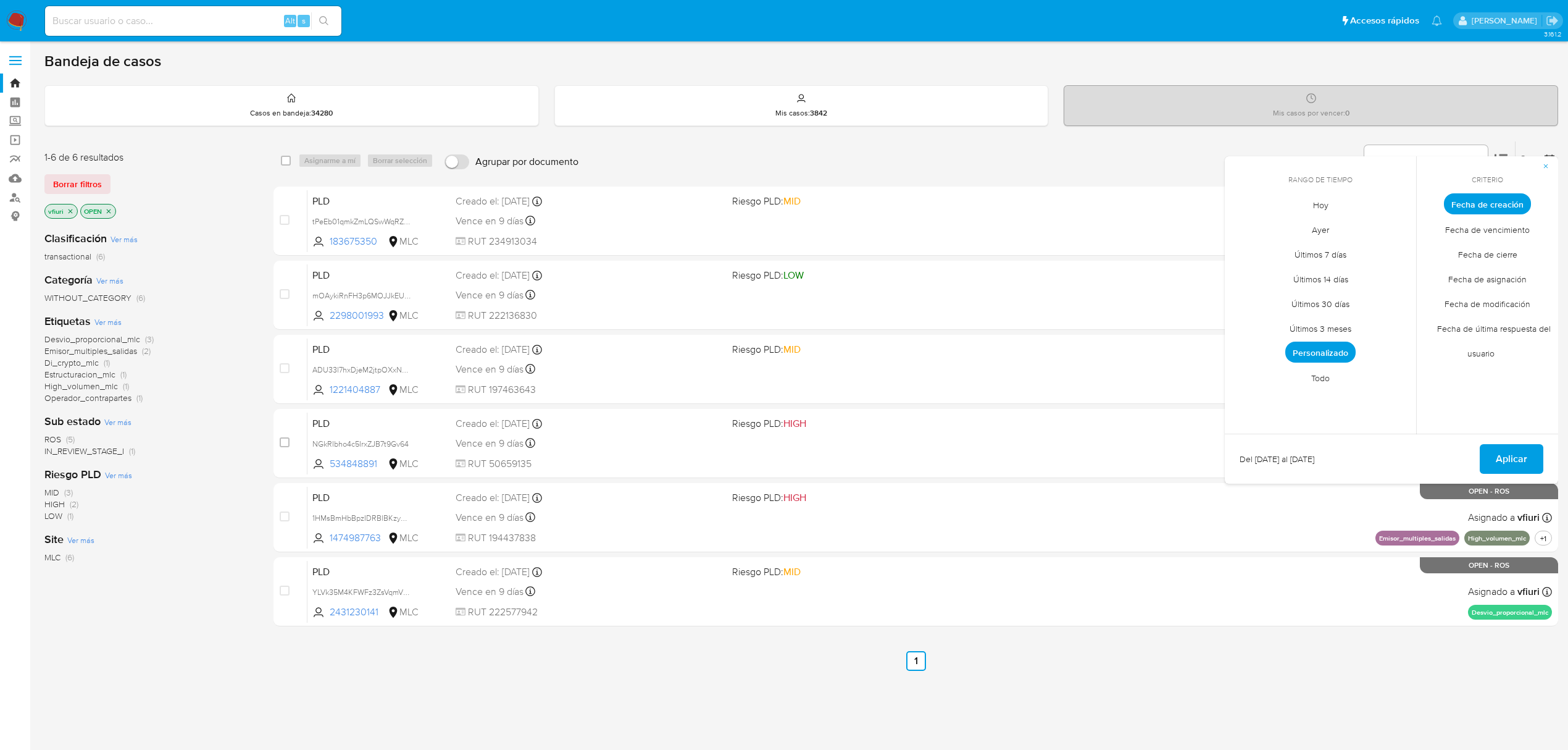
click at [1326, 365] on span "Todo" at bounding box center [1320, 377] width 45 height 25
click at [1312, 375] on span "Todo" at bounding box center [1320, 376] width 34 height 21
click at [1517, 460] on span "Aplicar" at bounding box center [1512, 459] width 32 height 27
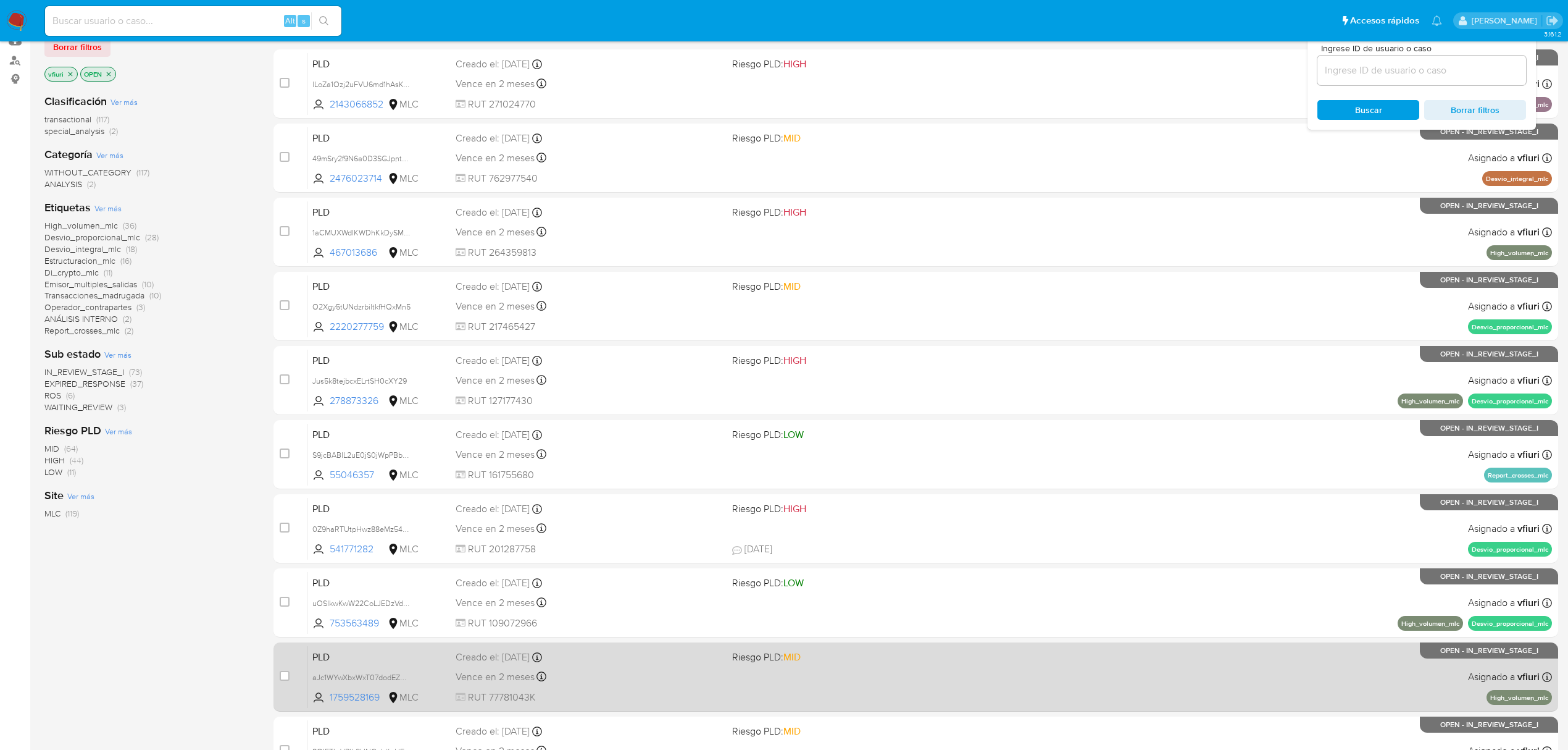
scroll to position [269, 0]
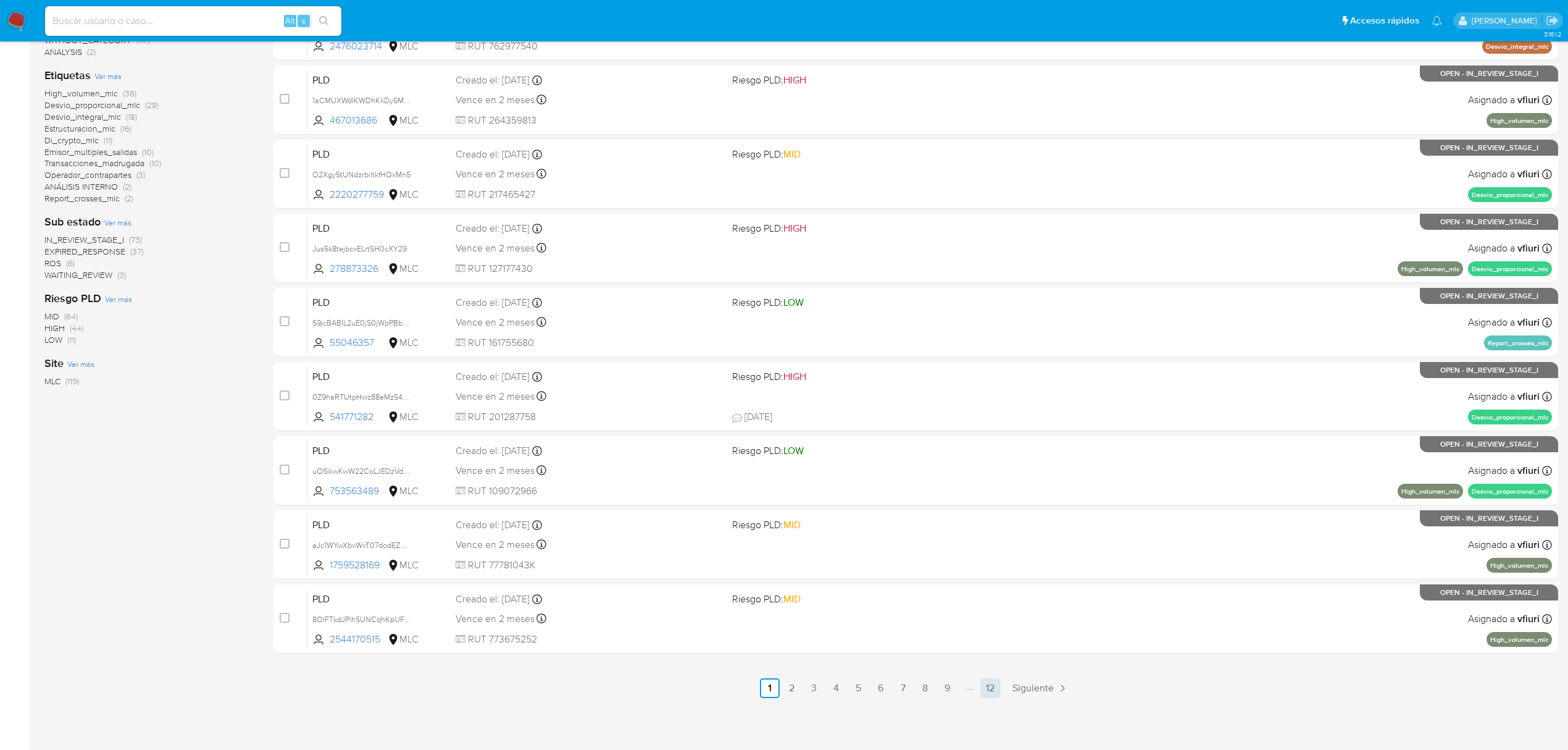
click at [985, 692] on link "12" at bounding box center [991, 688] width 20 height 20
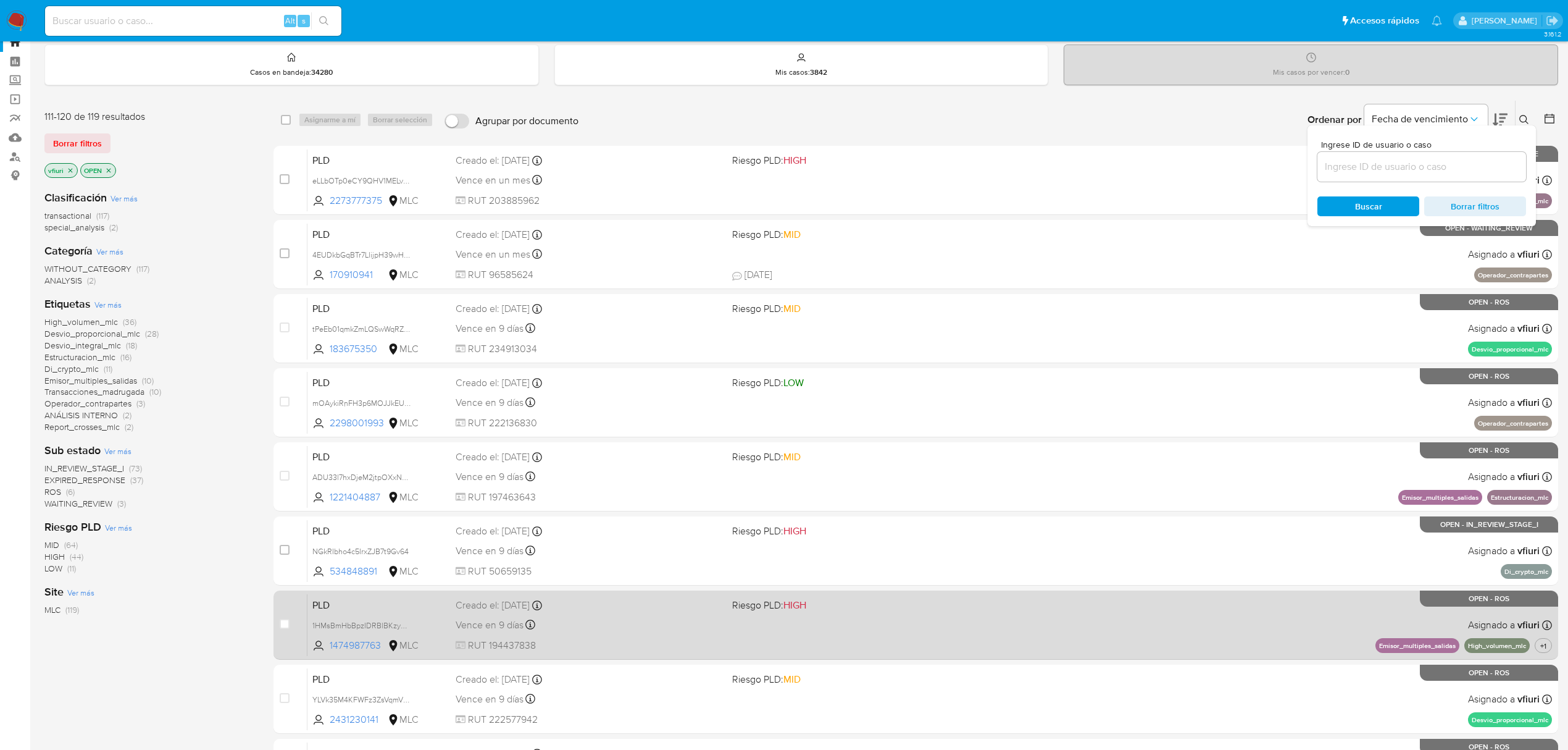
scroll to position [30, 0]
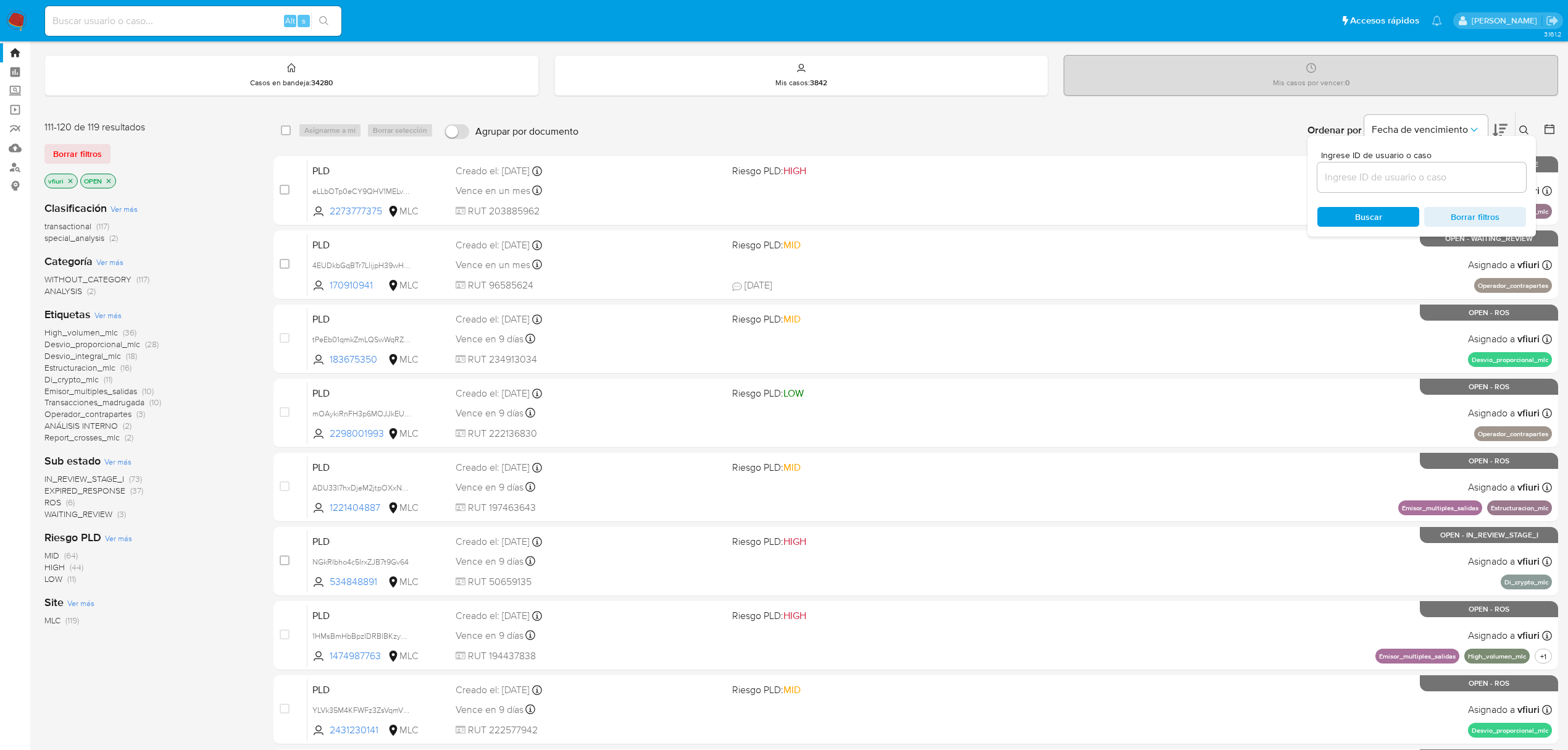
click at [1524, 123] on button at bounding box center [1525, 130] width 20 height 15
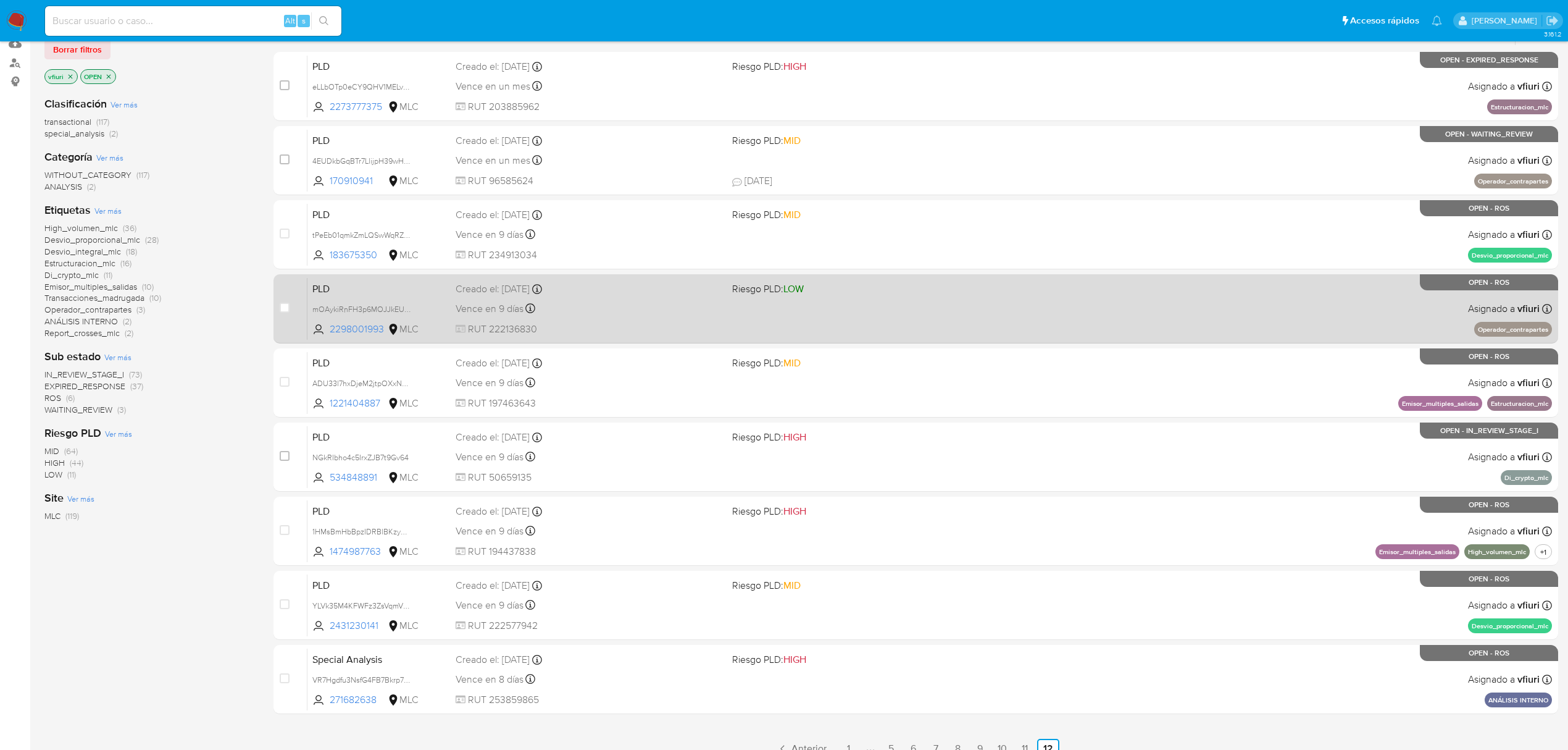
scroll to position [195, 0]
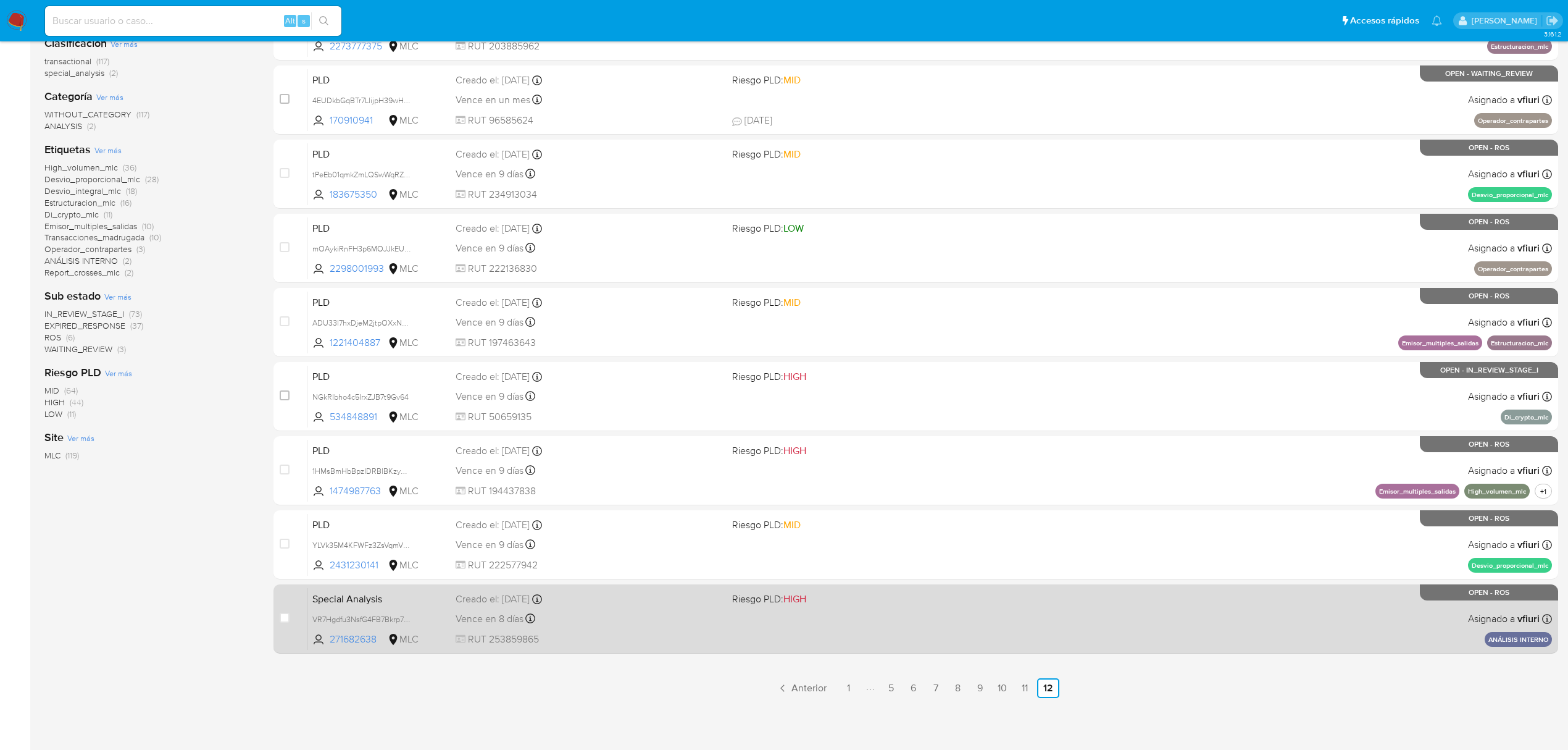
click at [634, 606] on div "Special Analysis VR7Hgdfu3NsfG4FB7Bkrp7dD 271682638 MLC Riesgo PLD: HIGH Creado…" at bounding box center [929, 618] width 1244 height 63
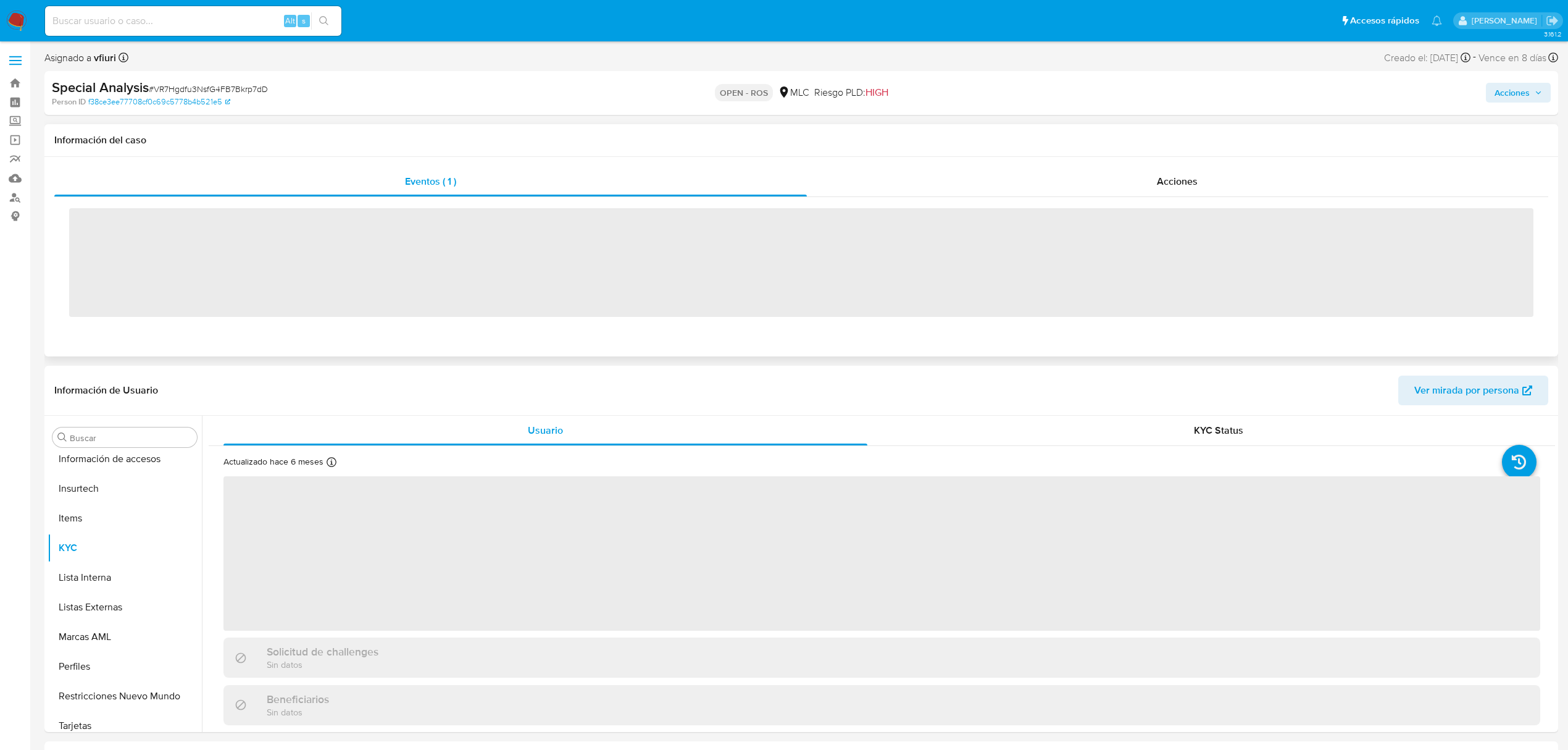
scroll to position [581, 0]
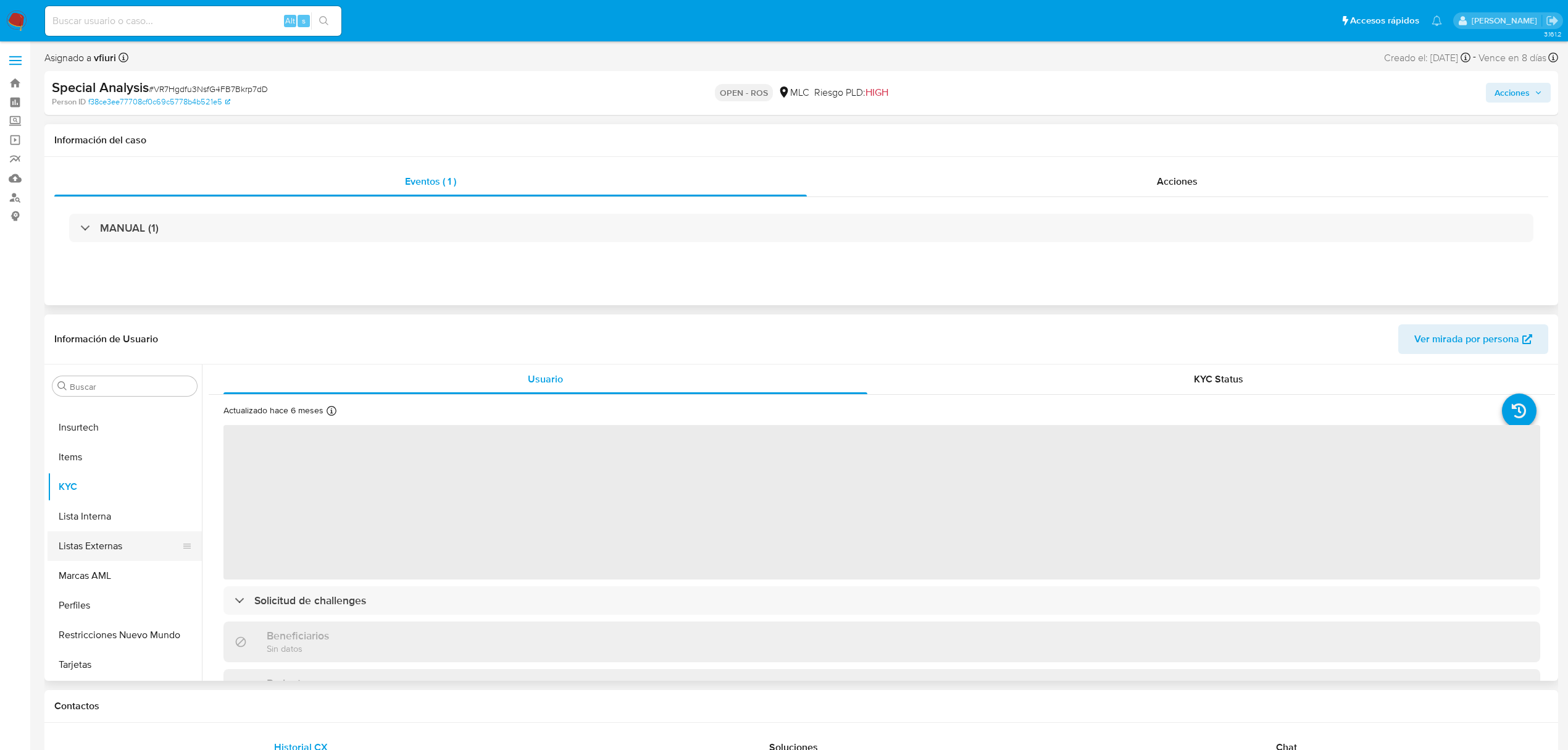
select select "10"
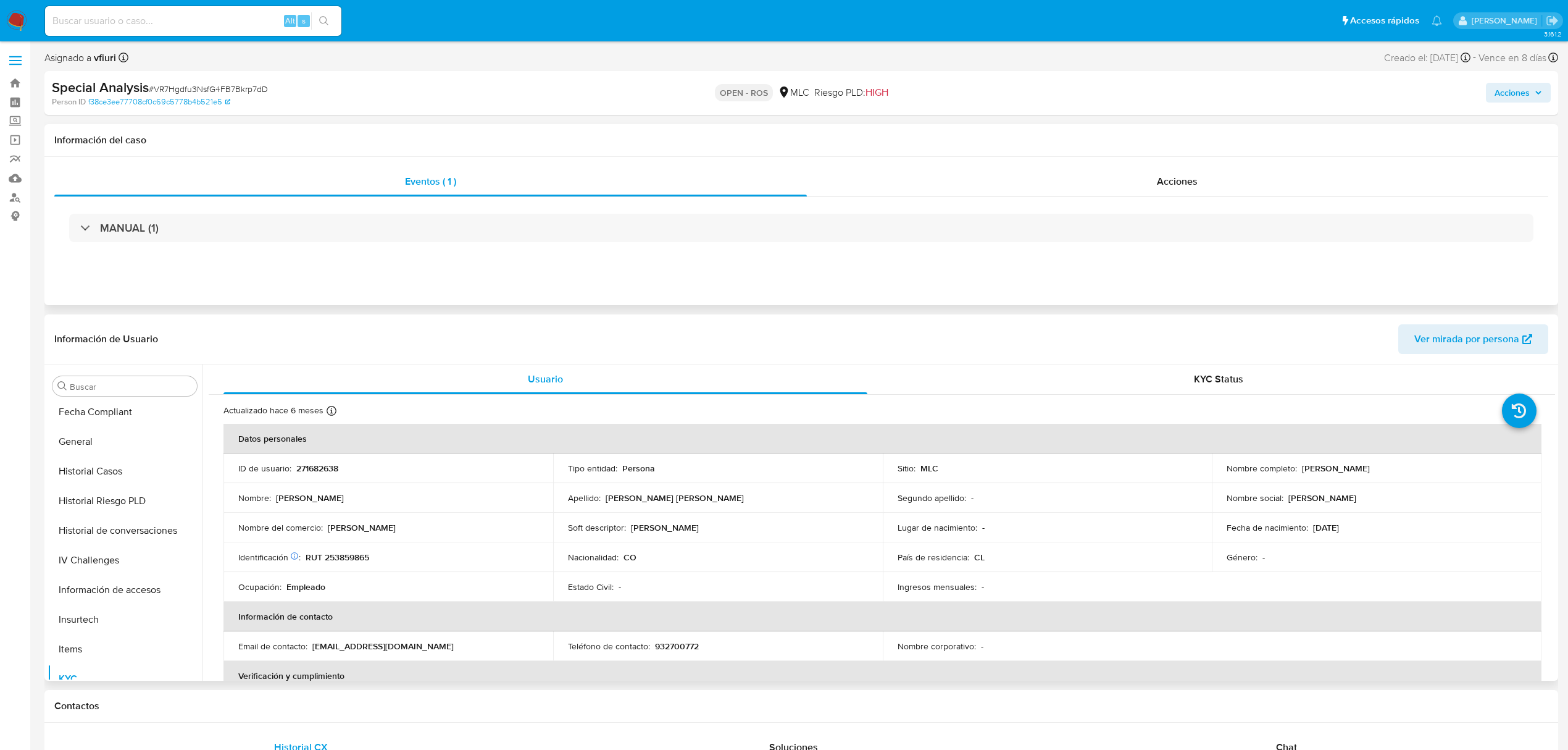
scroll to position [334, 0]
click at [70, 528] on button "Historial Casos" at bounding box center [119, 525] width 145 height 30
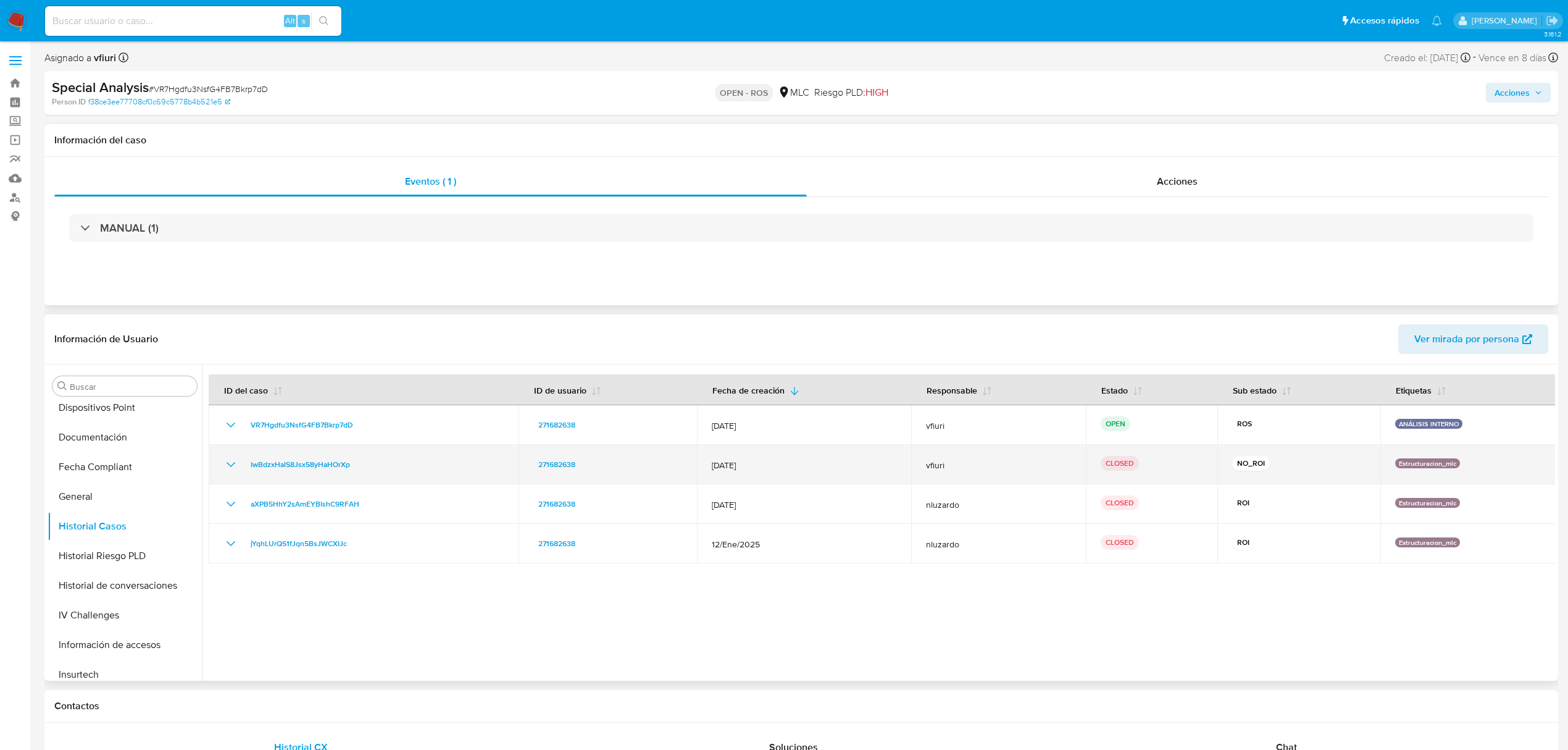
click at [230, 463] on icon "Mostrar/Ocultar" at bounding box center [231, 465] width 15 height 15
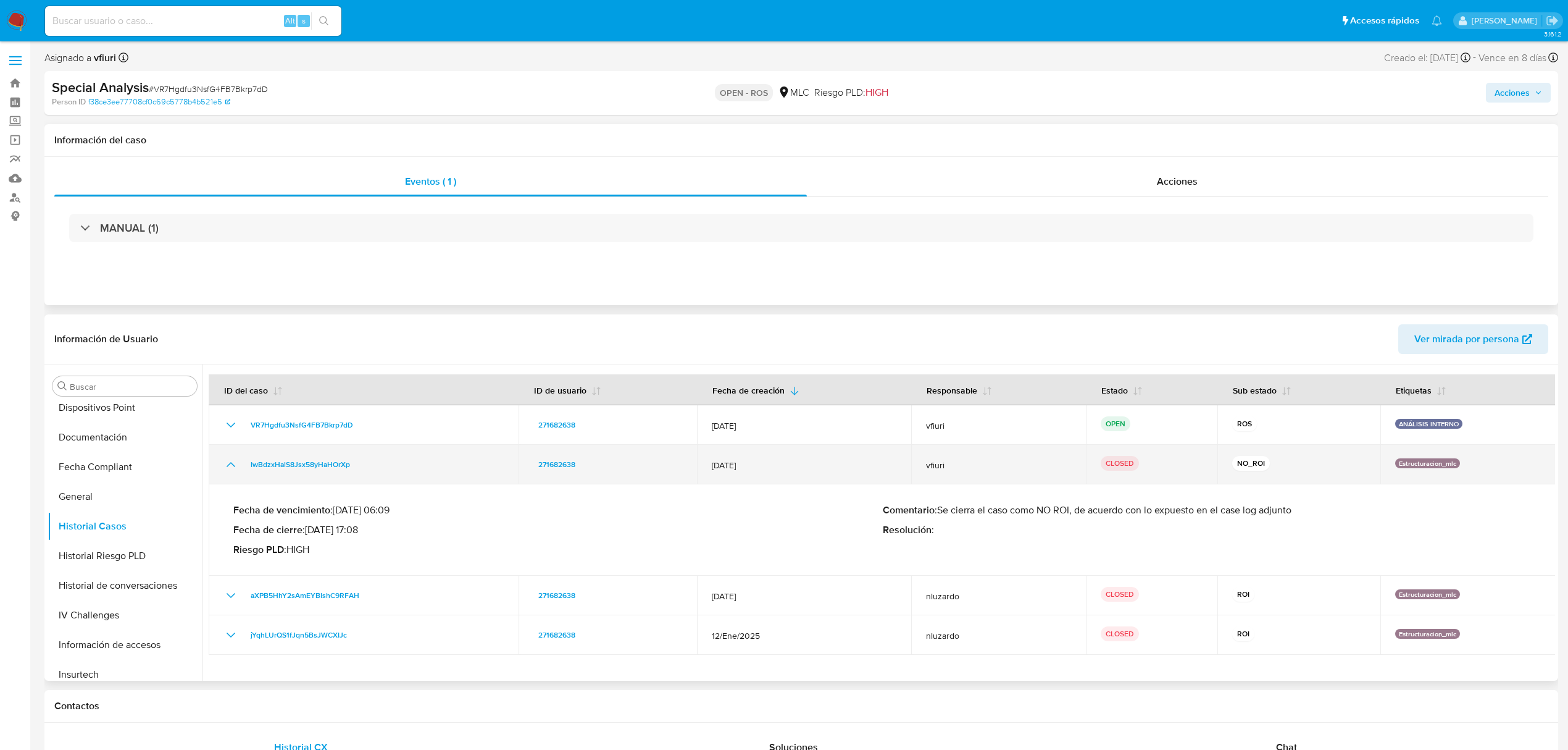
click at [230, 463] on icon "Mostrar/Ocultar" at bounding box center [231, 465] width 15 height 15
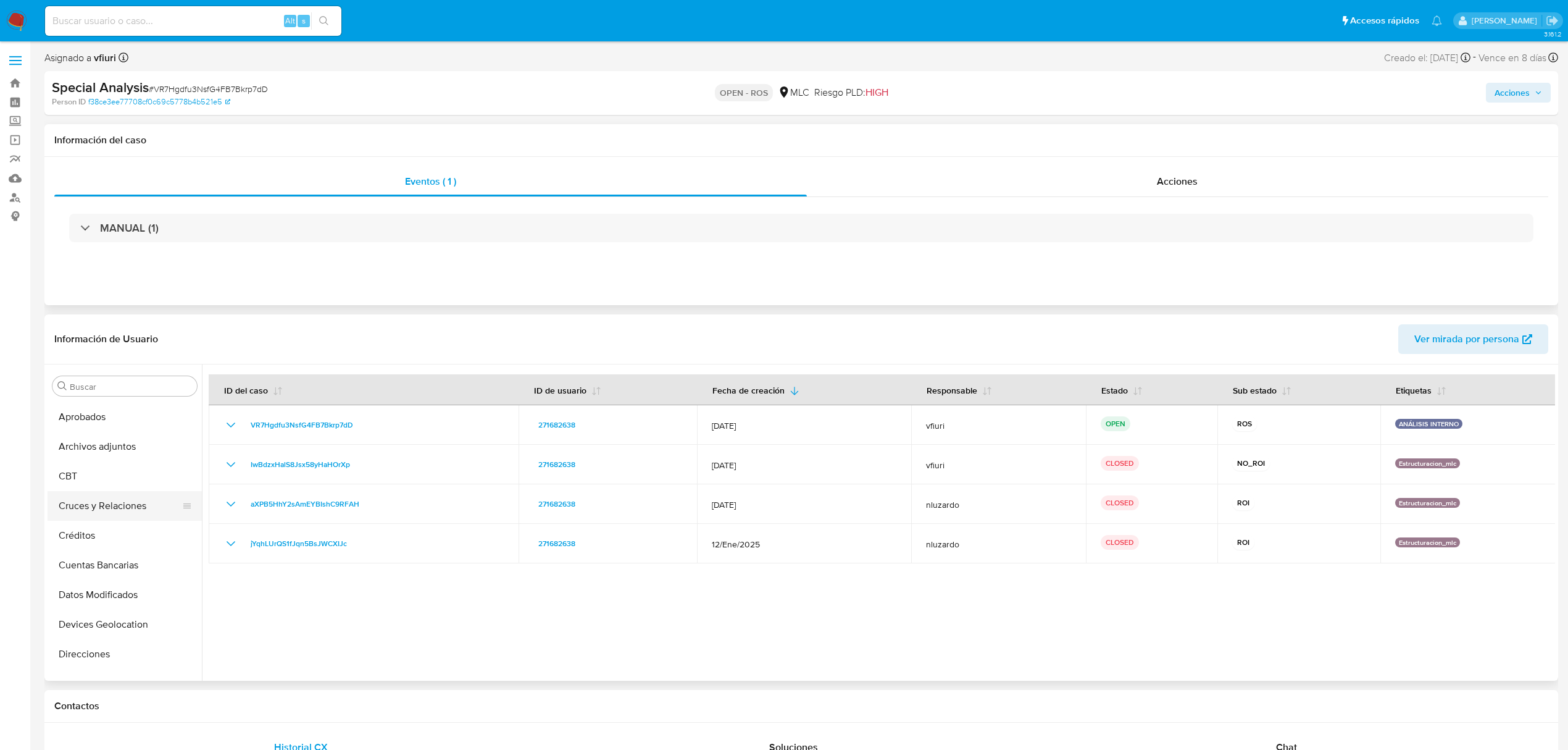
scroll to position [0, 0]
click at [89, 502] on button "Archivos adjuntos" at bounding box center [119, 505] width 145 height 30
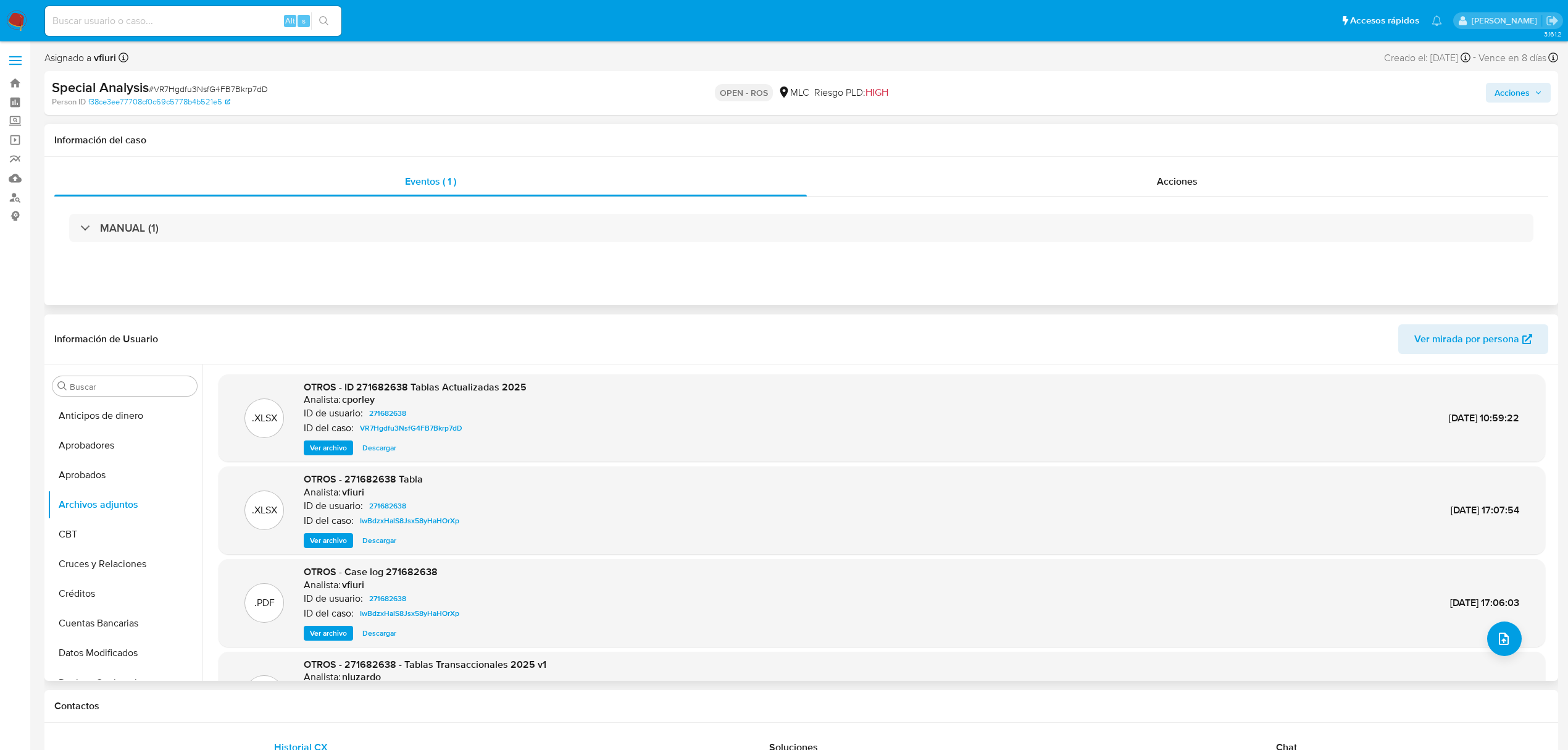
click at [325, 536] on span "Ver archivo" at bounding box center [328, 541] width 37 height 13
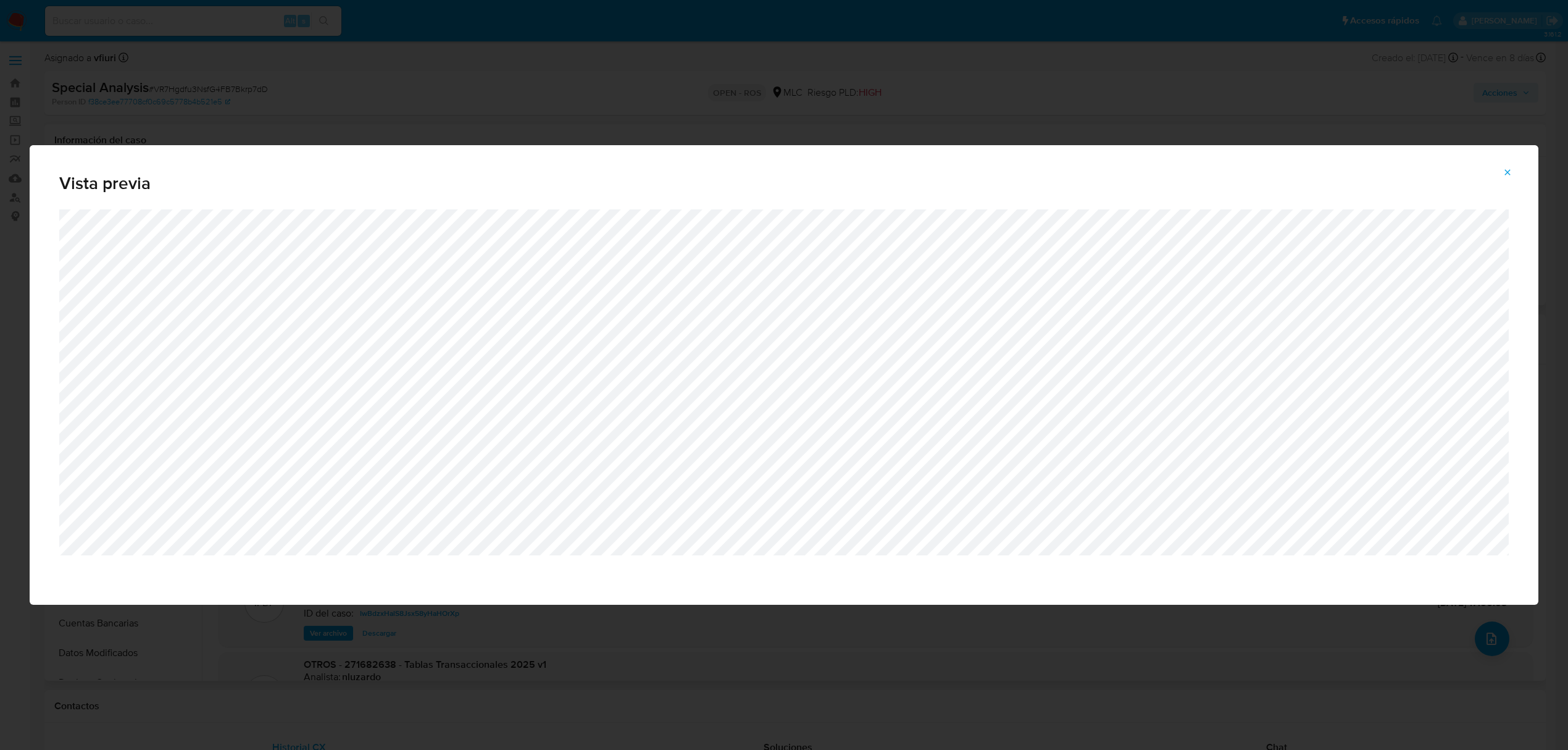
scroll to position [165, 0]
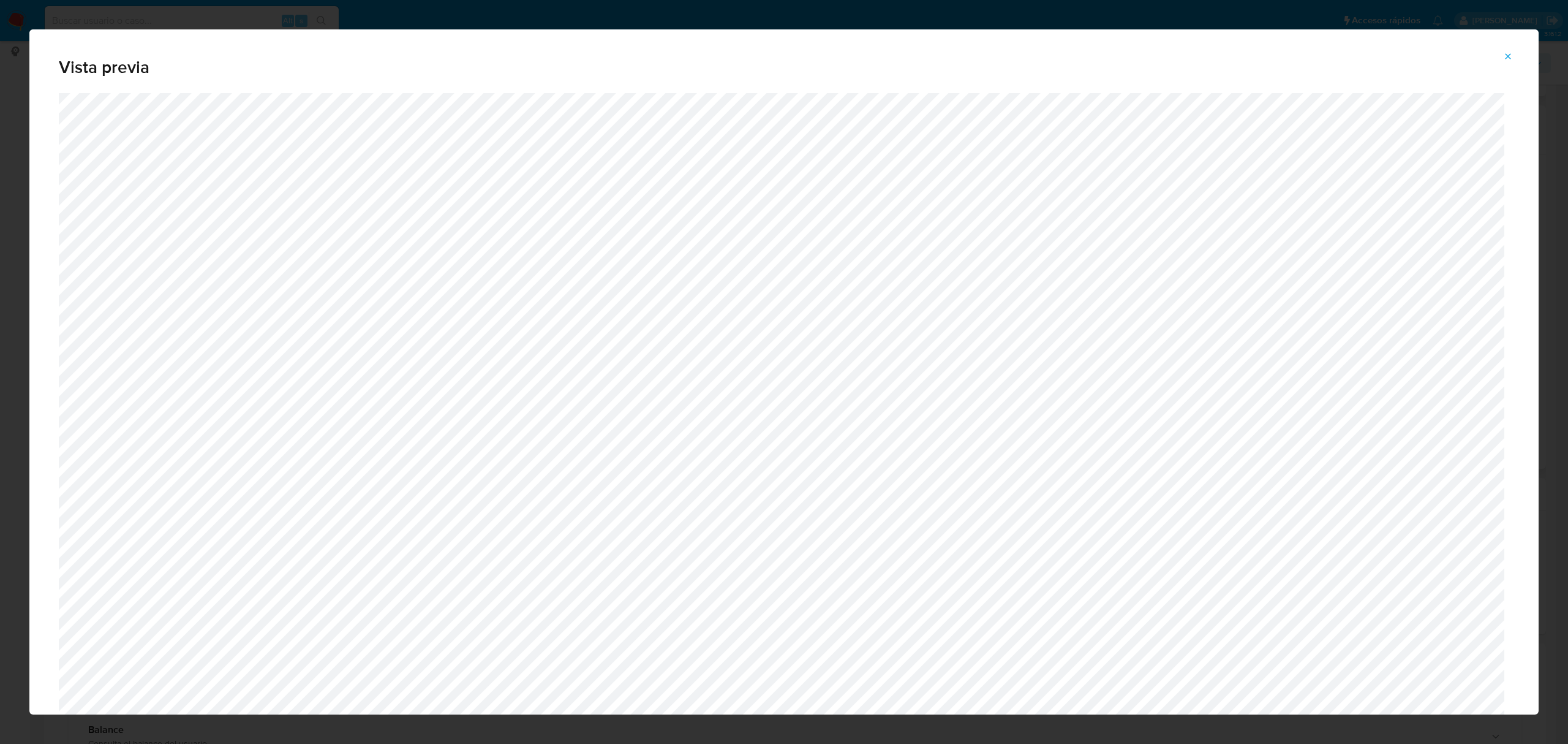
click at [1504, 56] on icon "Attachment preview" at bounding box center [1508, 56] width 10 height 10
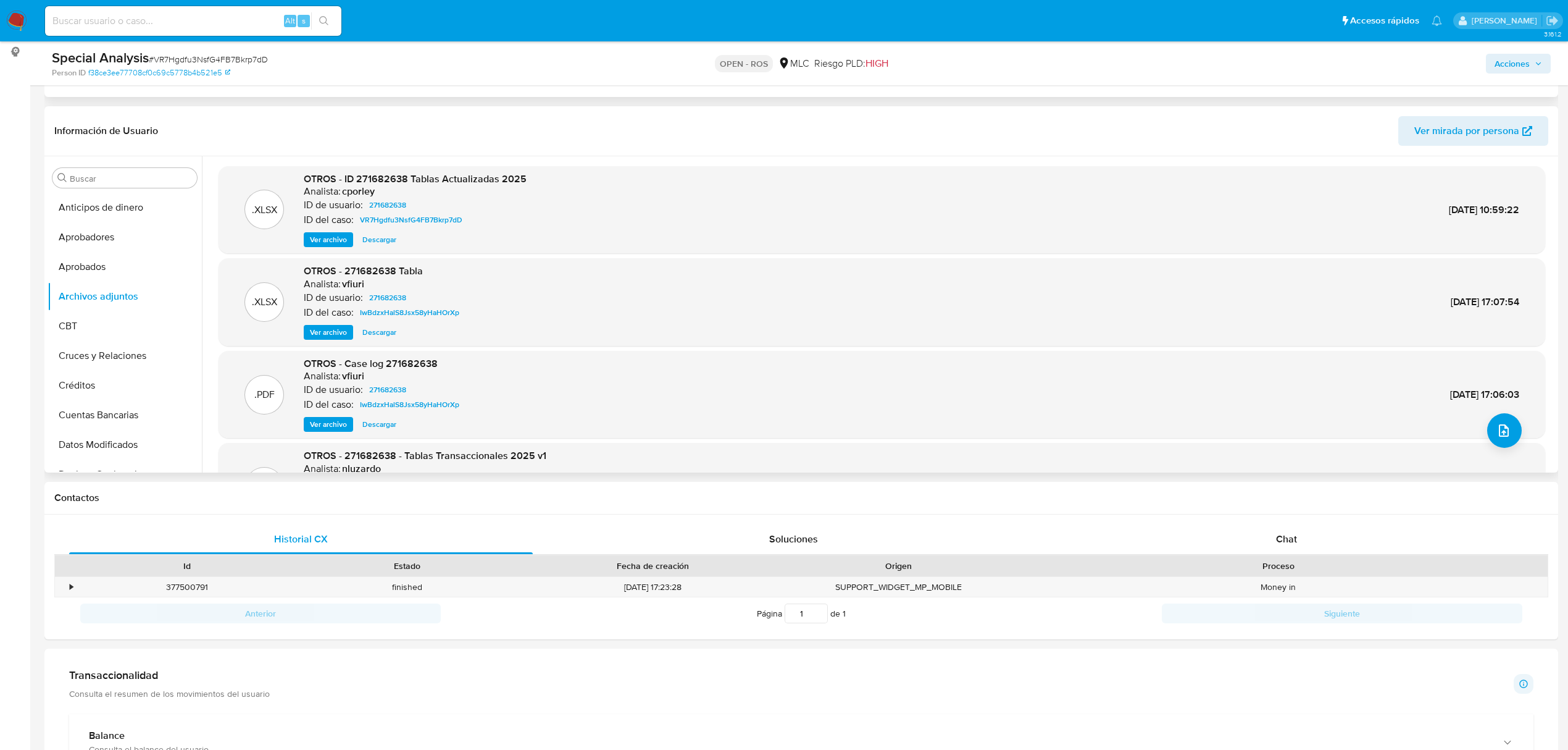
click at [336, 332] on span "Ver archivo" at bounding box center [328, 333] width 37 height 13
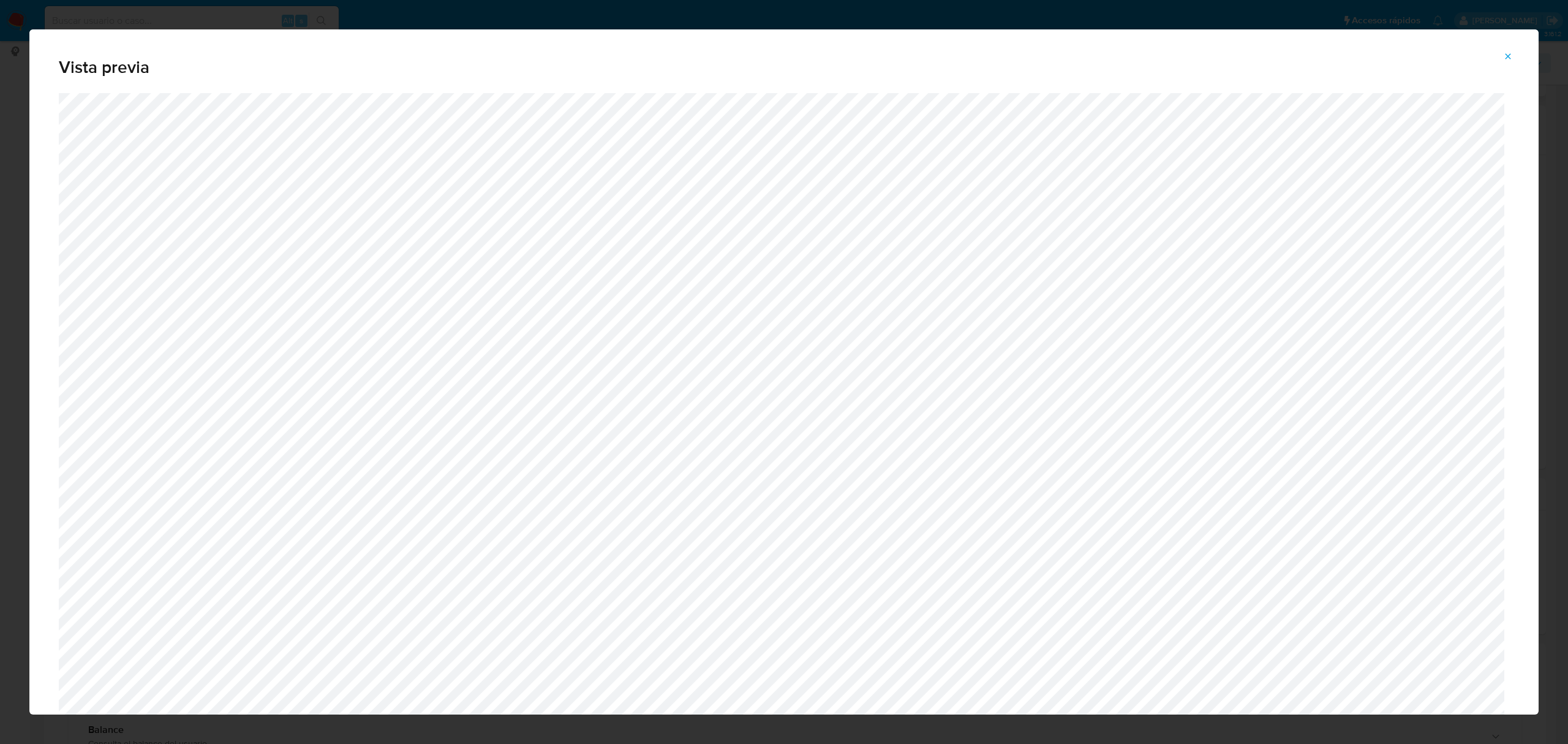
click at [1501, 50] on button "Attachment preview" at bounding box center [1508, 57] width 27 height 20
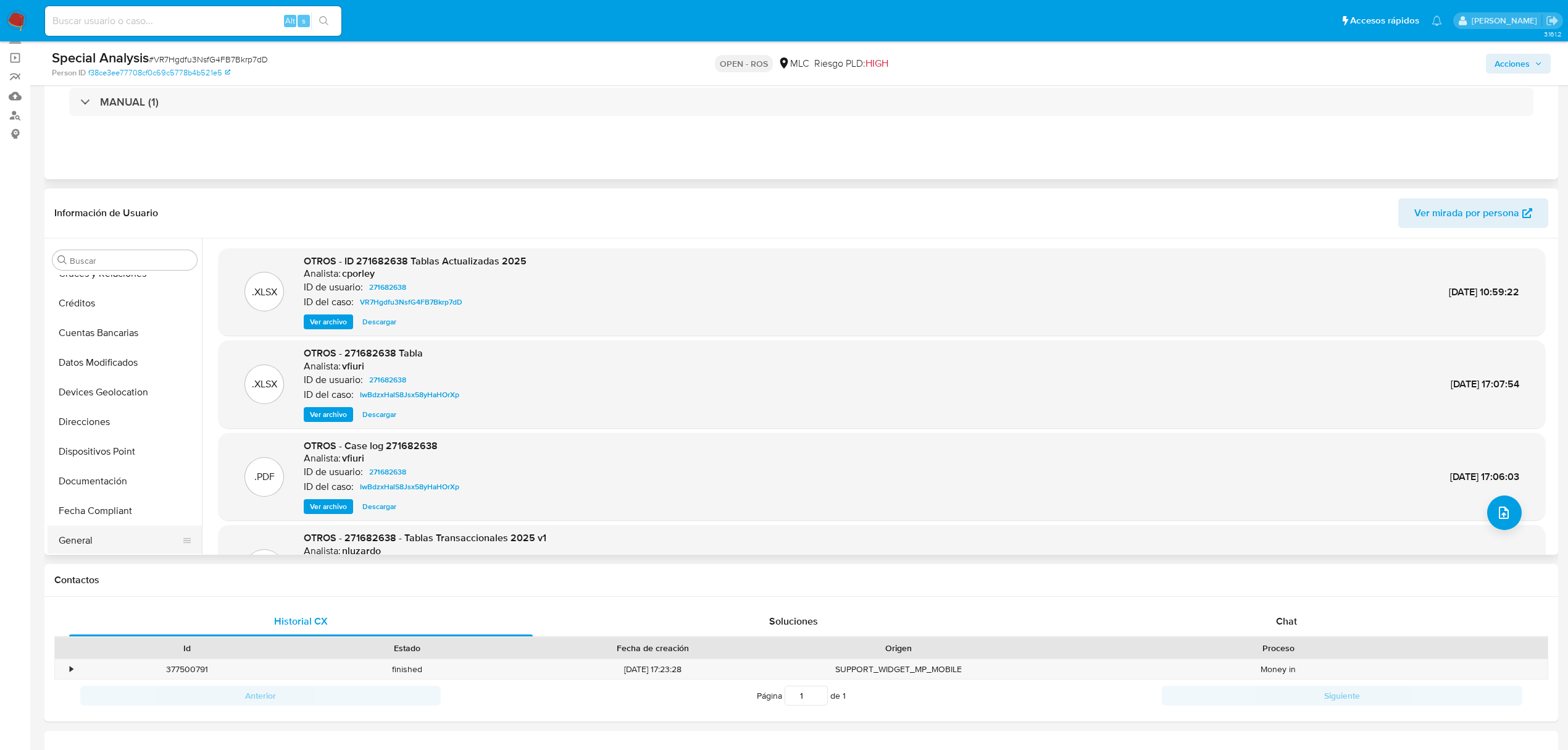
click at [100, 534] on button "General" at bounding box center [119, 540] width 145 height 30
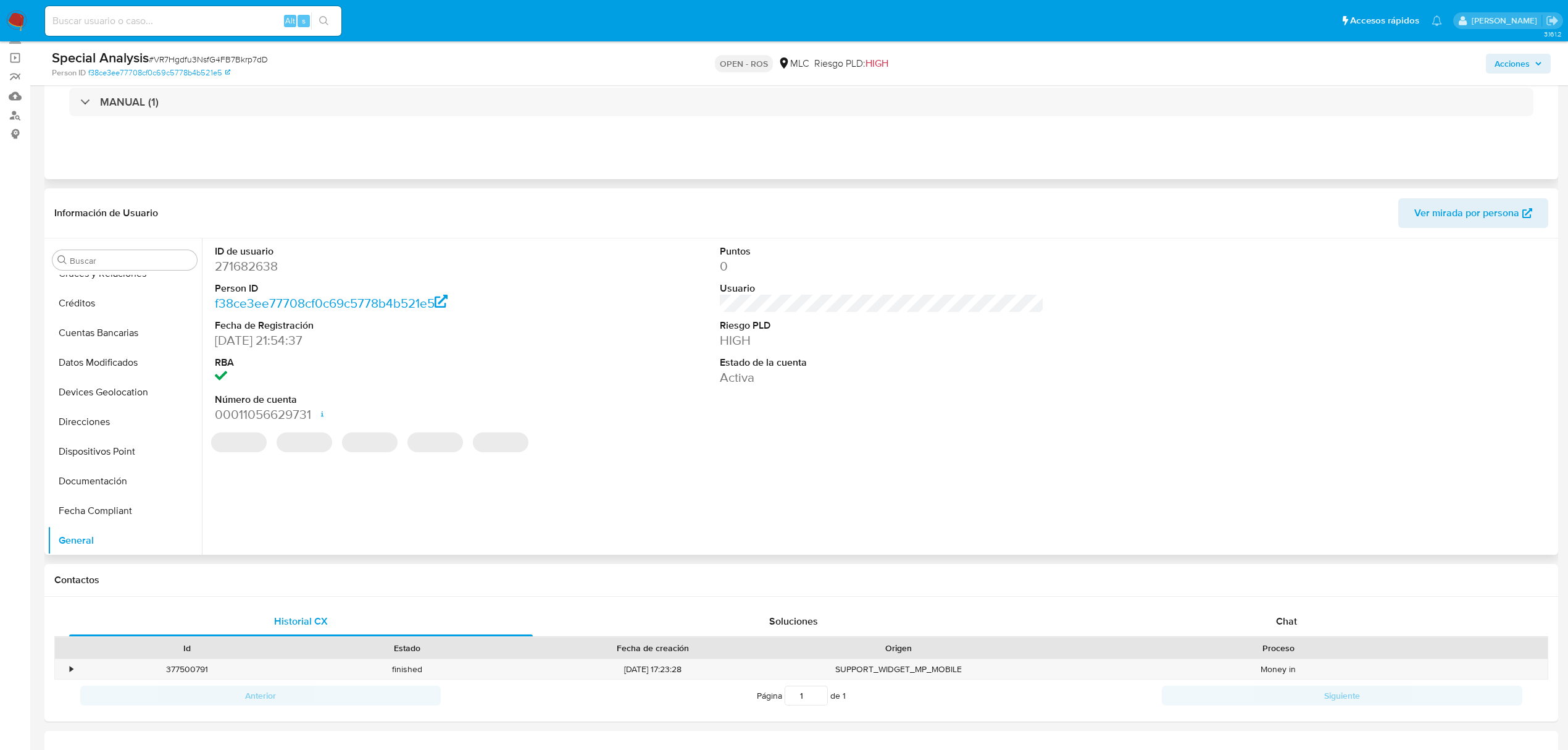
click at [255, 265] on dd "271682638" at bounding box center [376, 265] width 325 height 17
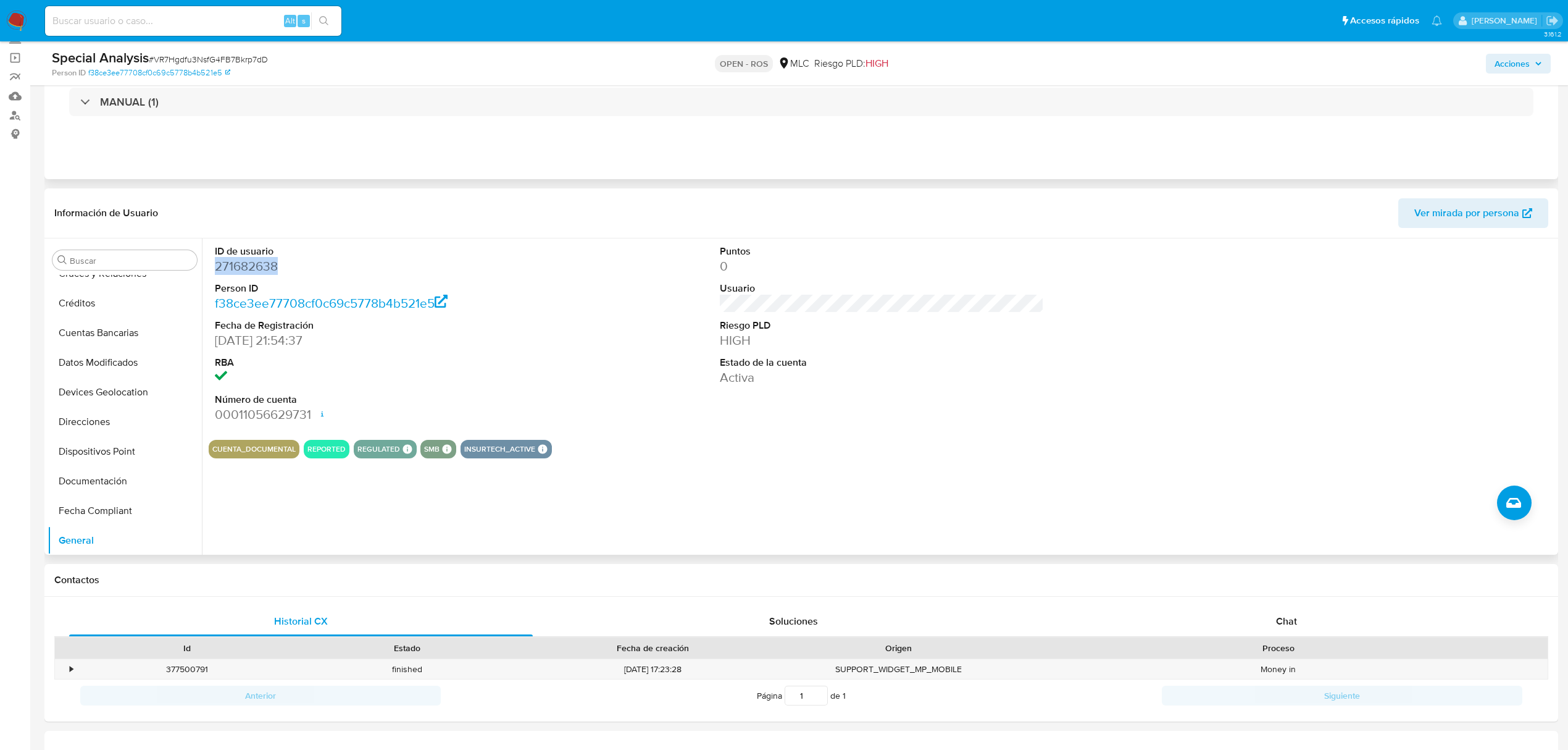
copy dd "271682638"
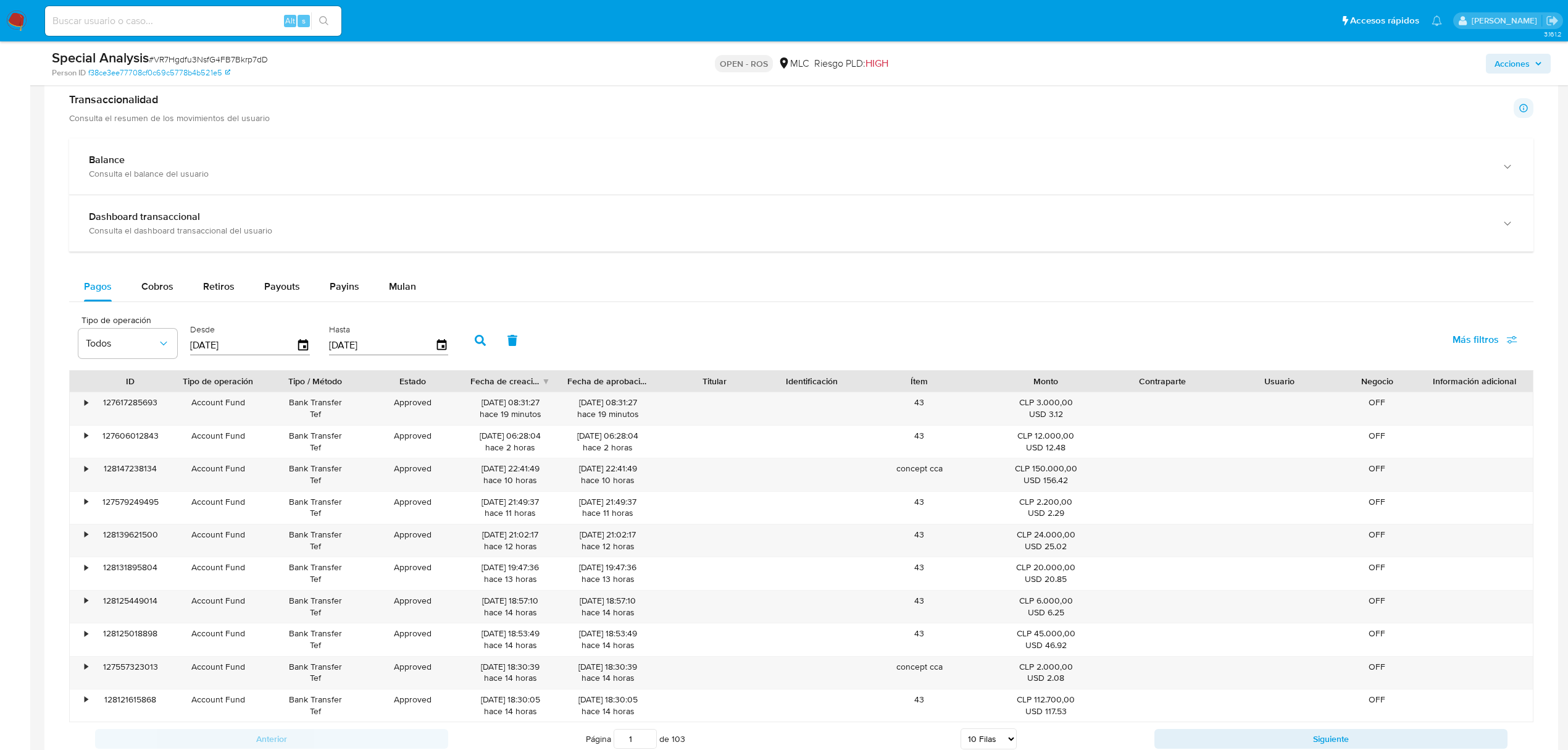
scroll to position [741, 0]
click at [396, 292] on span "Mulan" at bounding box center [403, 285] width 27 height 15
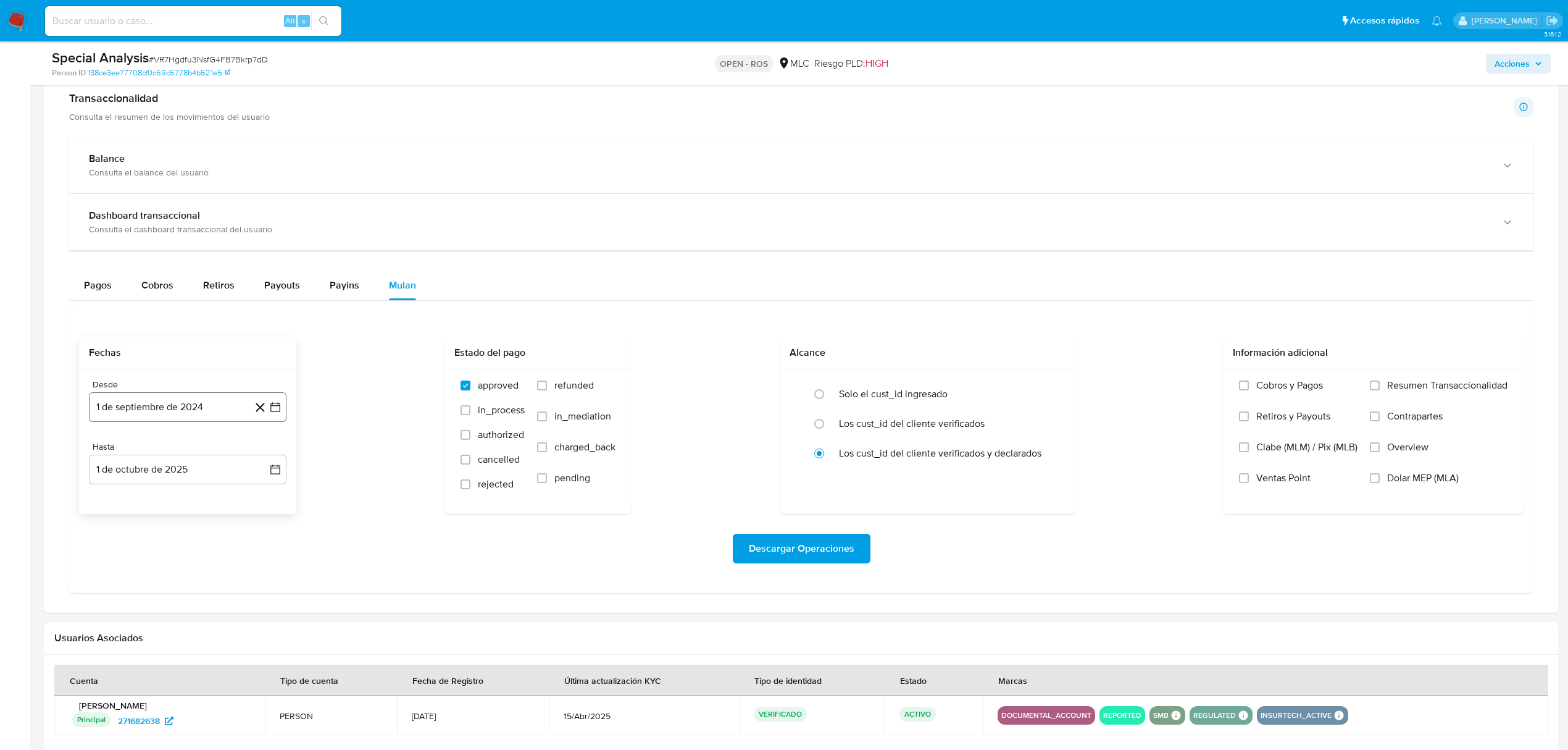
click at [272, 413] on icon "button" at bounding box center [275, 407] width 13 height 13
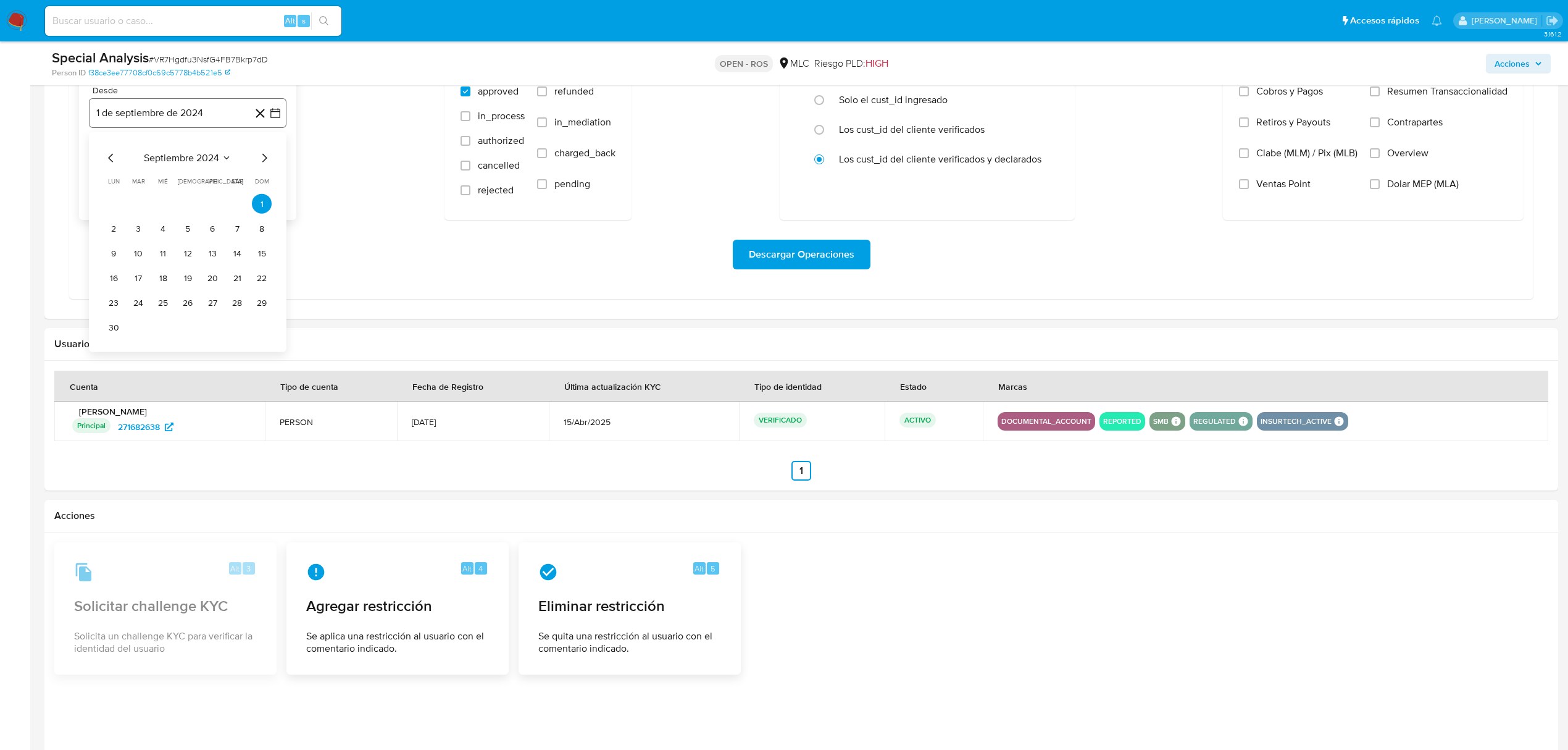
scroll to position [826, 0]
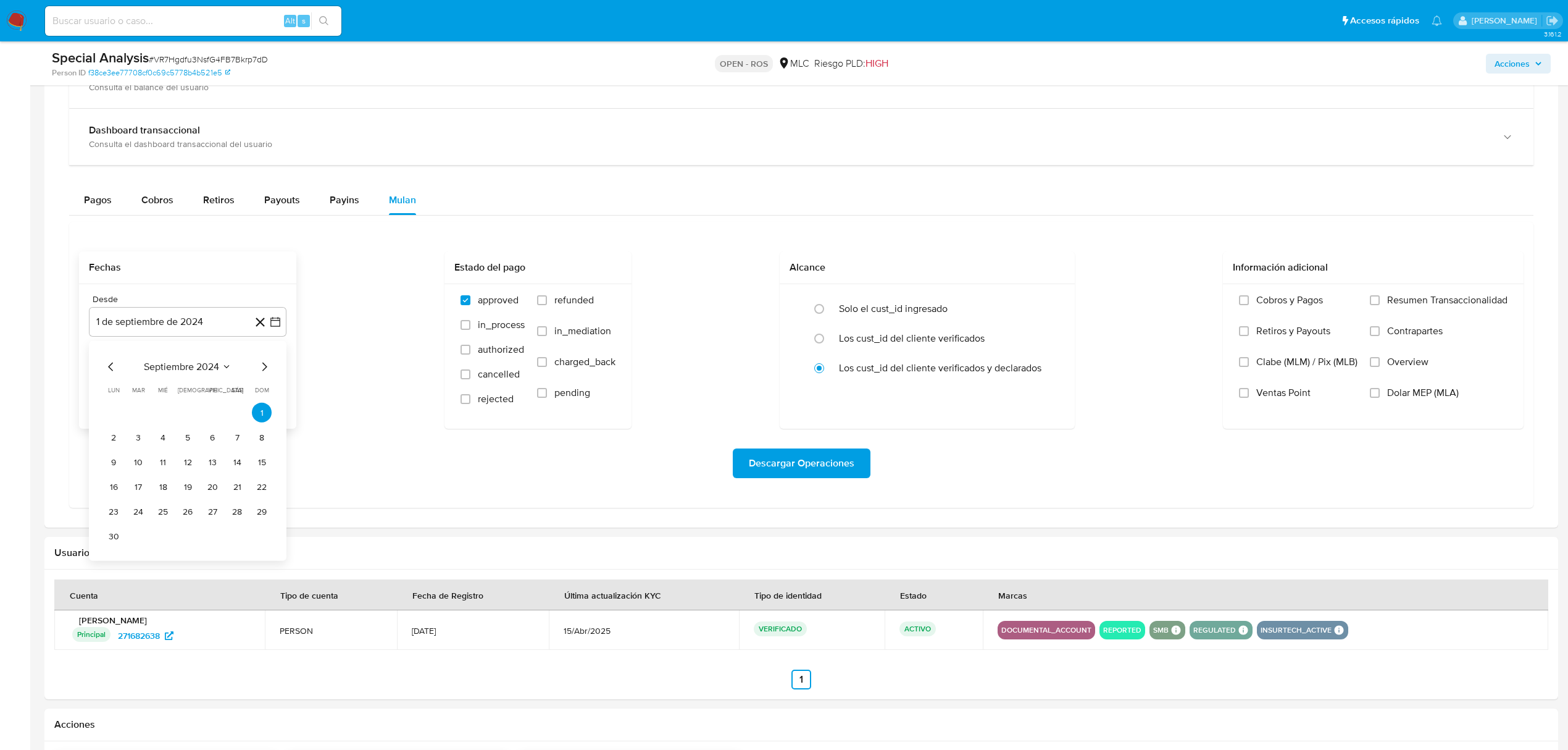
click at [116, 361] on div "septiembre 2024 septiembre 2024 lun lunes mar martes mié miércoles jue jueves v…" at bounding box center [187, 451] width 197 height 220
click at [109, 366] on icon "Mes anterior" at bounding box center [111, 366] width 15 height 15
click at [112, 434] on button "8" at bounding box center [114, 437] width 20 height 20
drag, startPoint x: 279, startPoint y: 383, endPoint x: 272, endPoint y: 384, distance: 7.1
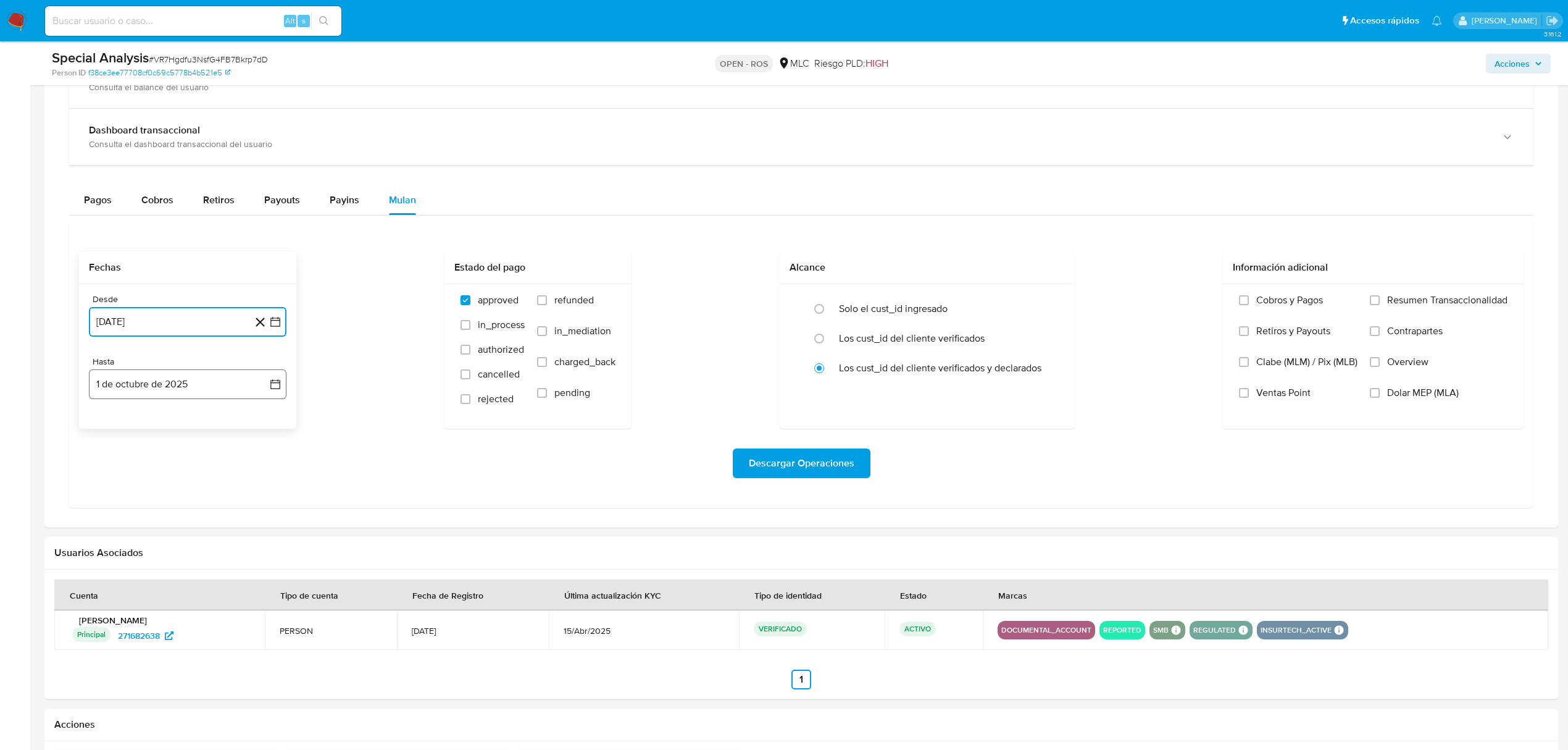
click at [278, 384] on icon "button" at bounding box center [275, 385] width 13 height 13
click at [110, 427] on icon "Mes anterior" at bounding box center [111, 429] width 15 height 15
click at [172, 505] on button "10" at bounding box center [163, 500] width 20 height 20
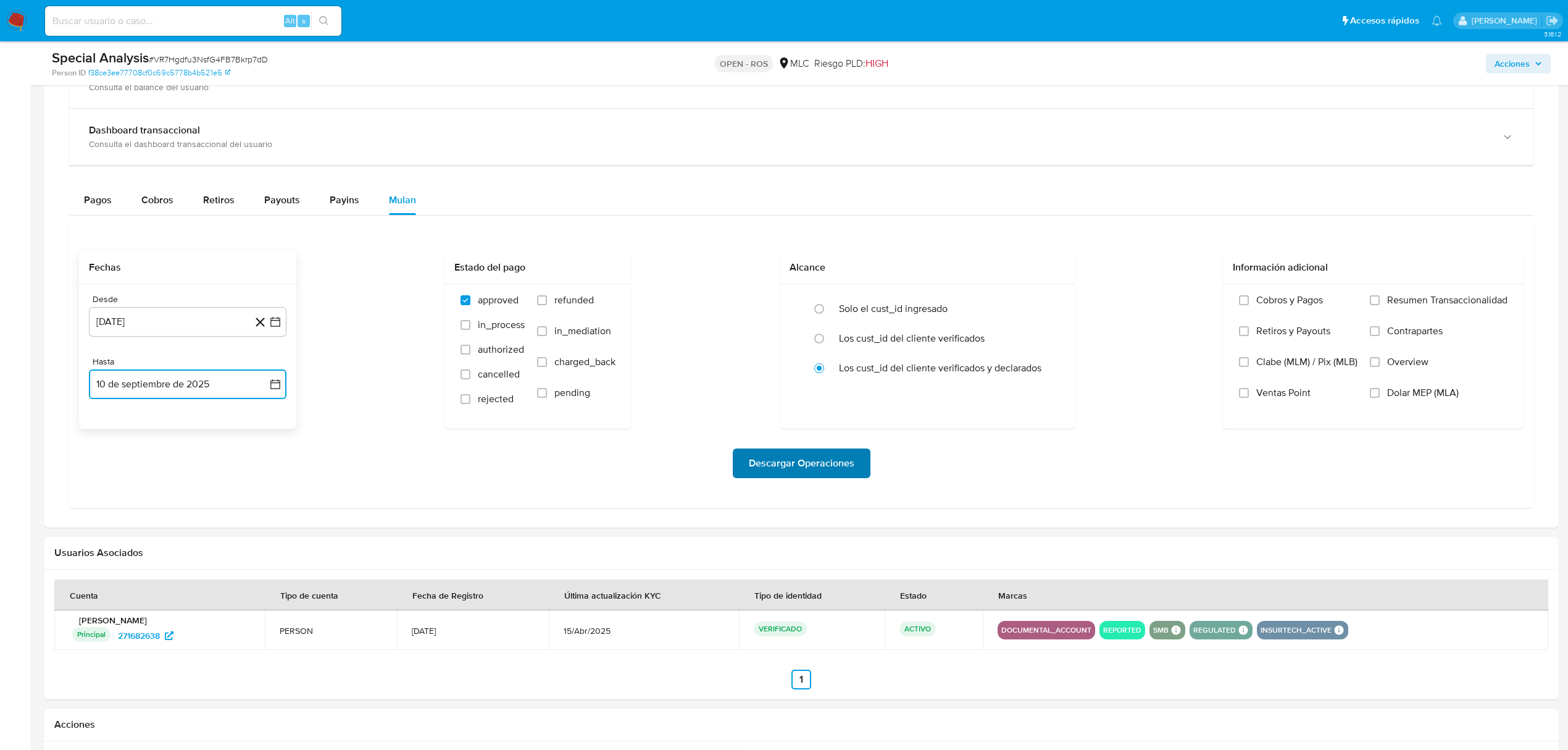
click at [776, 463] on span "Descargar Operaciones" at bounding box center [802, 463] width 105 height 27
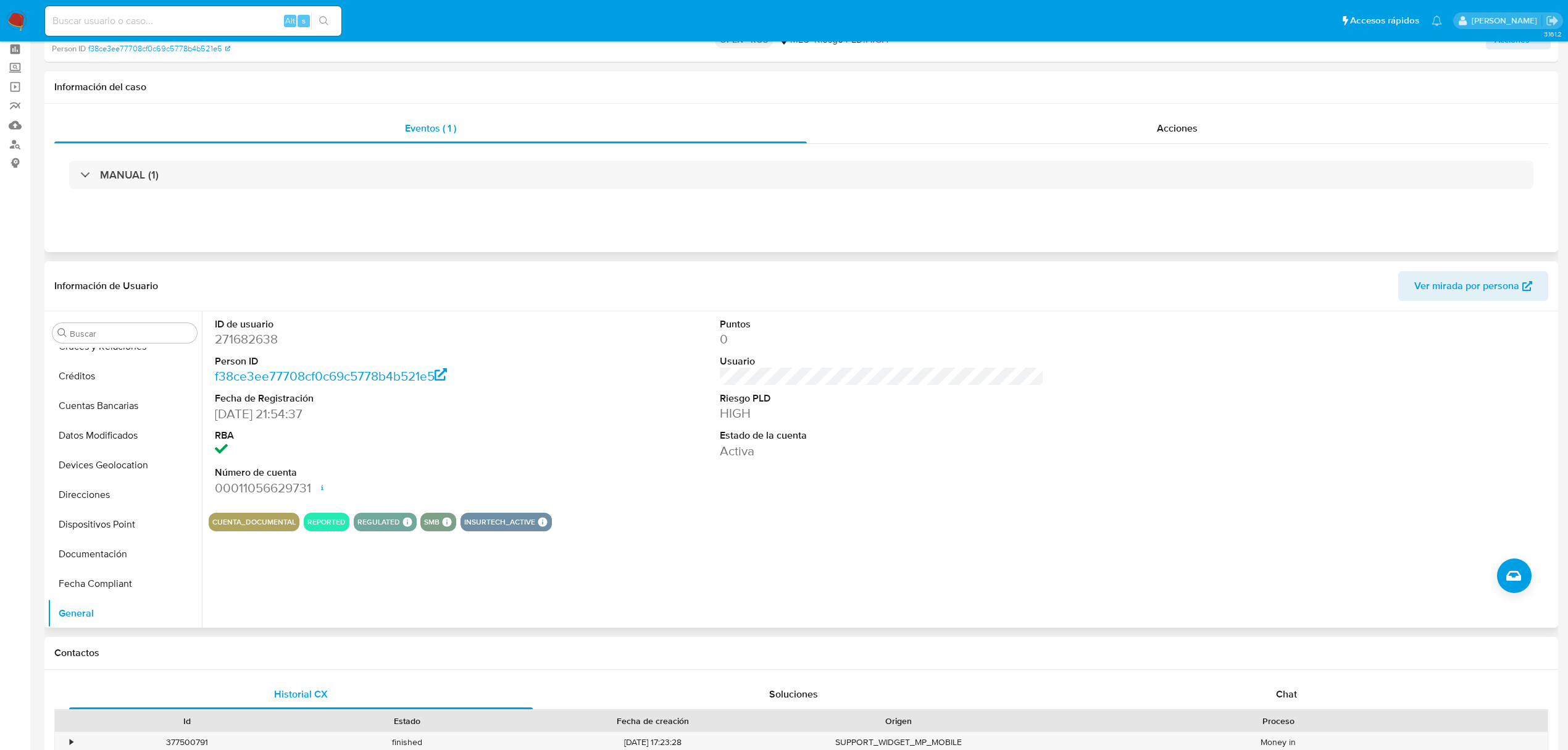
scroll to position [82, 0]
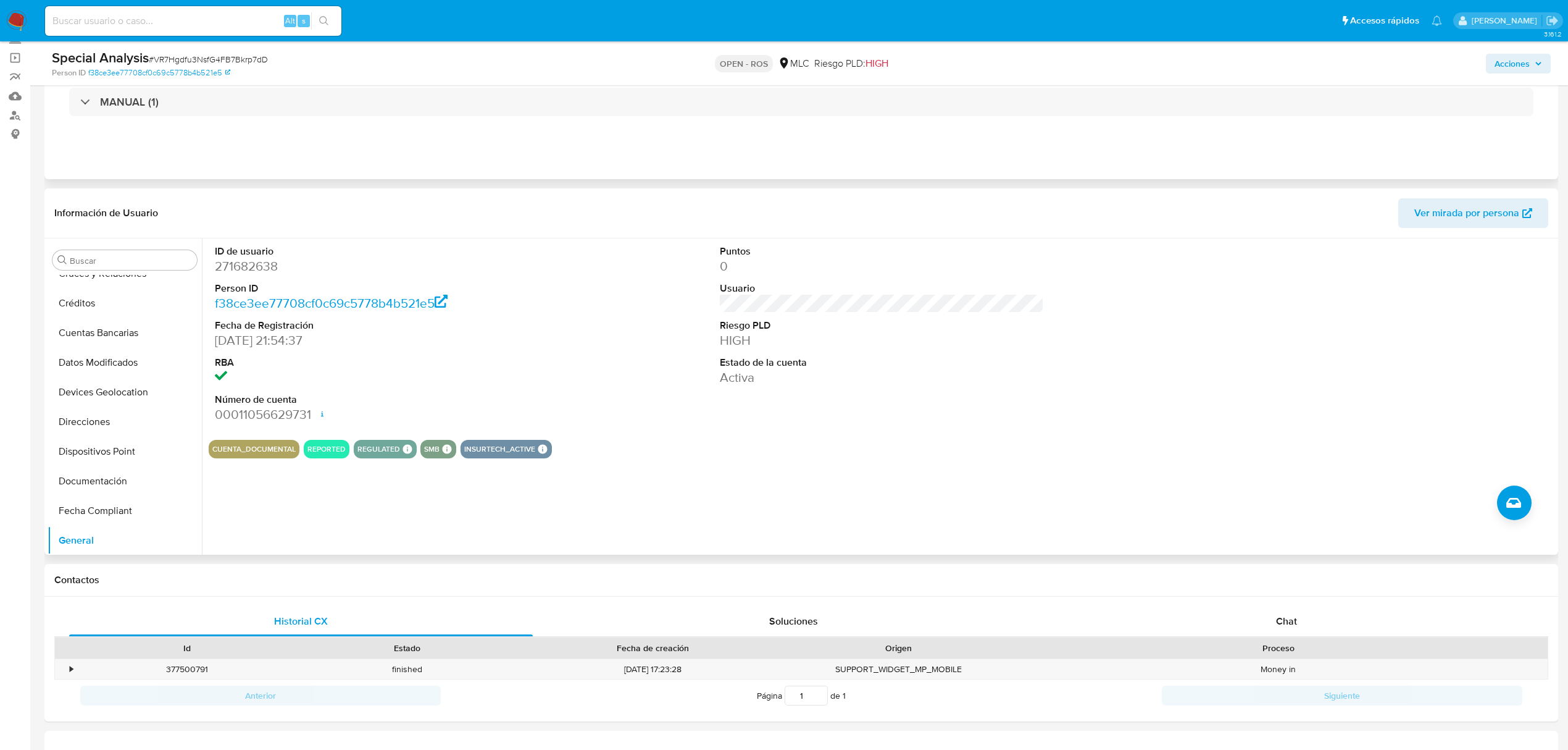
click at [245, 269] on dd "271682638" at bounding box center [376, 265] width 325 height 17
copy dd "271682638"
click at [176, 59] on span "# VR7Hgdfu3NsfG4FB7Bkrp7dD" at bounding box center [208, 59] width 119 height 13
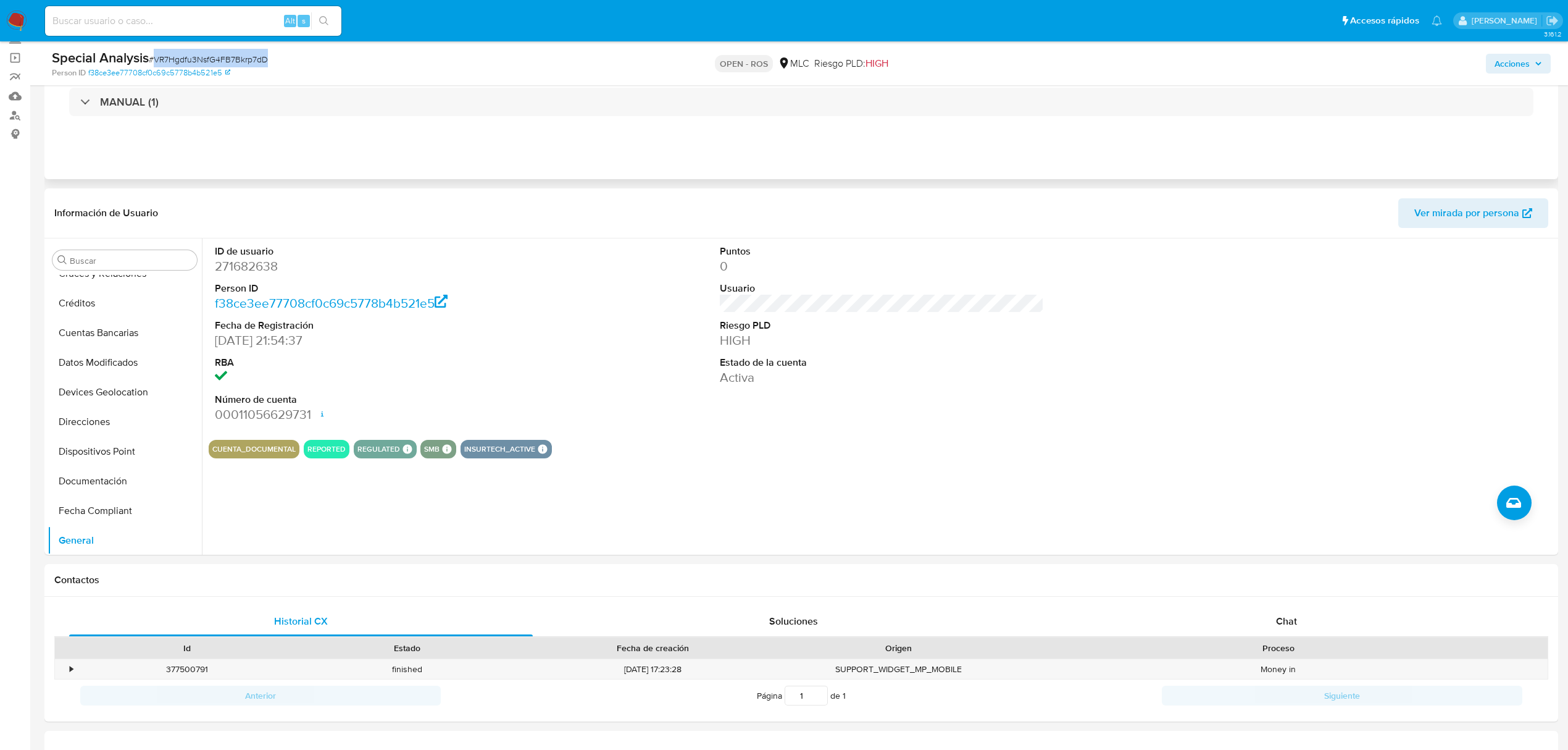
click at [176, 59] on span "# VR7Hgdfu3NsfG4FB7Bkrp7dD" at bounding box center [208, 59] width 119 height 13
copy span "VR7Hgdfu3NsfG4FB7Bkrp7dD"
click at [103, 373] on button "KYC" at bounding box center [119, 365] width 145 height 30
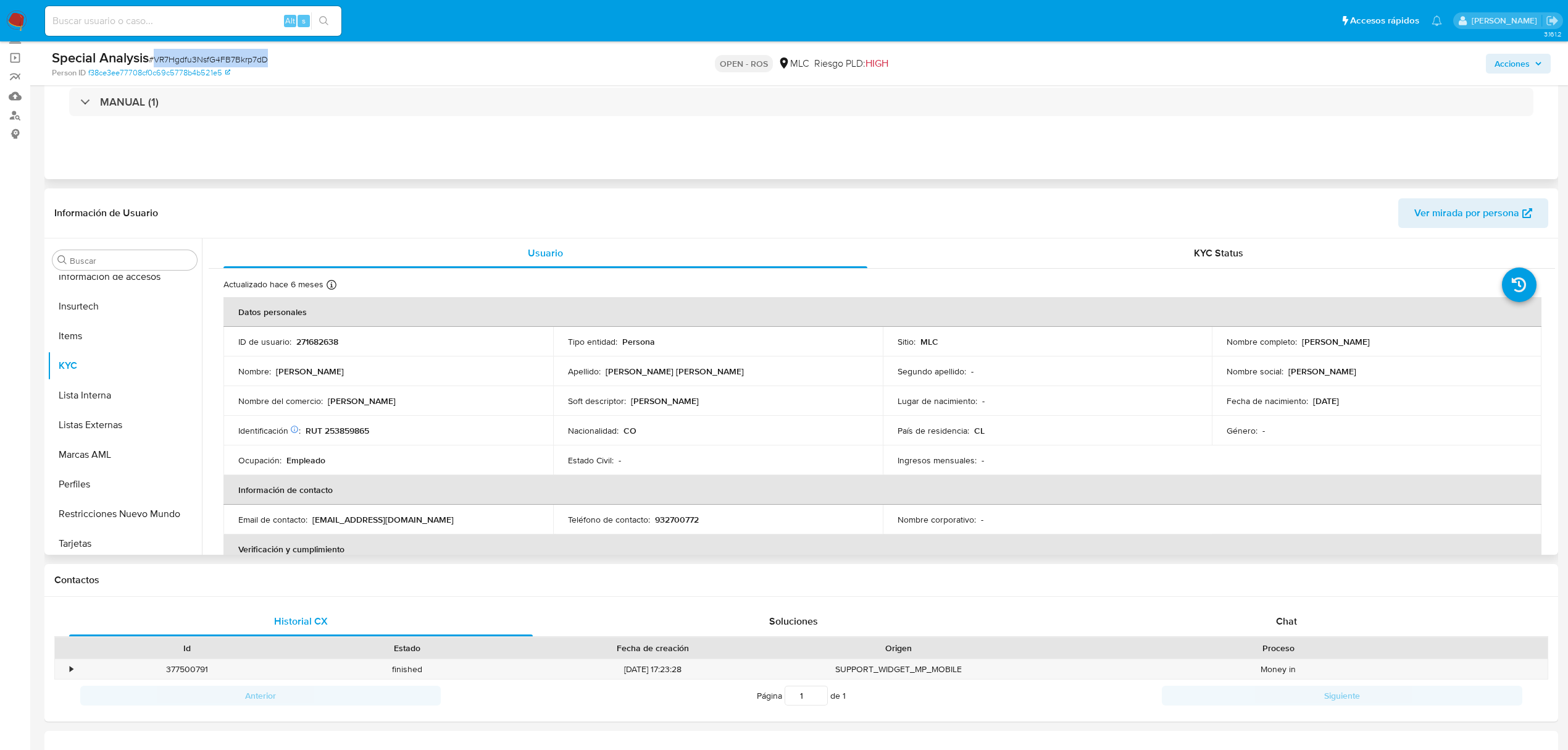
drag, startPoint x: 1293, startPoint y: 340, endPoint x: 1431, endPoint y: 342, distance: 138.0
click at [1431, 342] on div "Nombre completo : [PERSON_NAME]" at bounding box center [1377, 341] width 300 height 11
copy div ": [PERSON_NAME]"
click at [354, 428] on p "RUT 253859865" at bounding box center [337, 430] width 64 height 11
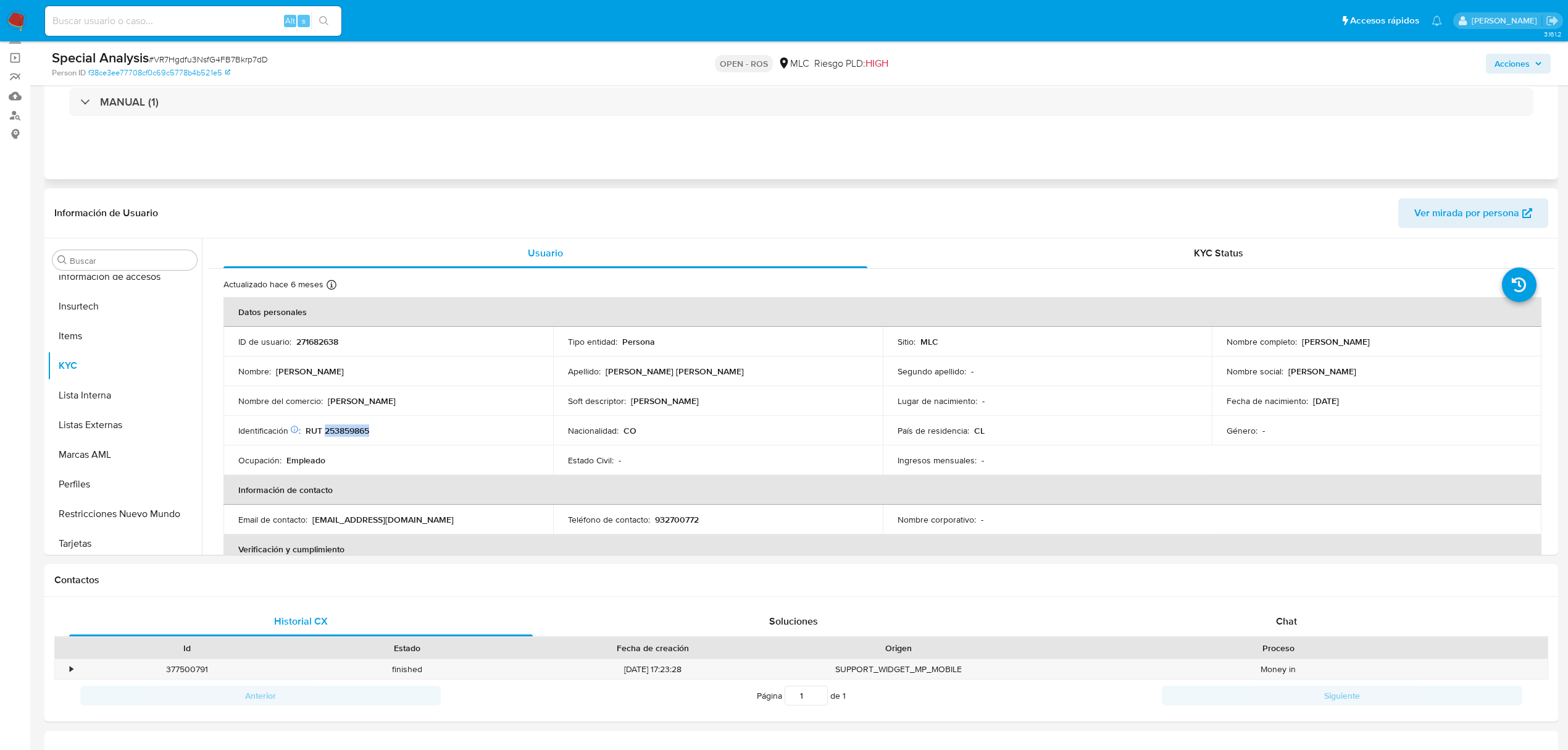
copy p "253859865"
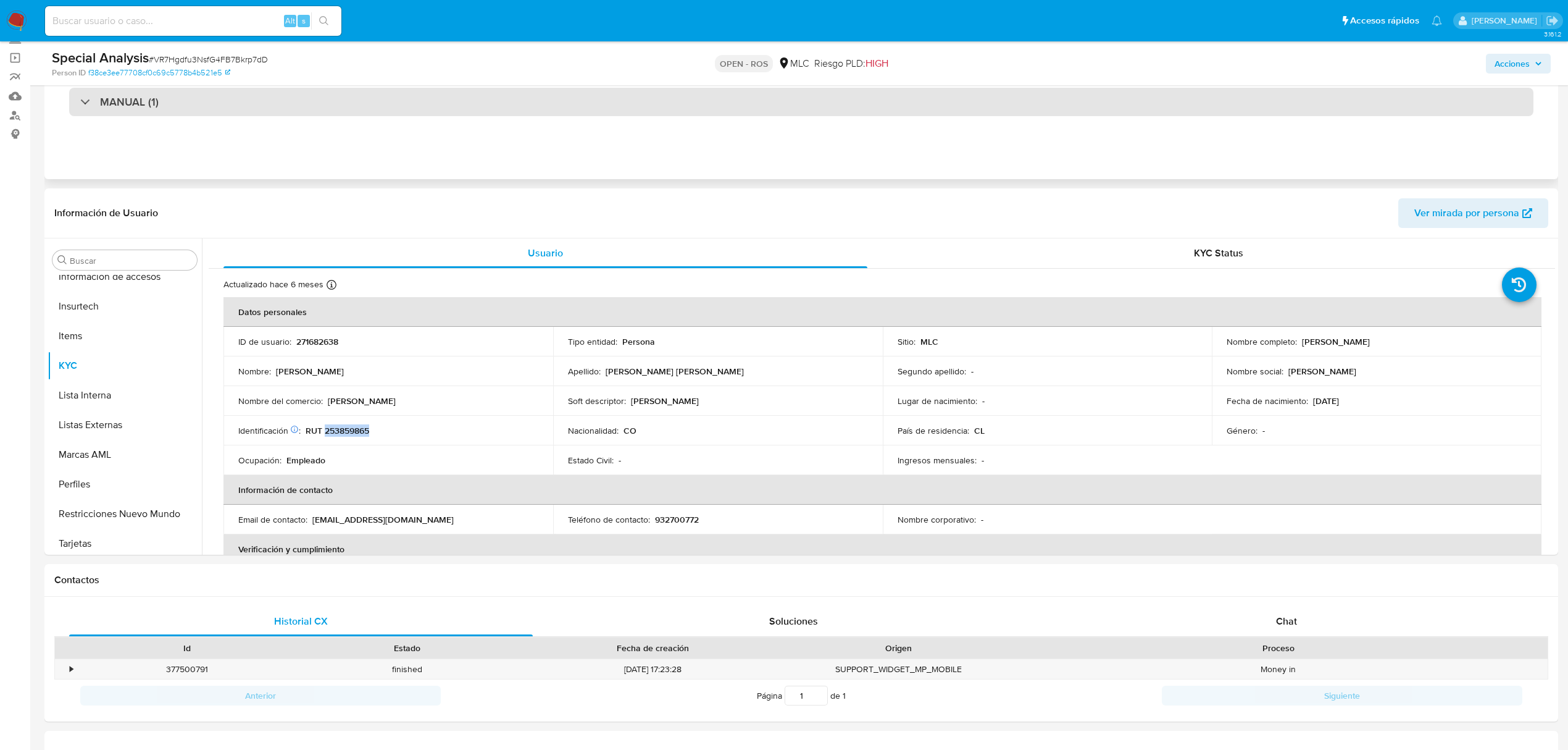
scroll to position [0, 0]
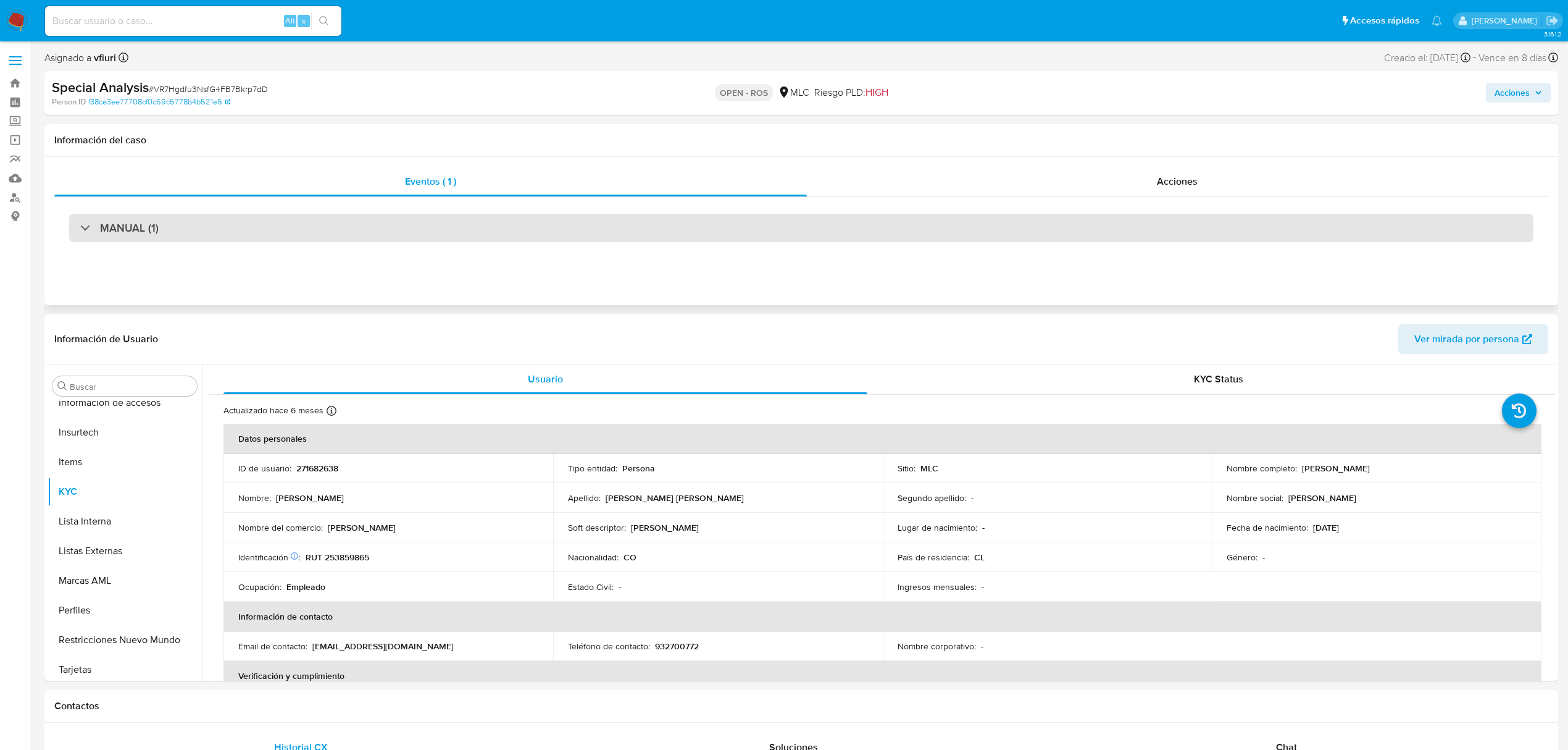
click at [245, 233] on div "MANUAL (1)" at bounding box center [801, 227] width 1464 height 28
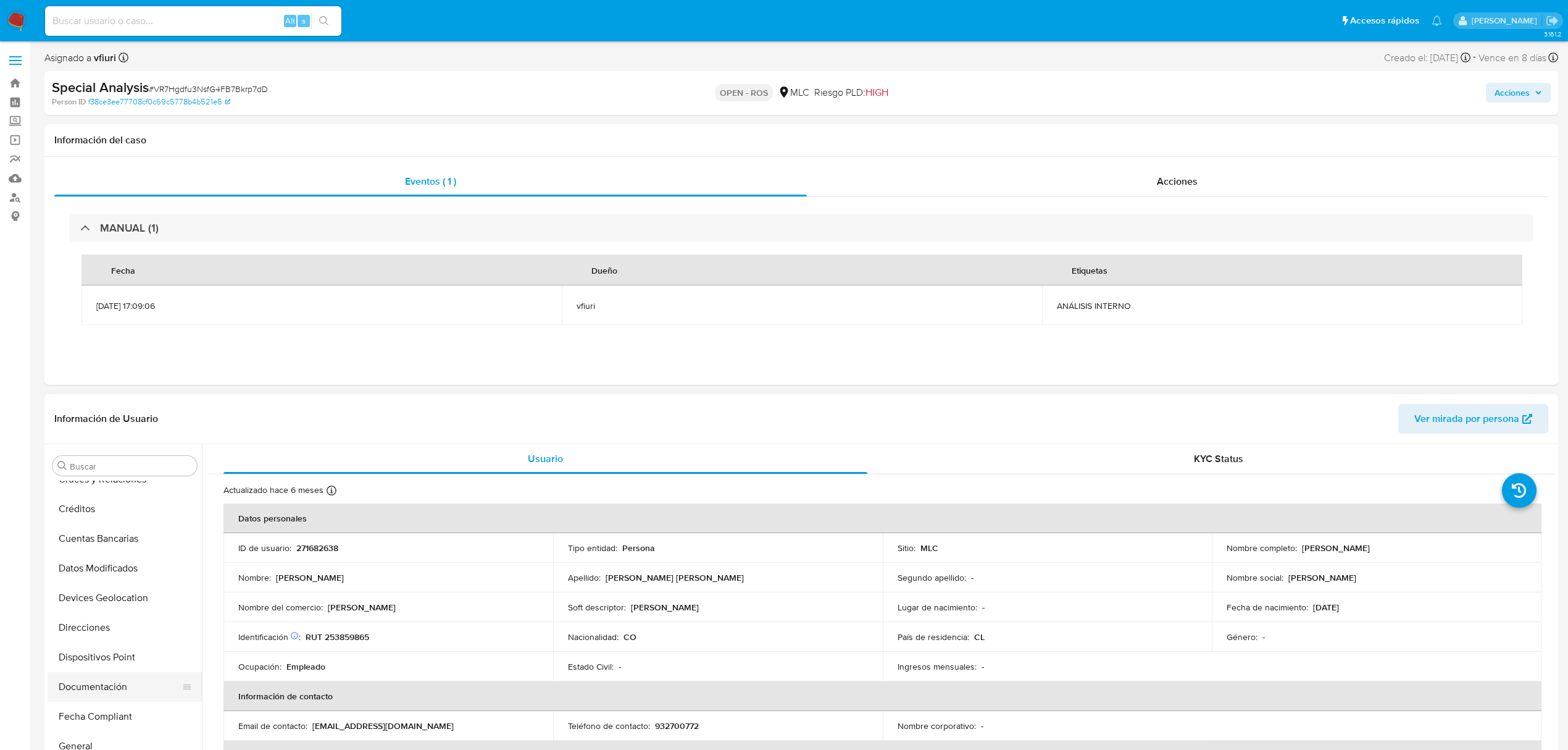
scroll to position [247, 0]
click at [105, 705] on button "Historial Casos" at bounding box center [119, 693] width 145 height 30
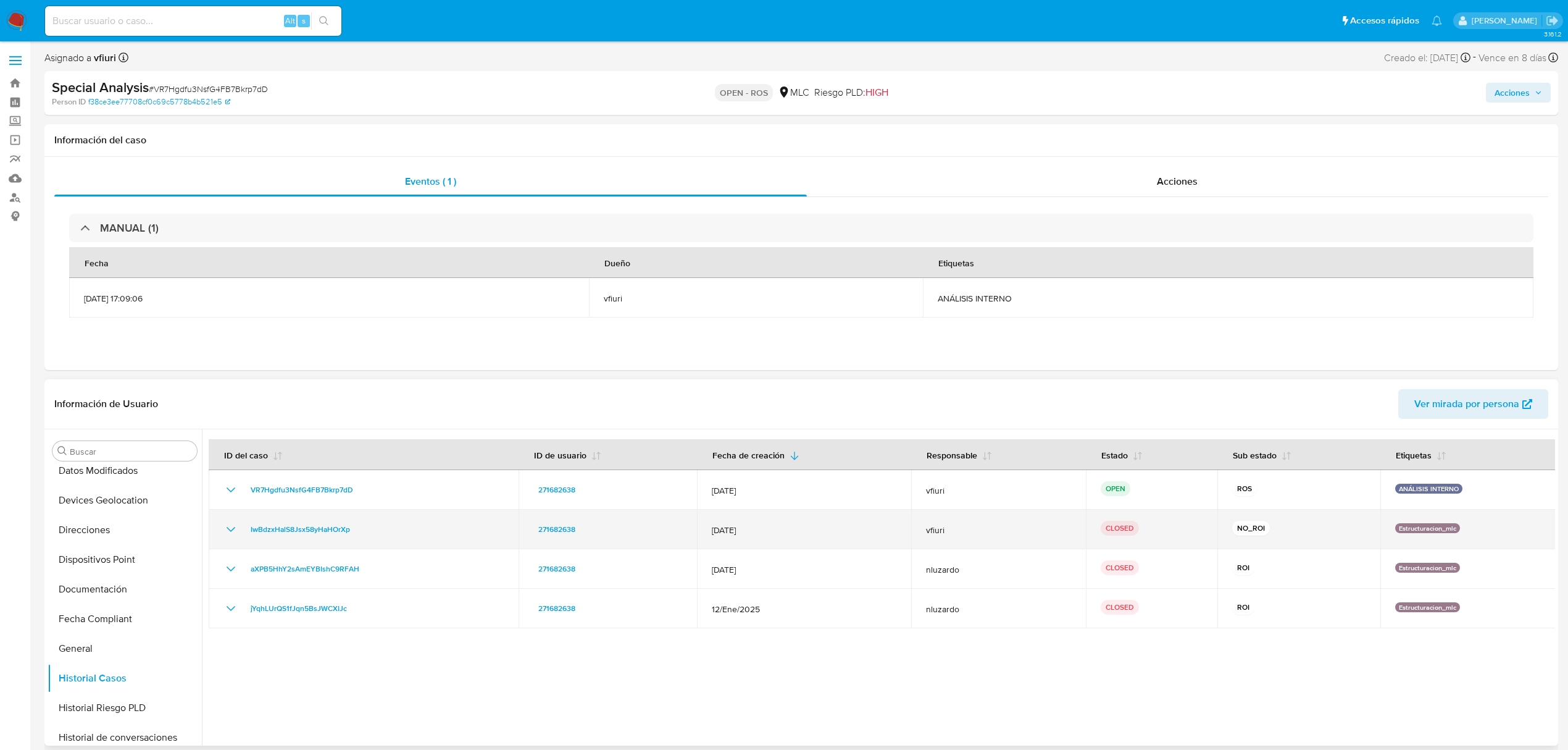
click at [1395, 526] on p "Estructuracion_mlc" at bounding box center [1427, 527] width 65 height 10
drag, startPoint x: 1395, startPoint y: 526, endPoint x: 1470, endPoint y: 526, distance: 75.0
click at [1470, 526] on div "Estructuracion_mlc" at bounding box center [1468, 529] width 146 height 13
click at [1406, 529] on p "Estructuracion_mlc" at bounding box center [1427, 527] width 65 height 10
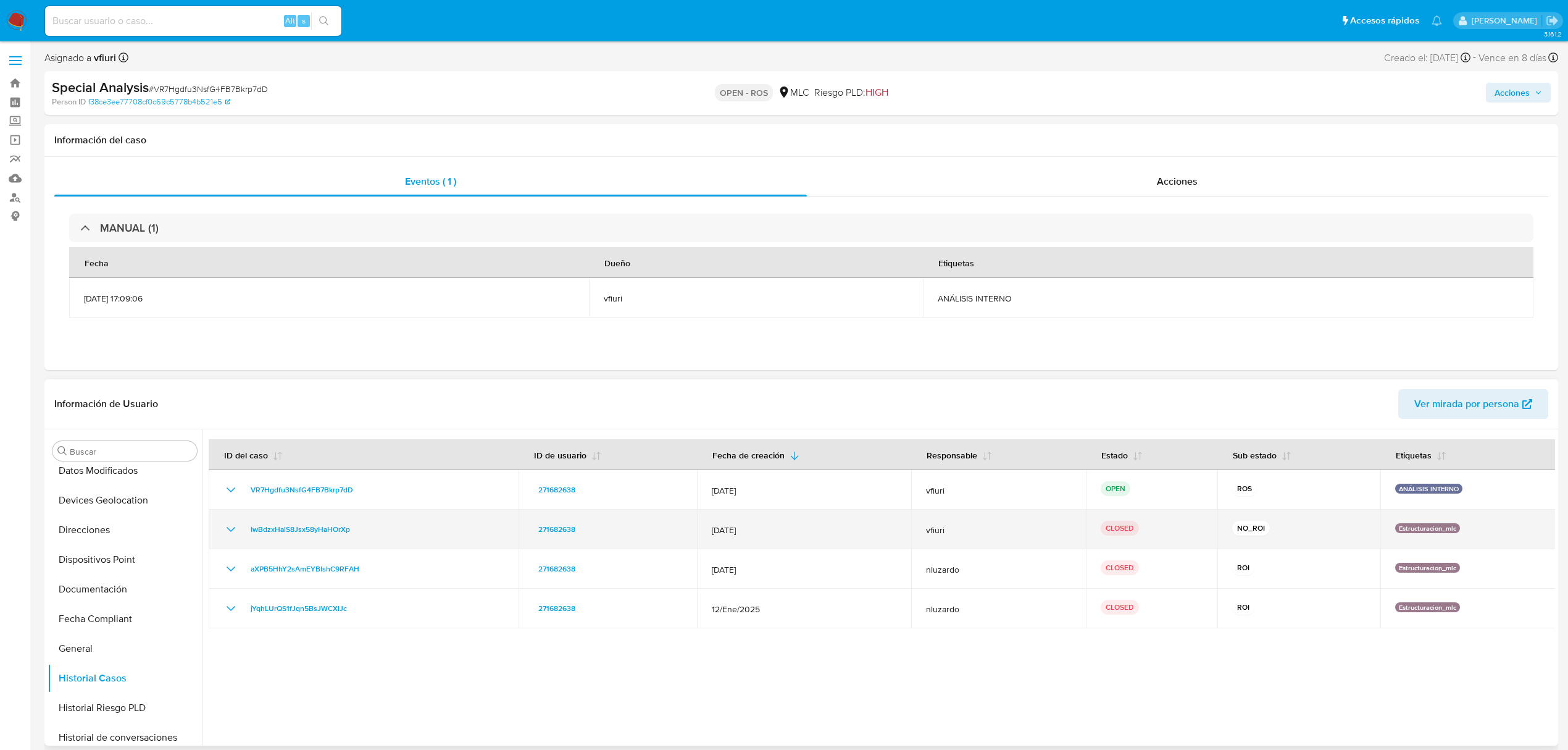
click at [1406, 529] on p "Estructuracion_mlc" at bounding box center [1427, 527] width 65 height 10
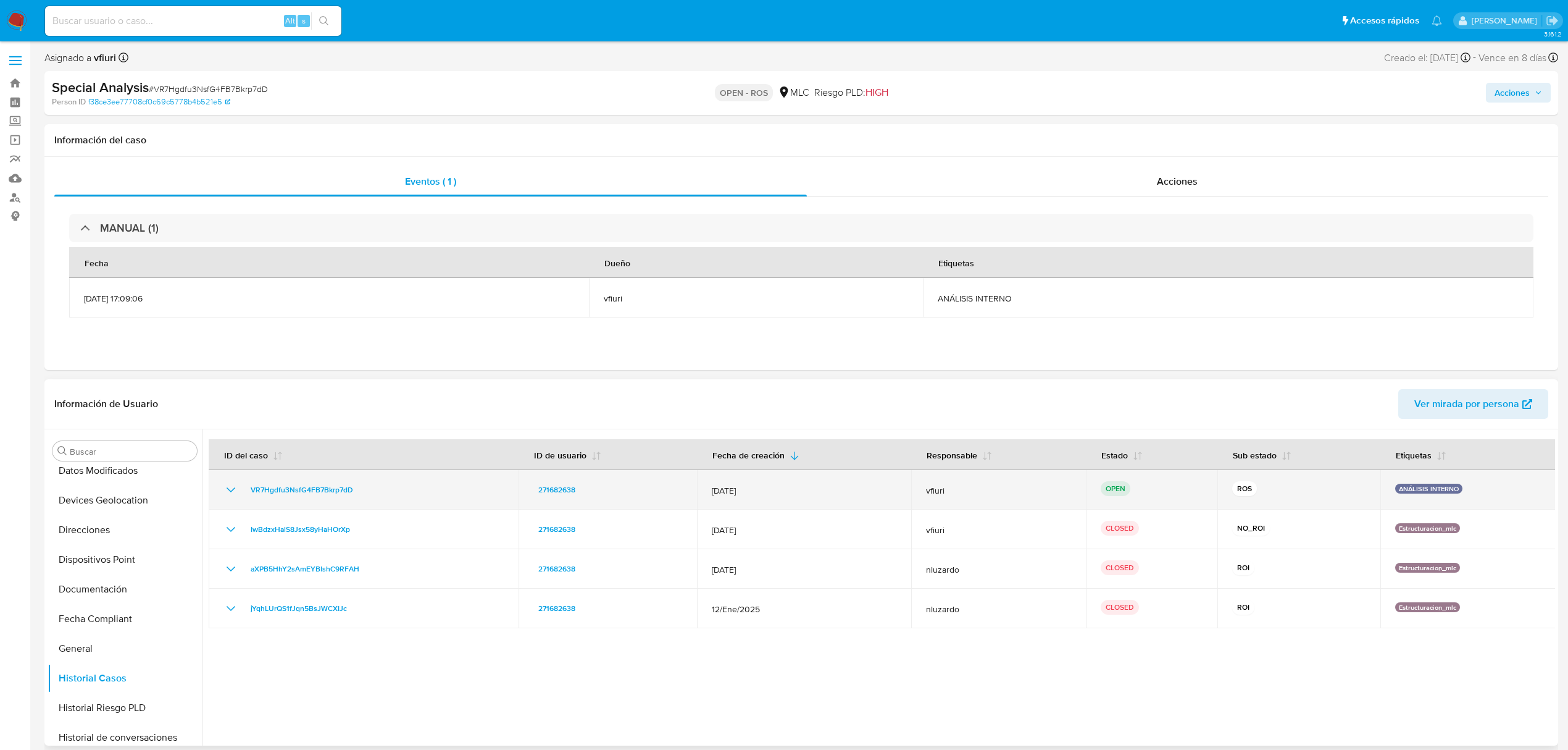
click at [244, 495] on div "VR7Hgdfu3NsfG4FB7Bkrp7dD" at bounding box center [364, 489] width 280 height 15
click at [235, 496] on icon "Mostrar/Ocultar" at bounding box center [231, 489] width 15 height 15
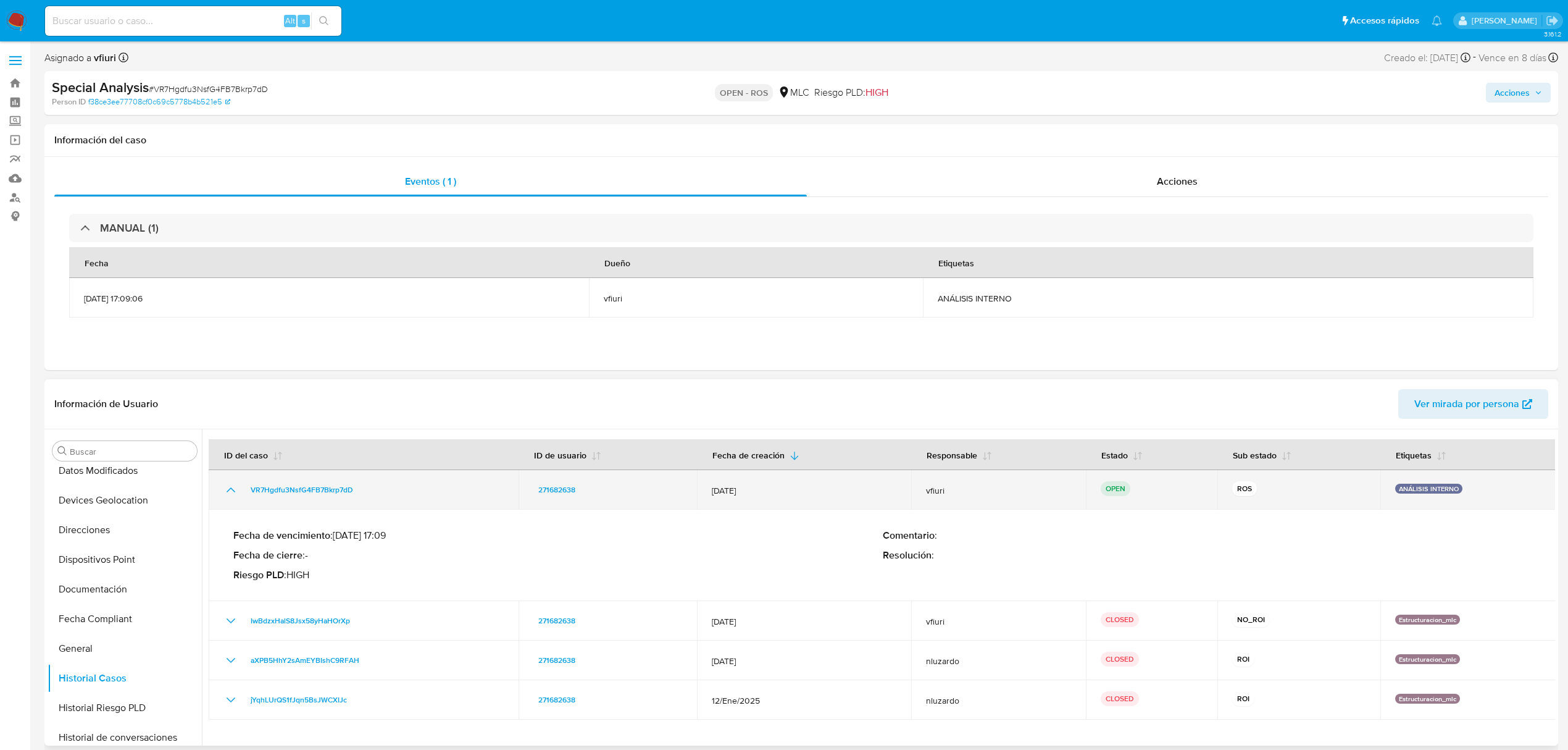
click at [235, 495] on icon "Mostrar/Ocultar" at bounding box center [231, 489] width 15 height 15
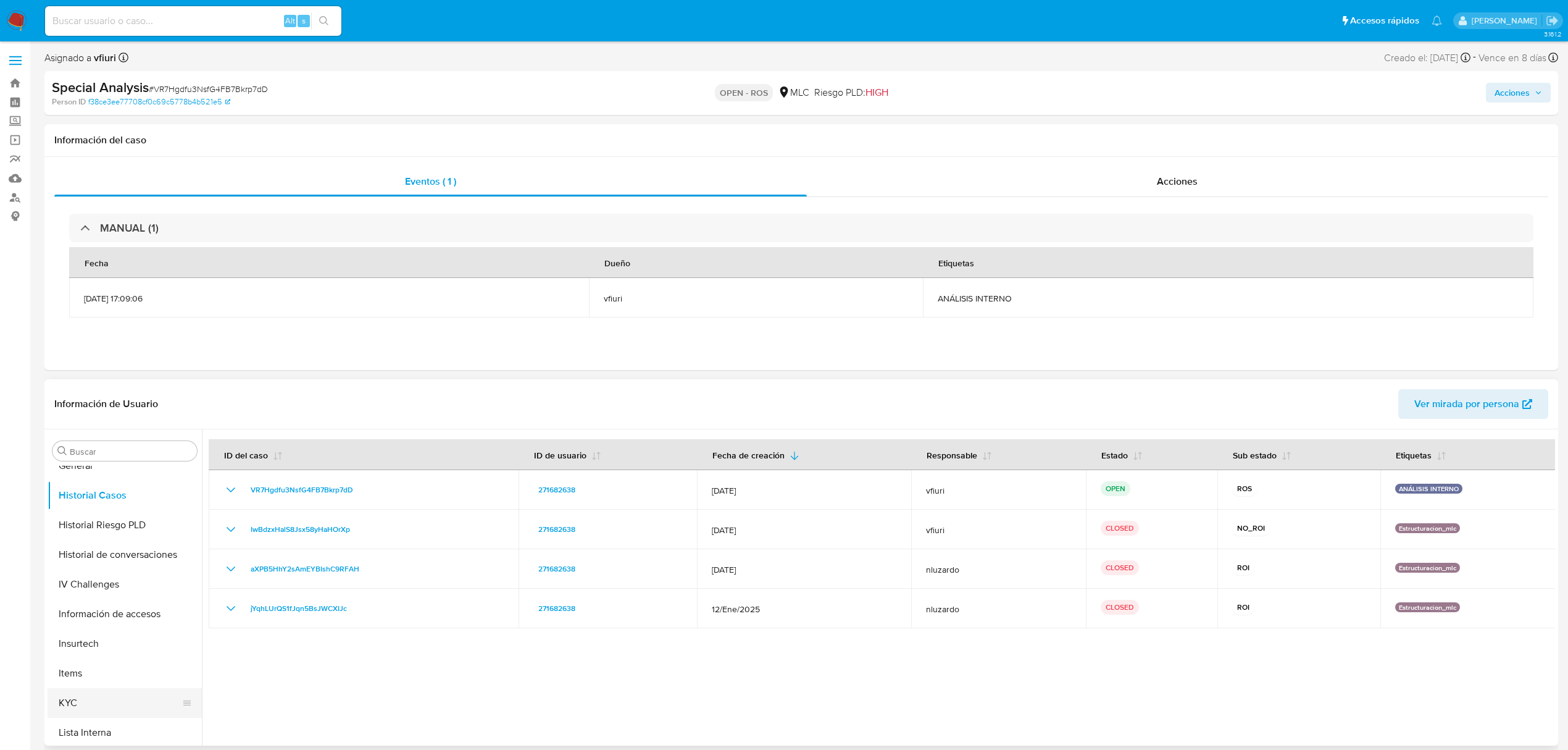
scroll to position [581, 0]
click at [107, 551] on button "KYC" at bounding box center [119, 551] width 145 height 30
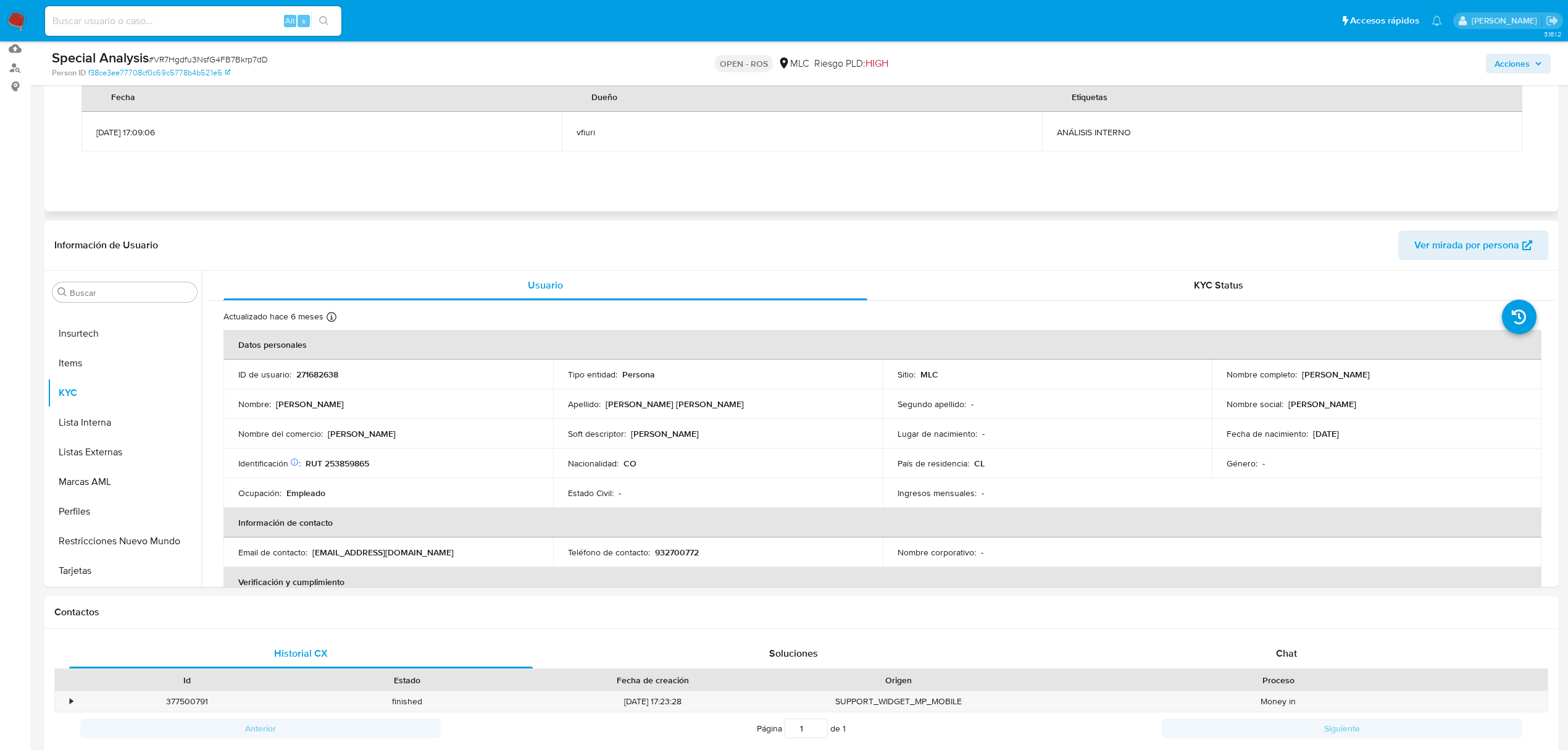
scroll to position [165, 0]
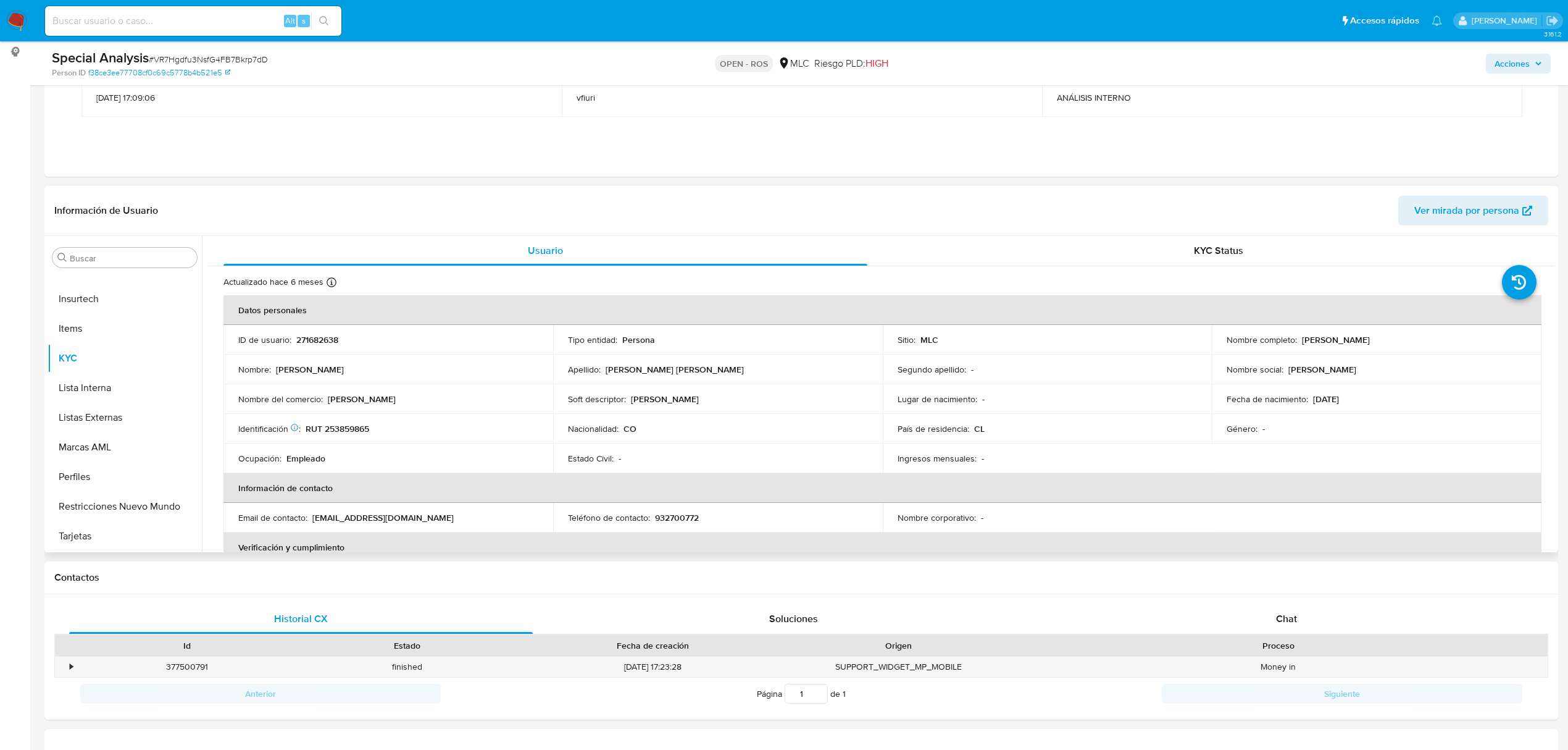
click at [349, 423] on p "RUT 253859865" at bounding box center [337, 428] width 64 height 11
copy p "253859865"
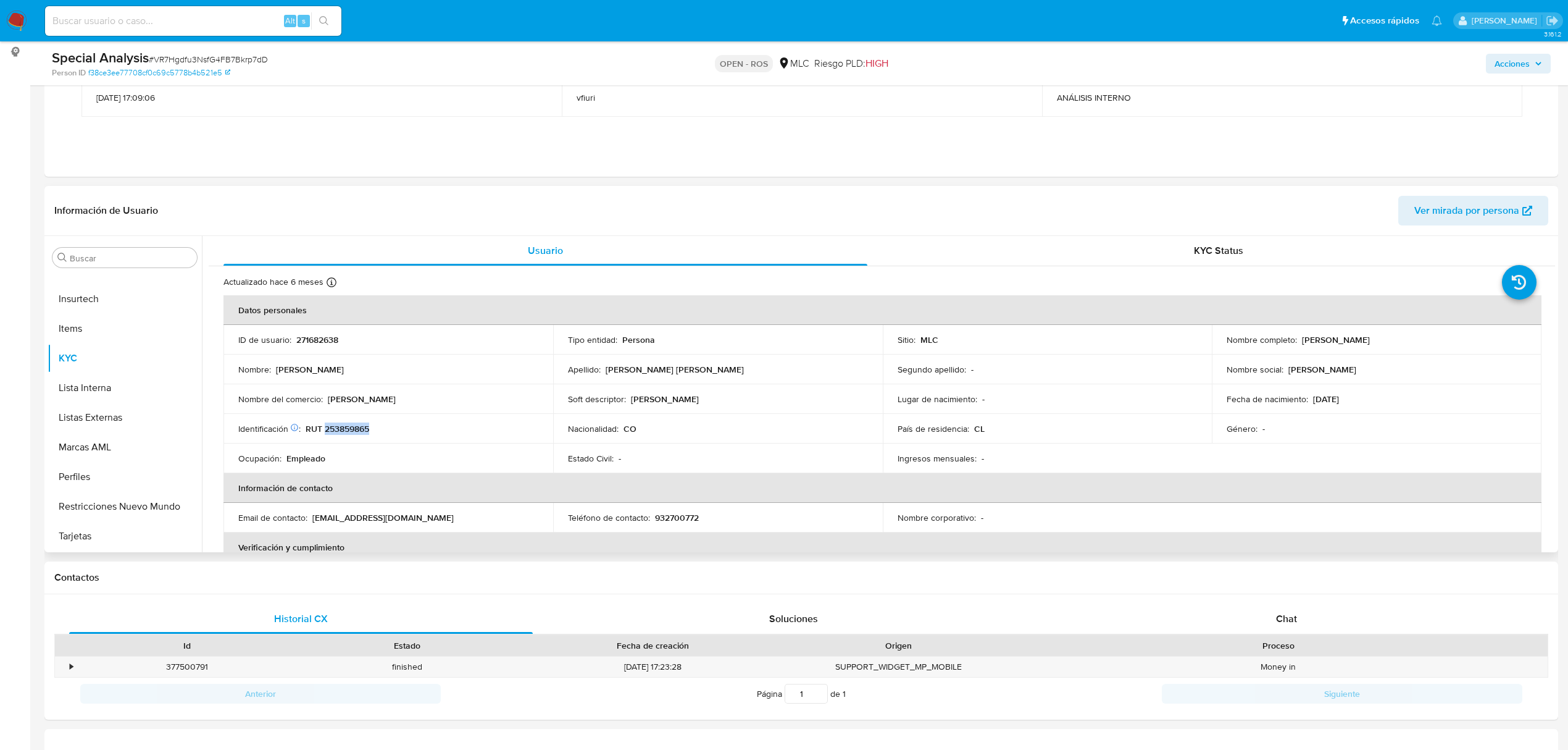
drag, startPoint x: 1303, startPoint y: 401, endPoint x: 1360, endPoint y: 395, distance: 57.3
click at [1360, 395] on div "Fecha de nacimiento : [DEMOGRAPHIC_DATA]" at bounding box center [1377, 399] width 300 height 11
click at [107, 445] on button "General" at bounding box center [119, 450] width 145 height 30
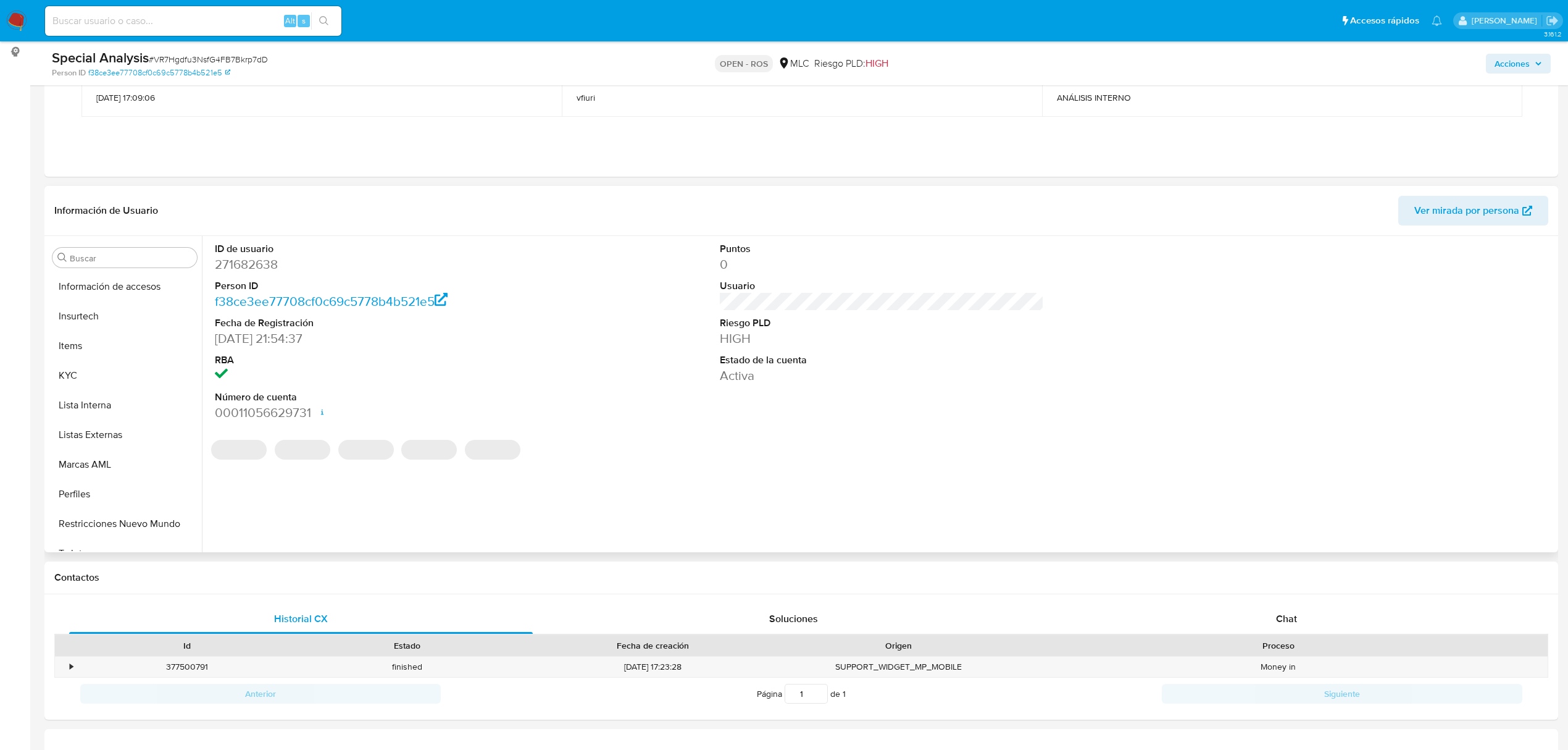
scroll to position [581, 0]
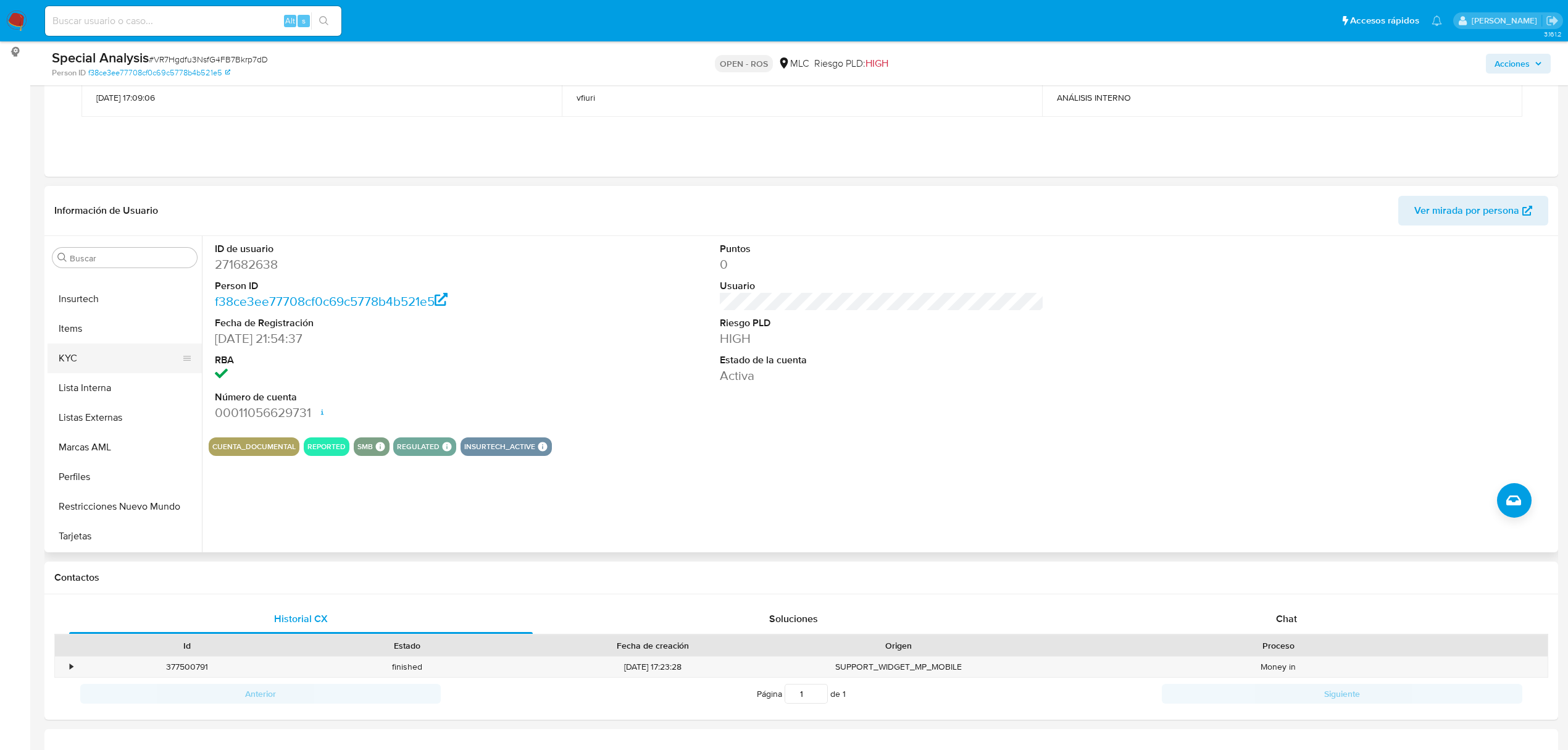
click at [103, 362] on button "KYC" at bounding box center [119, 358] width 145 height 30
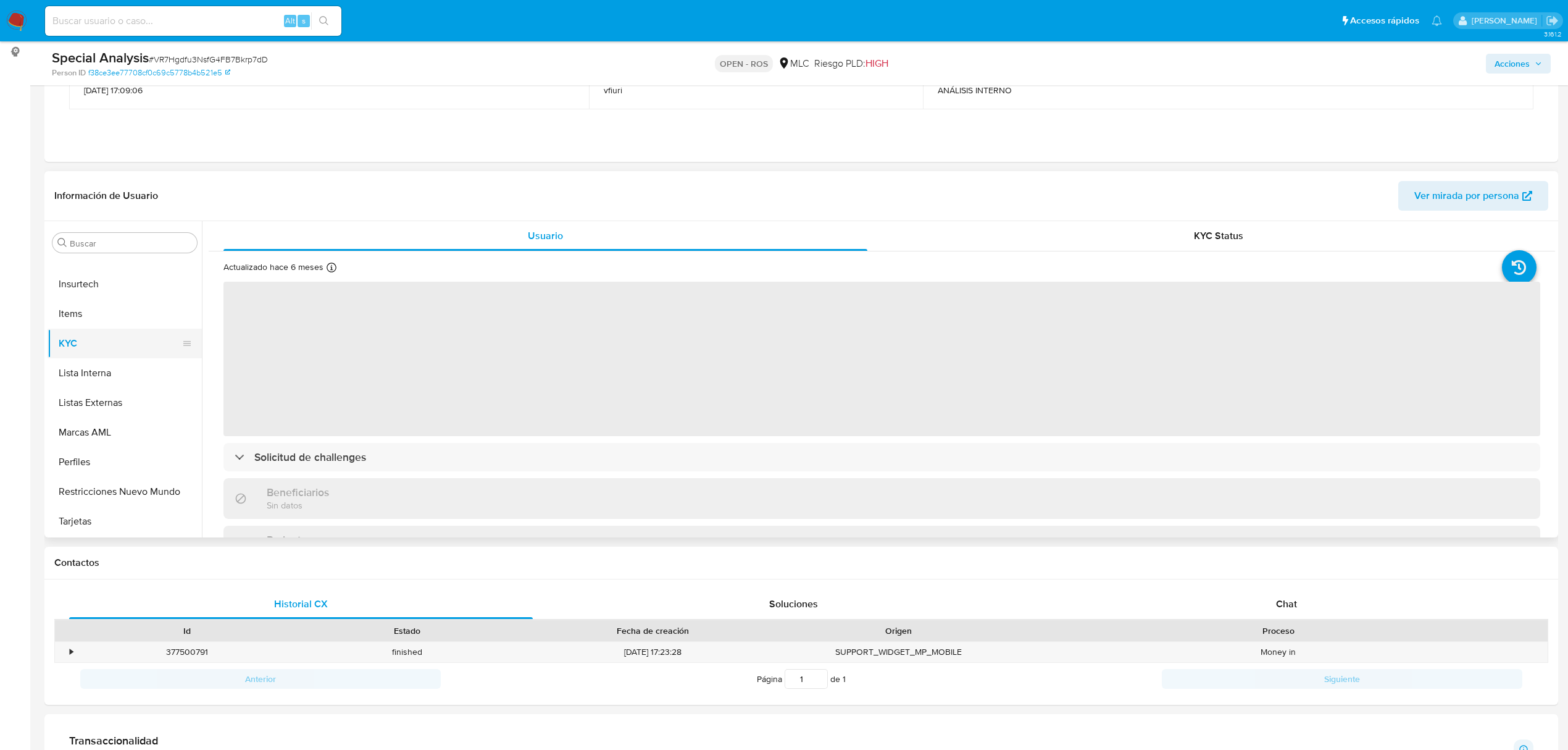
click at [100, 331] on button "KYC" at bounding box center [119, 343] width 145 height 30
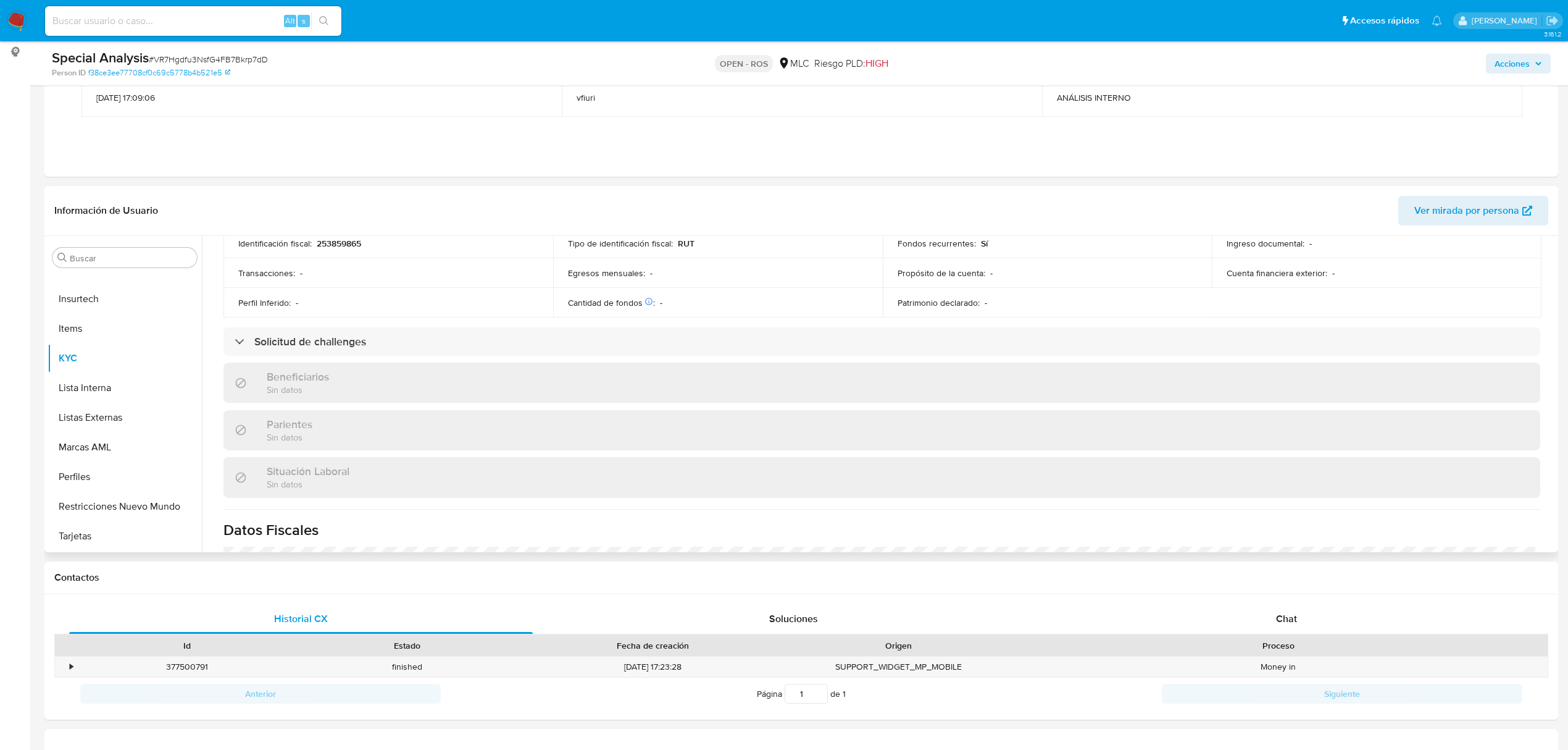
scroll to position [669, 0]
